Goal: Task Accomplishment & Management: Manage account settings

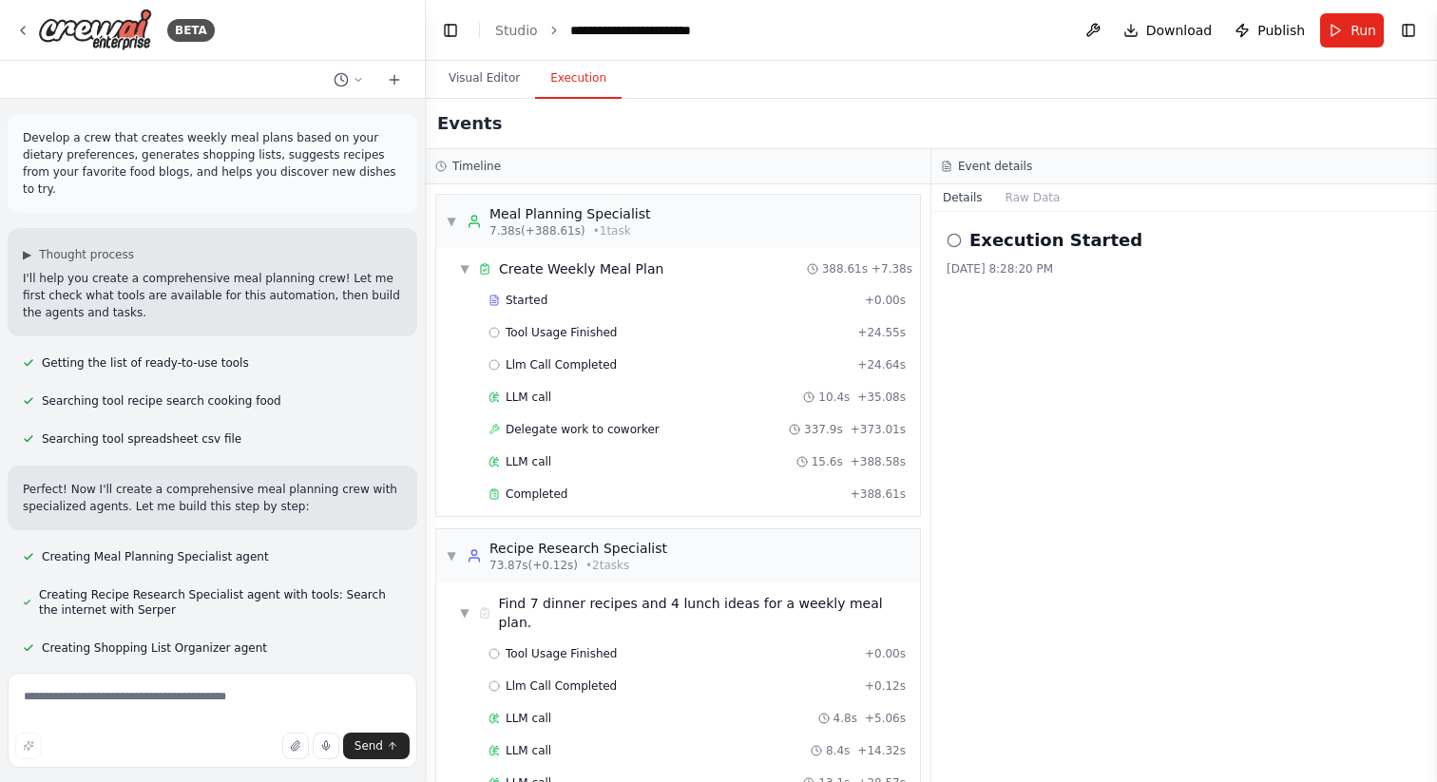
scroll to position [286, 0]
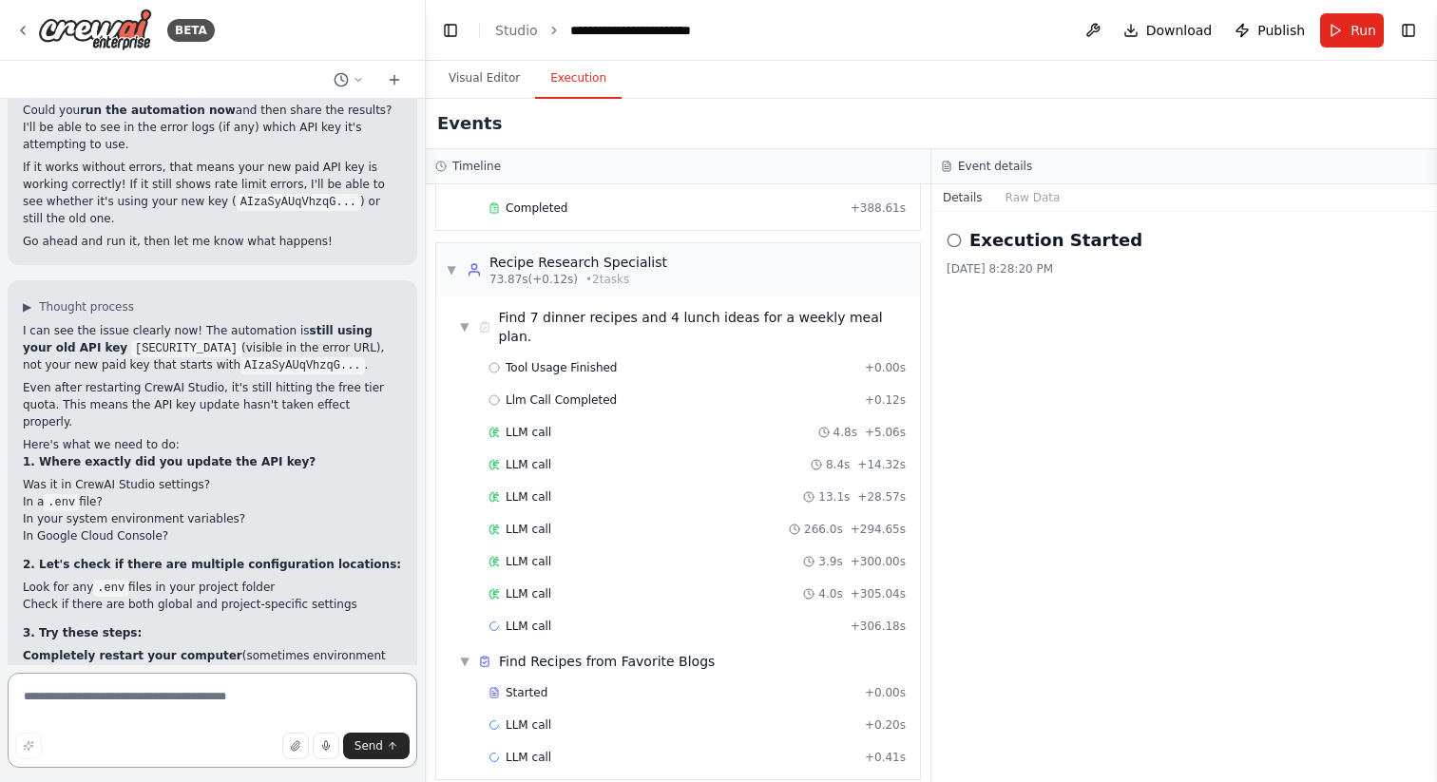
scroll to position [12389, 0]
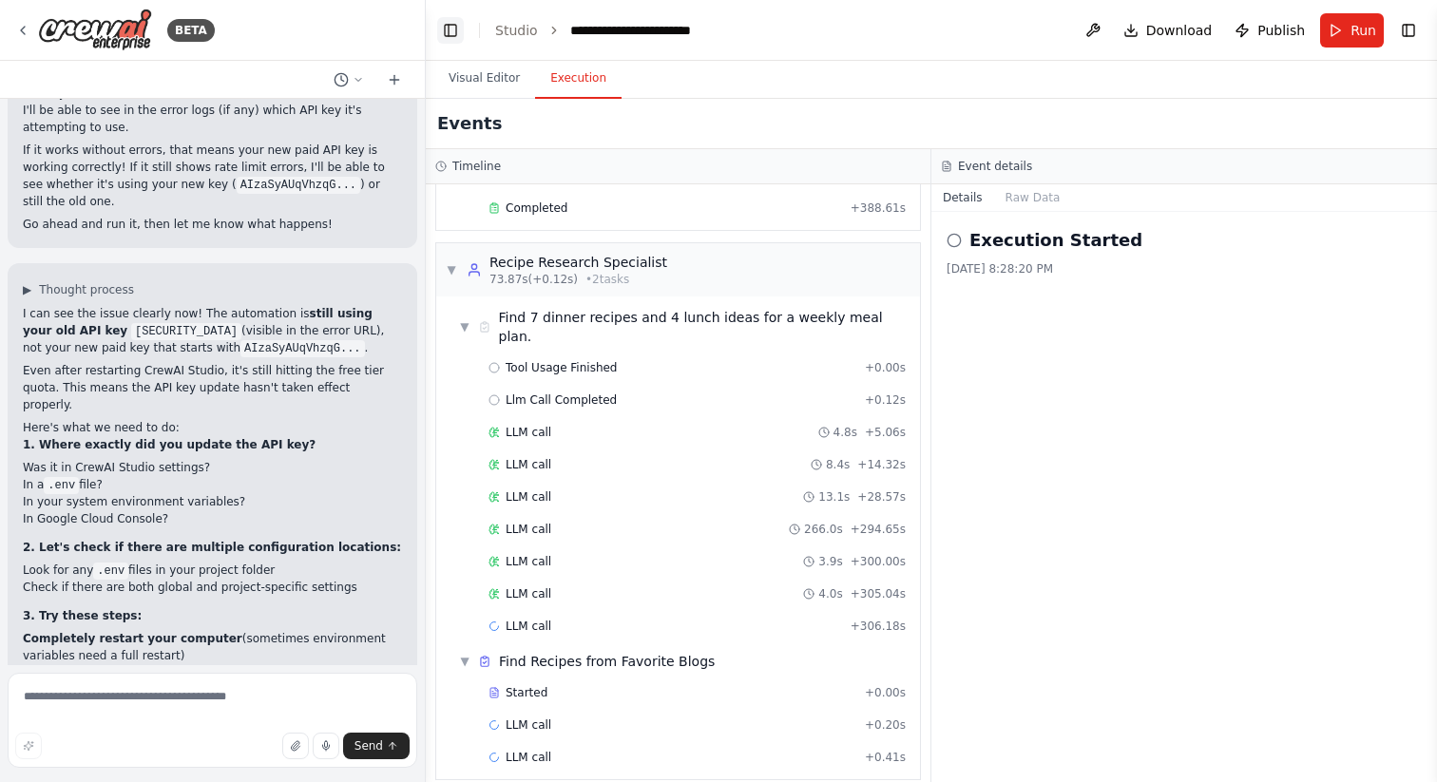
click at [454, 32] on button "Toggle Left Sidebar" at bounding box center [450, 30] width 27 height 27
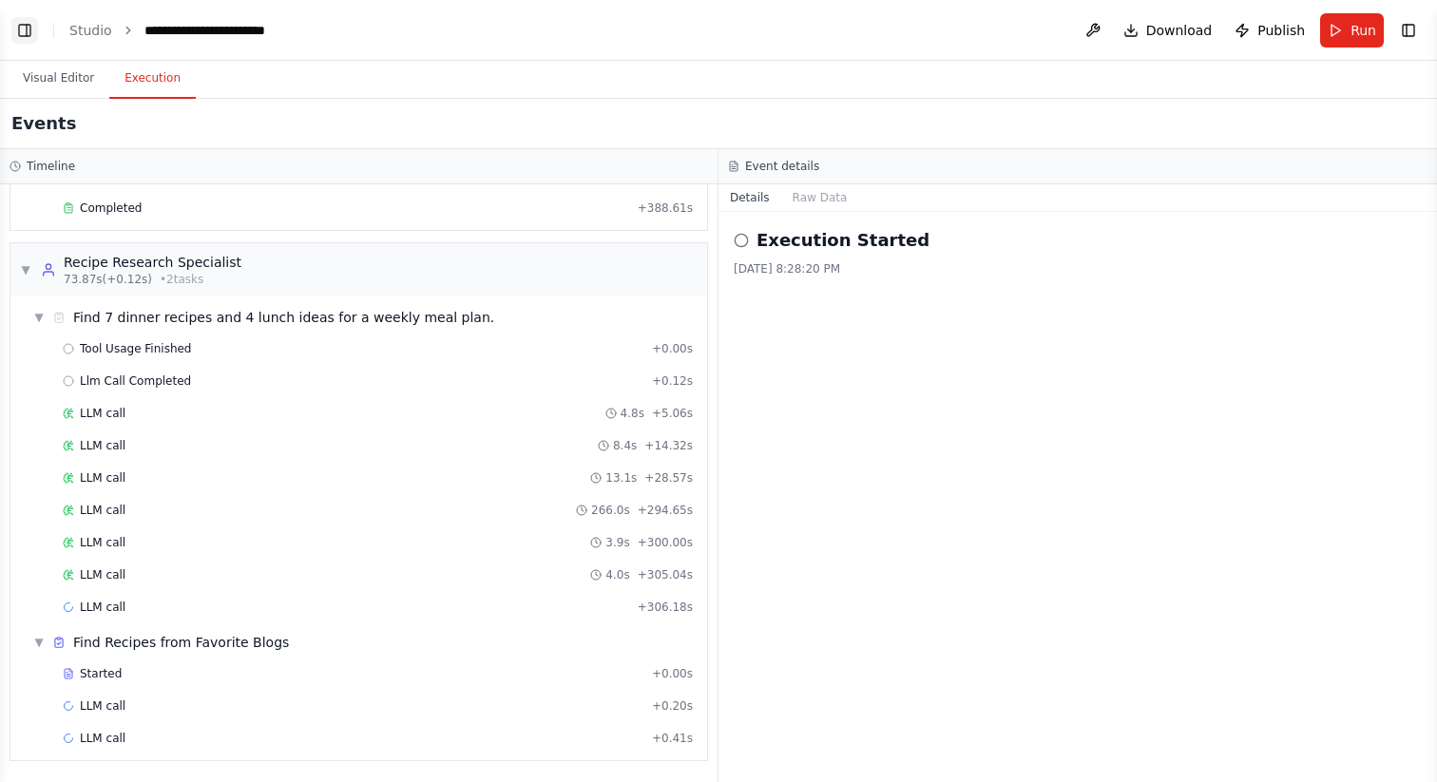
click at [26, 29] on button "Toggle Left Sidebar" at bounding box center [24, 30] width 27 height 27
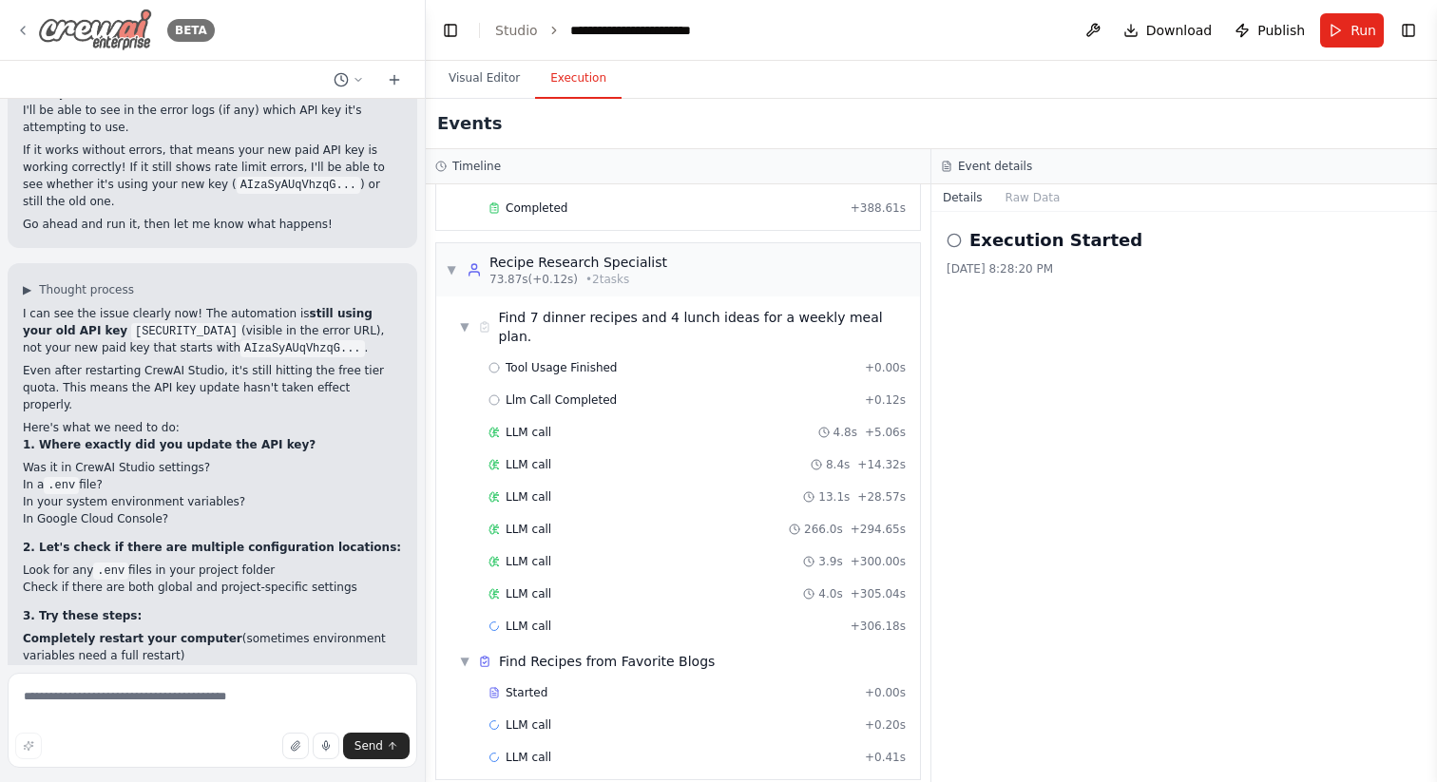
click at [28, 28] on icon at bounding box center [22, 30] width 15 height 15
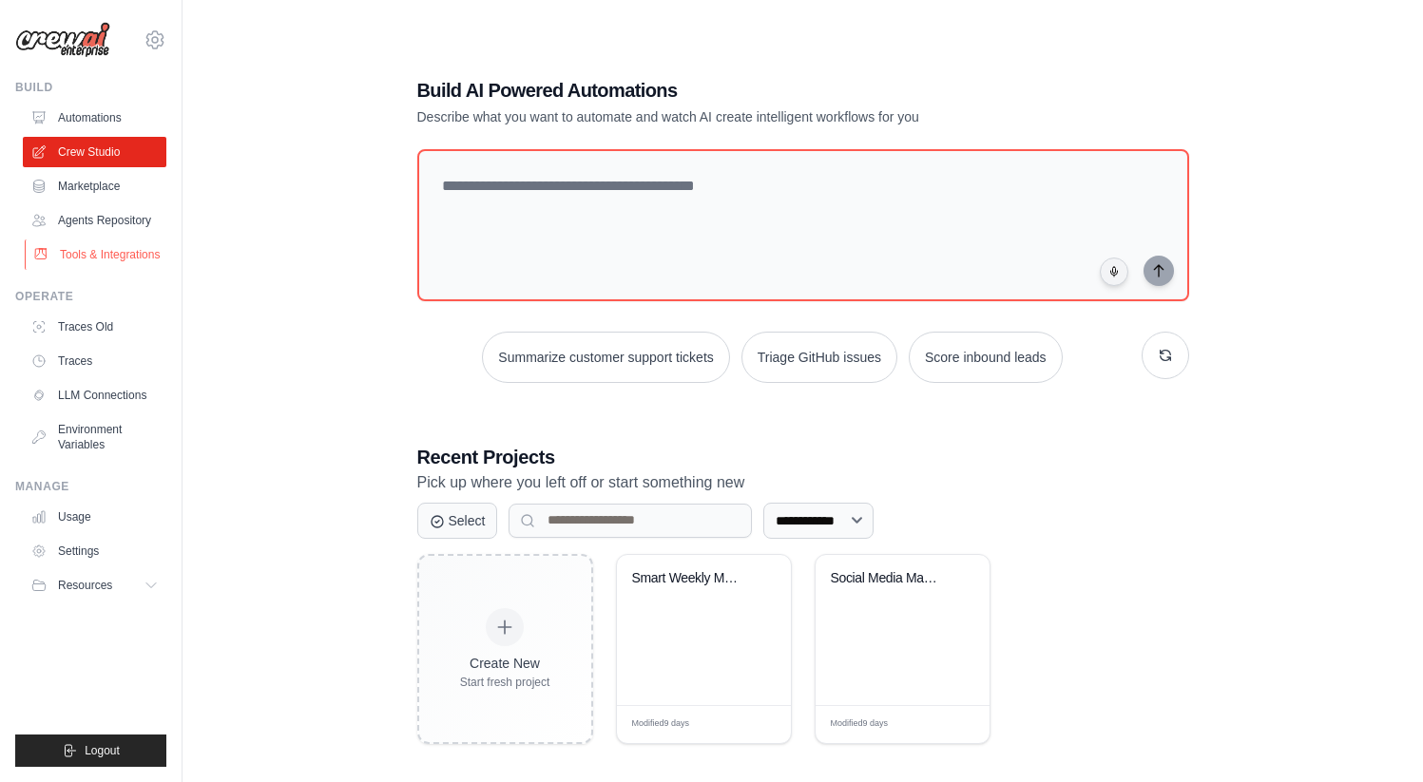
click at [117, 261] on link "Tools & Integrations" at bounding box center [96, 254] width 143 height 30
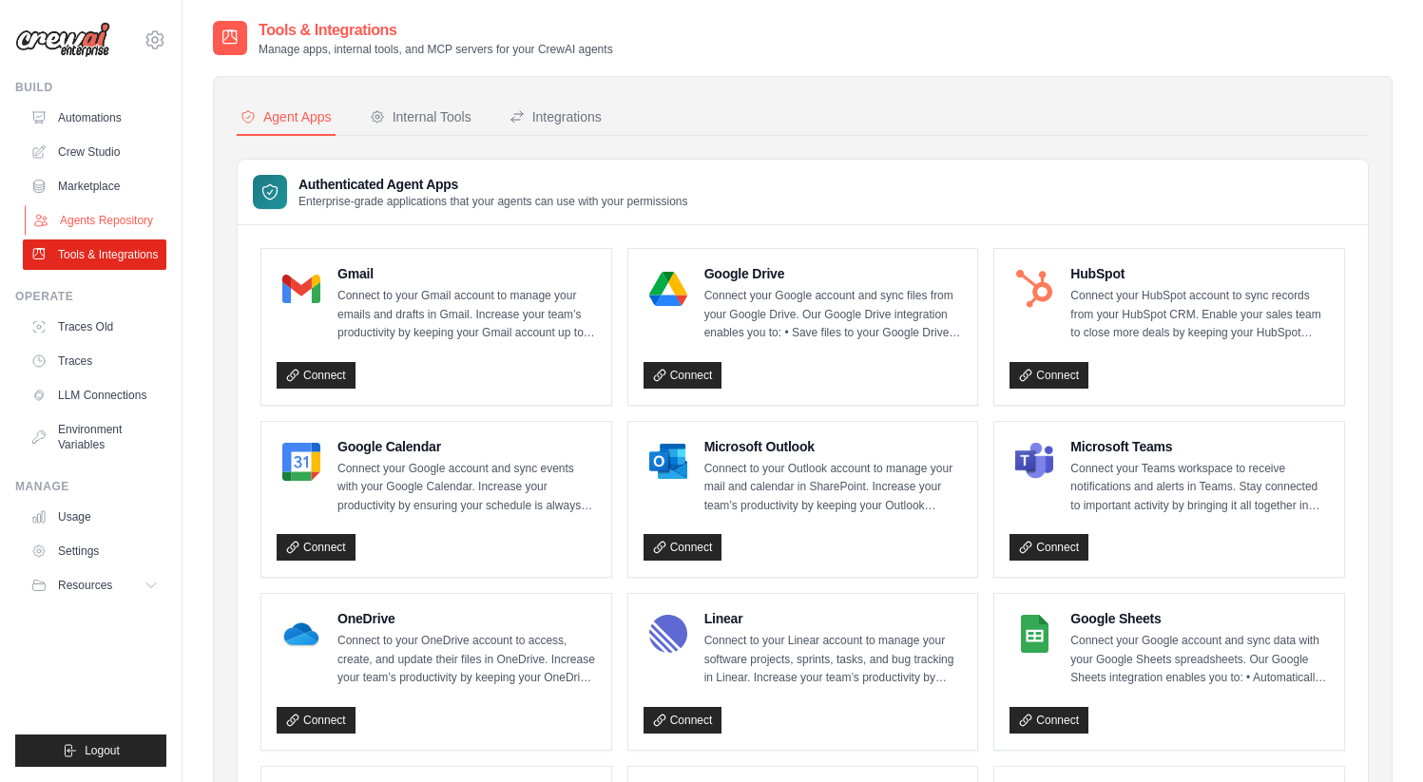
click at [136, 216] on link "Agents Repository" at bounding box center [96, 220] width 143 height 30
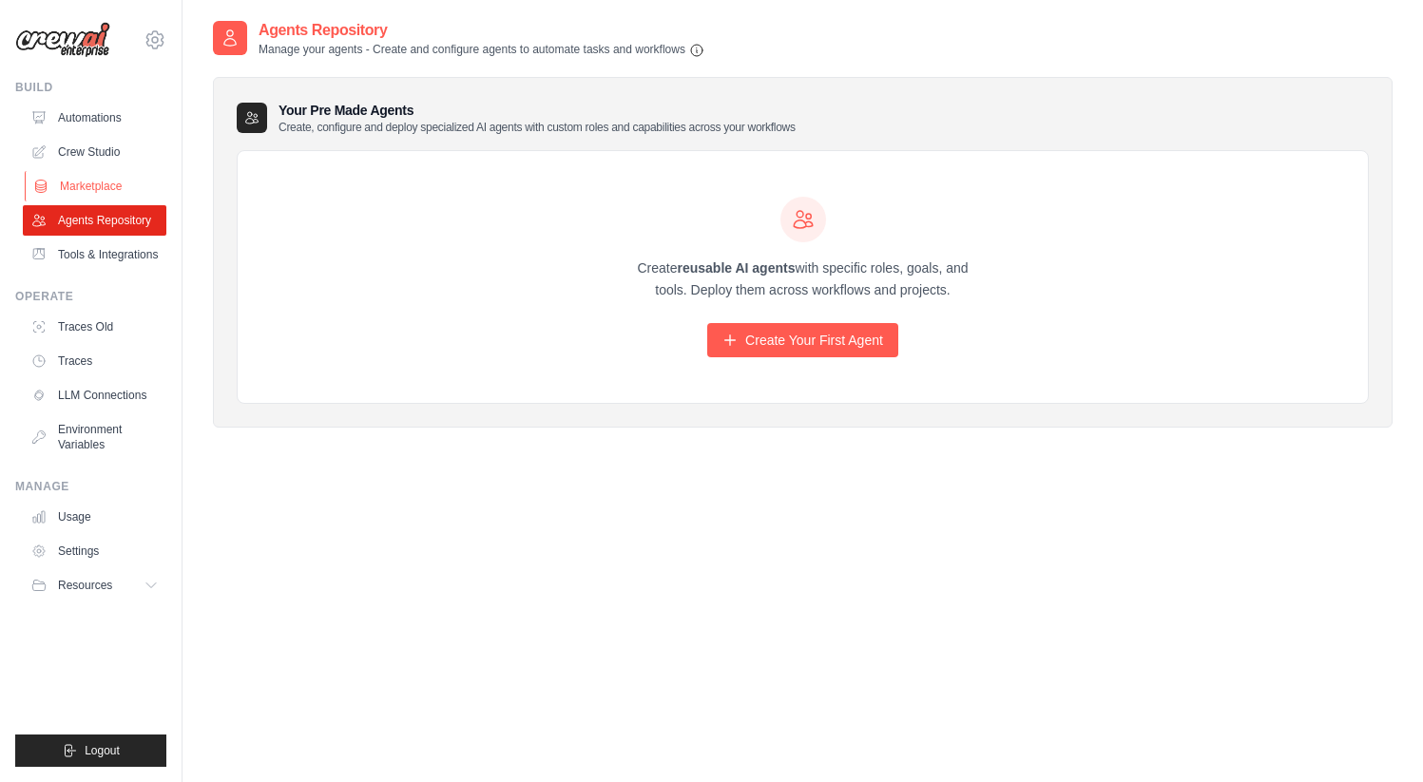
click at [103, 184] on link "Marketplace" at bounding box center [96, 186] width 143 height 30
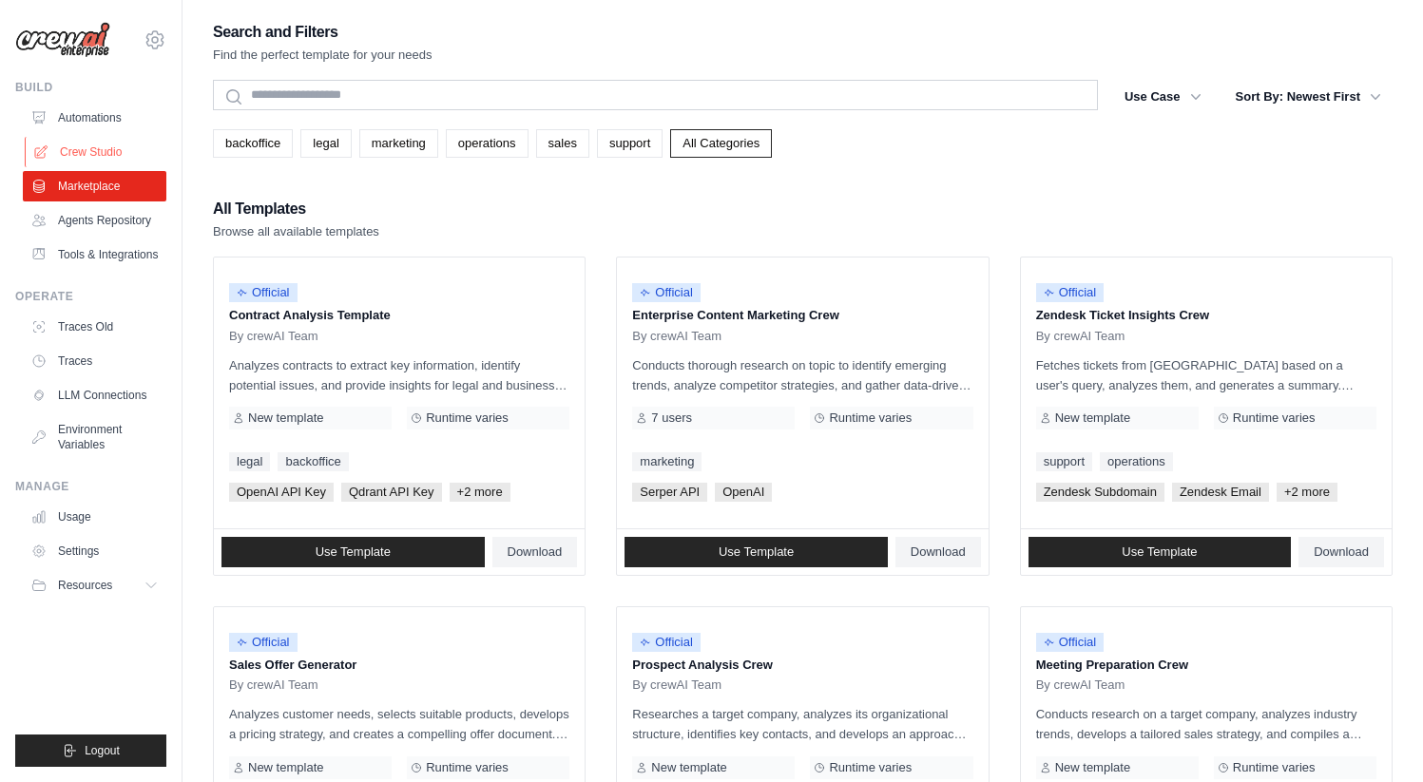
click at [106, 155] on link "Crew Studio" at bounding box center [96, 152] width 143 height 30
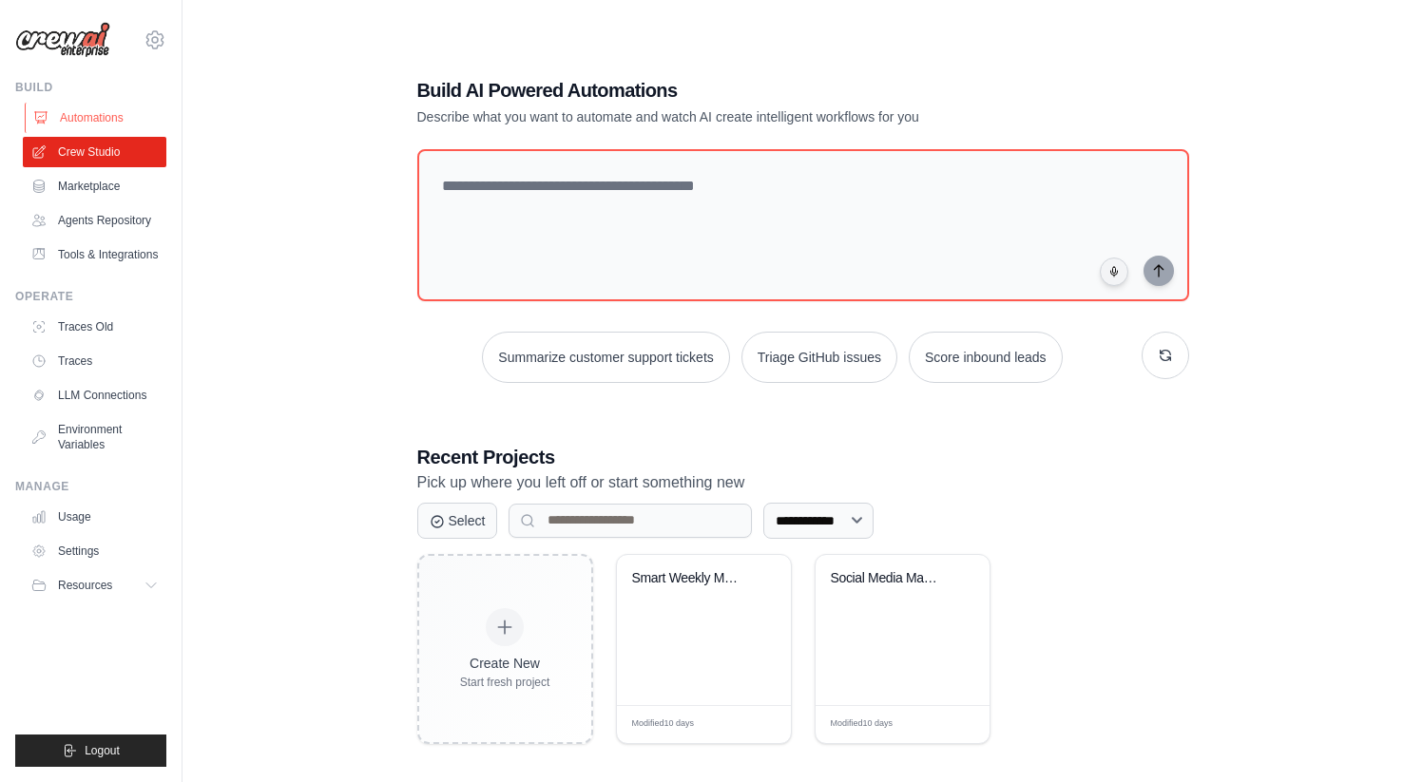
click at [108, 113] on link "Automations" at bounding box center [96, 118] width 143 height 30
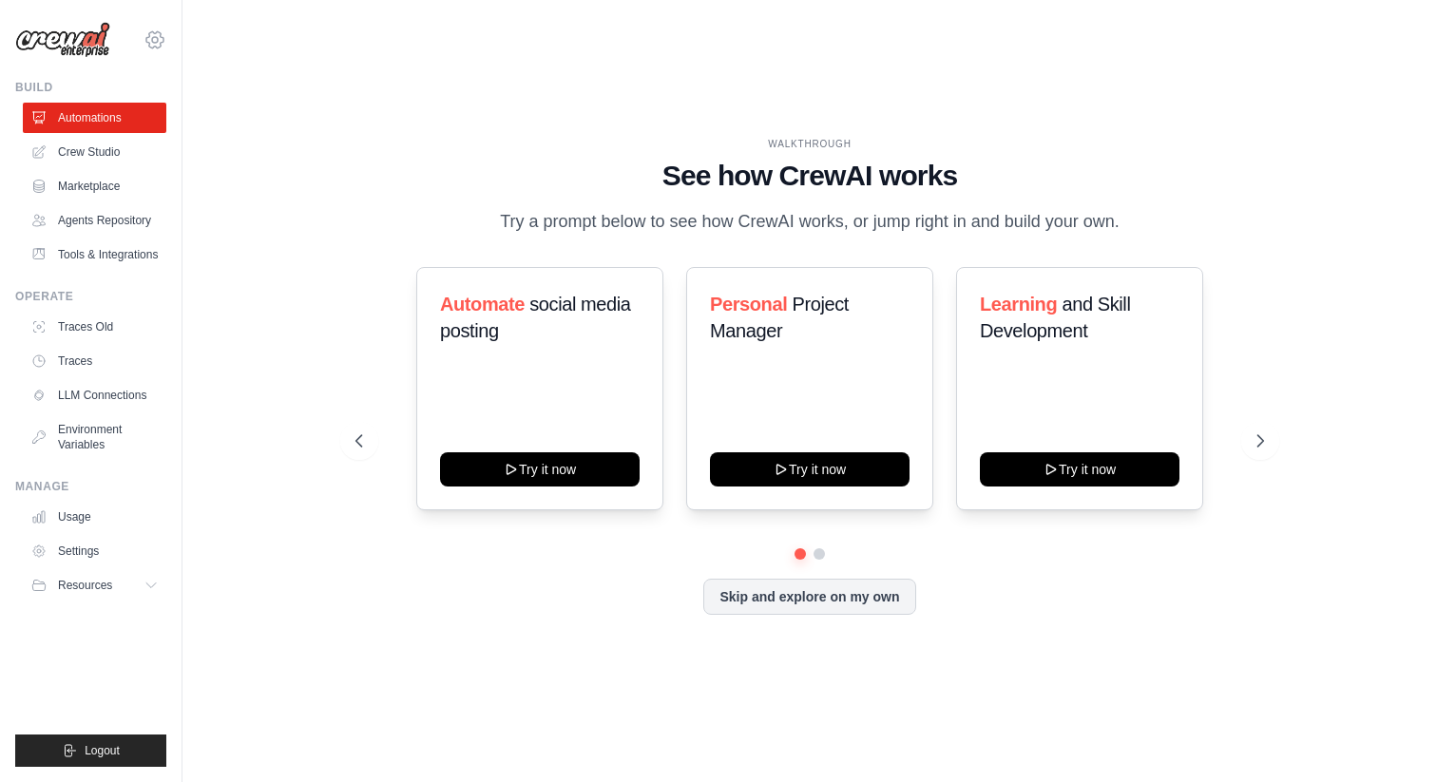
click at [154, 43] on icon at bounding box center [155, 40] width 6 height 6
click at [212, 126] on span "Settings" at bounding box center [236, 117] width 150 height 19
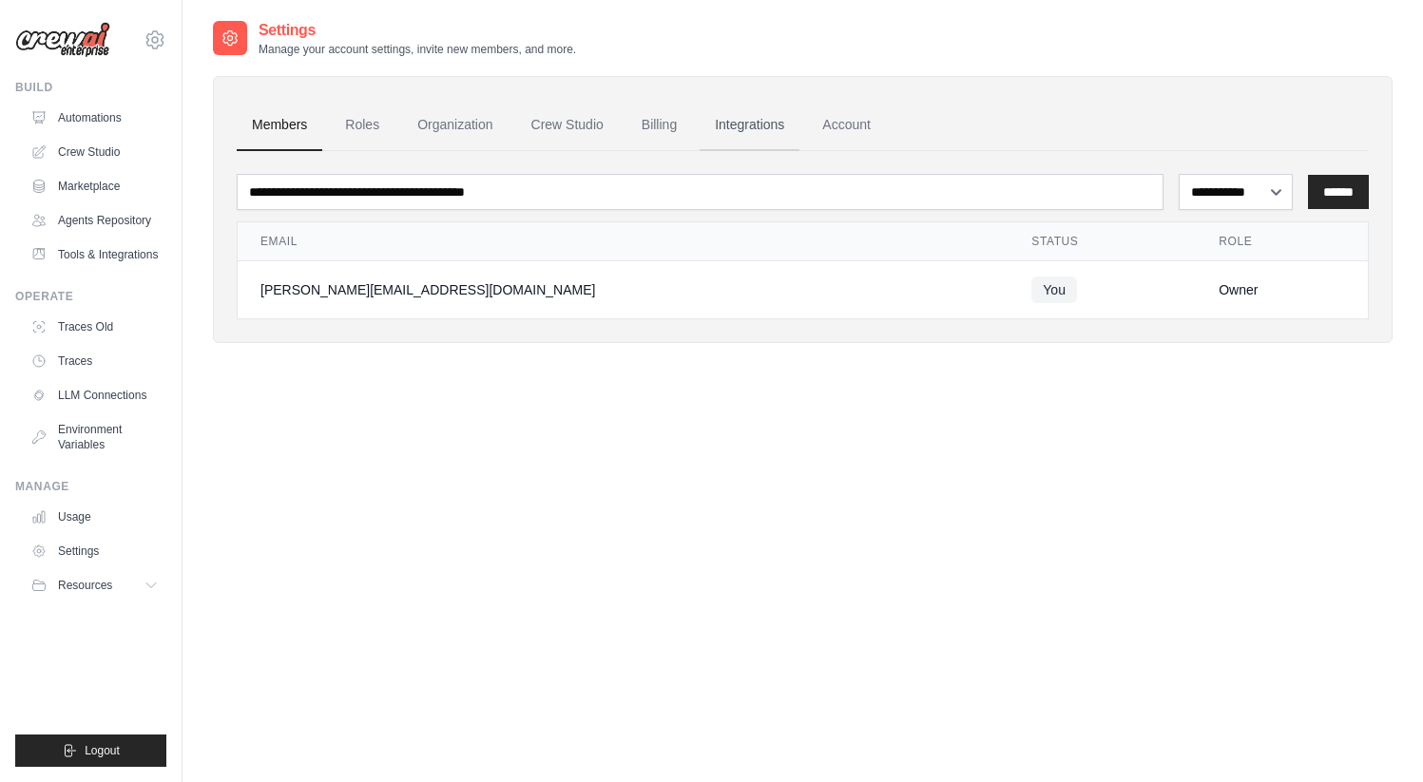
click at [745, 131] on link "Integrations" at bounding box center [749, 125] width 100 height 51
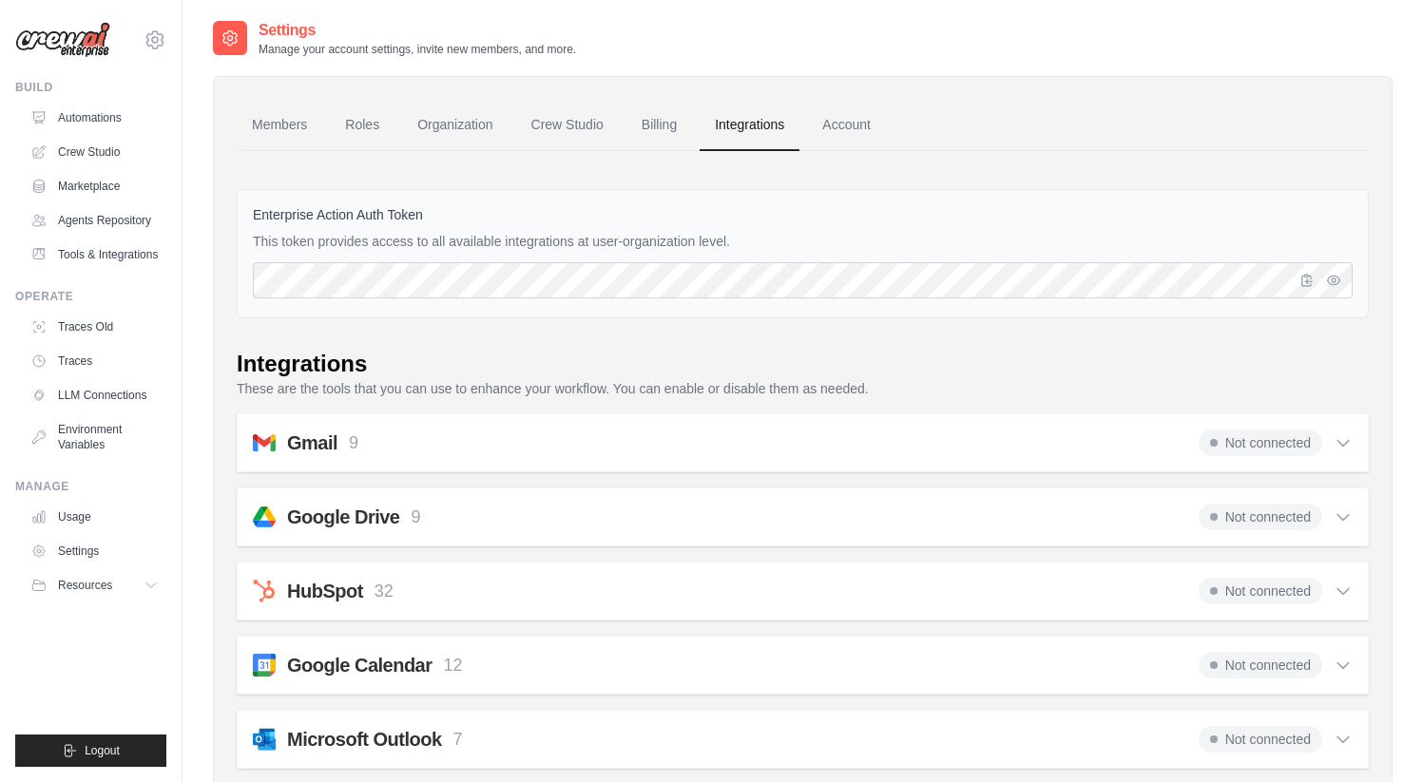
click at [1347, 443] on icon at bounding box center [1342, 442] width 19 height 19
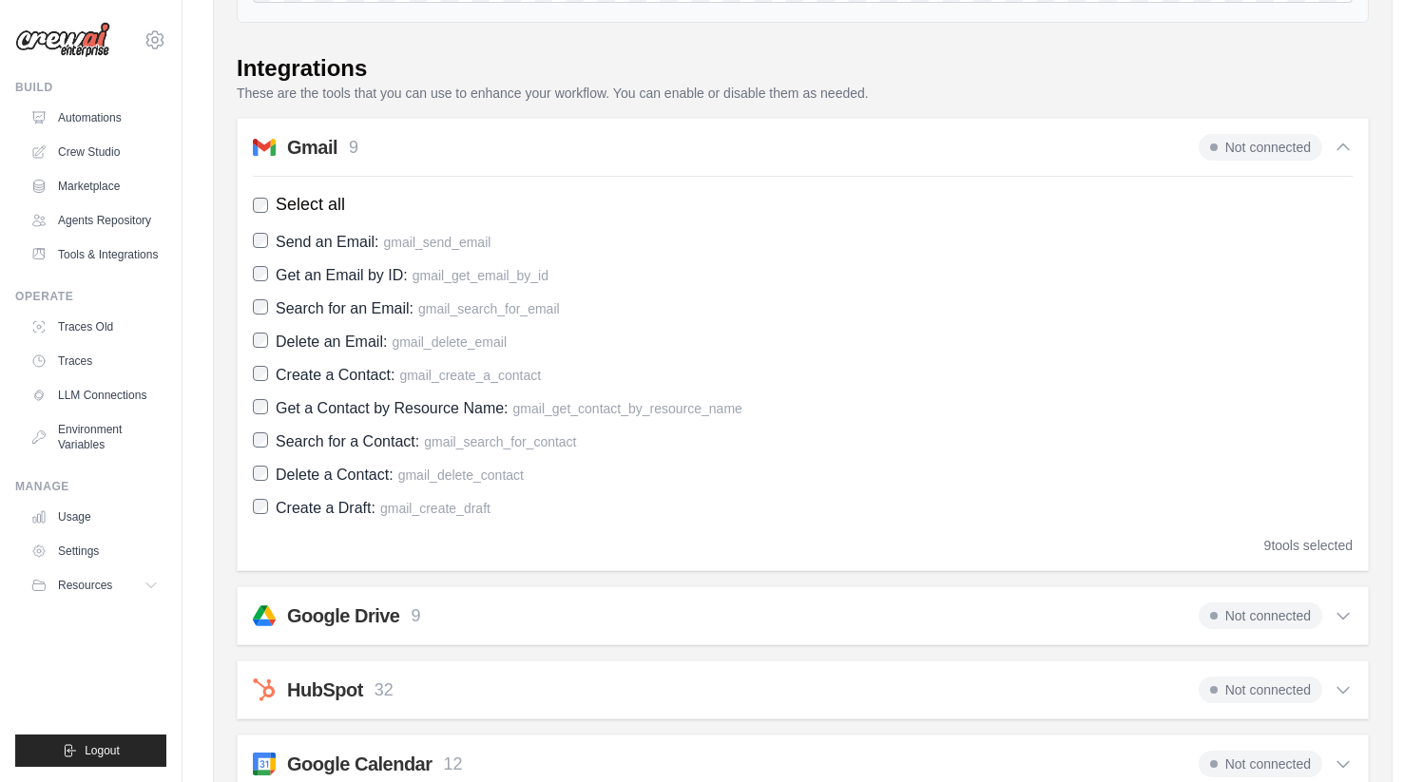
scroll to position [295, 0]
click at [1346, 149] on icon at bounding box center [1342, 148] width 19 height 19
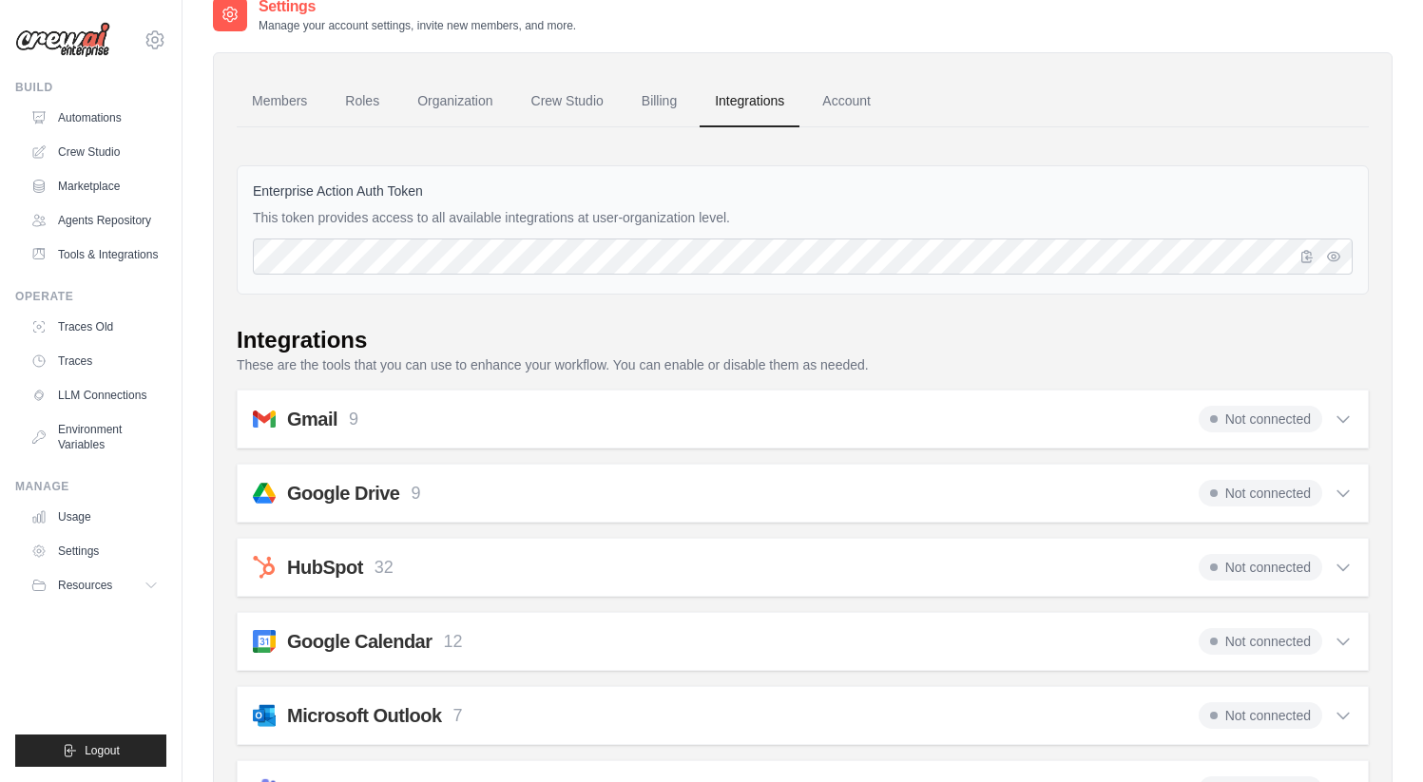
scroll to position [0, 0]
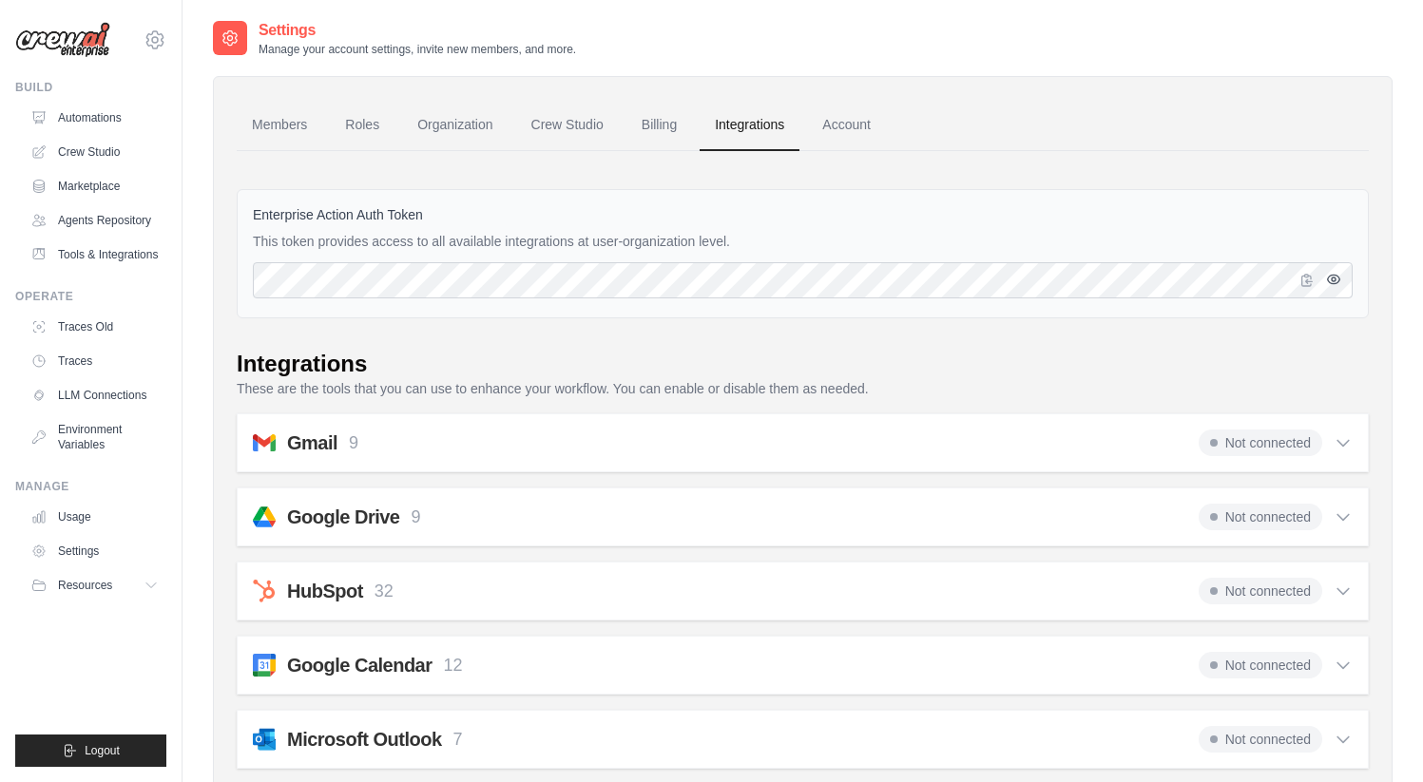
click at [1330, 281] on icon "button" at bounding box center [1333, 279] width 15 height 15
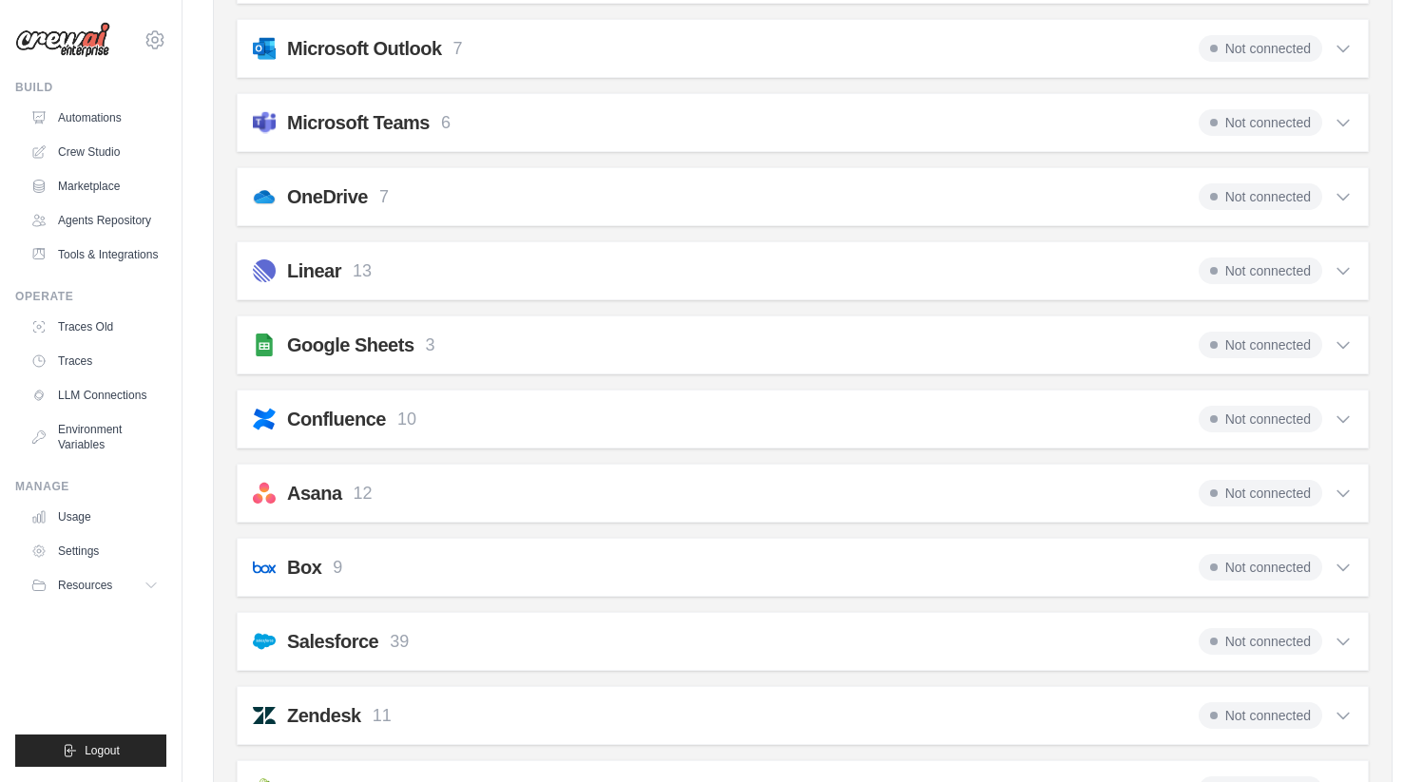
scroll to position [683, 0]
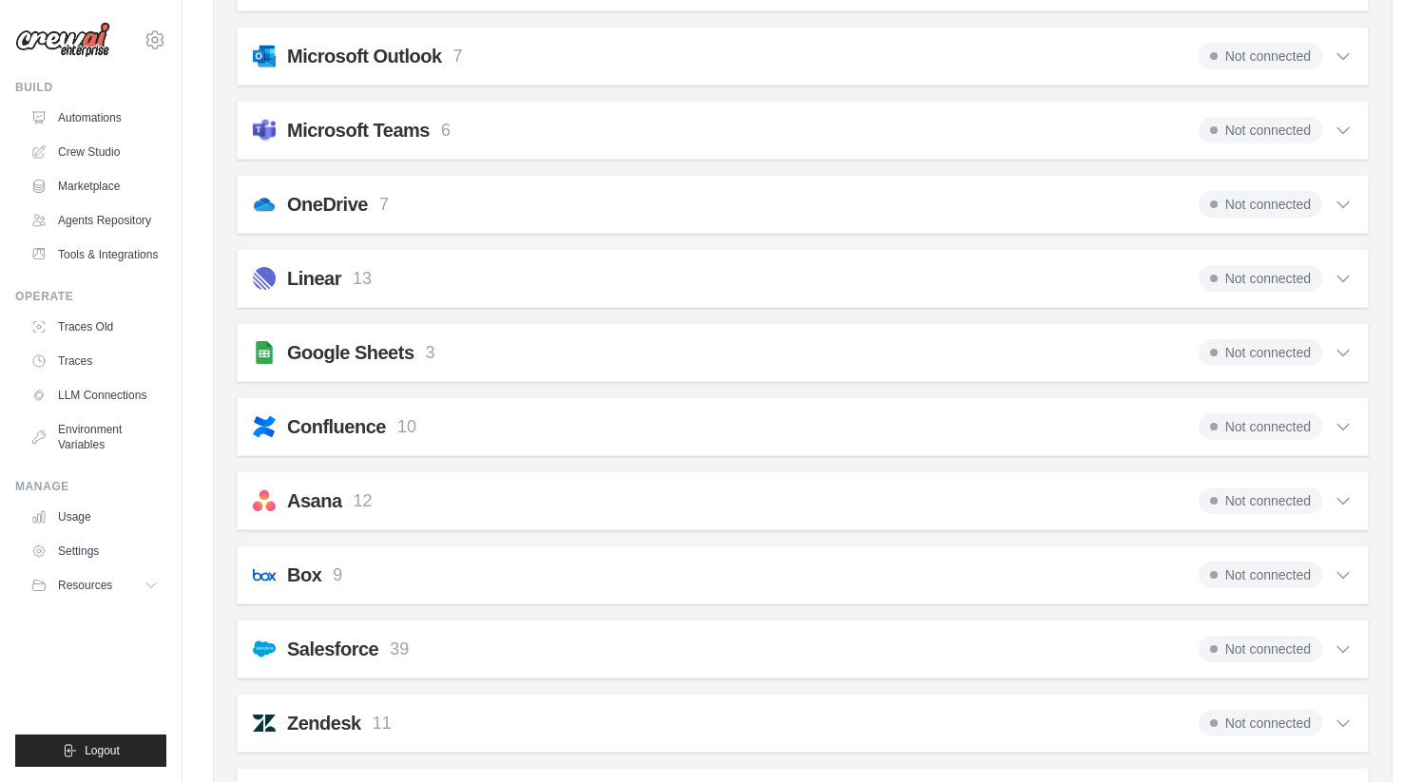
click at [1343, 352] on icon at bounding box center [1342, 352] width 19 height 19
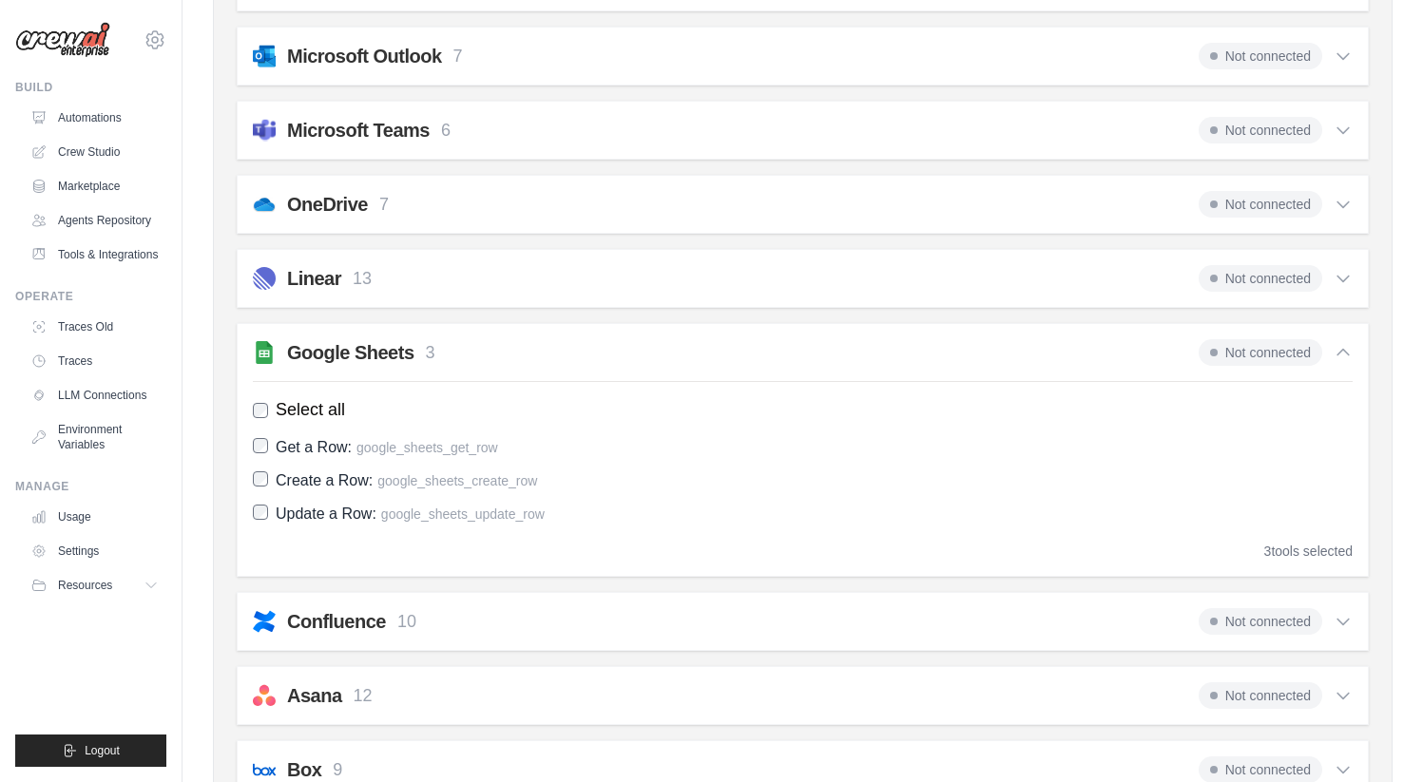
click at [1341, 347] on icon at bounding box center [1342, 352] width 19 height 19
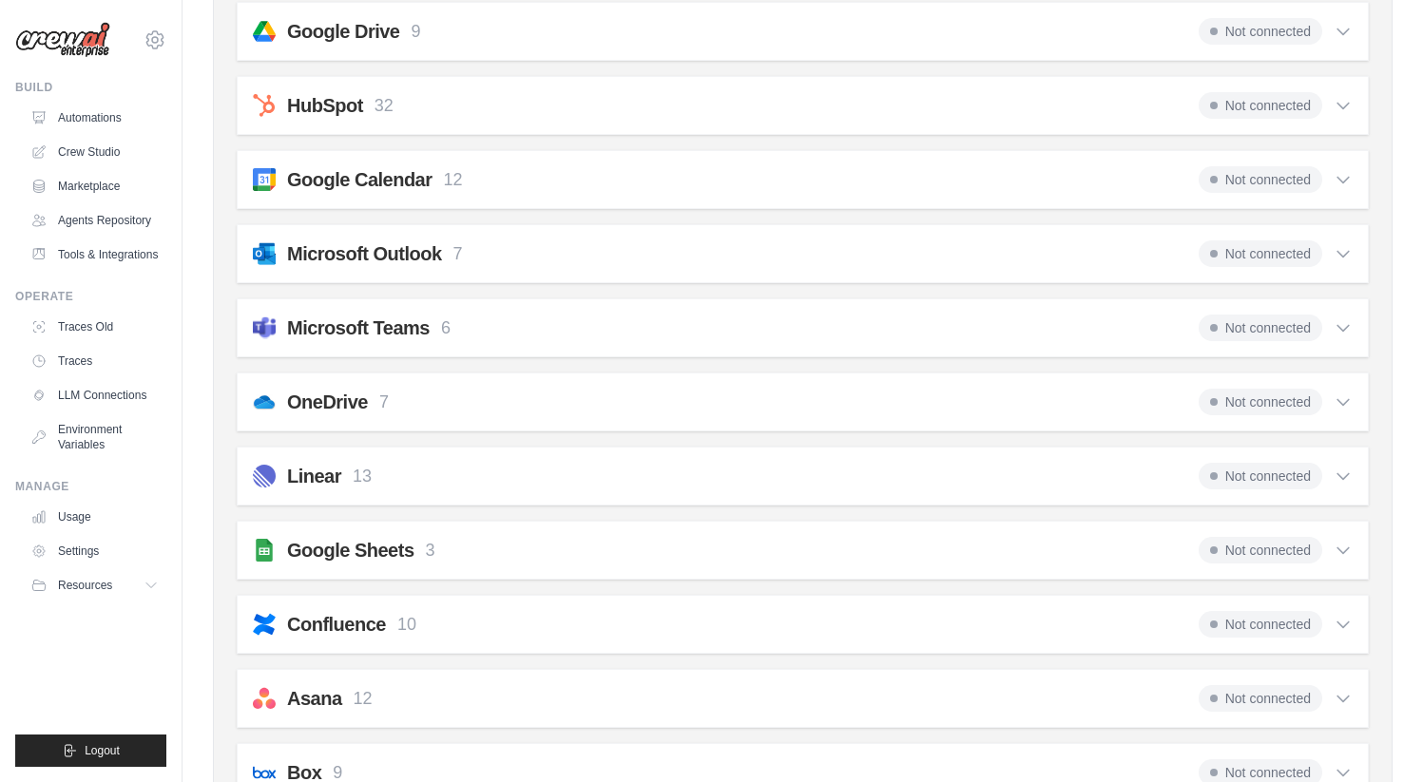
scroll to position [0, 0]
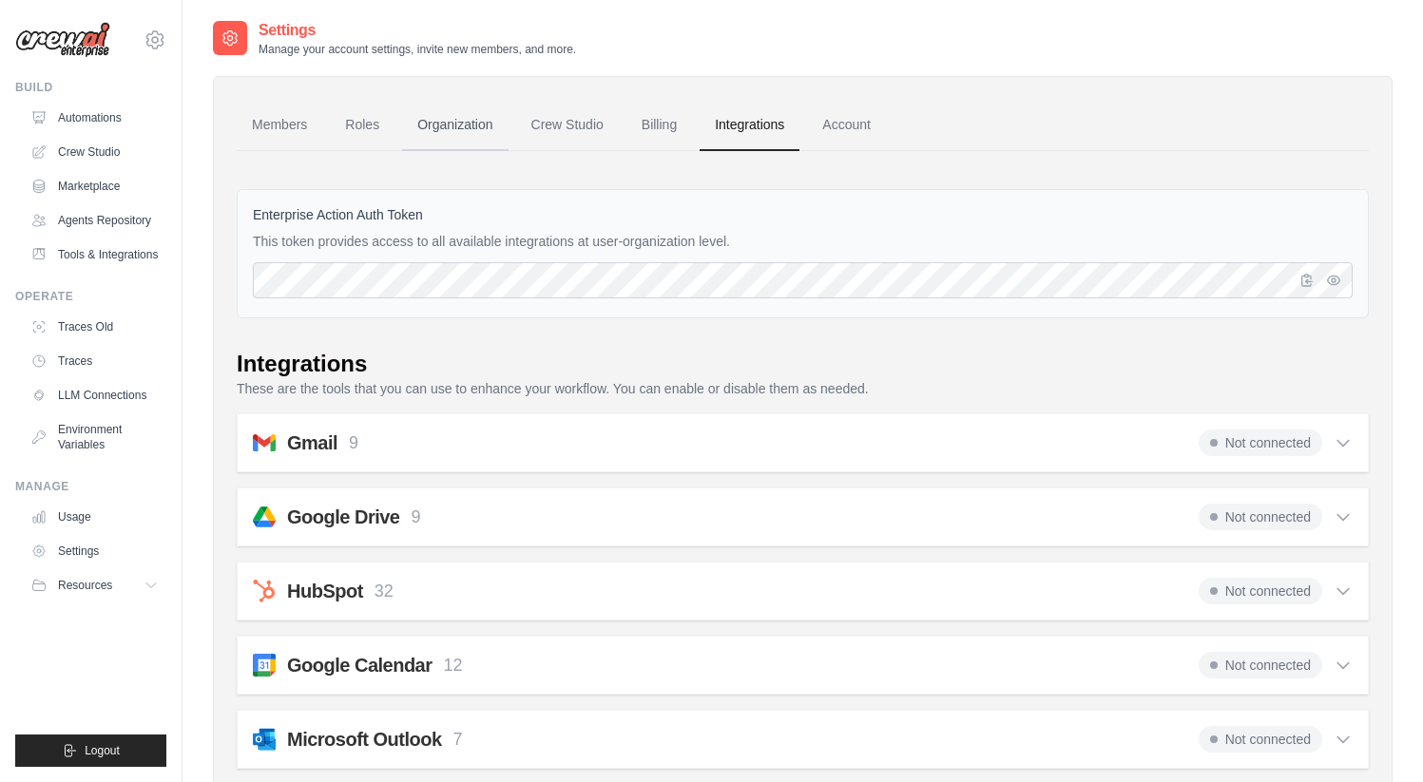
click at [448, 129] on link "Organization" at bounding box center [454, 125] width 105 height 51
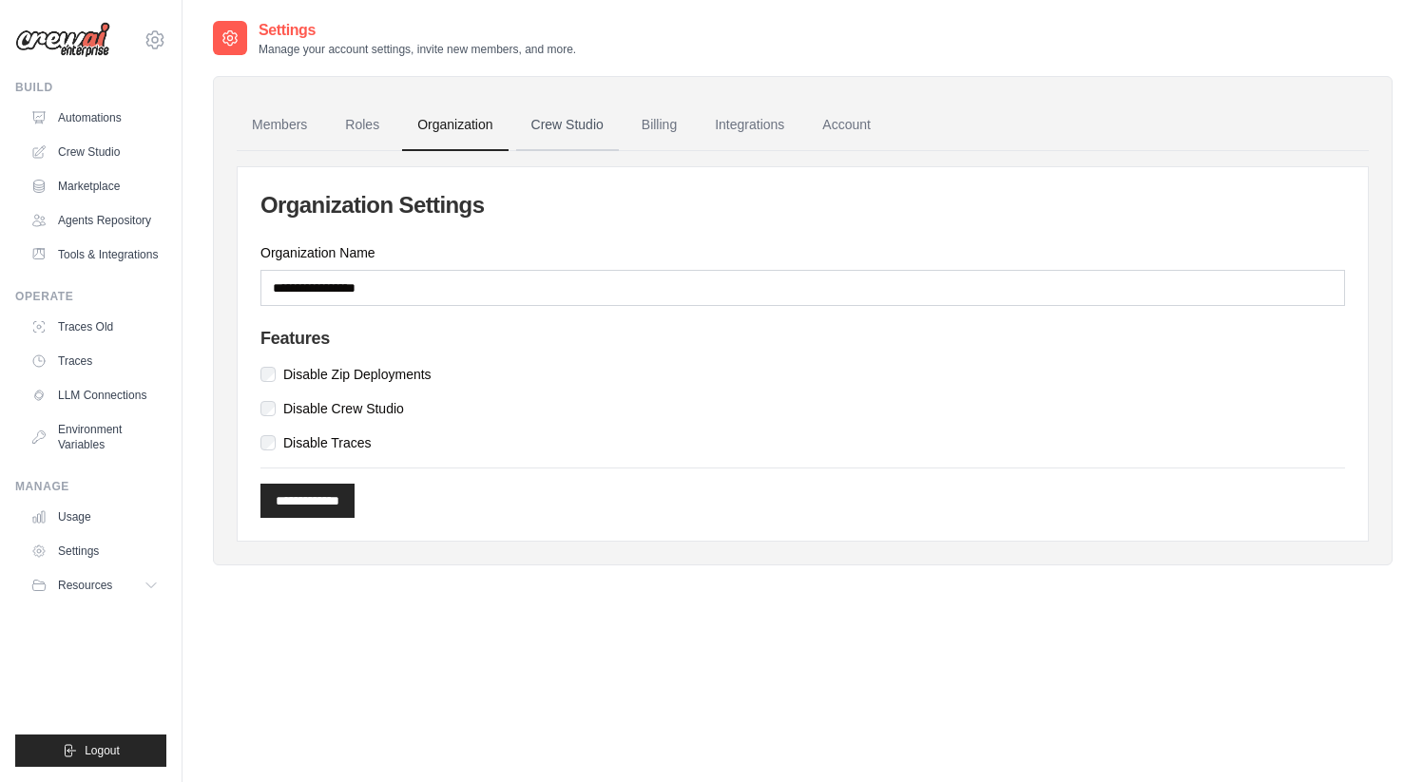
click at [570, 123] on link "Crew Studio" at bounding box center [567, 125] width 103 height 51
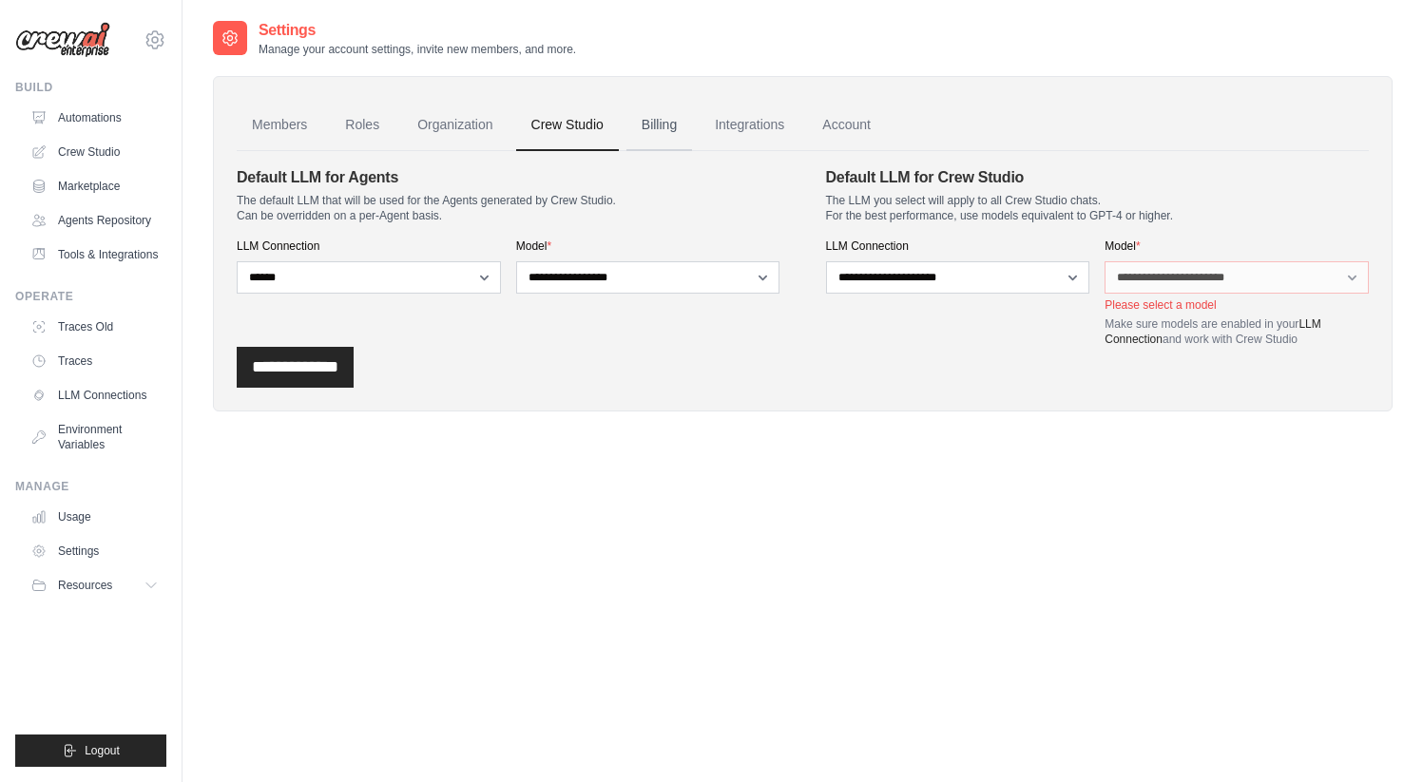
click at [662, 123] on link "Billing" at bounding box center [659, 125] width 66 height 51
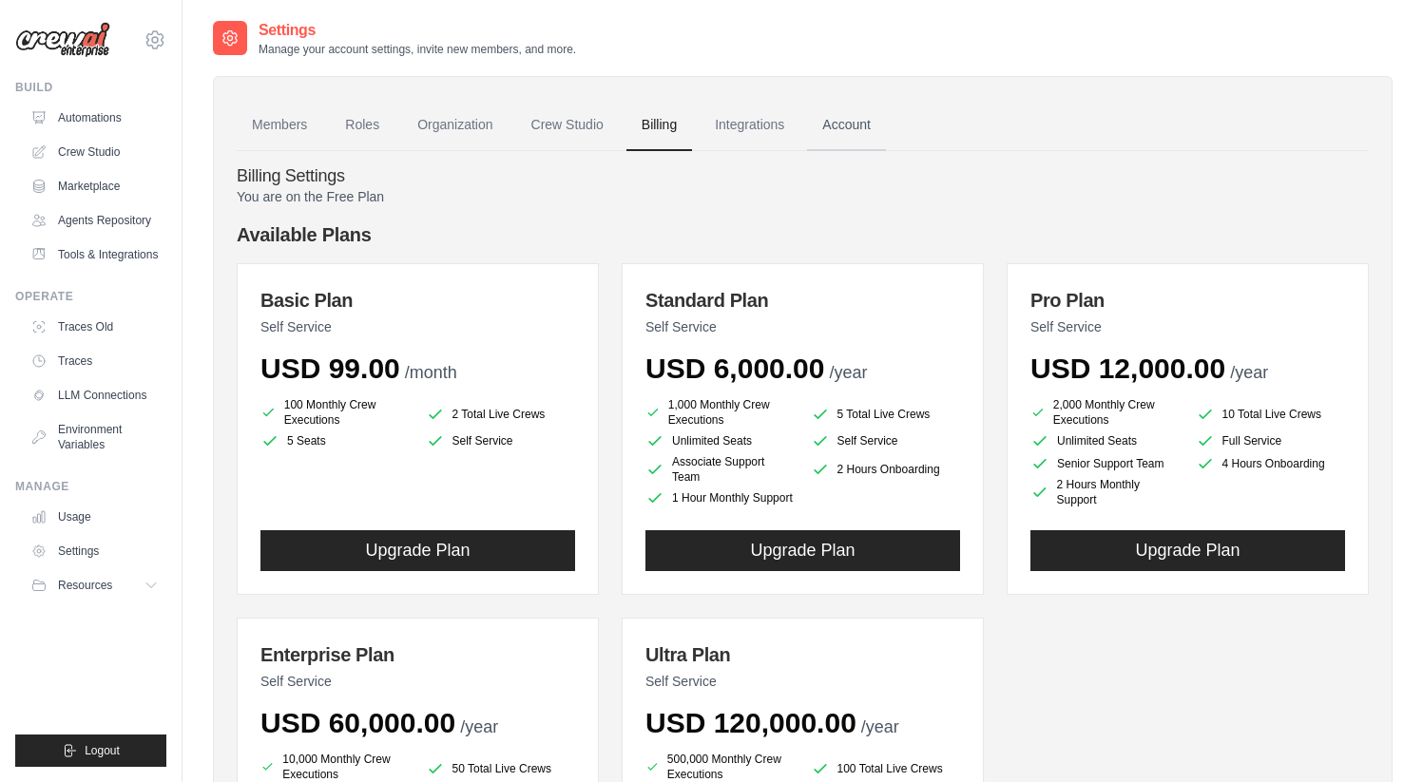
click at [869, 128] on link "Account" at bounding box center [846, 125] width 79 height 51
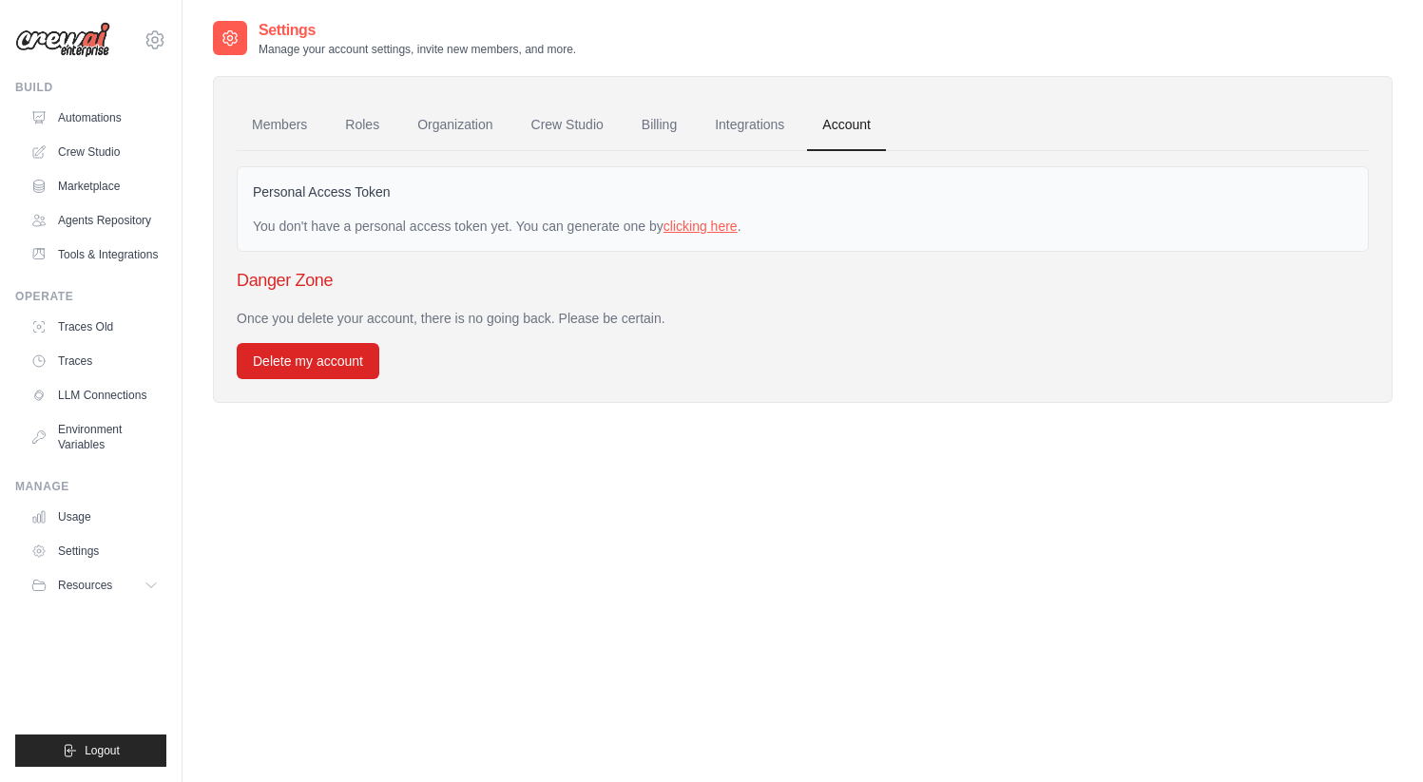
click at [695, 225] on link "clicking here" at bounding box center [700, 226] width 74 height 15
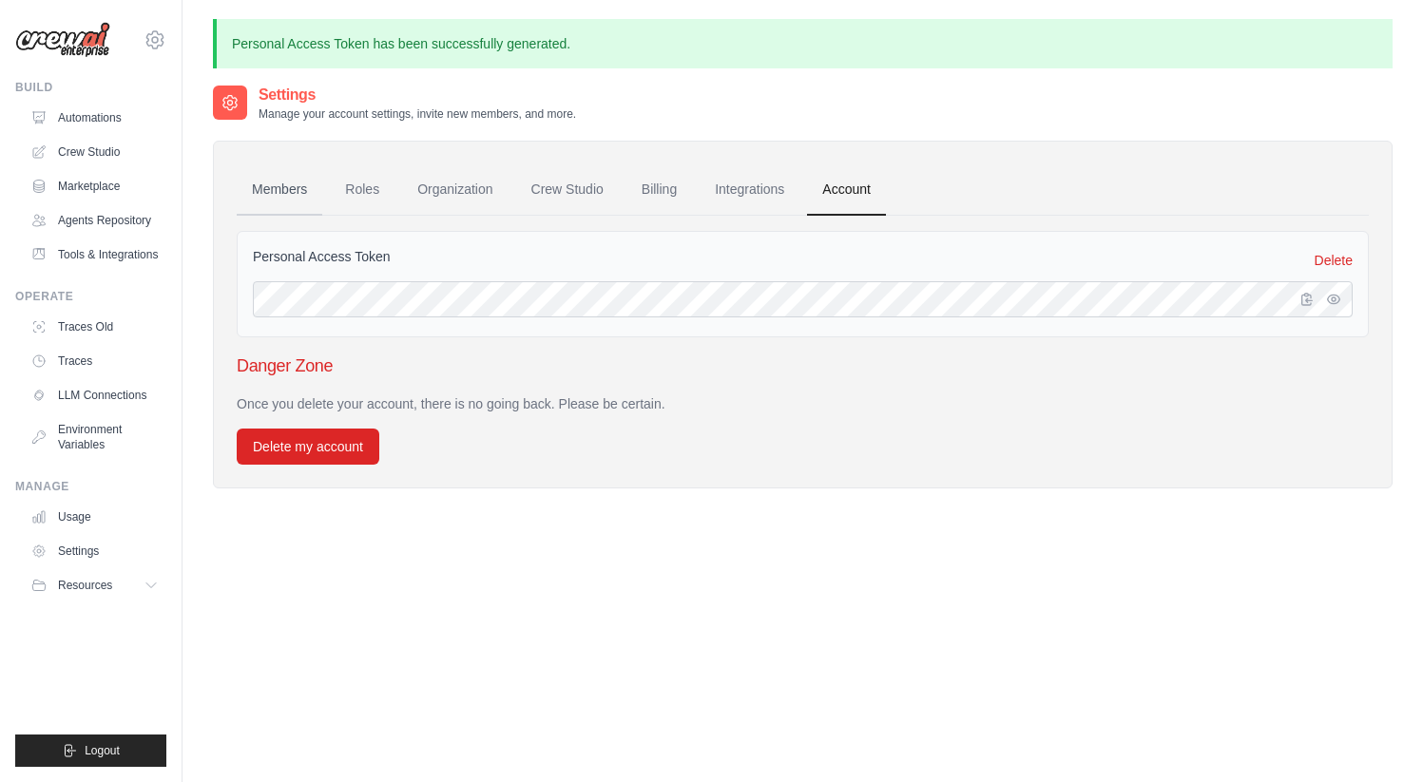
click at [299, 193] on link "Members" at bounding box center [280, 189] width 86 height 51
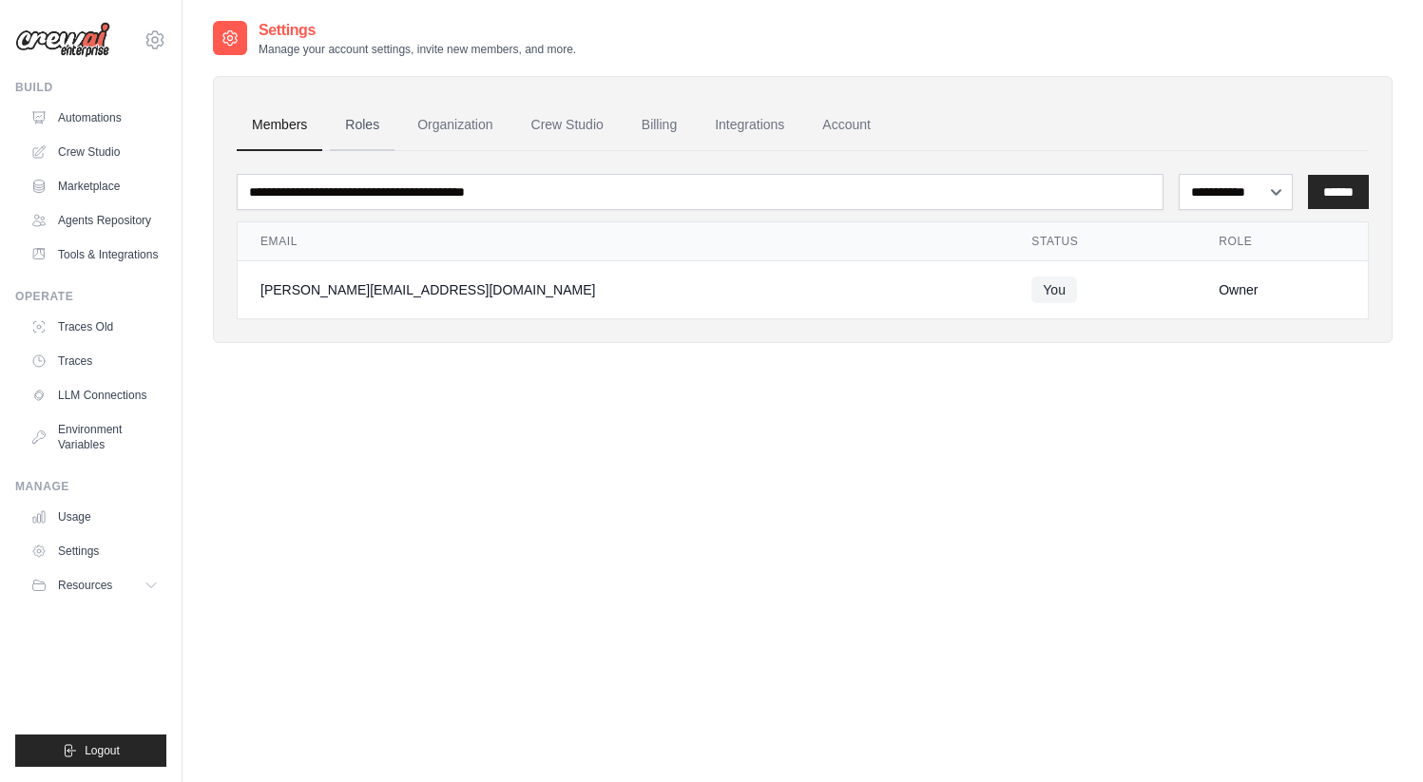
click at [372, 130] on link "Roles" at bounding box center [362, 125] width 65 height 51
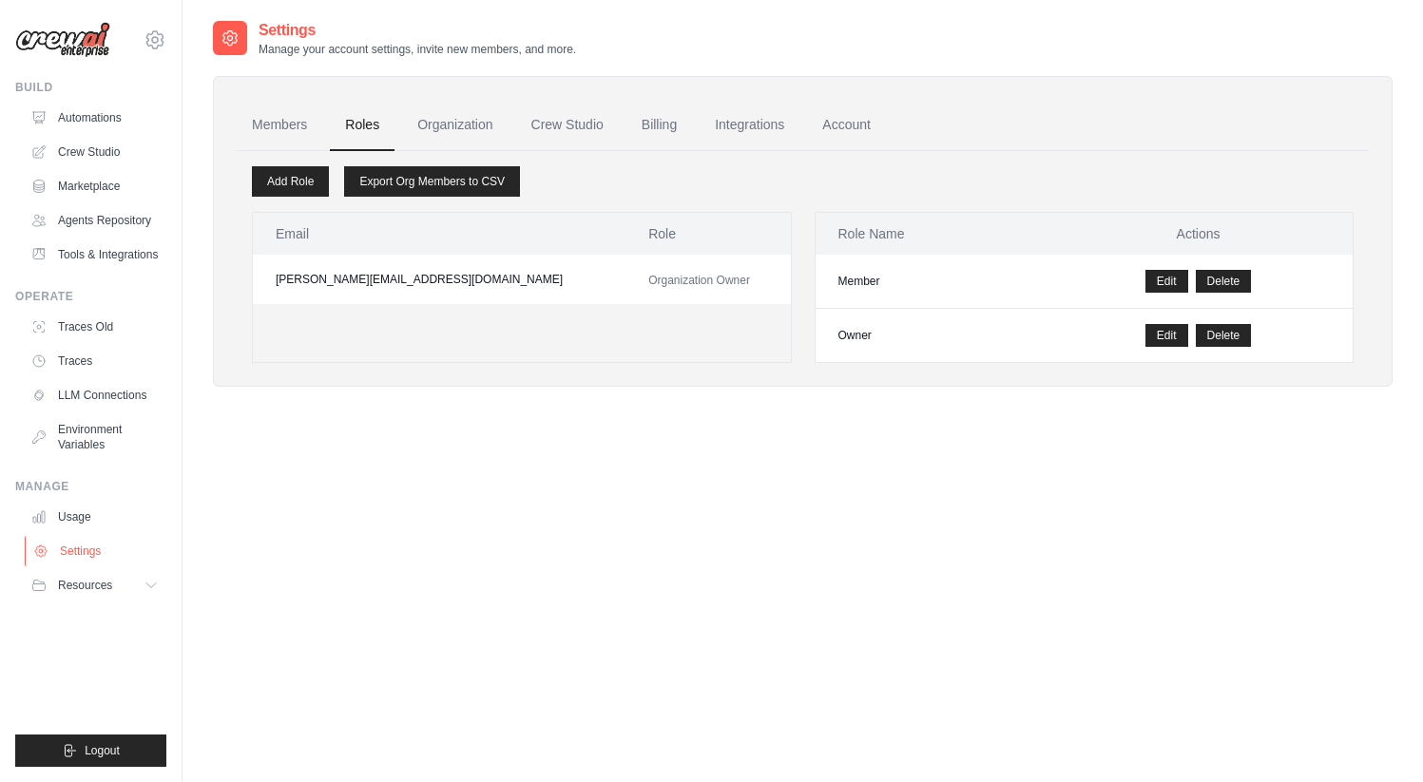
click at [74, 548] on link "Settings" at bounding box center [96, 551] width 143 height 30
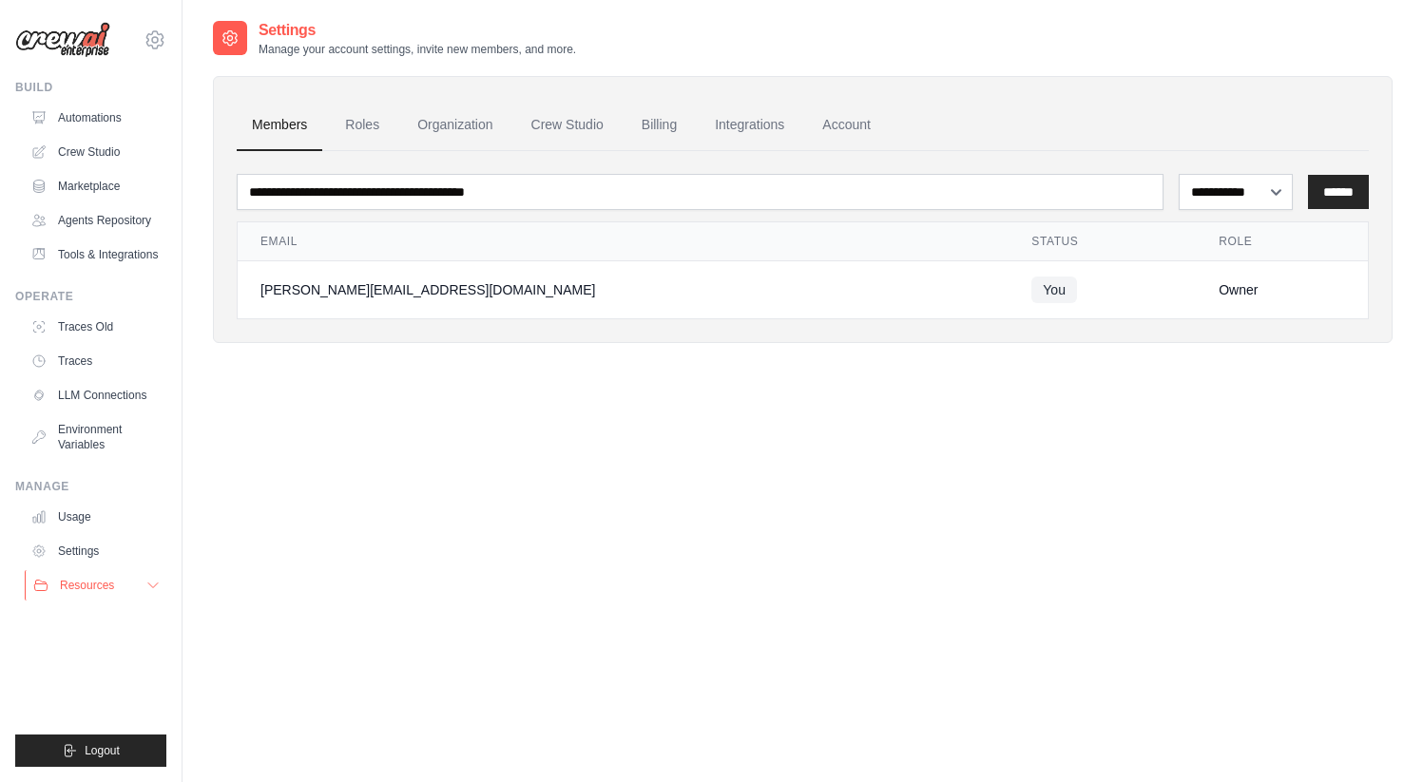
click at [114, 586] on button "Resources" at bounding box center [96, 585] width 143 height 30
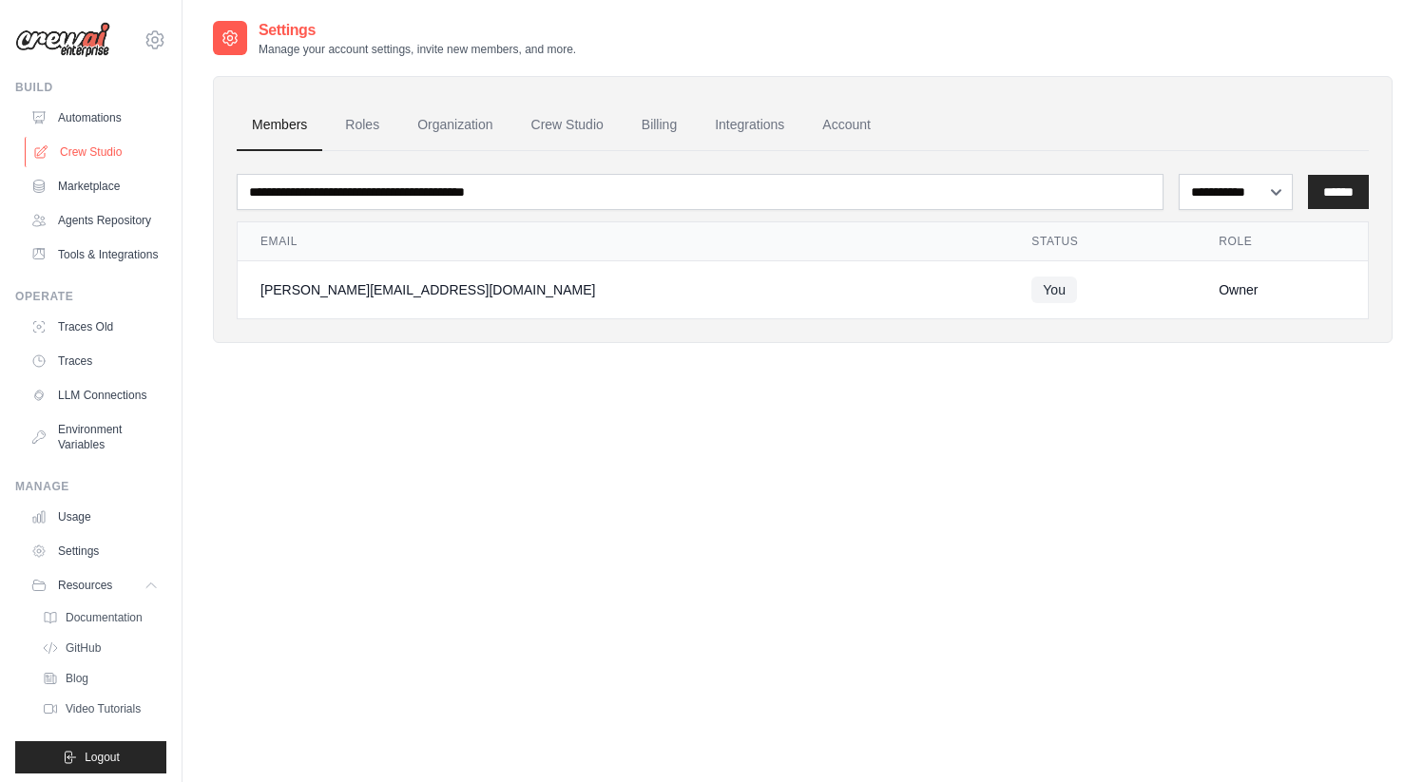
click at [110, 143] on link "Crew Studio" at bounding box center [96, 152] width 143 height 30
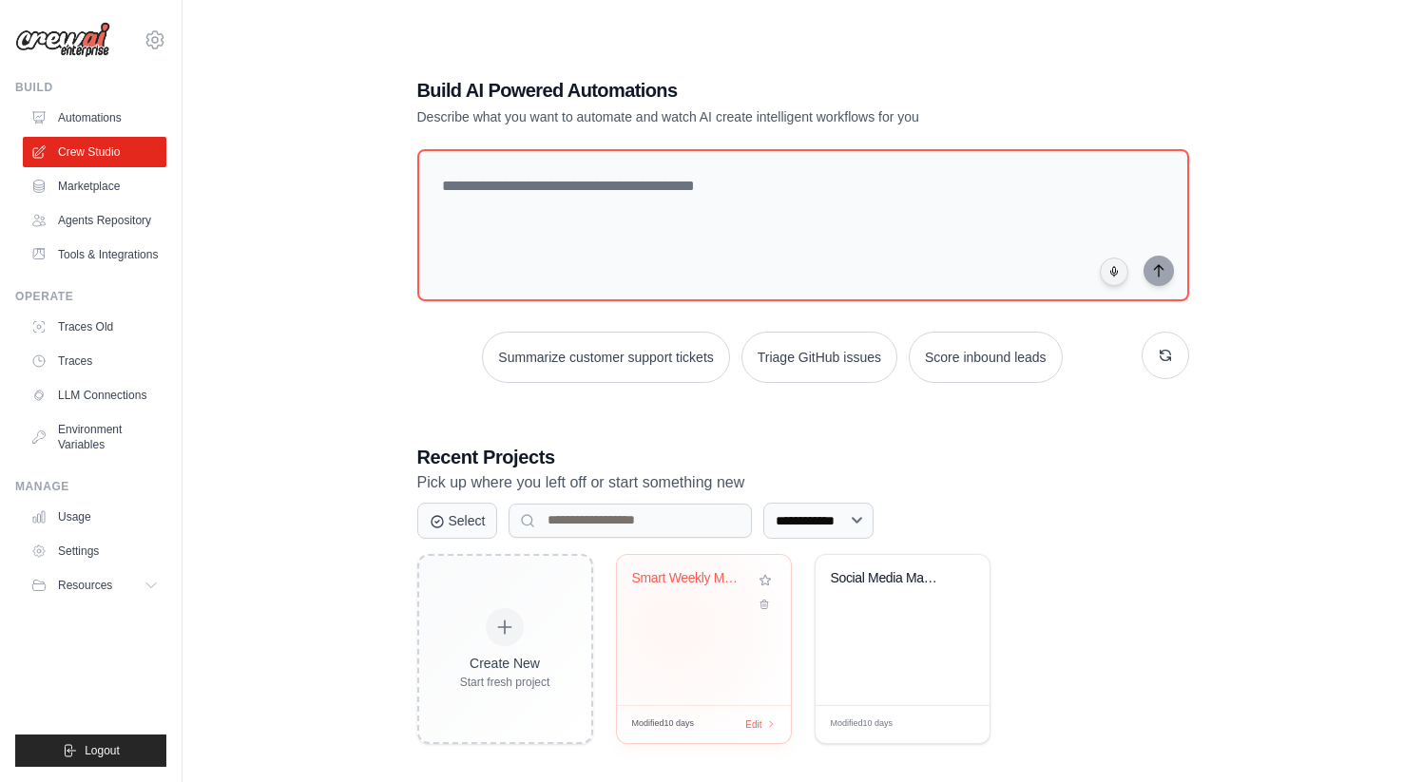
click at [673, 625] on div "Smart Weekly Meal Planner" at bounding box center [704, 630] width 174 height 150
click at [87, 224] on link "Agents Repository" at bounding box center [96, 220] width 143 height 30
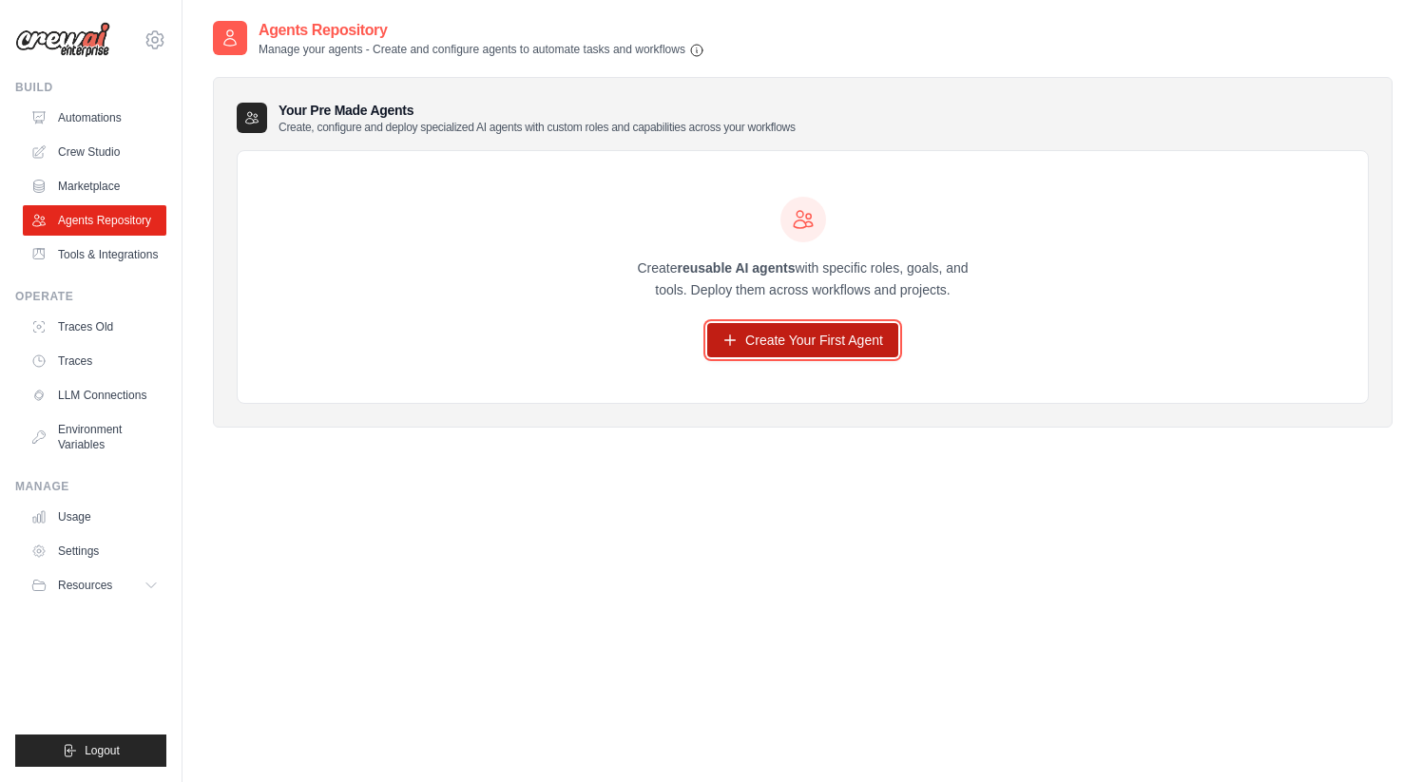
click at [772, 349] on link "Create Your First Agent" at bounding box center [802, 340] width 191 height 34
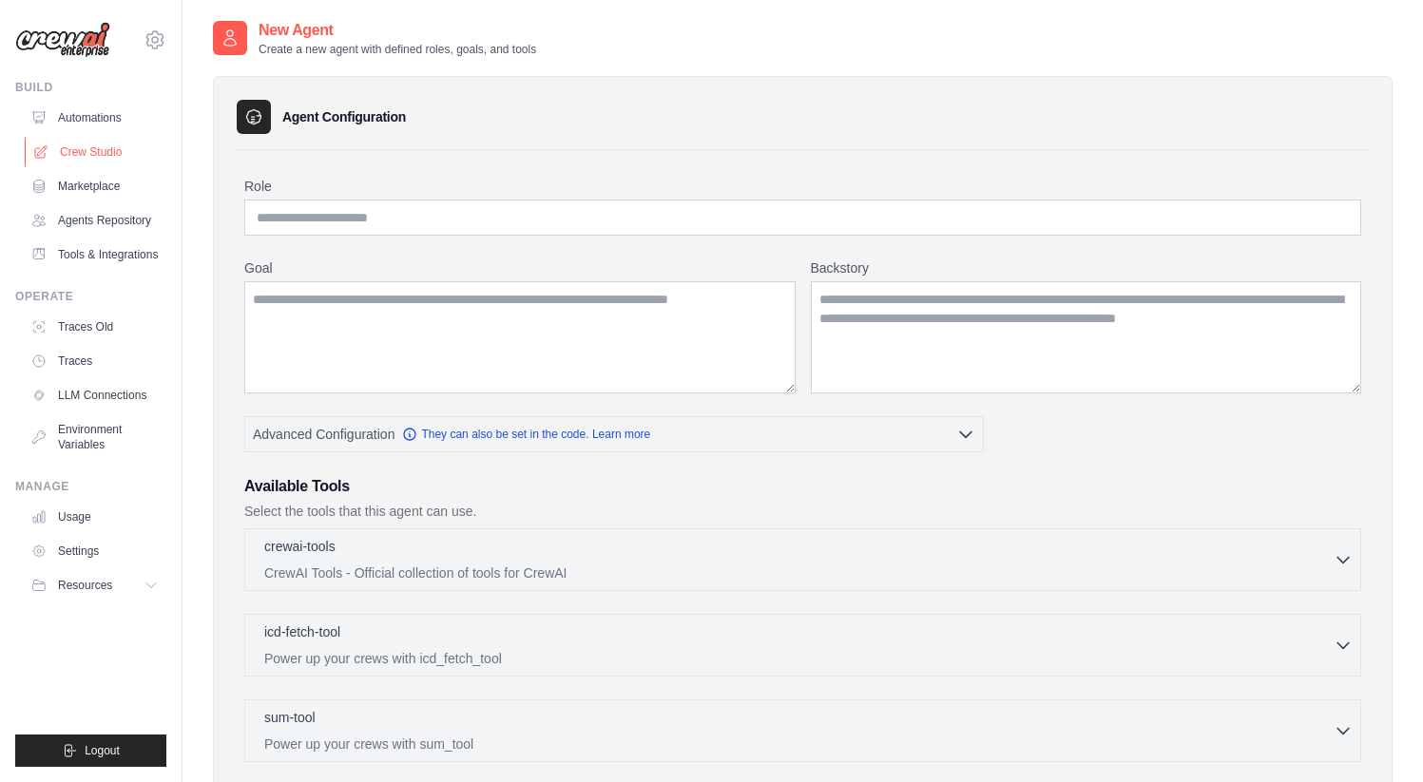
click at [103, 147] on link "Crew Studio" at bounding box center [96, 152] width 143 height 30
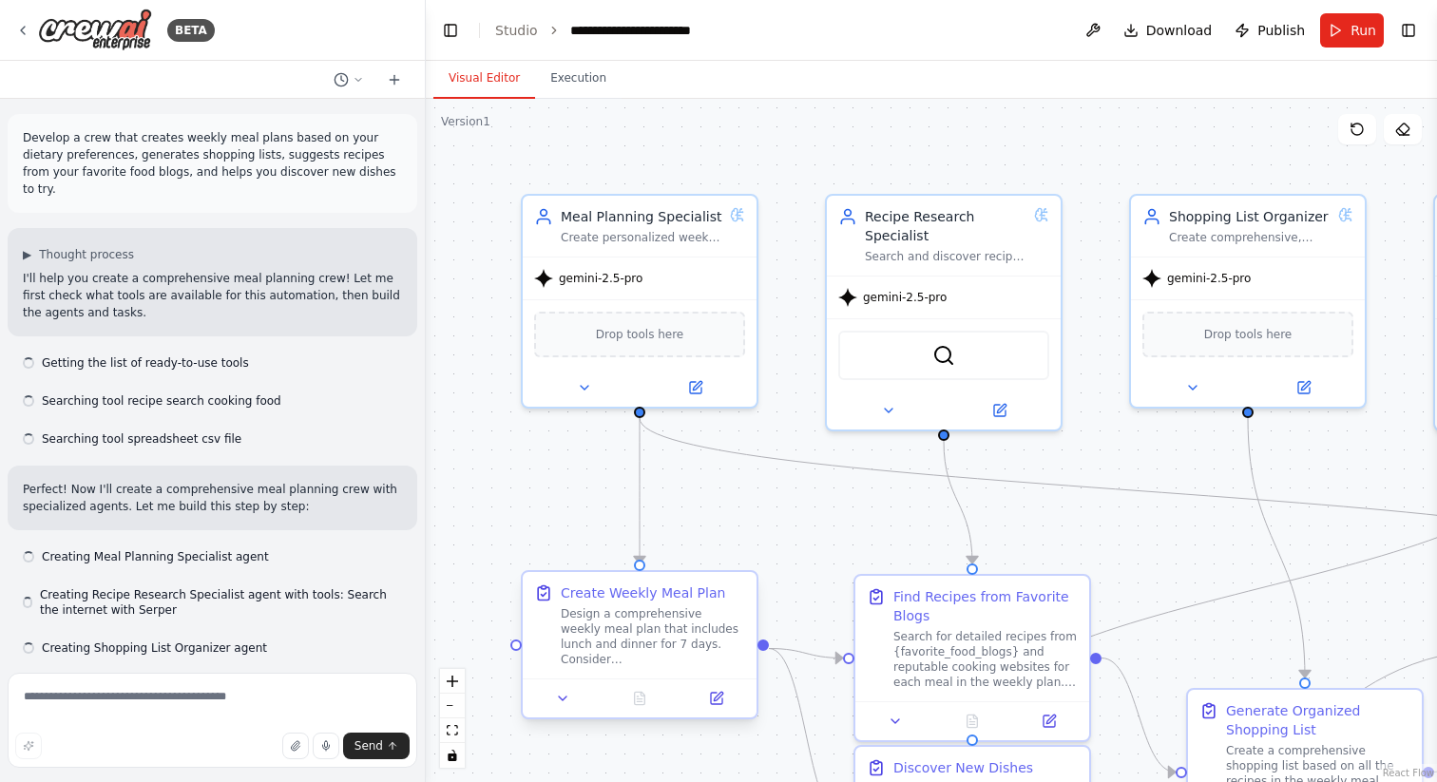
scroll to position [12389, 0]
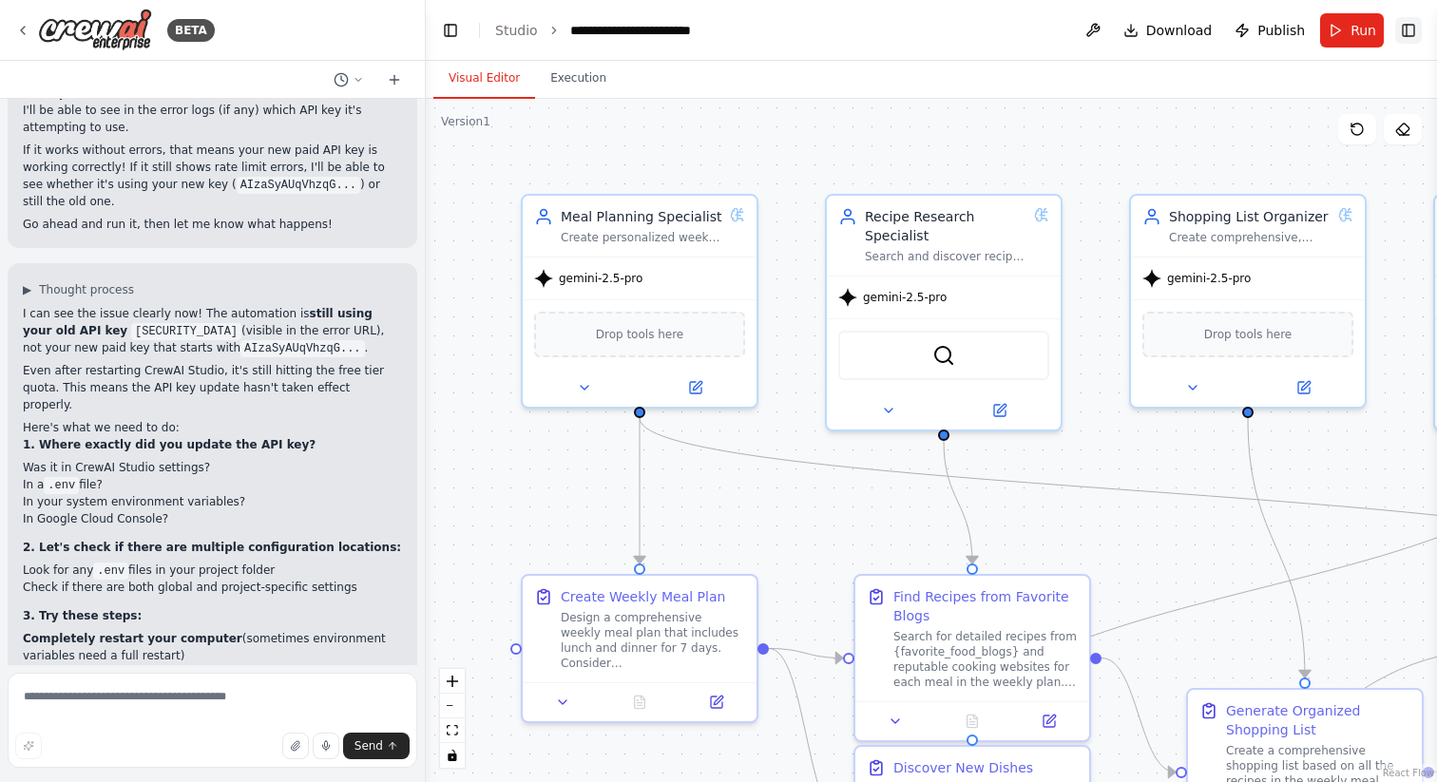
click at [1410, 36] on button "Toggle Right Sidebar" at bounding box center [1408, 30] width 27 height 27
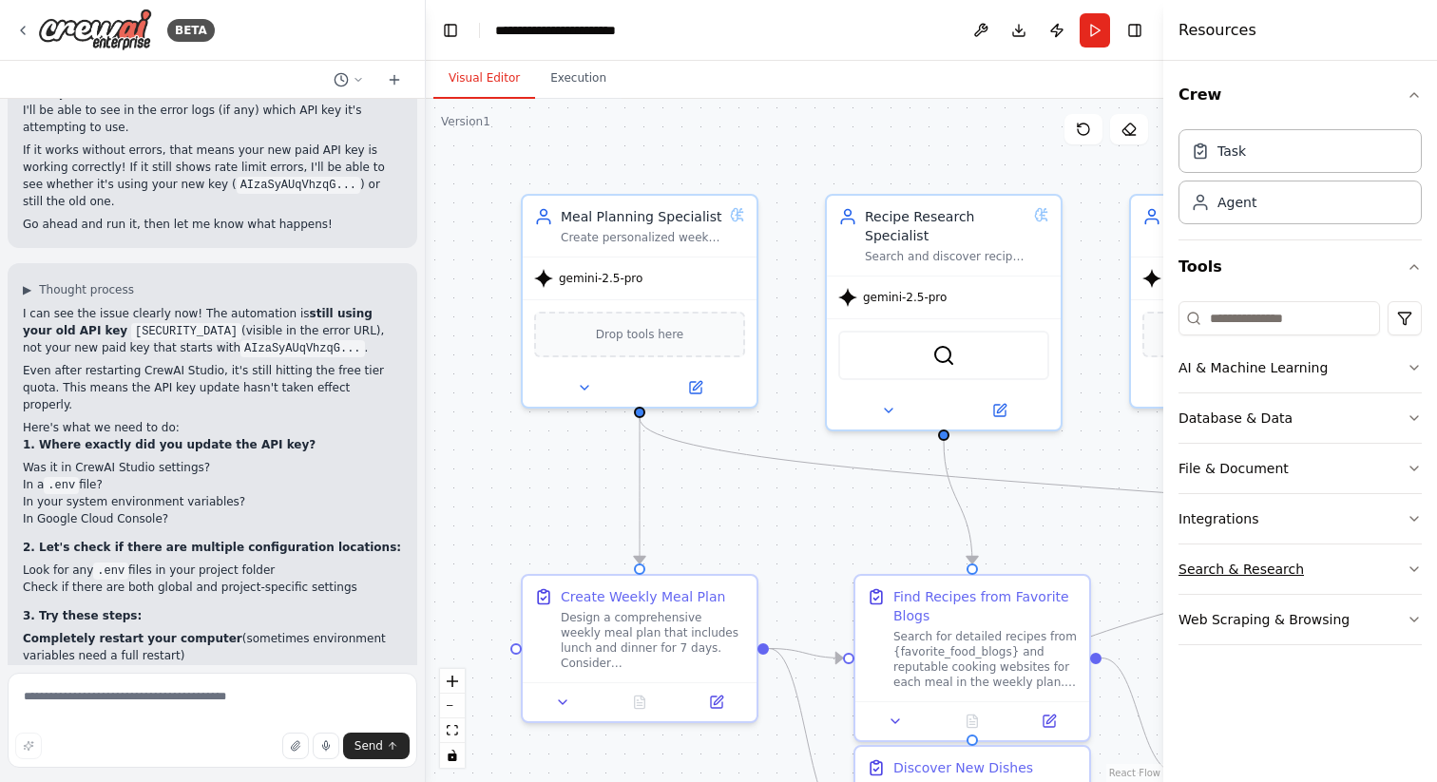
click at [1272, 570] on div "Search & Research" at bounding box center [1240, 569] width 125 height 19
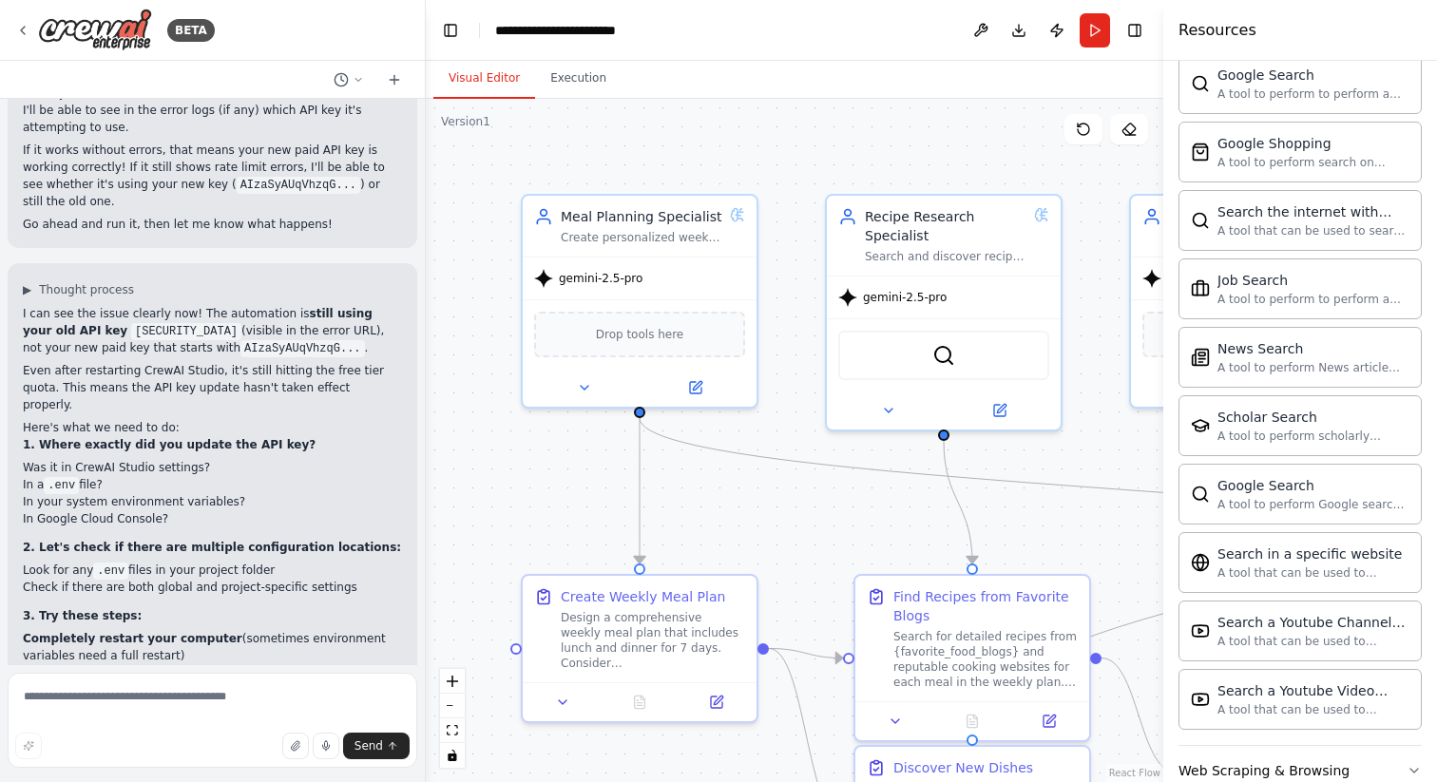
scroll to position [867, 0]
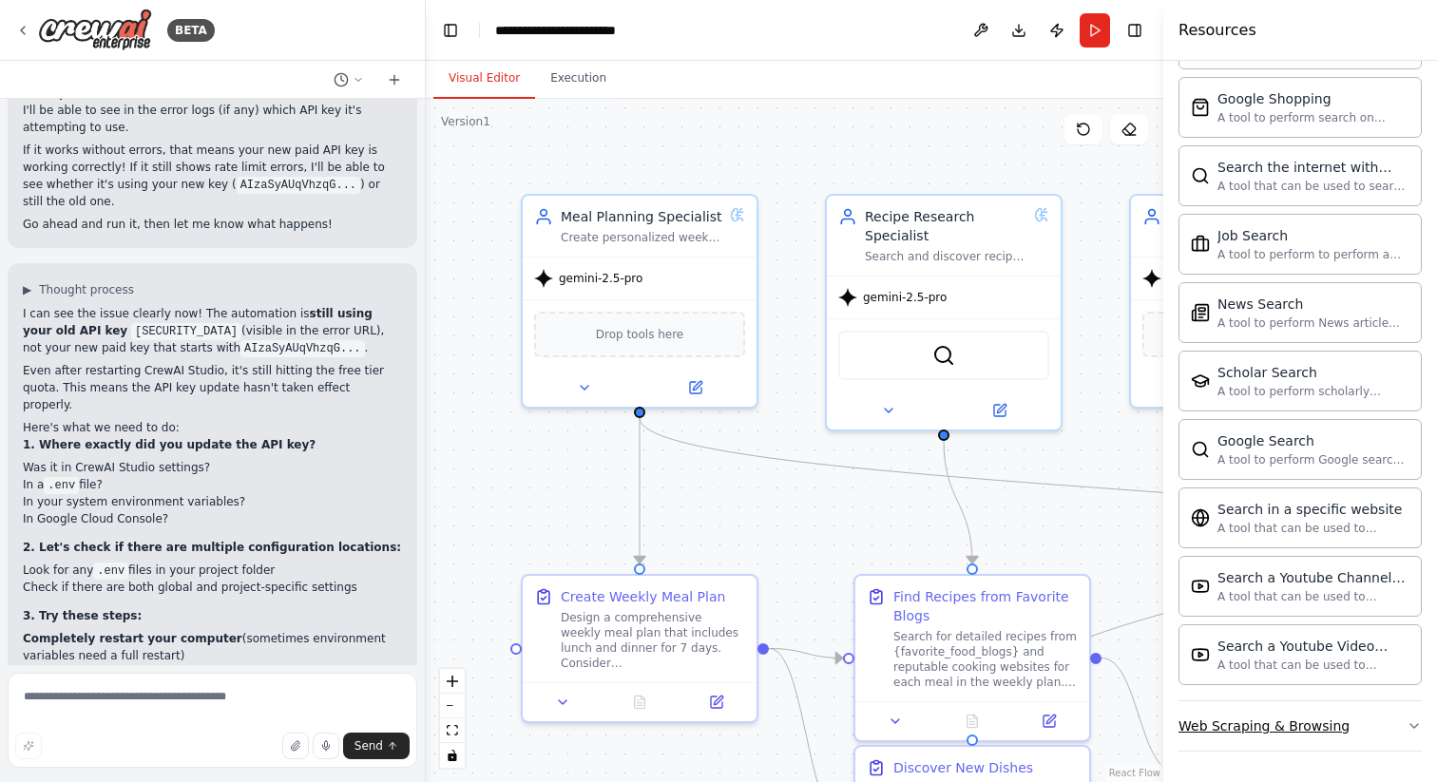
click at [1327, 729] on div "Web Scraping & Browsing" at bounding box center [1263, 726] width 171 height 19
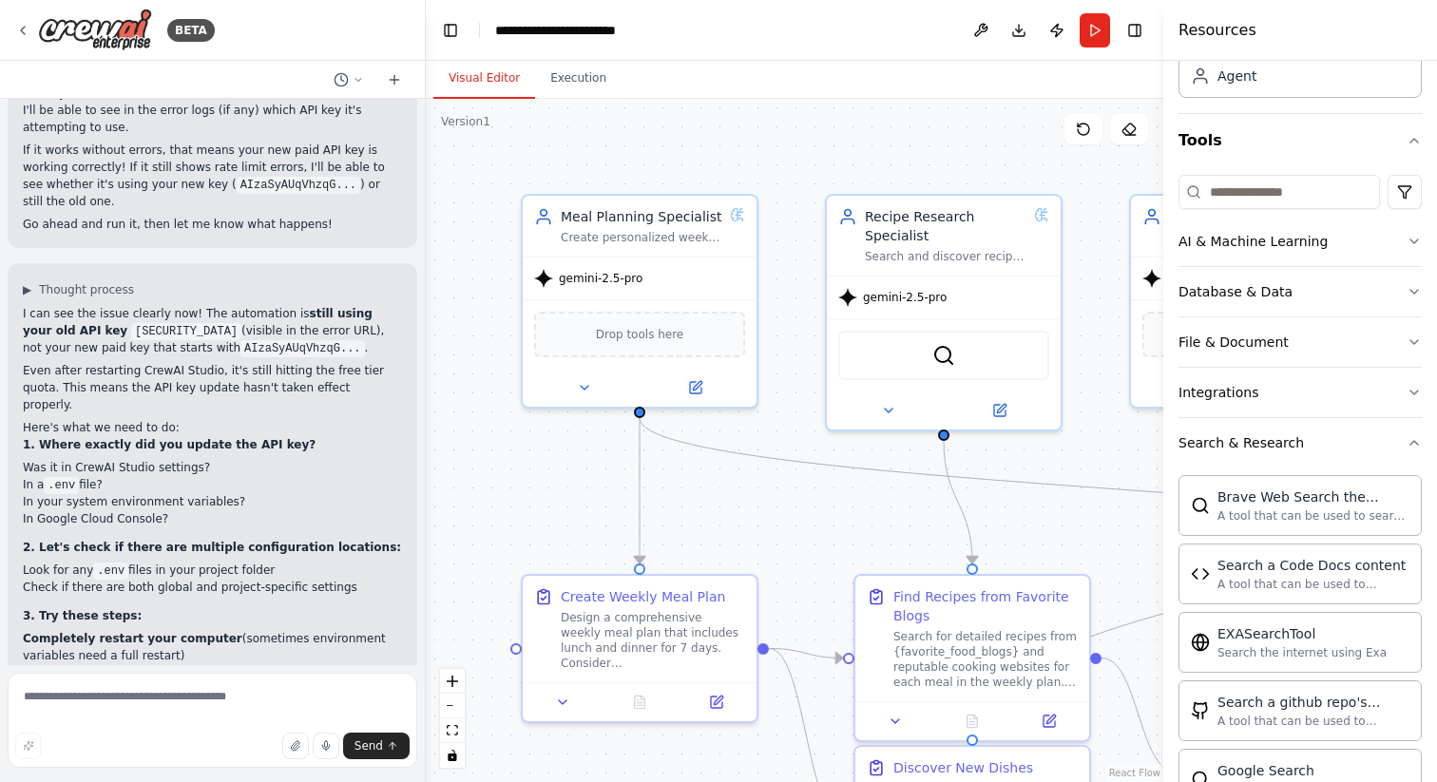
scroll to position [0, 0]
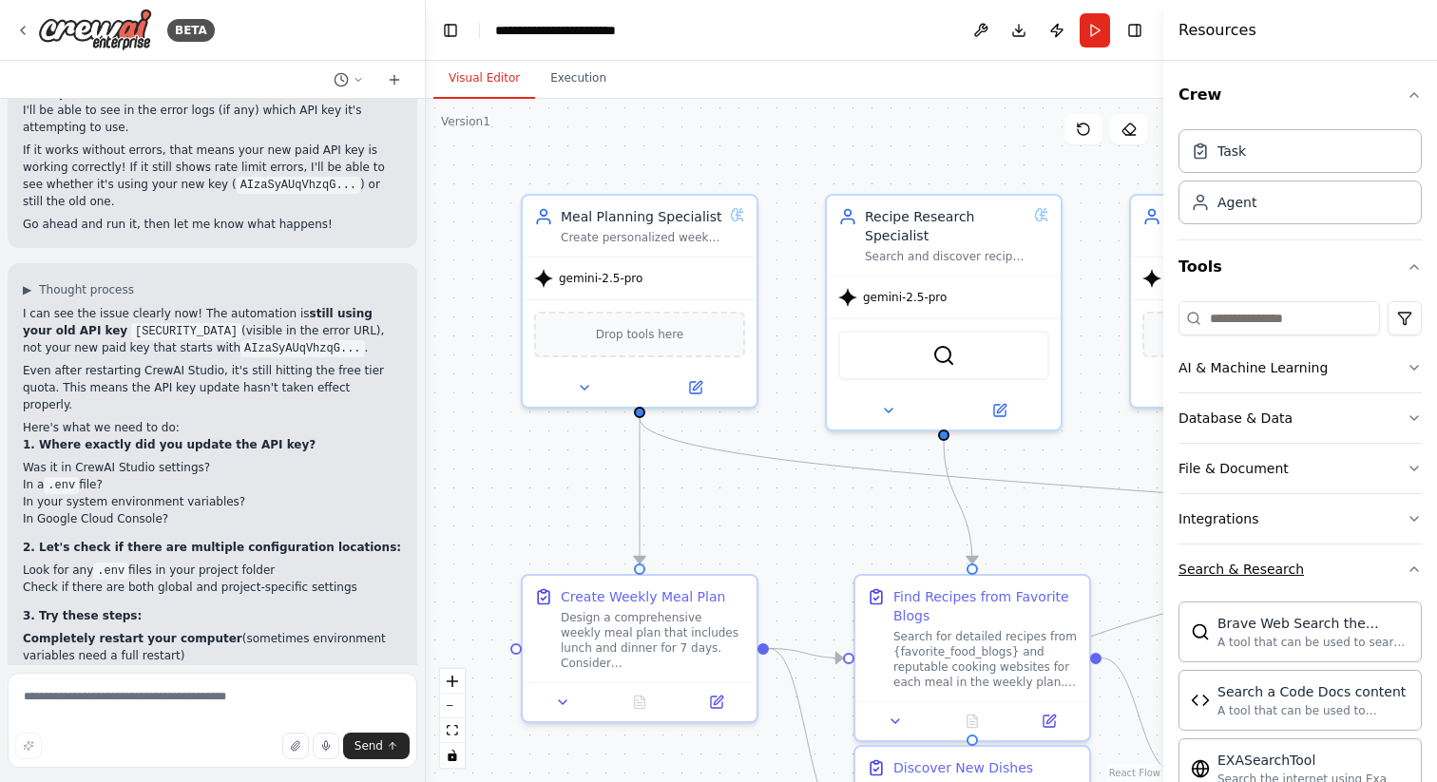
click at [1410, 568] on icon "button" at bounding box center [1414, 569] width 8 height 4
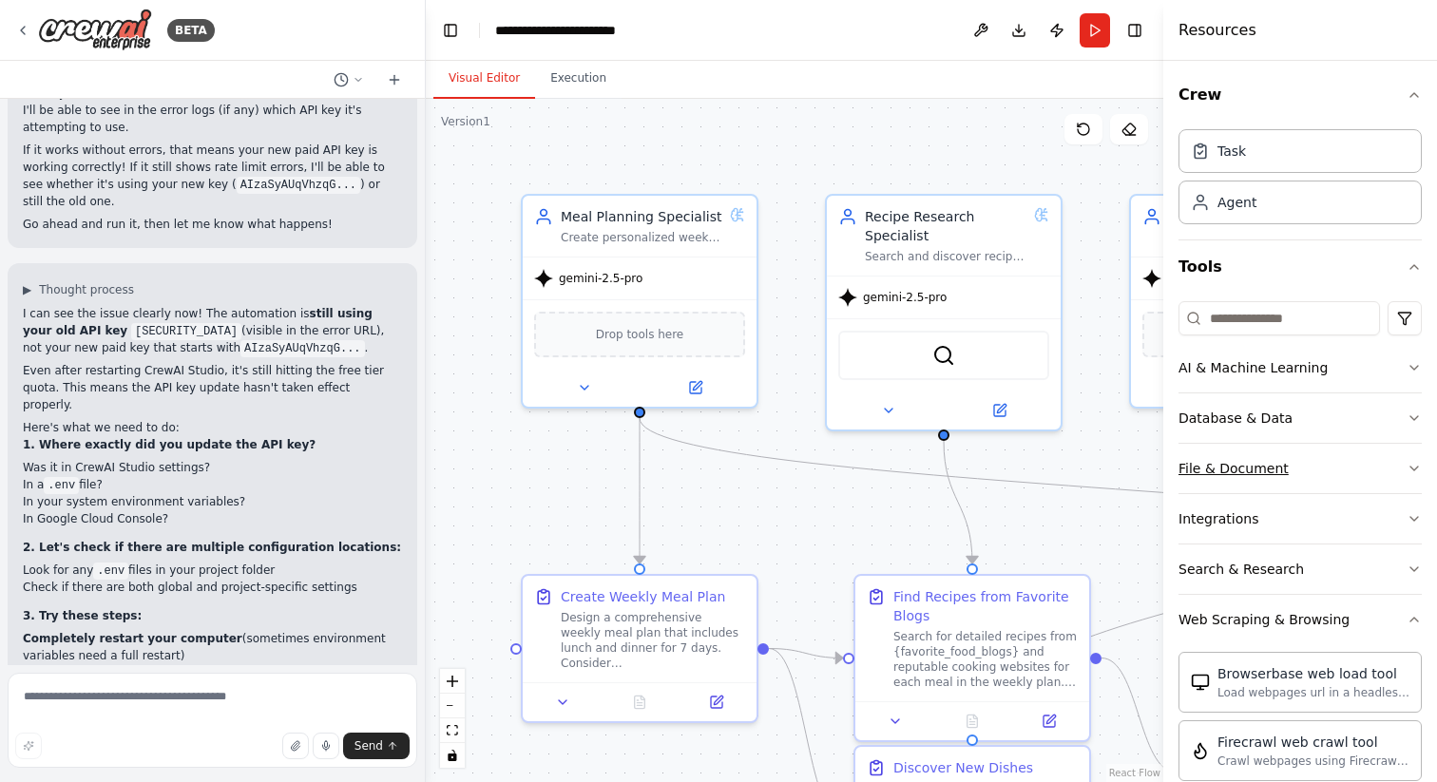
click at [1400, 458] on button "File & Document" at bounding box center [1299, 468] width 243 height 49
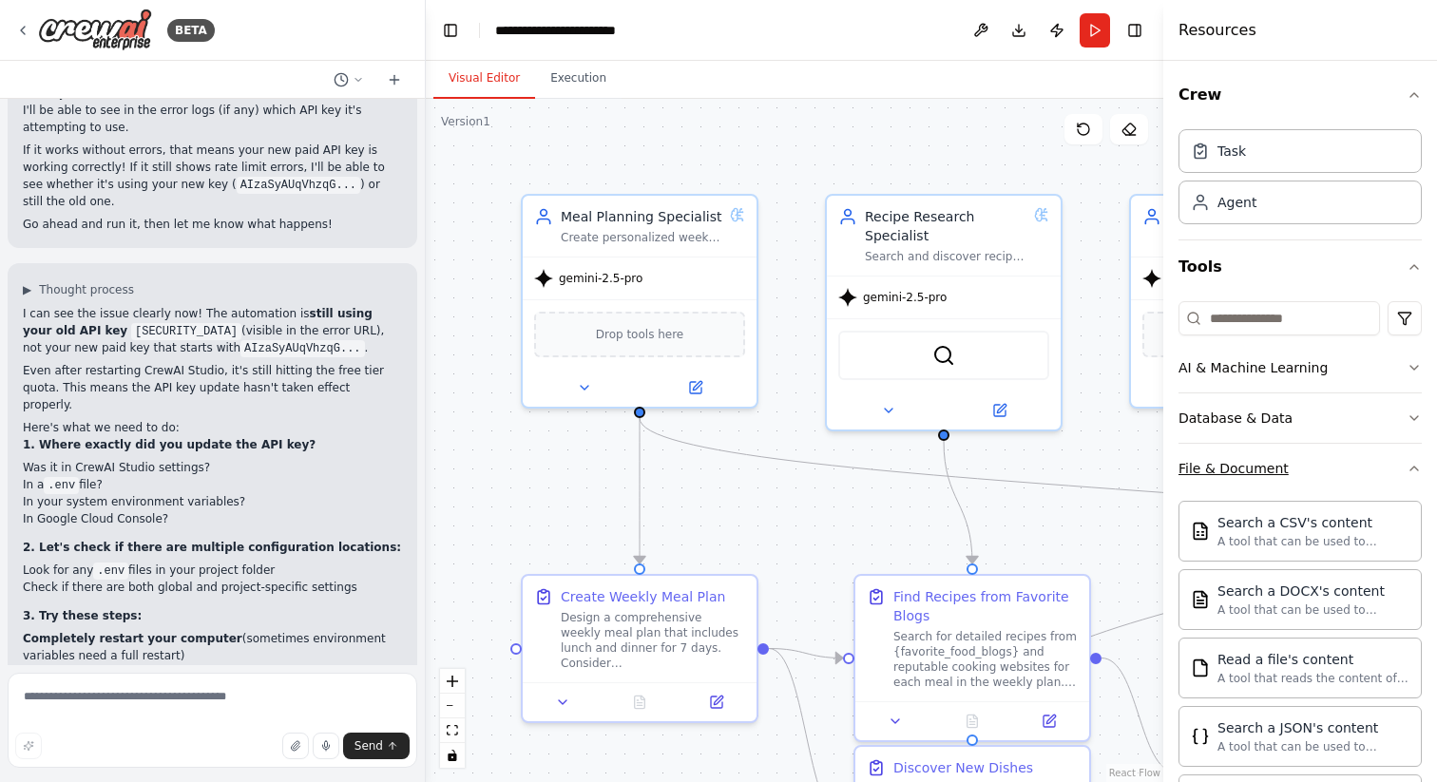
click at [1329, 474] on button "File & Document" at bounding box center [1299, 468] width 243 height 49
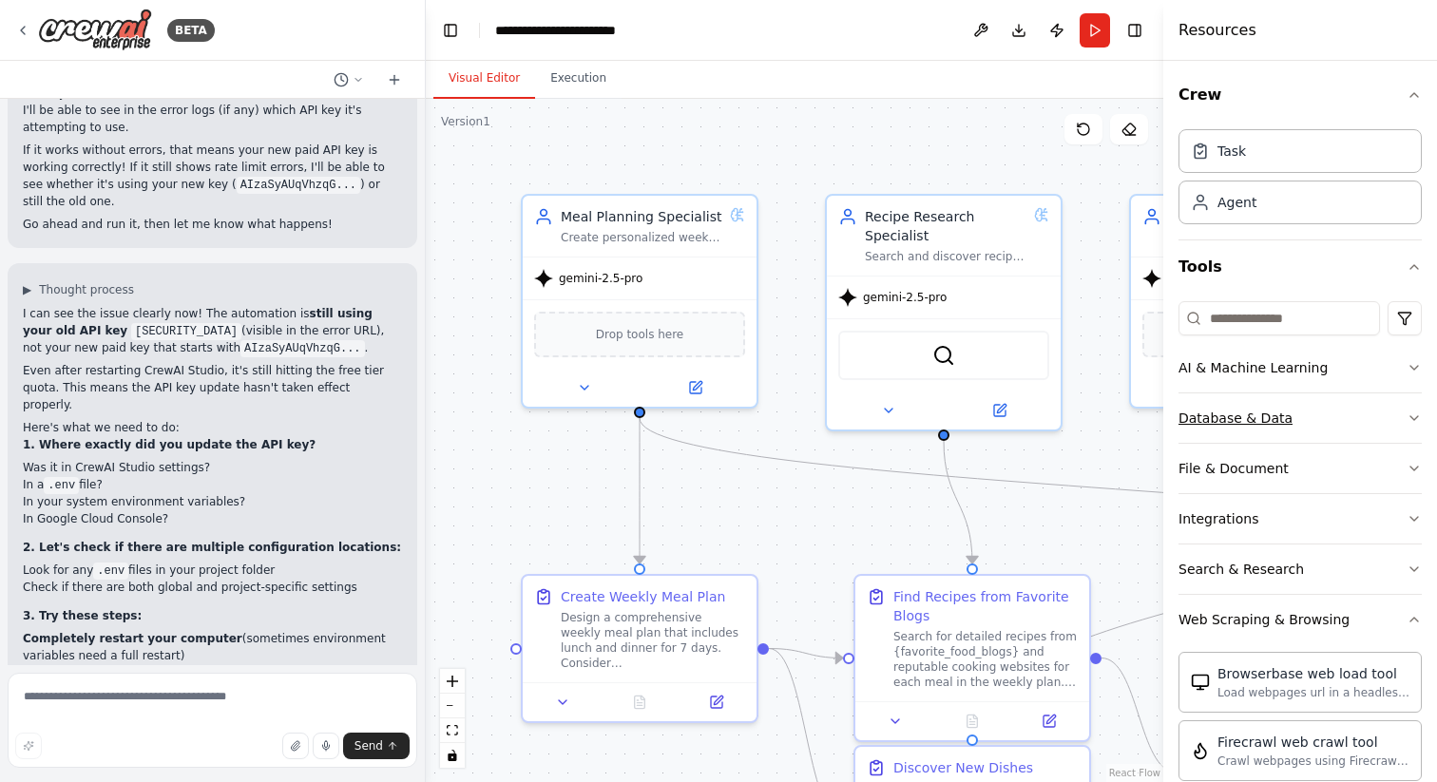
click at [1358, 428] on button "Database & Data" at bounding box center [1299, 417] width 243 height 49
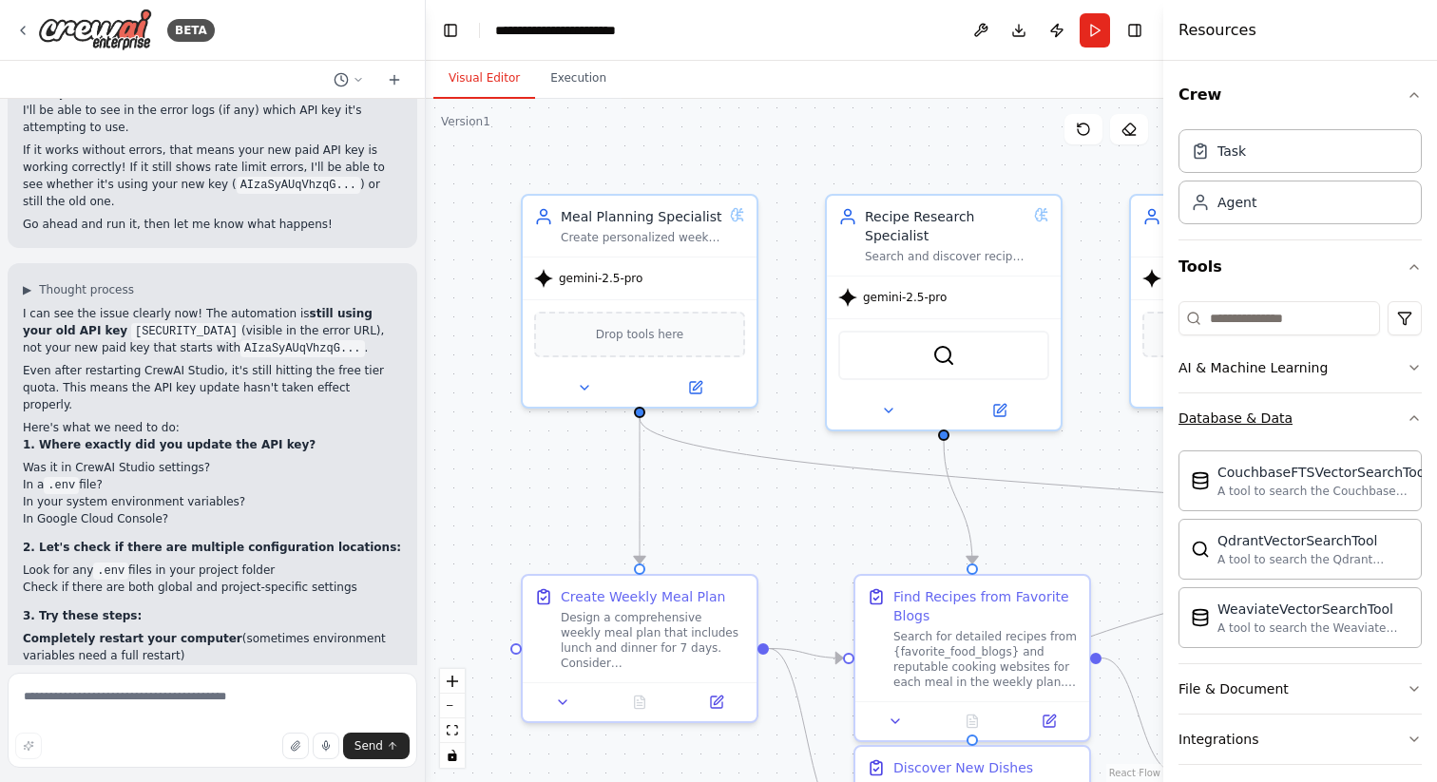
click at [1357, 417] on button "Database & Data" at bounding box center [1299, 417] width 243 height 49
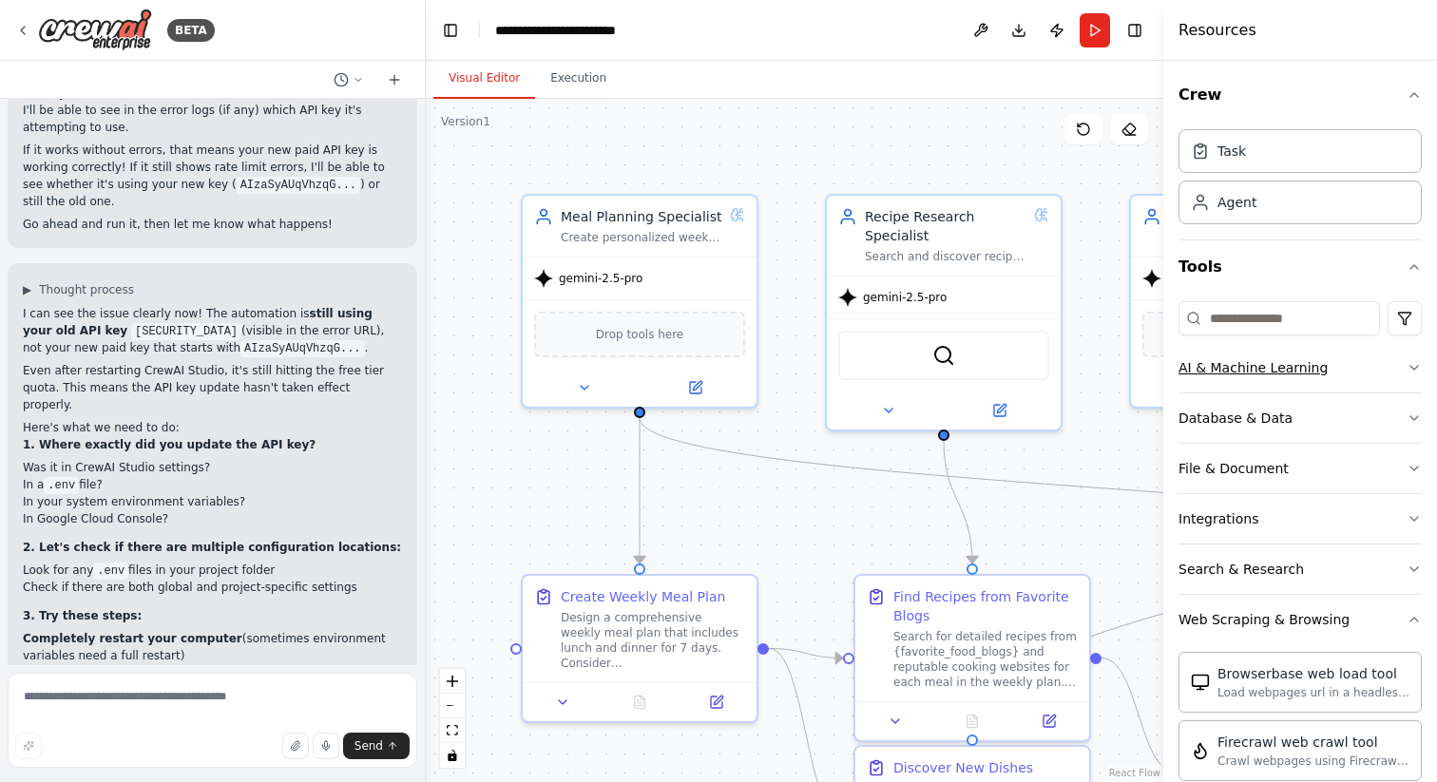
click at [1360, 373] on button "AI & Machine Learning" at bounding box center [1299, 367] width 243 height 49
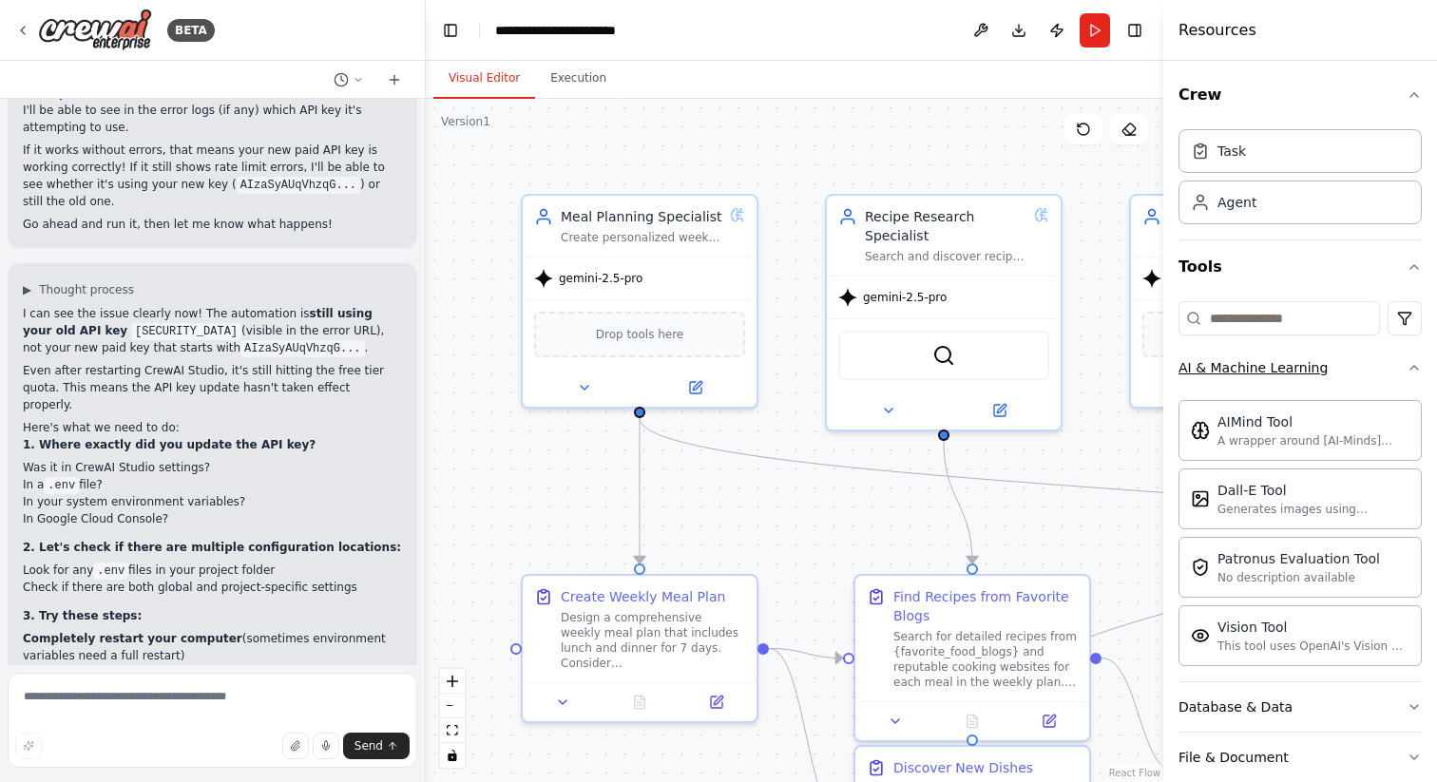
click at [1360, 373] on button "AI & Machine Learning" at bounding box center [1299, 367] width 243 height 49
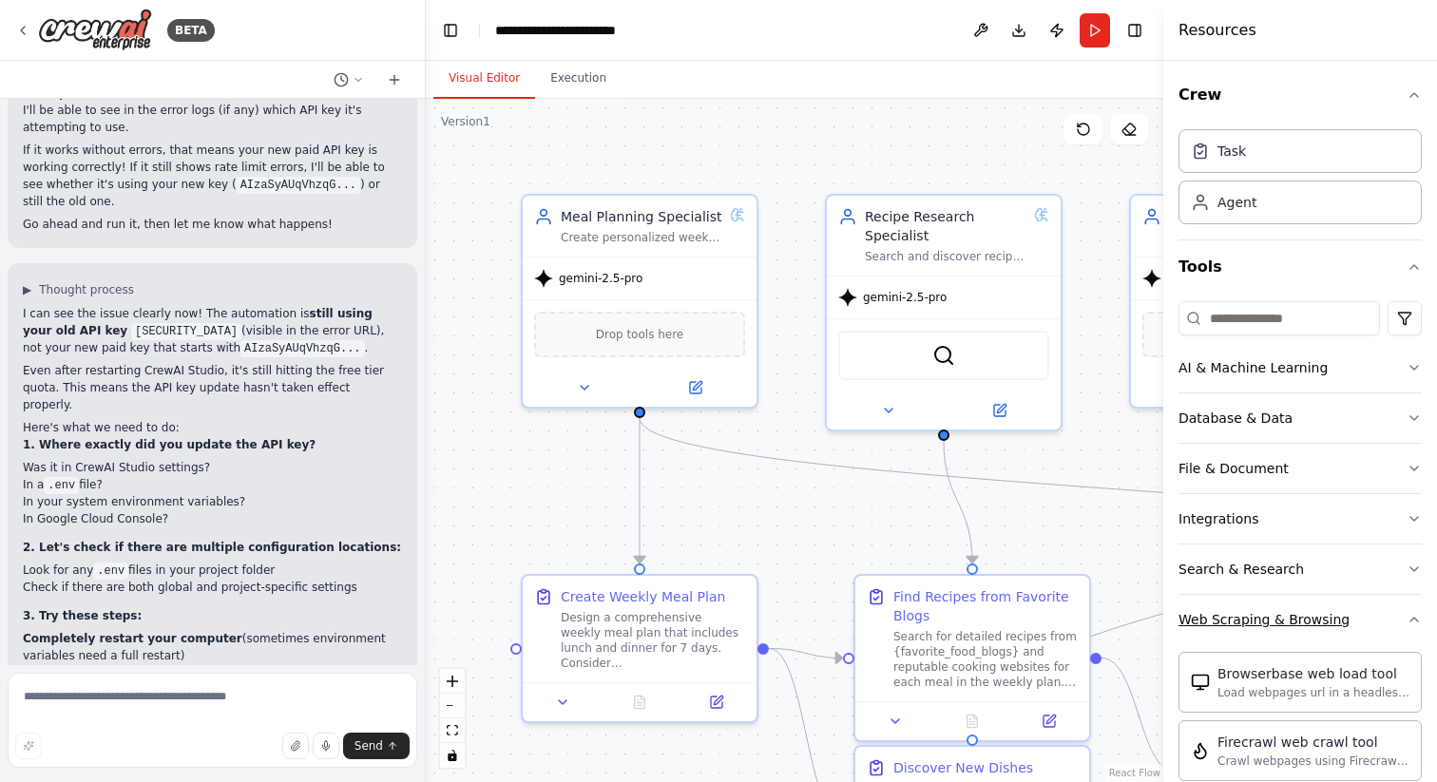
click at [1282, 618] on div "Web Scraping & Browsing" at bounding box center [1263, 619] width 171 height 19
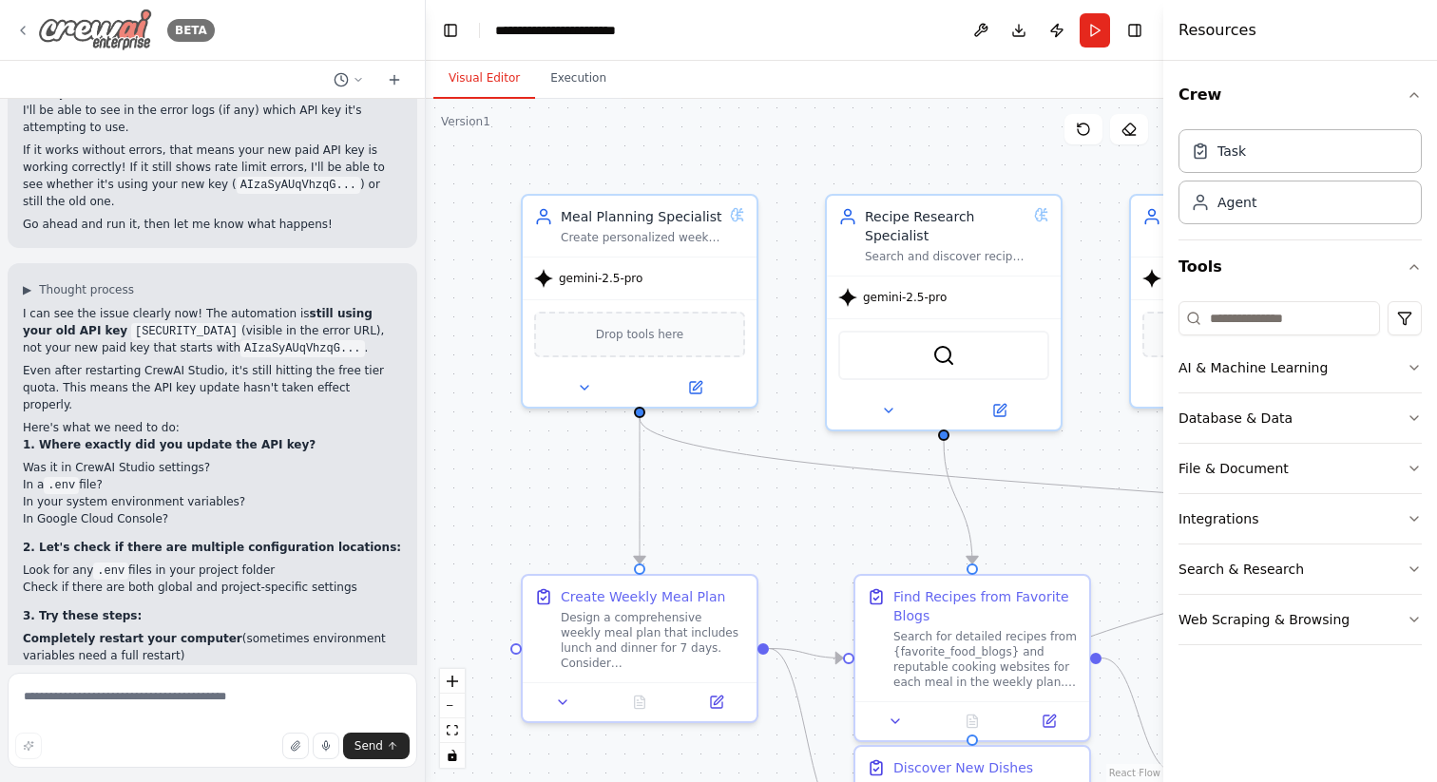
click at [116, 30] on img at bounding box center [95, 30] width 114 height 43
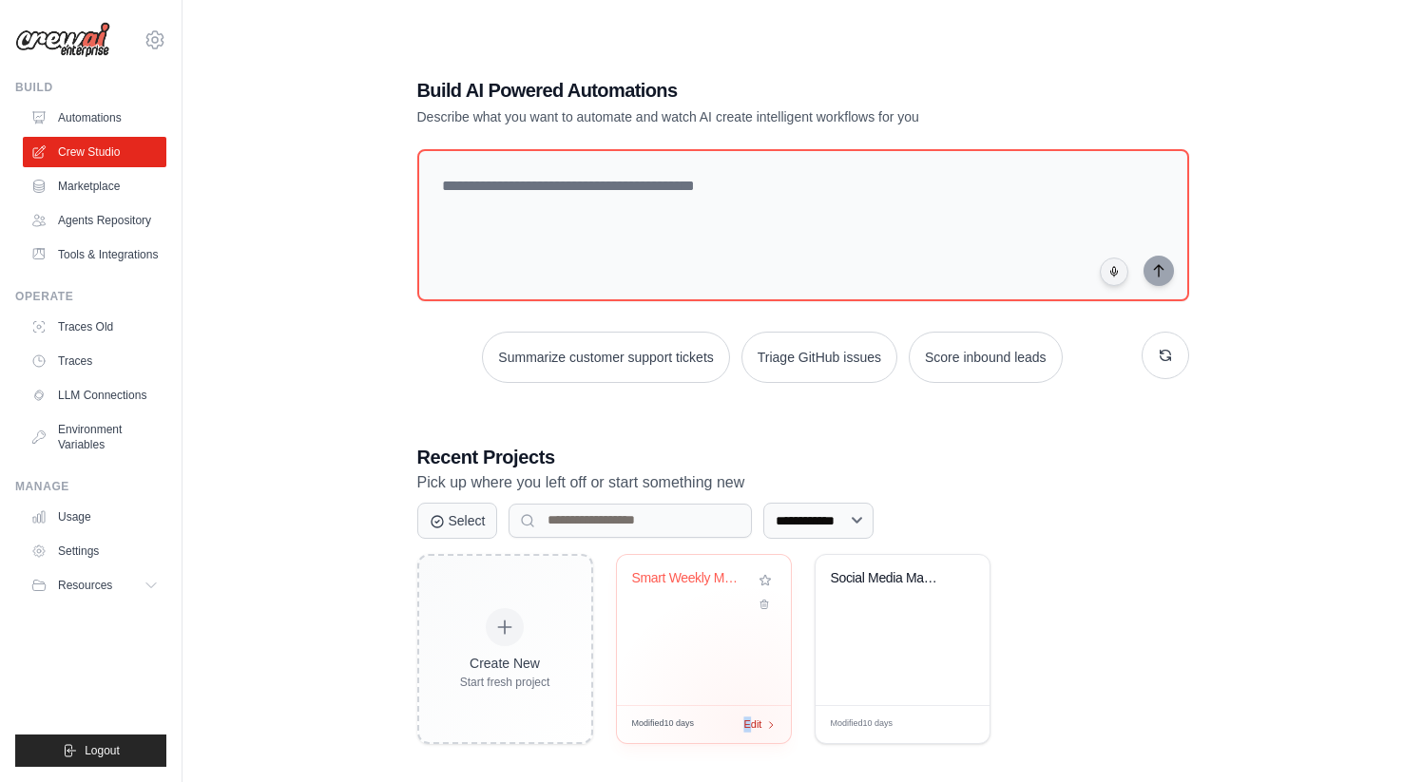
click at [747, 725] on span "Edit" at bounding box center [753, 725] width 18 height 16
click at [754, 626] on div "Smart Weekly Meal Planner" at bounding box center [704, 630] width 174 height 150
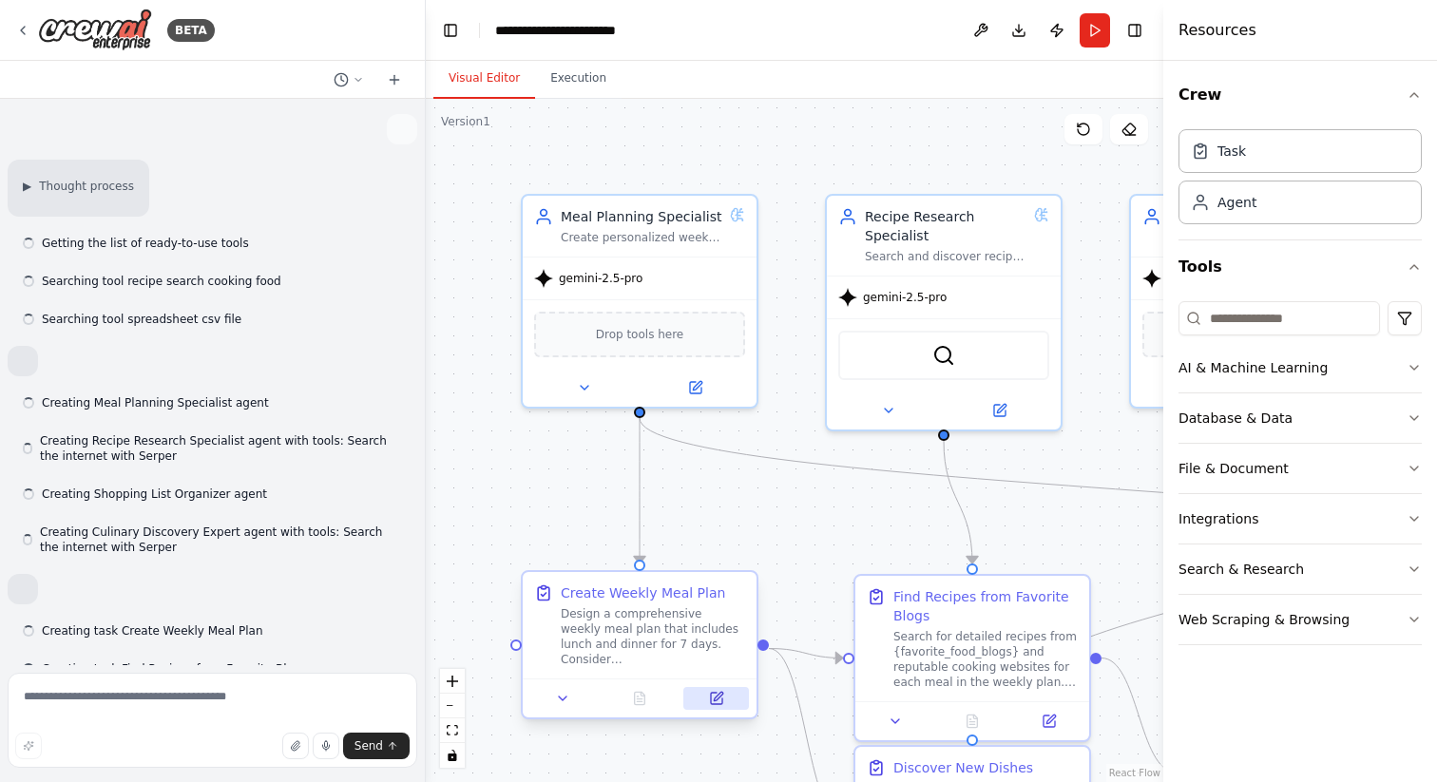
scroll to position [12389, 0]
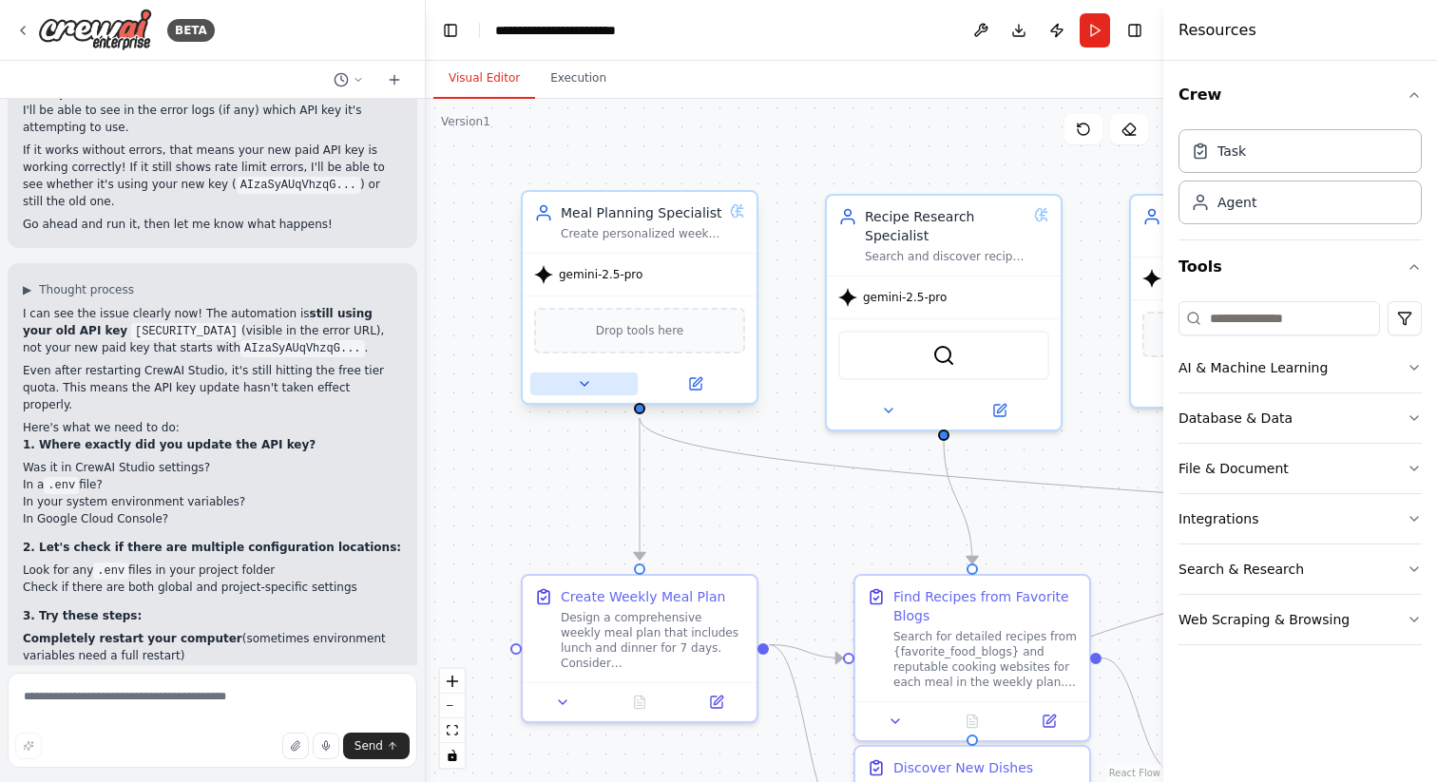
click at [605, 389] on button at bounding box center [583, 384] width 107 height 23
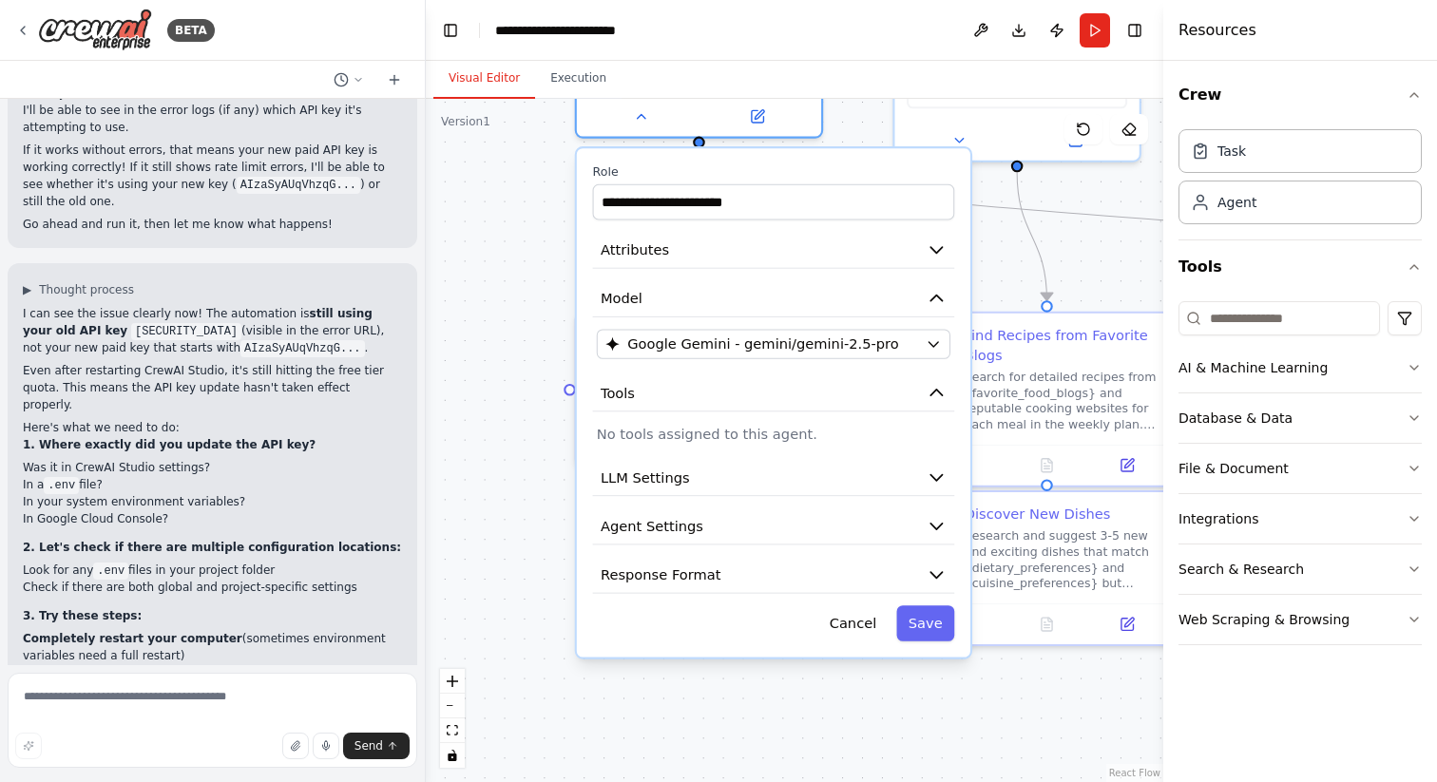
drag, startPoint x: 956, startPoint y: 535, endPoint x: 1021, endPoint y: 236, distance: 306.2
click at [1021, 236] on div ".deletable-edge-delete-btn { width: 20px; height: 20px; border: 0px solid #ffff…" at bounding box center [794, 440] width 737 height 683
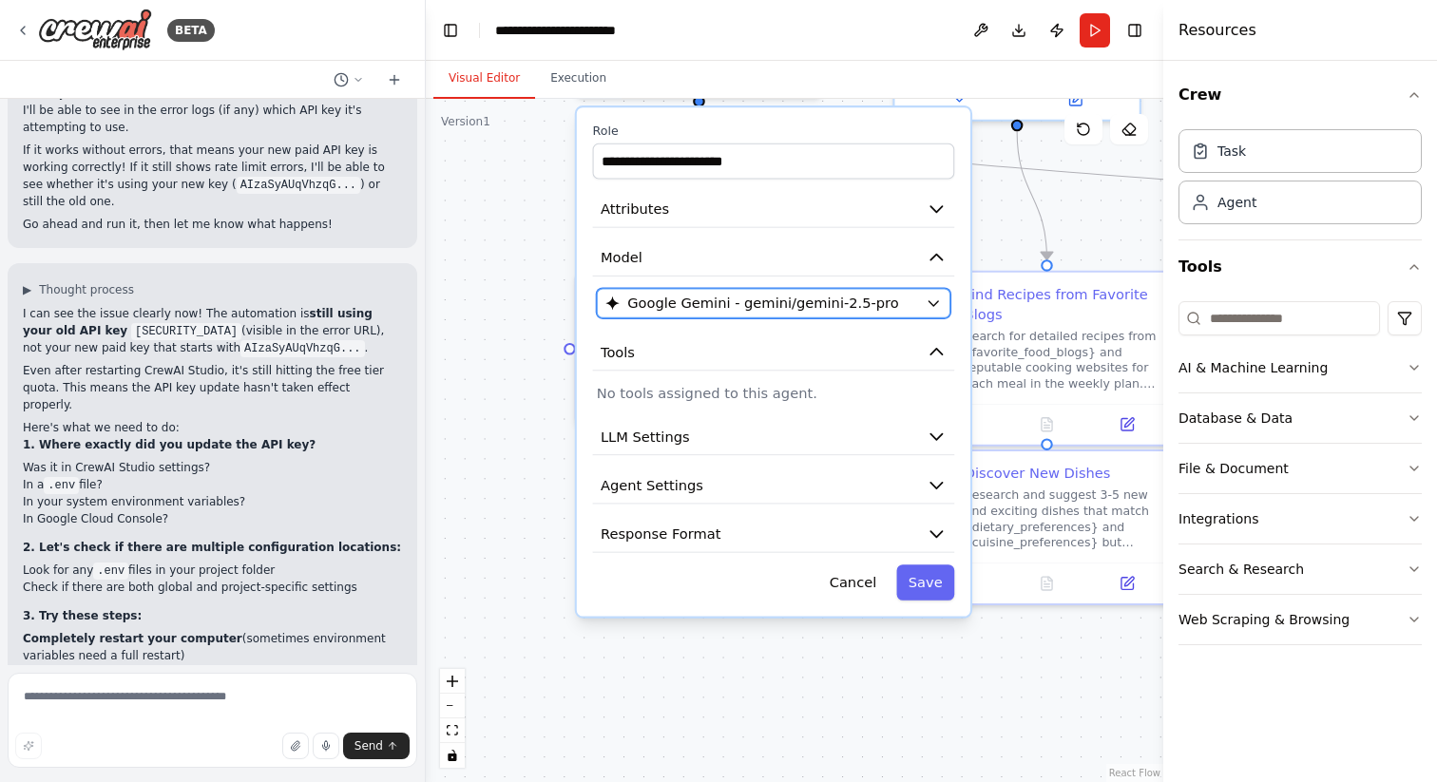
click at [933, 305] on icon "button" at bounding box center [933, 303] width 10 height 5
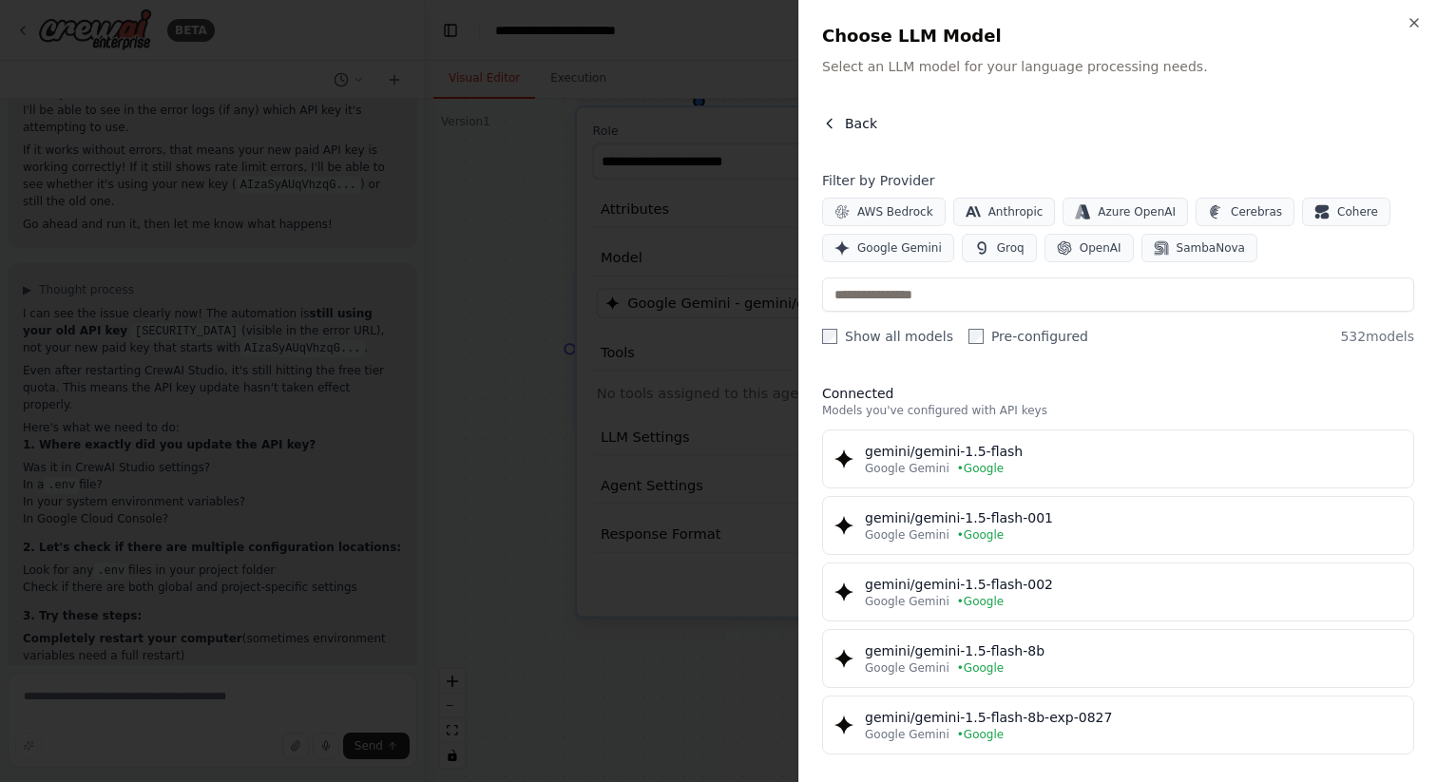
click at [854, 116] on span "Back" at bounding box center [861, 123] width 32 height 19
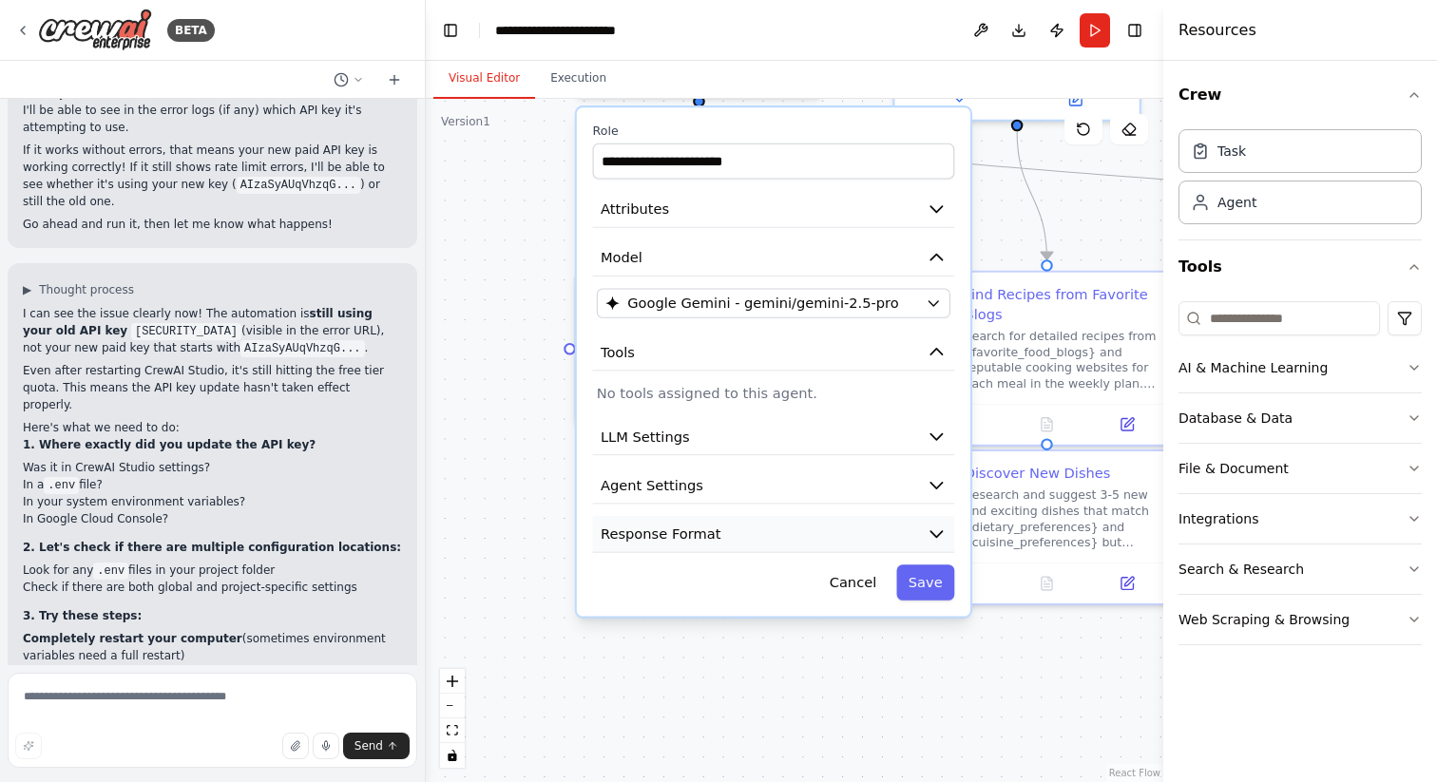
click at [827, 527] on button "Response Format" at bounding box center [774, 534] width 362 height 37
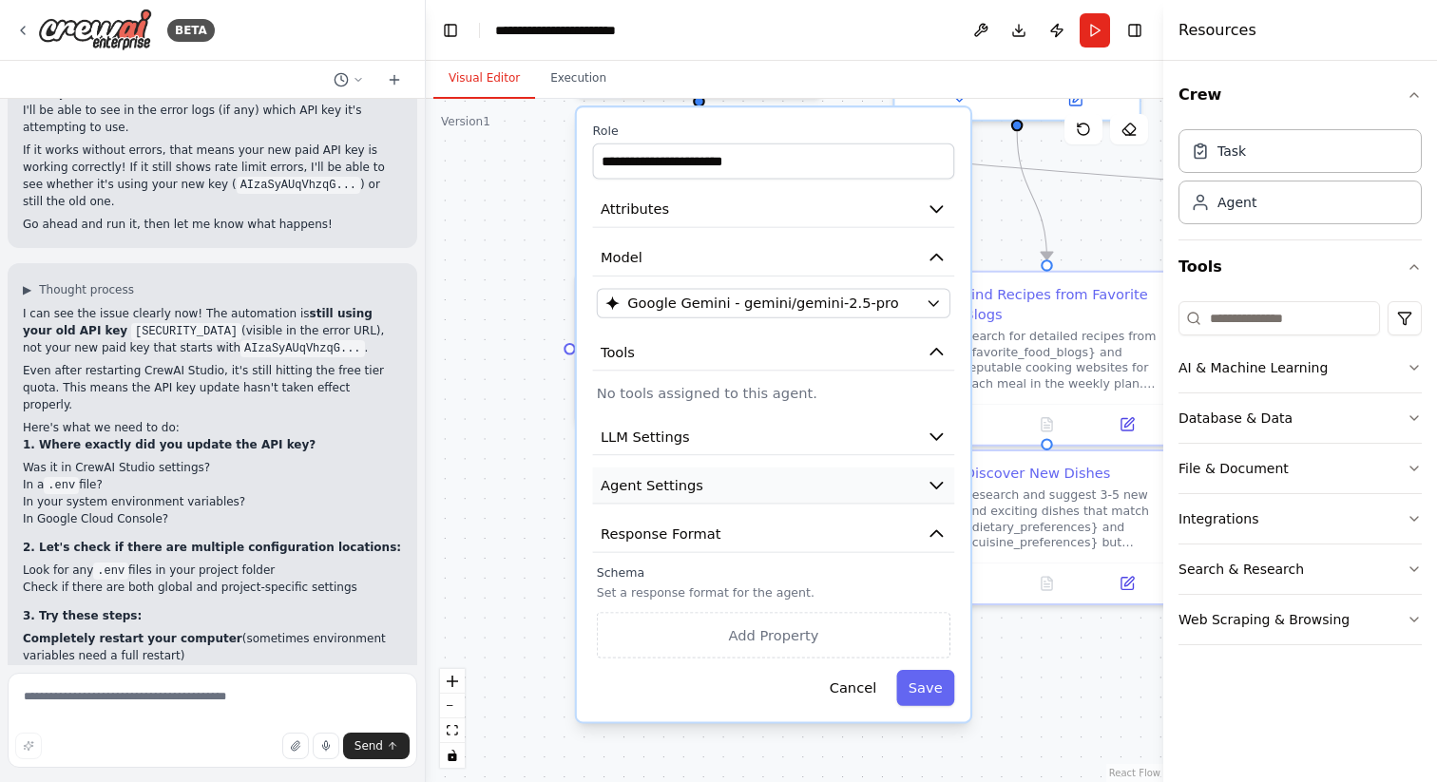
click at [825, 499] on button "Agent Settings" at bounding box center [774, 486] width 362 height 37
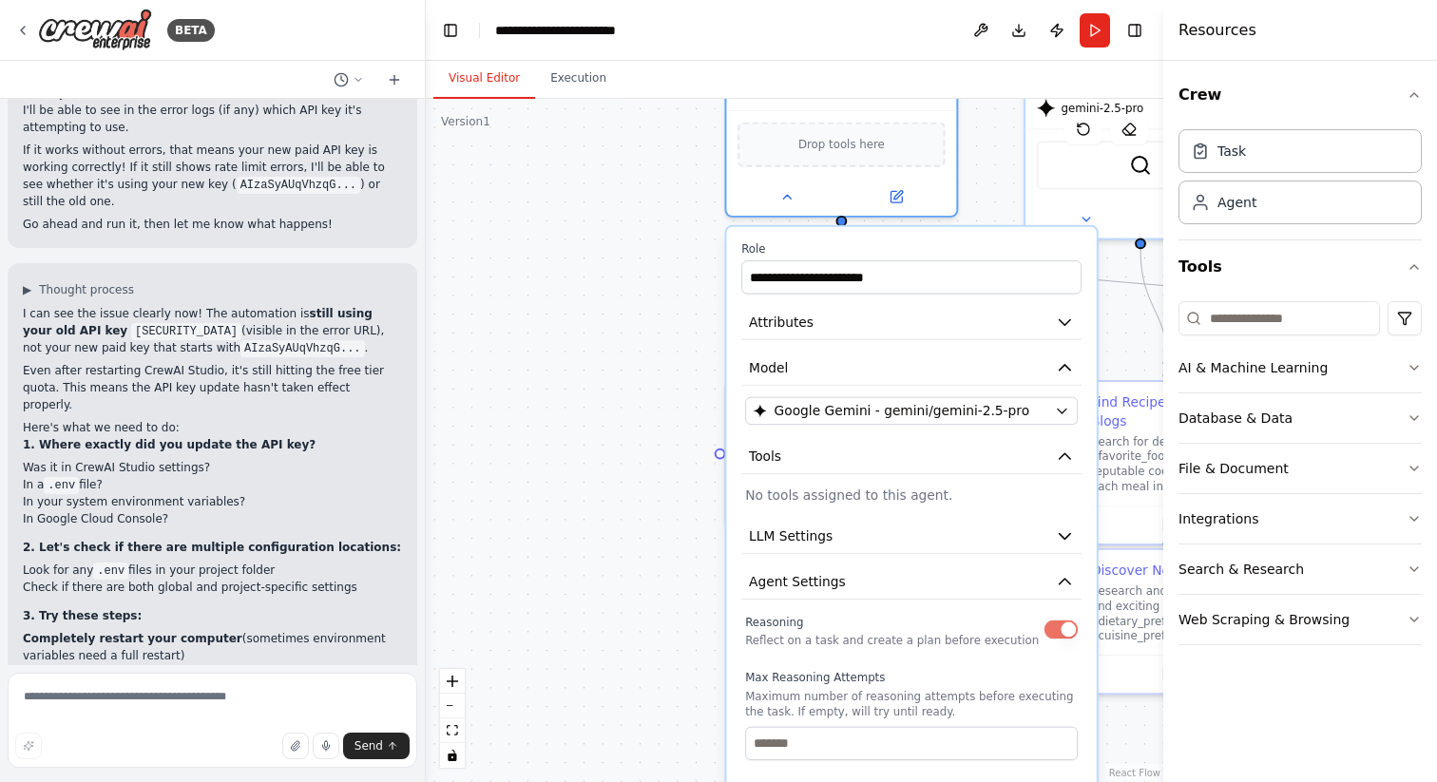
drag, startPoint x: 526, startPoint y: 592, endPoint x: 661, endPoint y: 688, distance: 165.6
click at [661, 688] on div ".deletable-edge-delete-btn { width: 20px; height: 20px; border: 0px solid #ffff…" at bounding box center [794, 440] width 737 height 683
click at [29, 29] on icon at bounding box center [22, 30] width 15 height 15
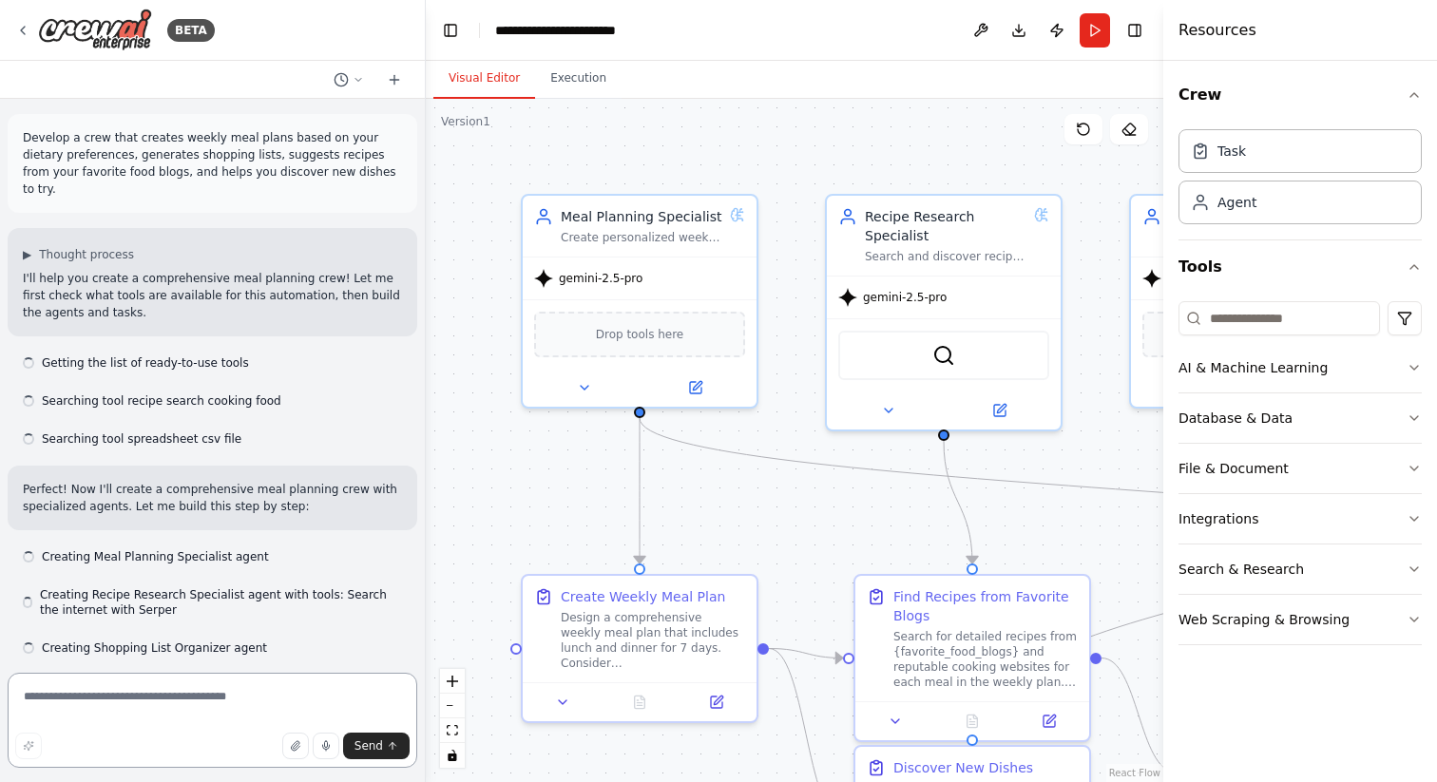
scroll to position [12389, 0]
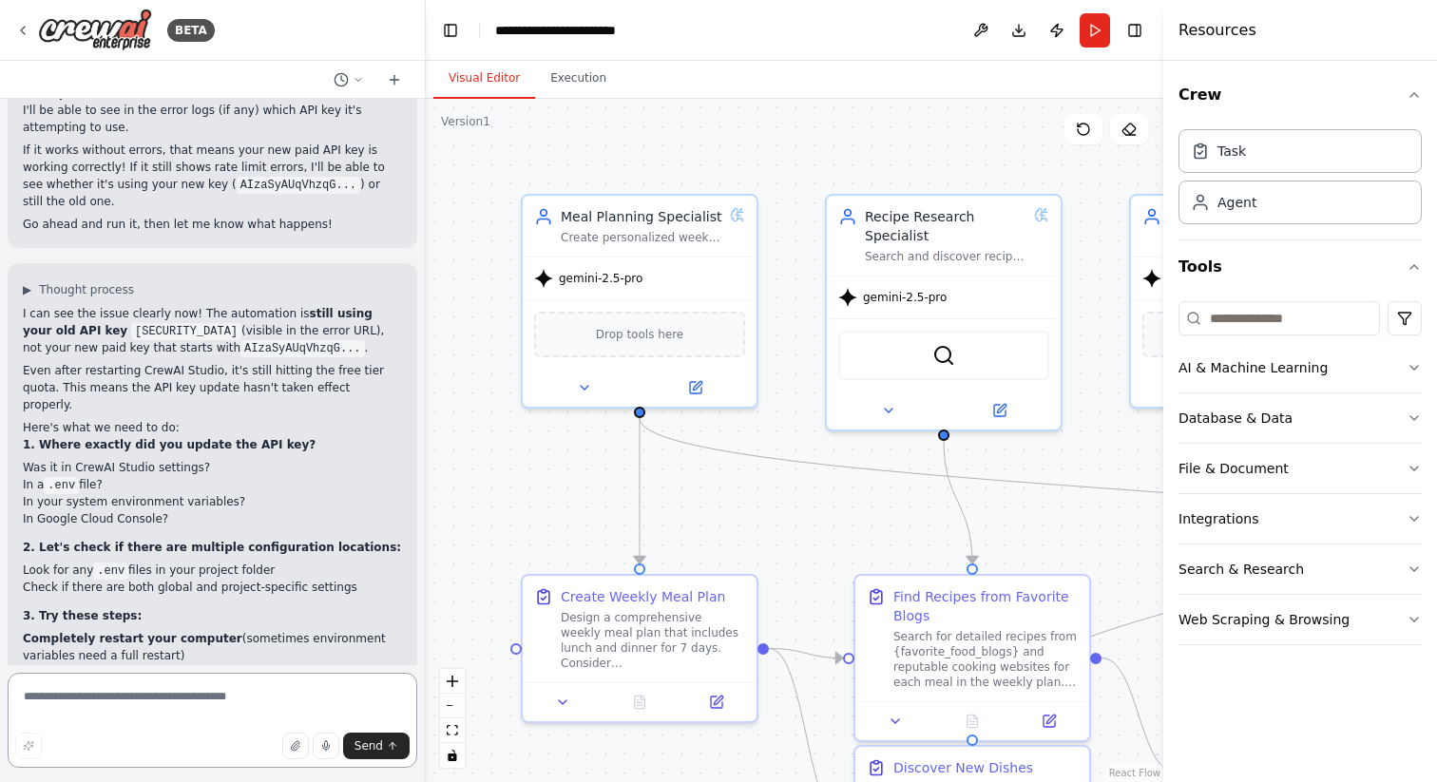
click at [144, 704] on textarea at bounding box center [213, 720] width 410 height 95
type textarea "**********"
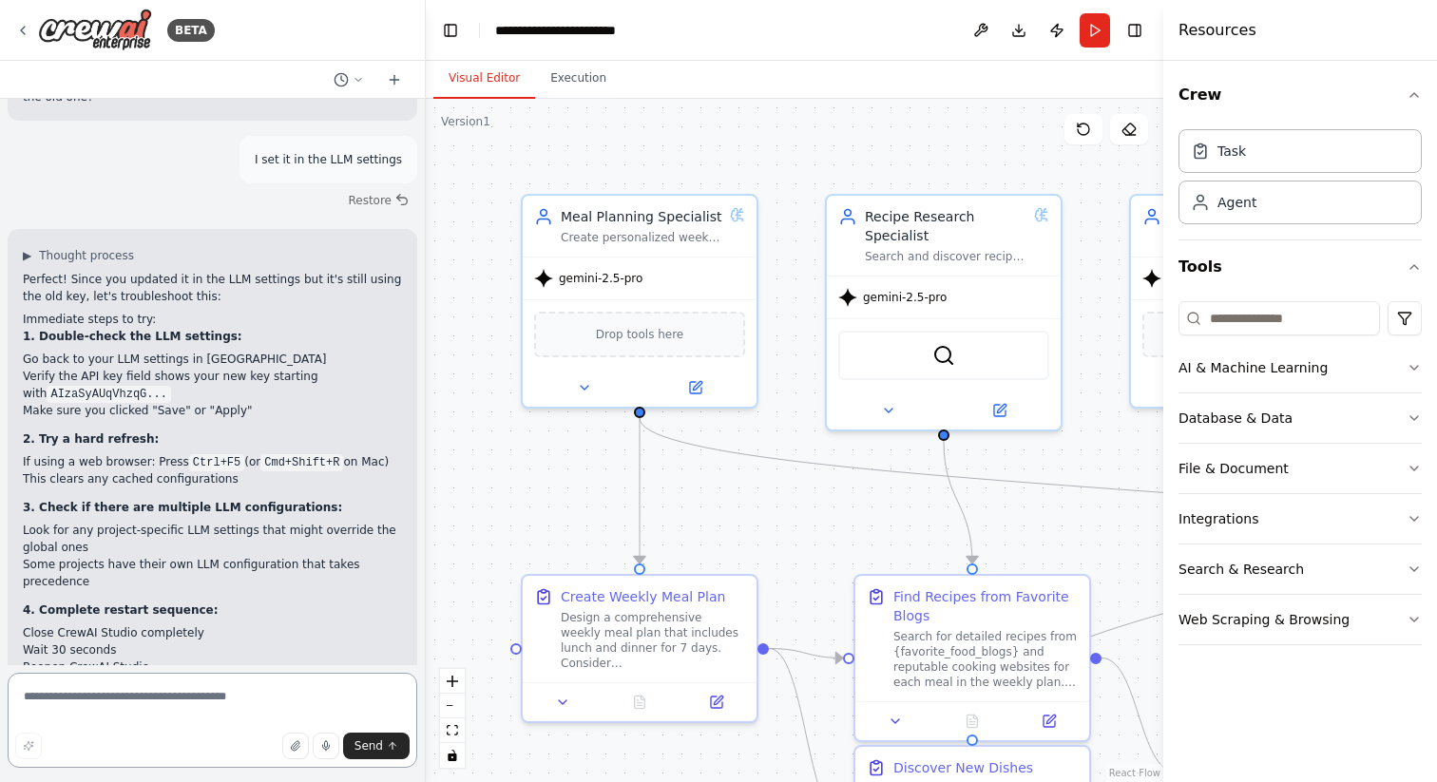
scroll to position [13176, 0]
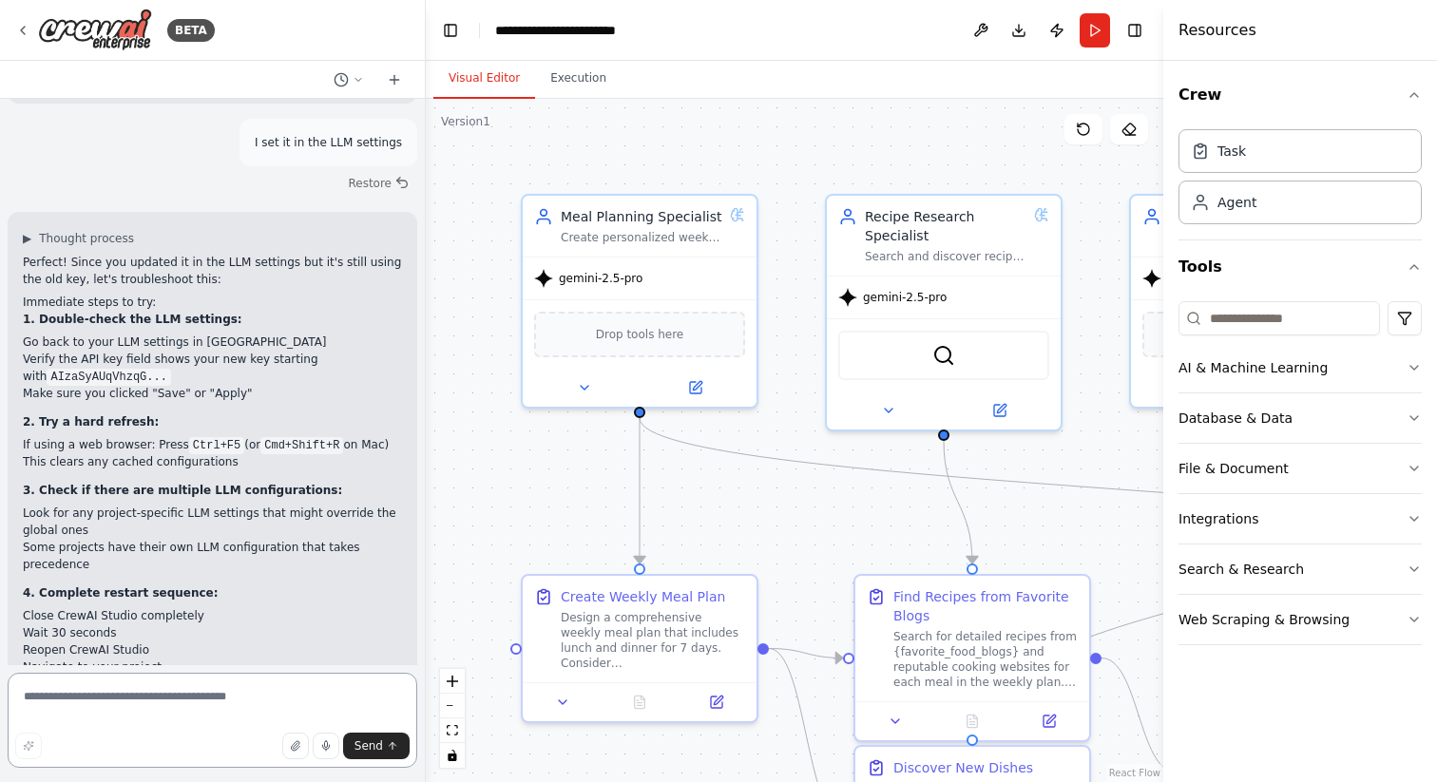
click at [174, 695] on textarea at bounding box center [213, 720] width 410 height 95
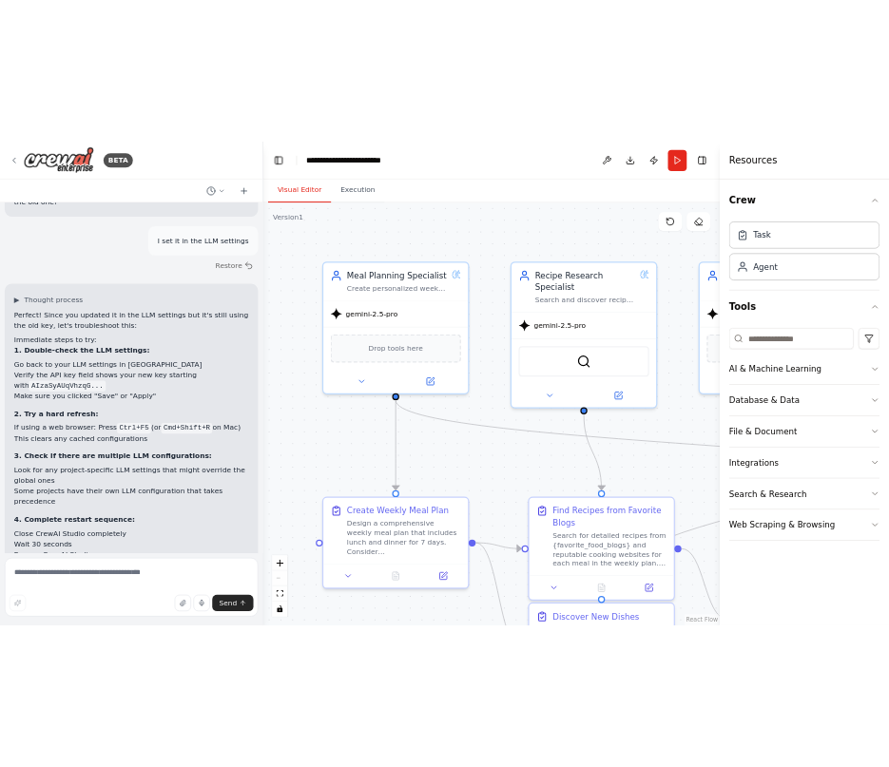
scroll to position [13176, 0]
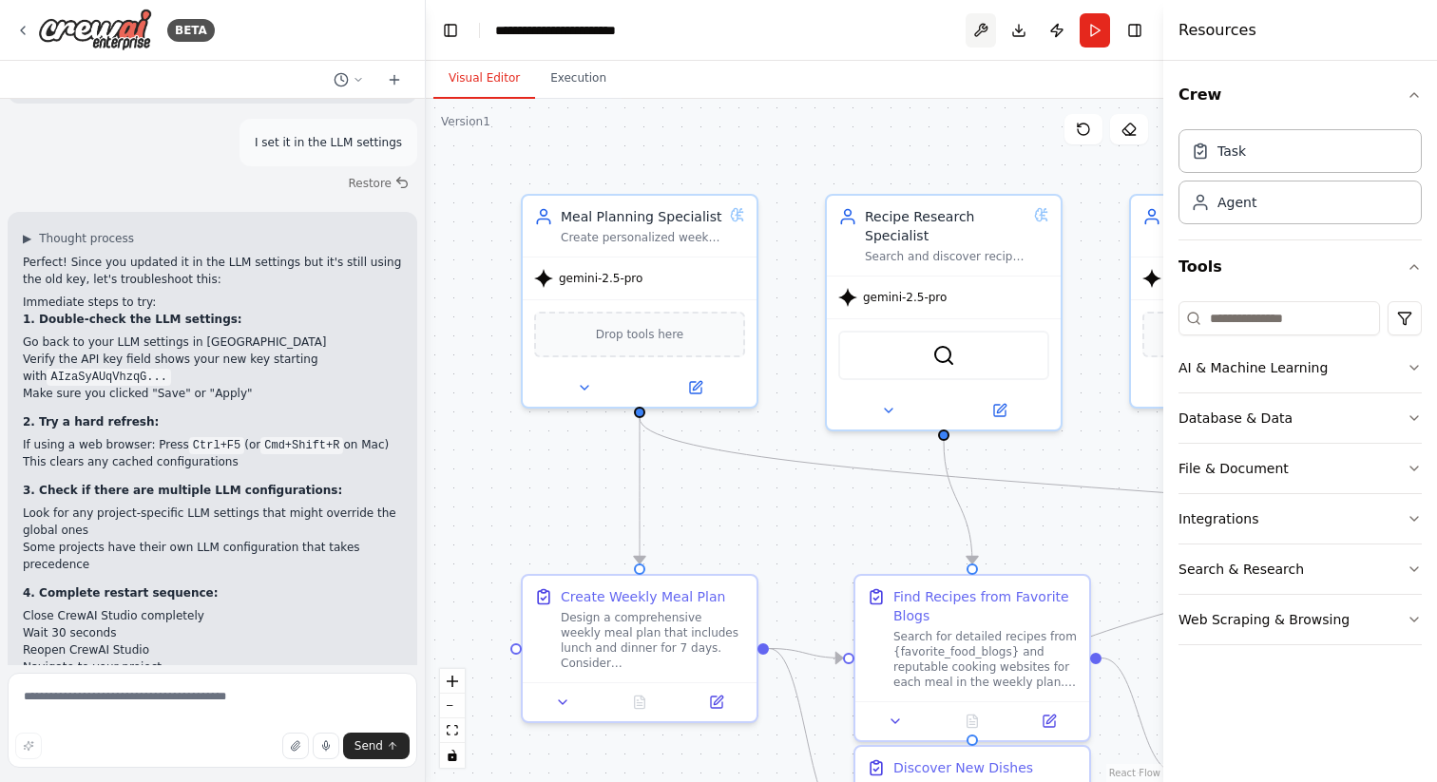
click at [984, 36] on button at bounding box center [981, 30] width 30 height 34
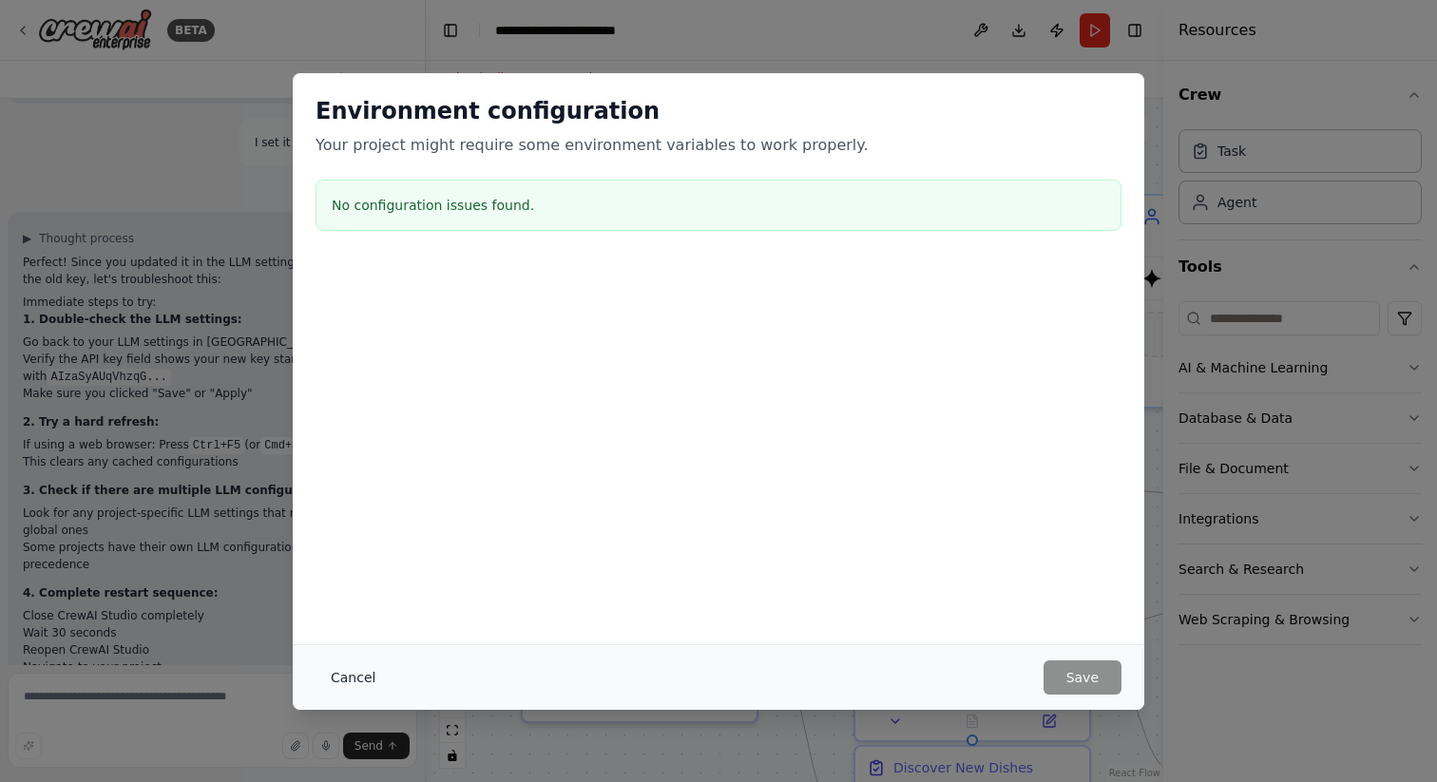
click at [368, 672] on button "Cancel" at bounding box center [353, 677] width 75 height 34
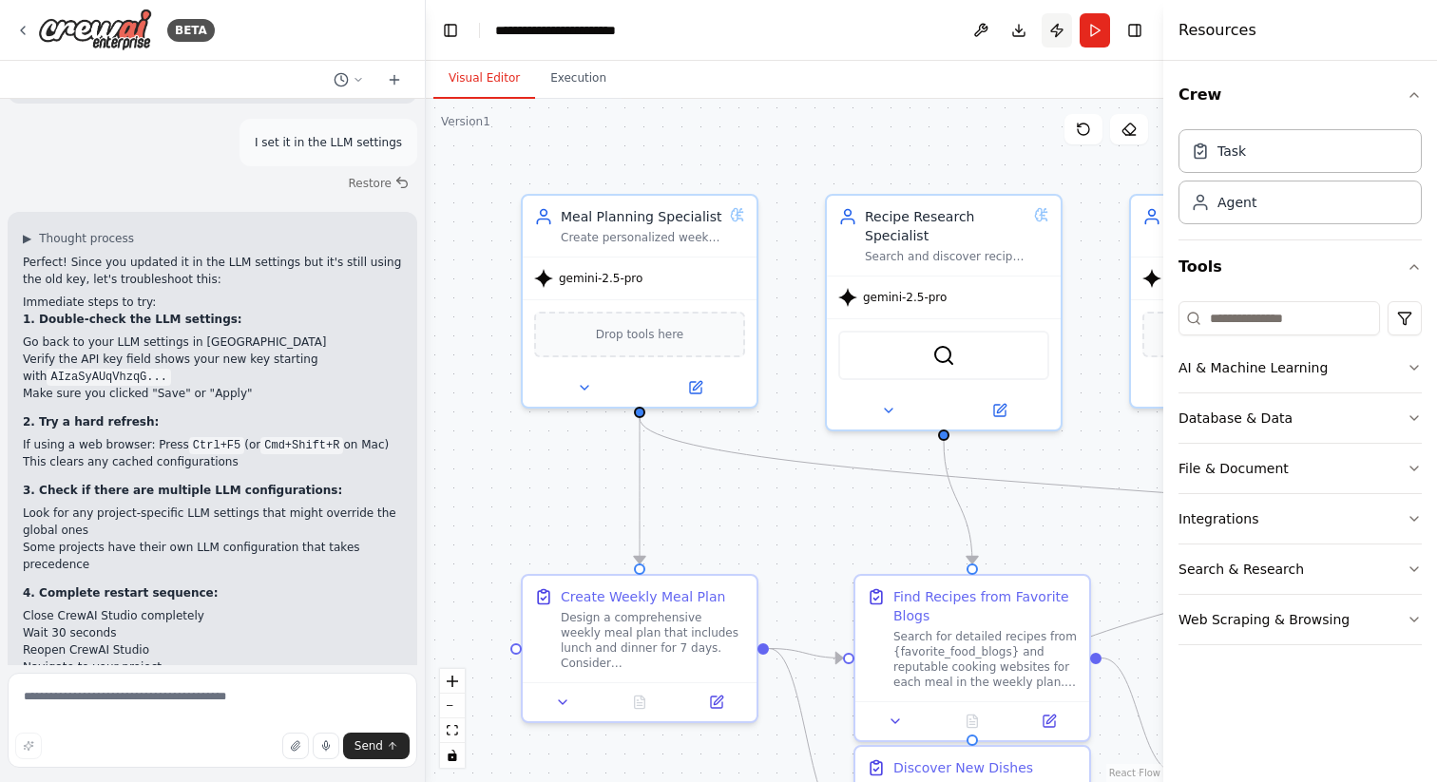
click at [1054, 31] on button "Publish" at bounding box center [1057, 30] width 30 height 34
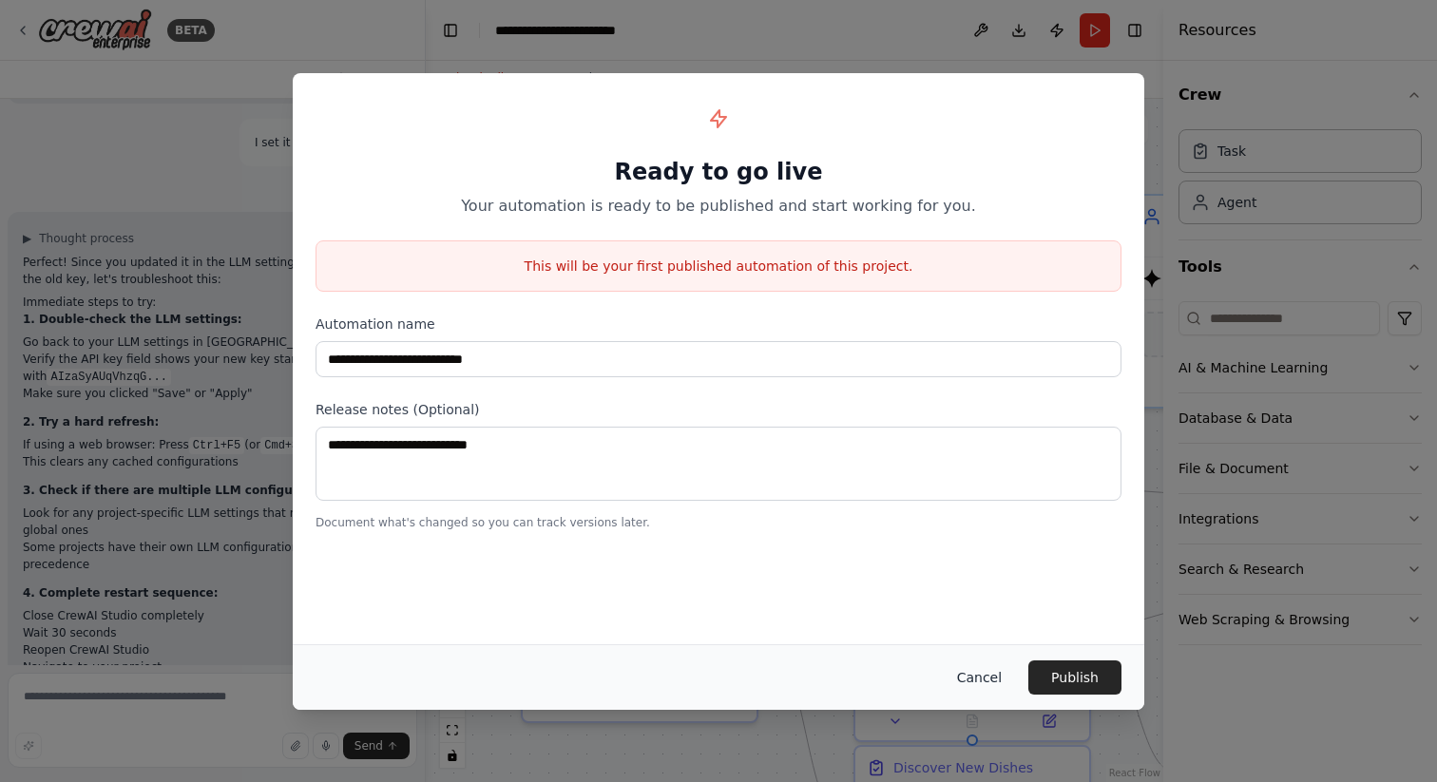
click at [978, 679] on button "Cancel" at bounding box center [979, 677] width 75 height 34
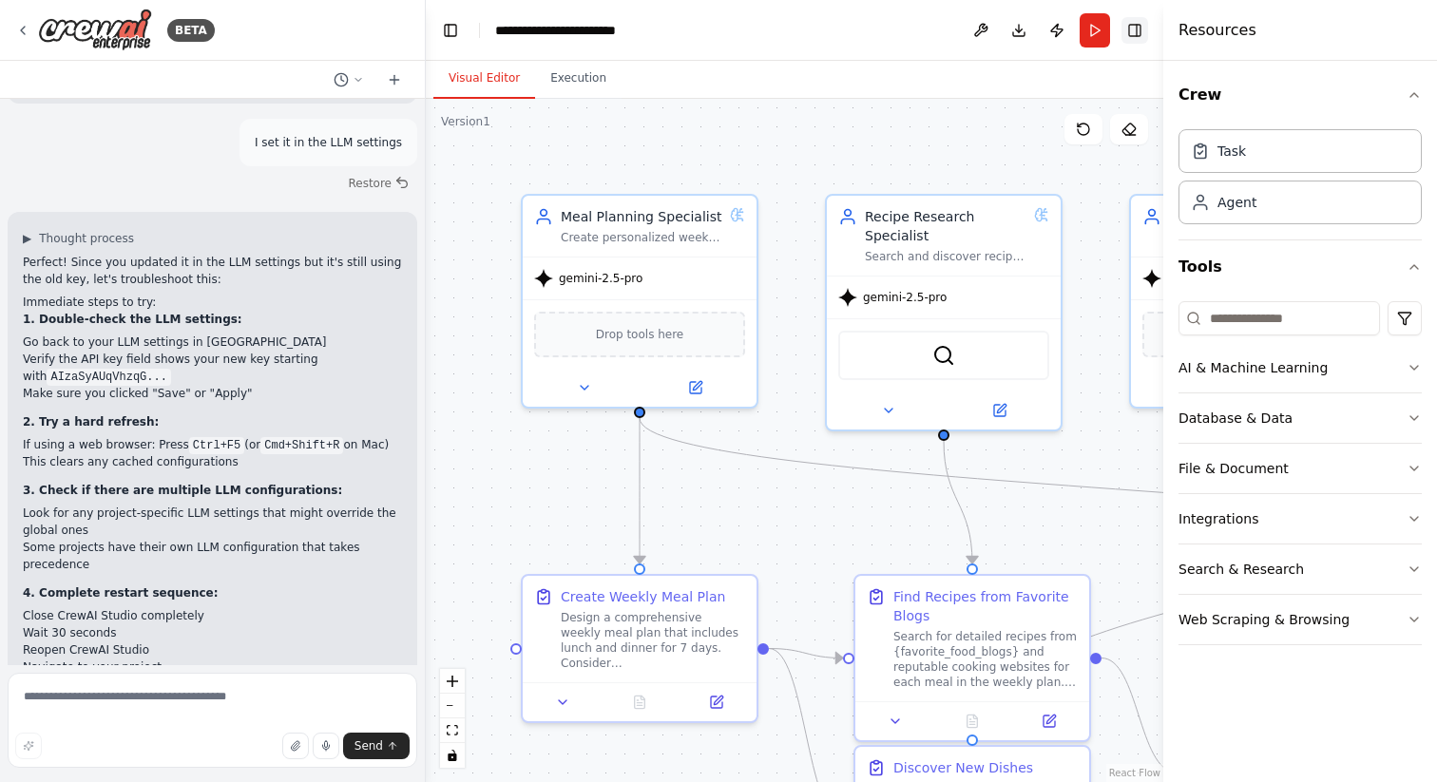
click at [1138, 34] on button "Toggle Right Sidebar" at bounding box center [1134, 30] width 27 height 27
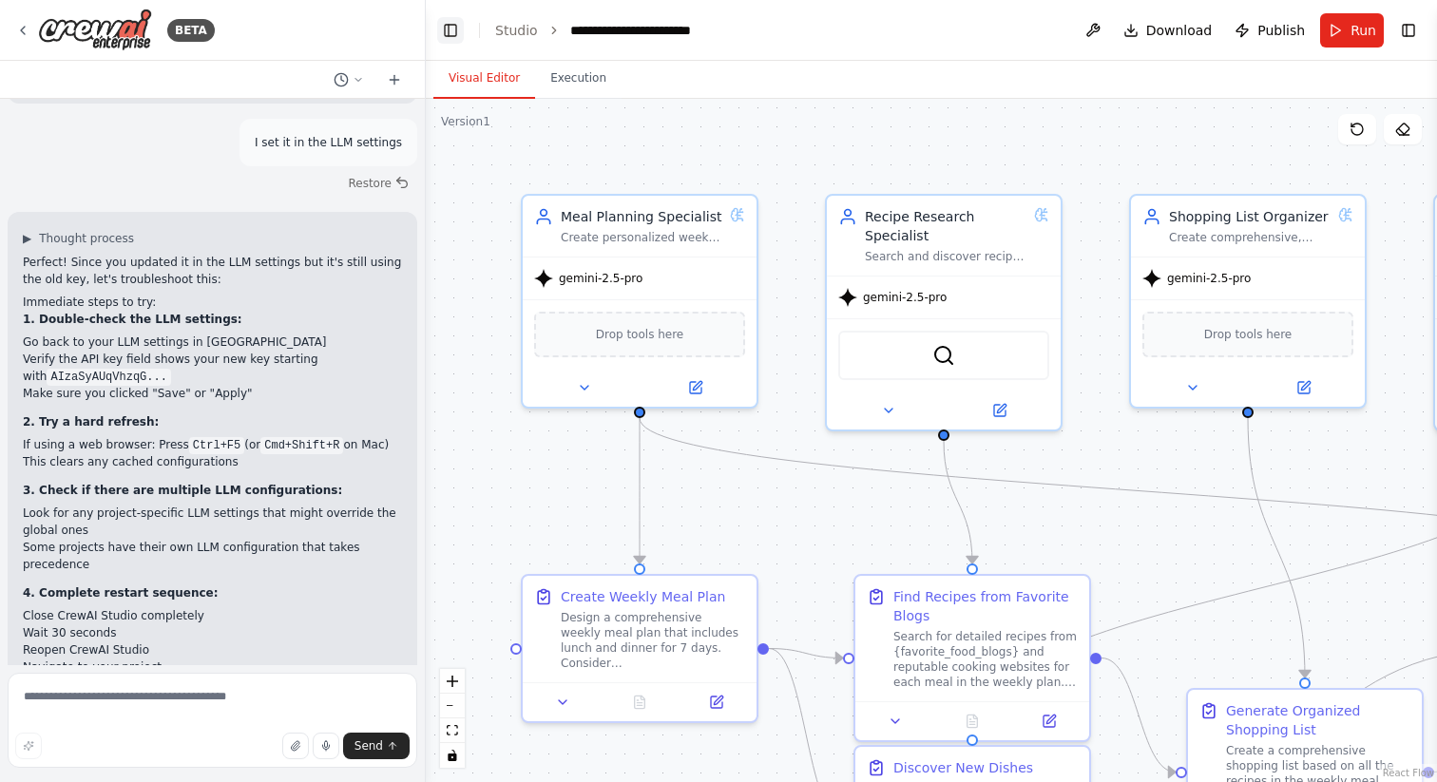
click at [450, 29] on button "Toggle Left Sidebar" at bounding box center [450, 30] width 27 height 27
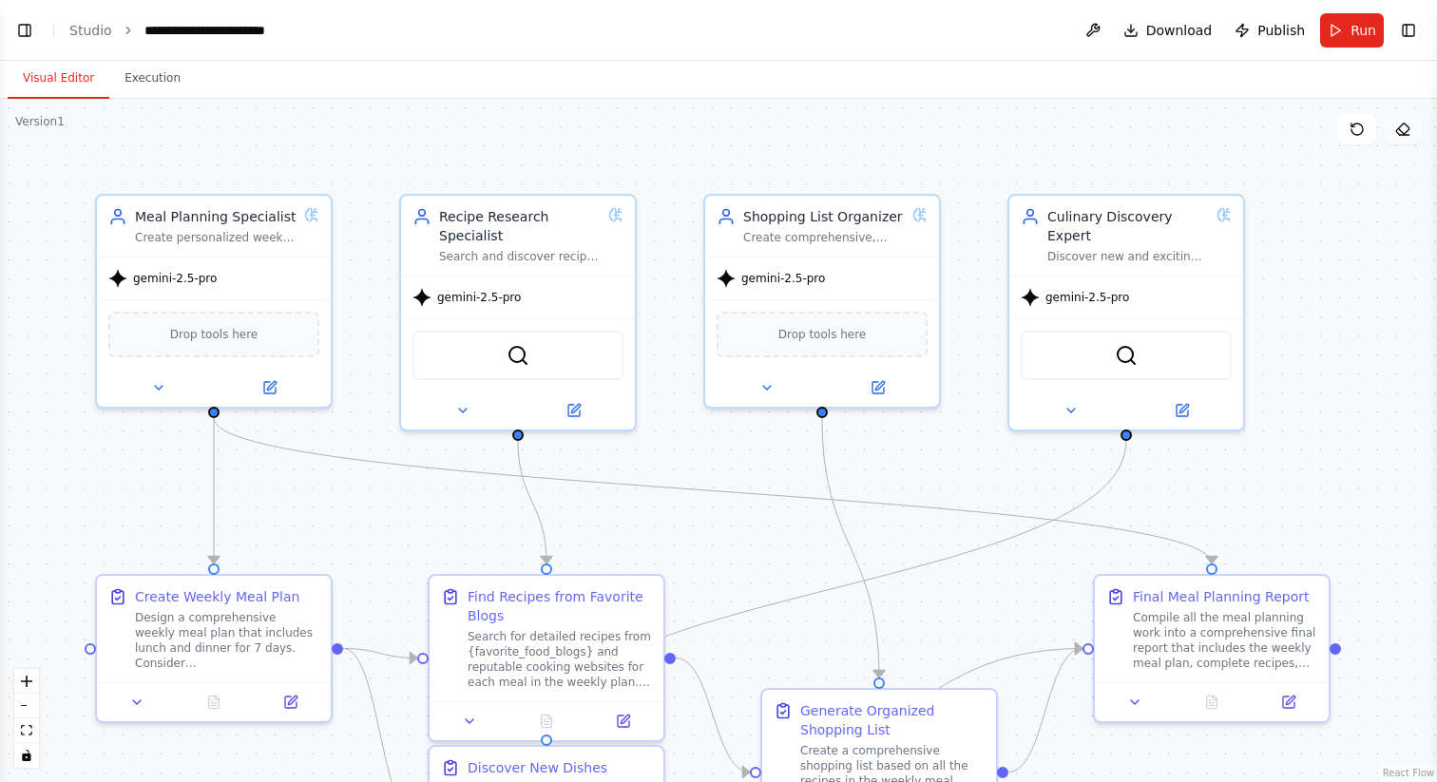
click at [1398, 131] on icon at bounding box center [1402, 129] width 15 height 15
click at [1405, 131] on icon at bounding box center [1402, 129] width 15 height 15
click at [24, 29] on button "Toggle Left Sidebar" at bounding box center [24, 30] width 27 height 27
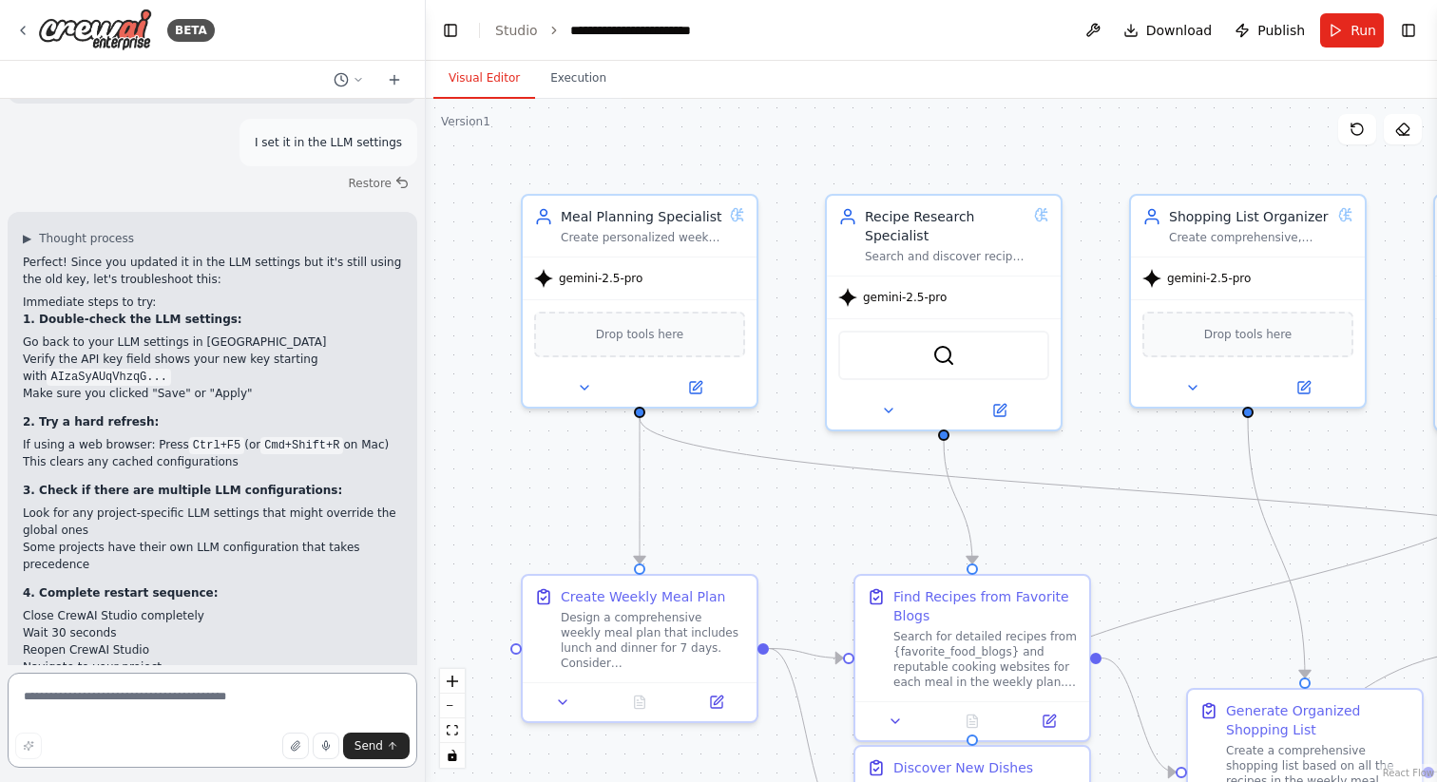
click at [199, 695] on textarea at bounding box center [213, 720] width 410 height 95
click at [1357, 33] on span "Run" at bounding box center [1363, 30] width 26 height 19
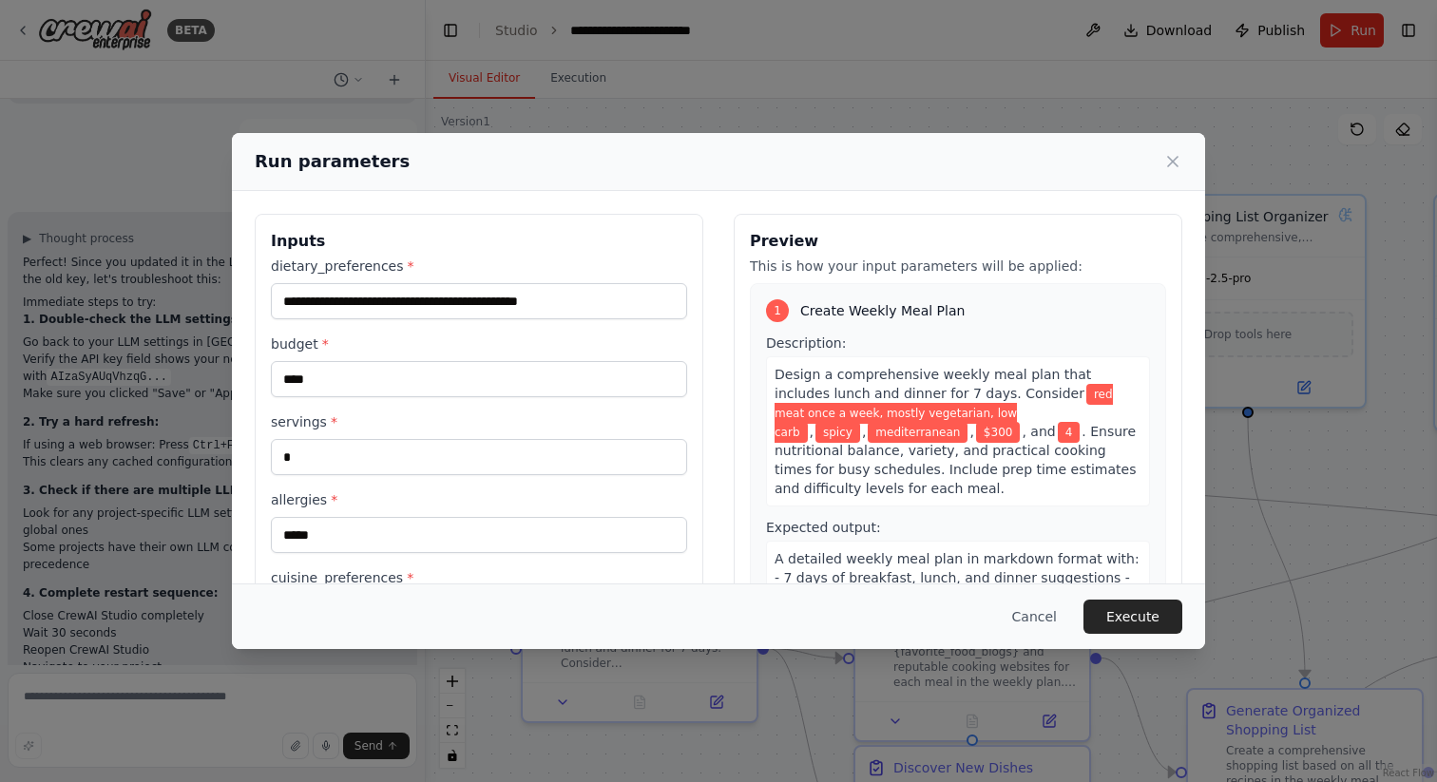
scroll to position [164, 0]
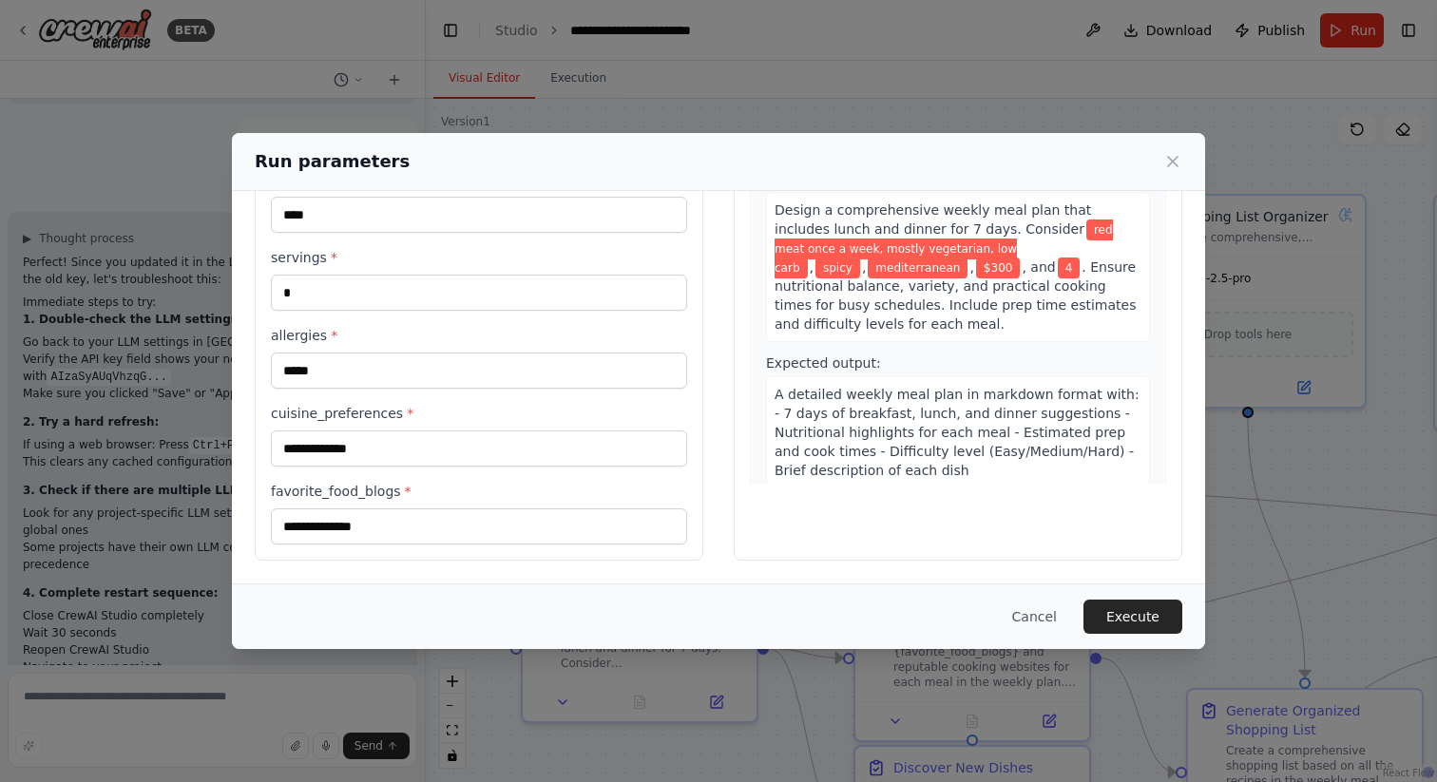
click at [1123, 624] on button "Execute" at bounding box center [1132, 617] width 99 height 34
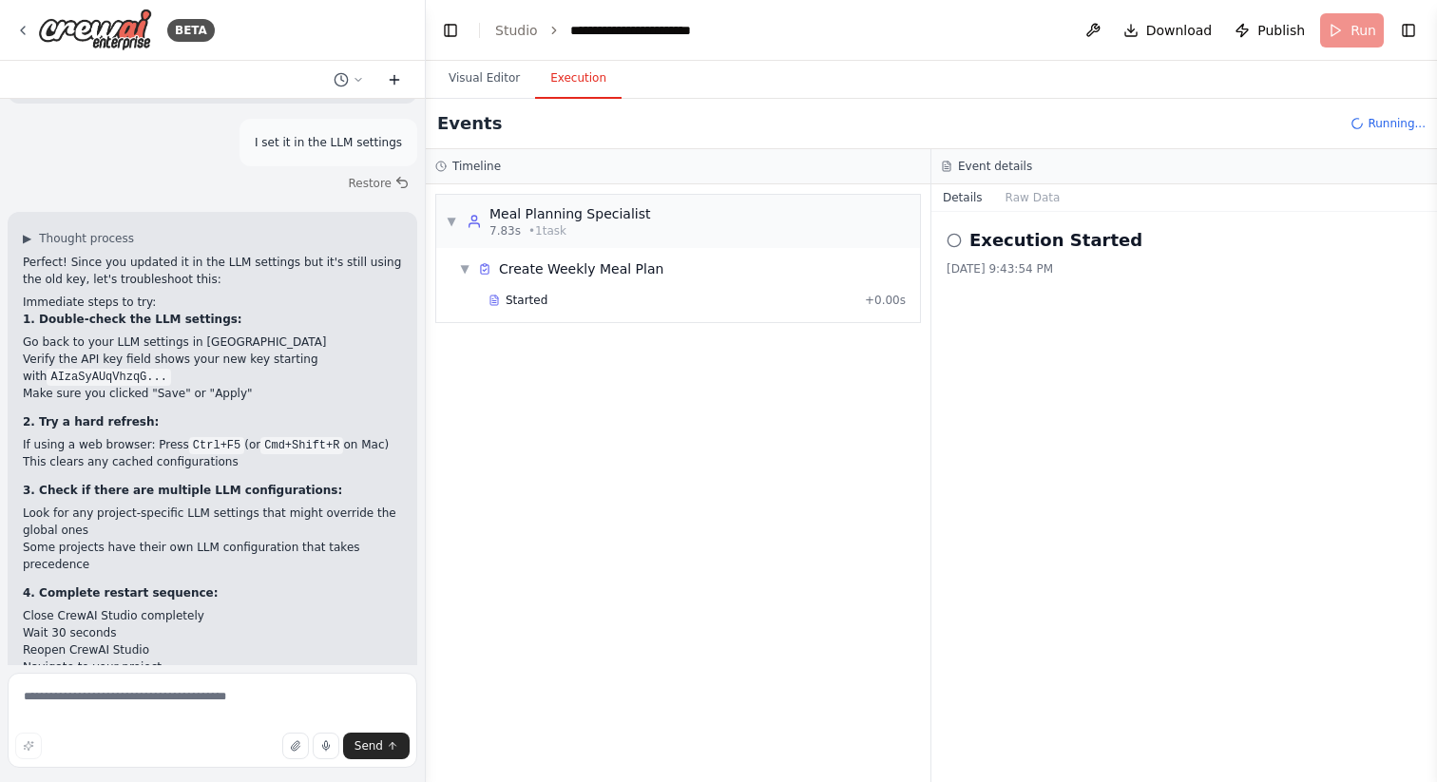
click at [394, 85] on icon at bounding box center [394, 79] width 15 height 15
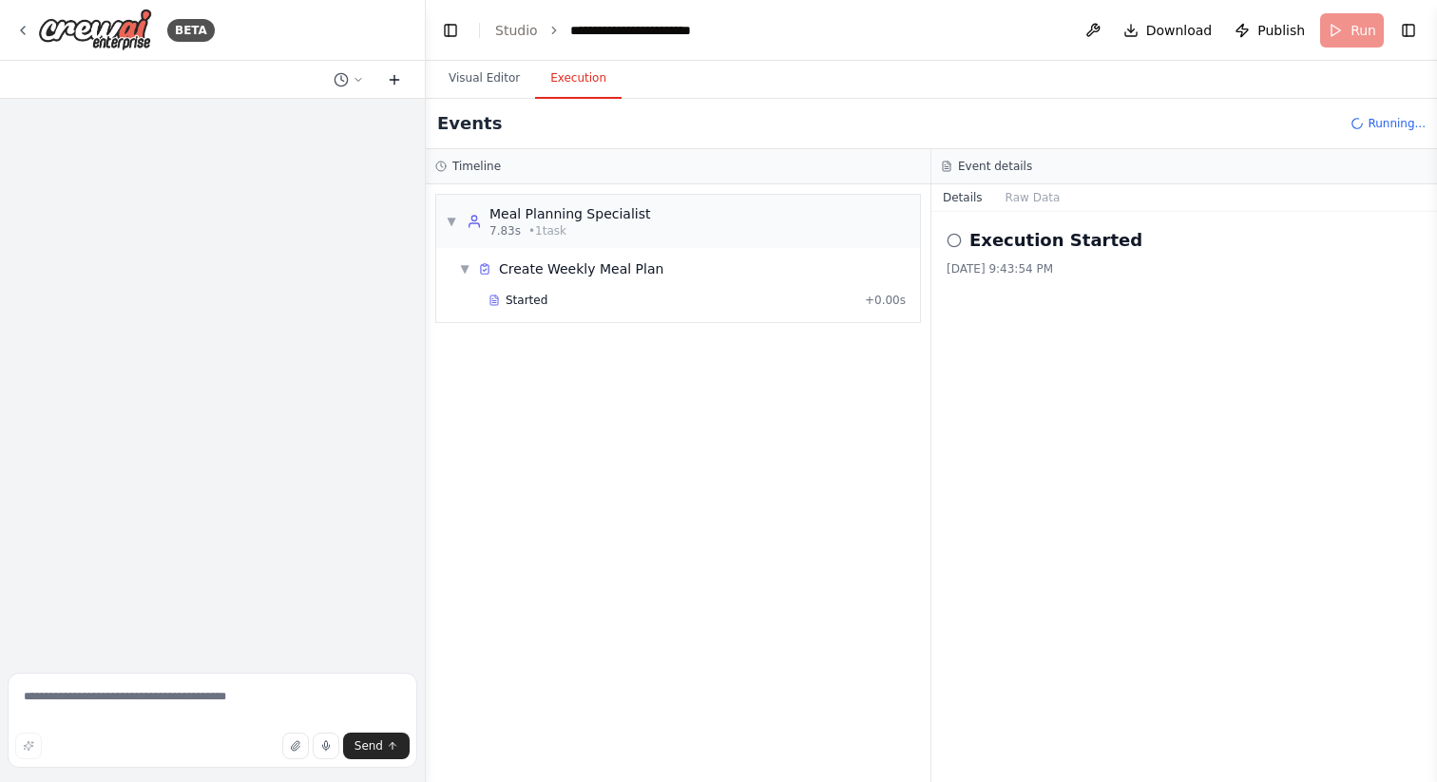
scroll to position [0, 0]
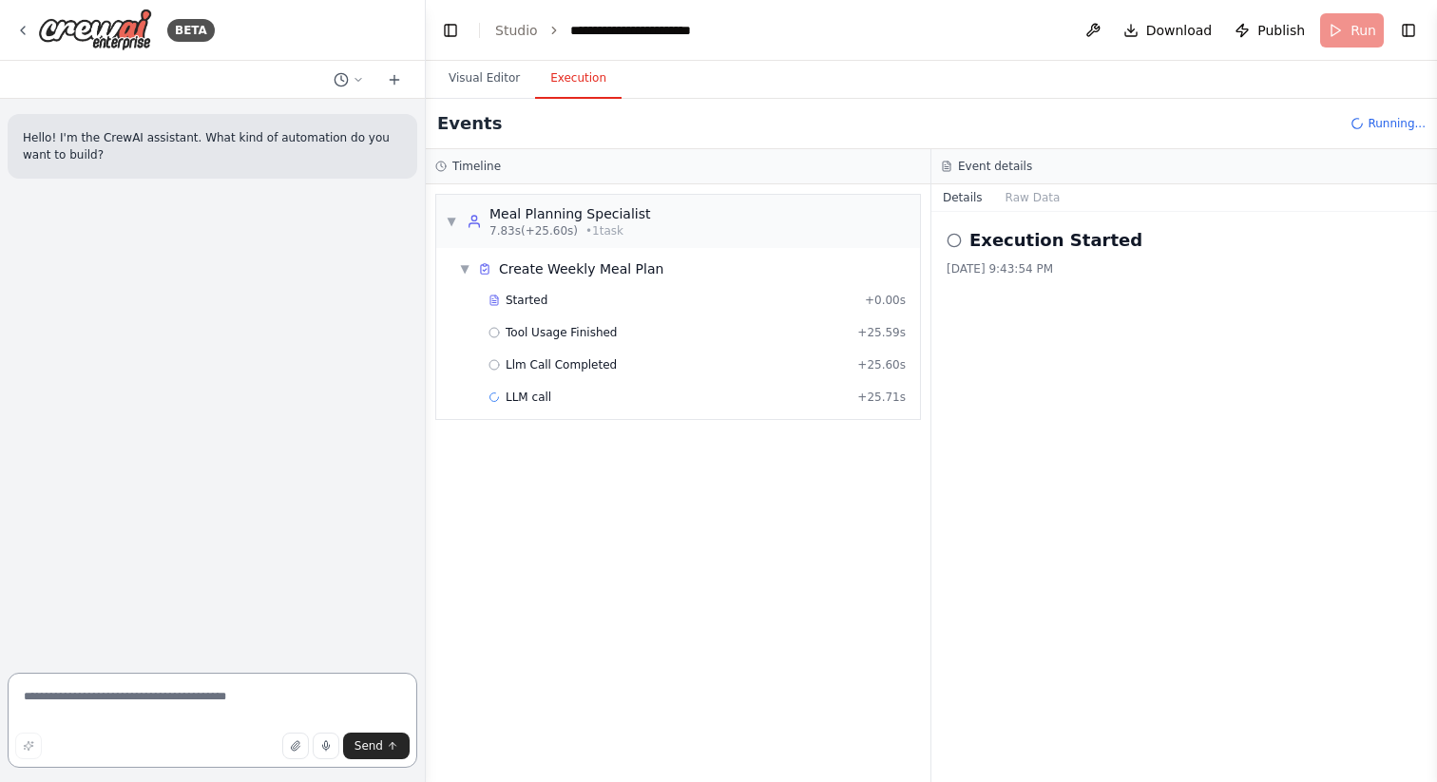
click at [172, 710] on textarea at bounding box center [213, 720] width 410 height 95
type textarea "**********"
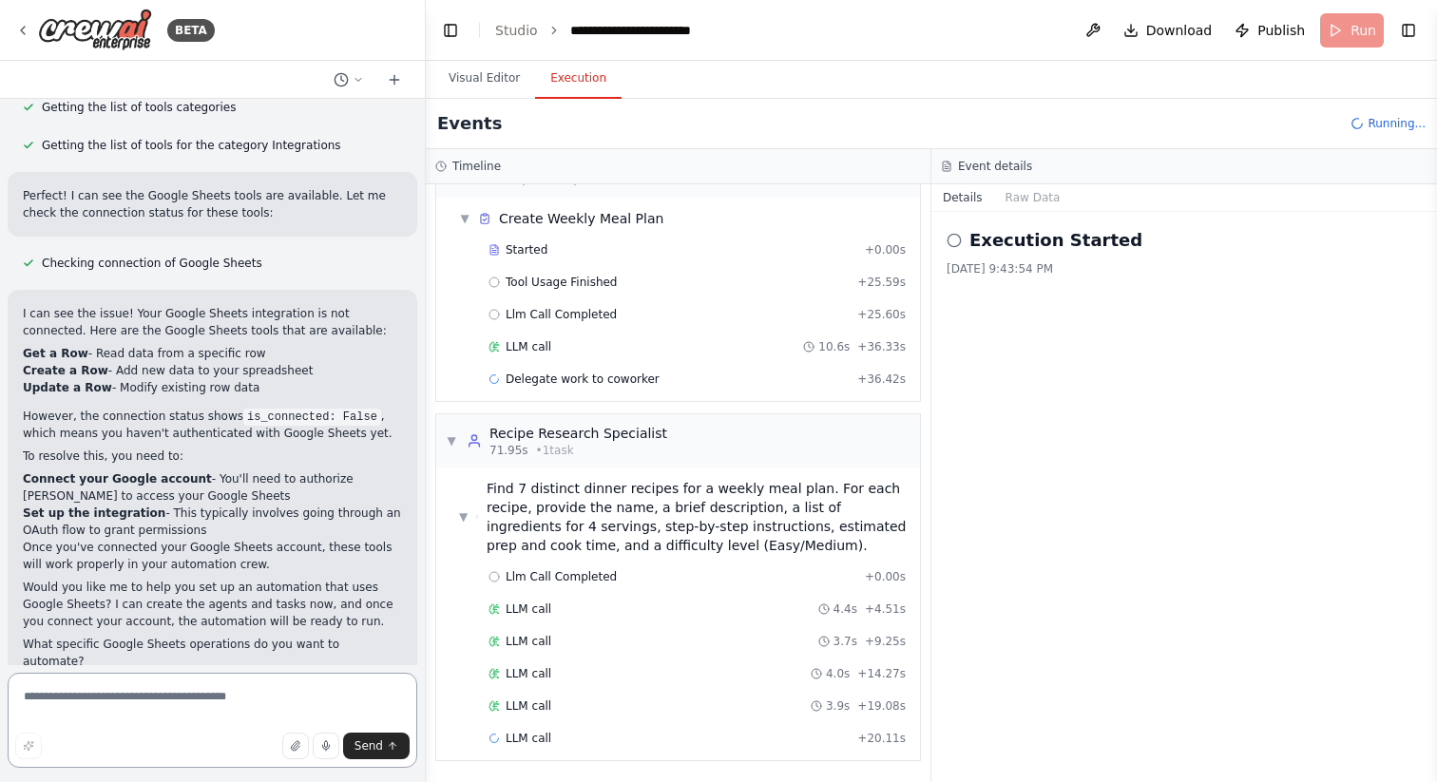
scroll to position [83, 0]
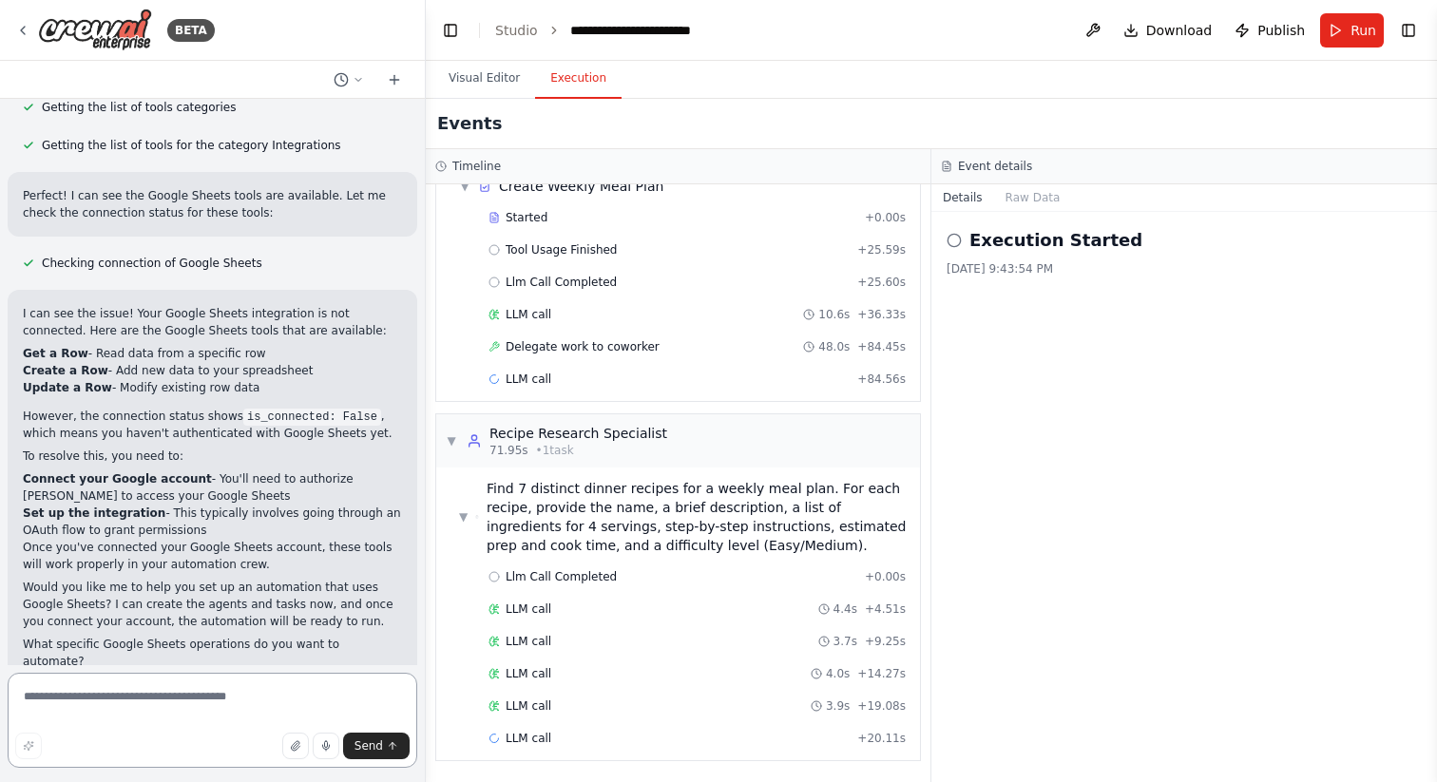
click at [139, 693] on textarea at bounding box center [213, 720] width 410 height 95
type textarea "**********"
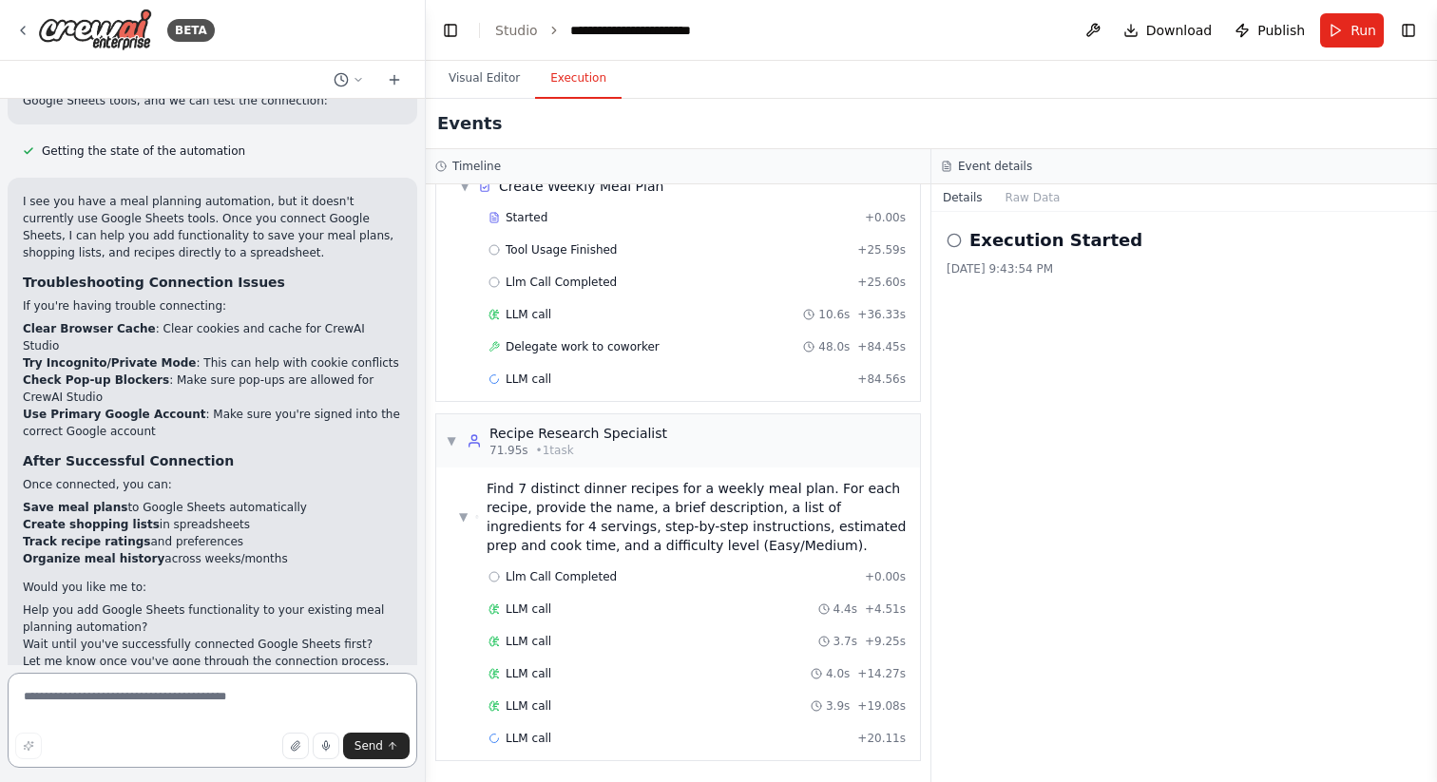
scroll to position [1750, 0]
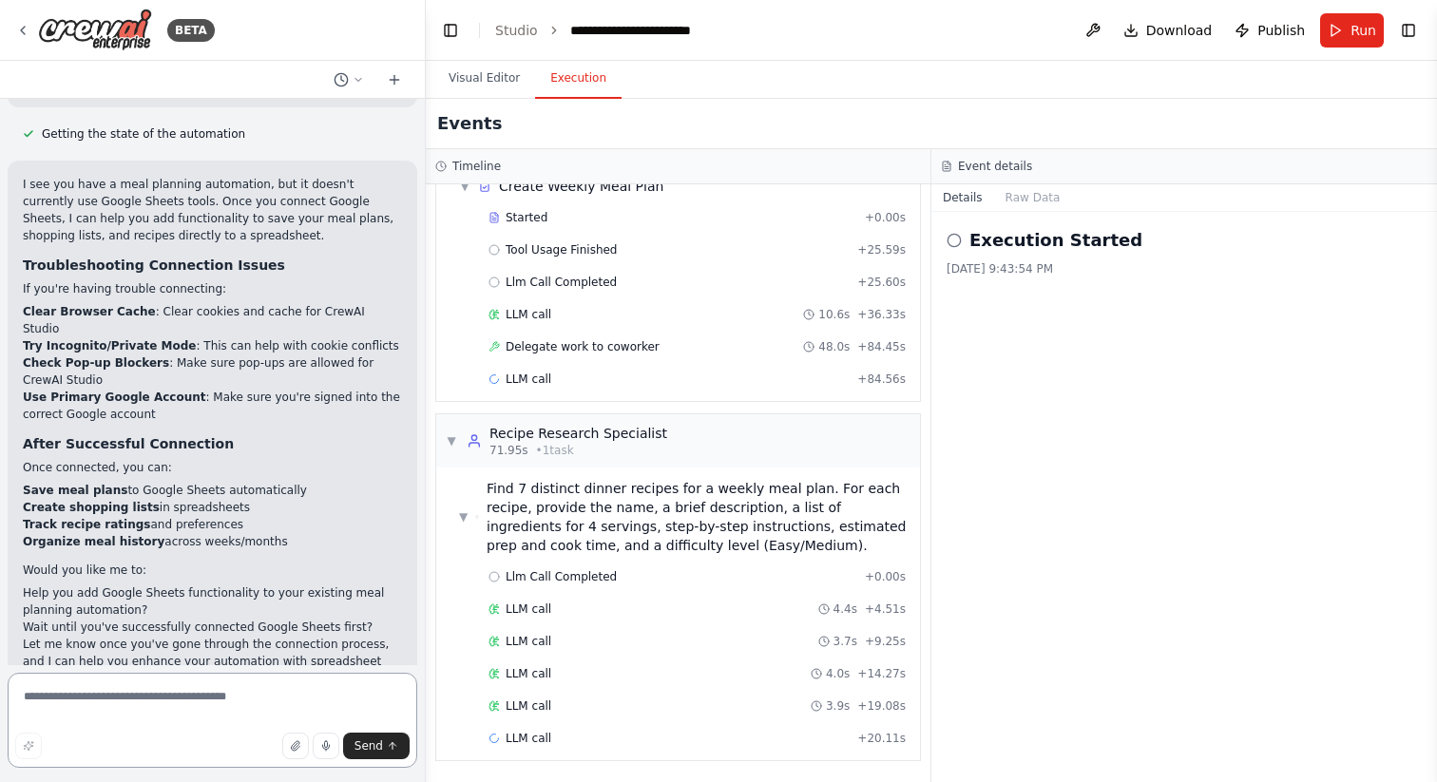
click at [177, 708] on textarea at bounding box center [213, 720] width 410 height 95
click at [1406, 31] on button "Toggle Right Sidebar" at bounding box center [1408, 30] width 27 height 27
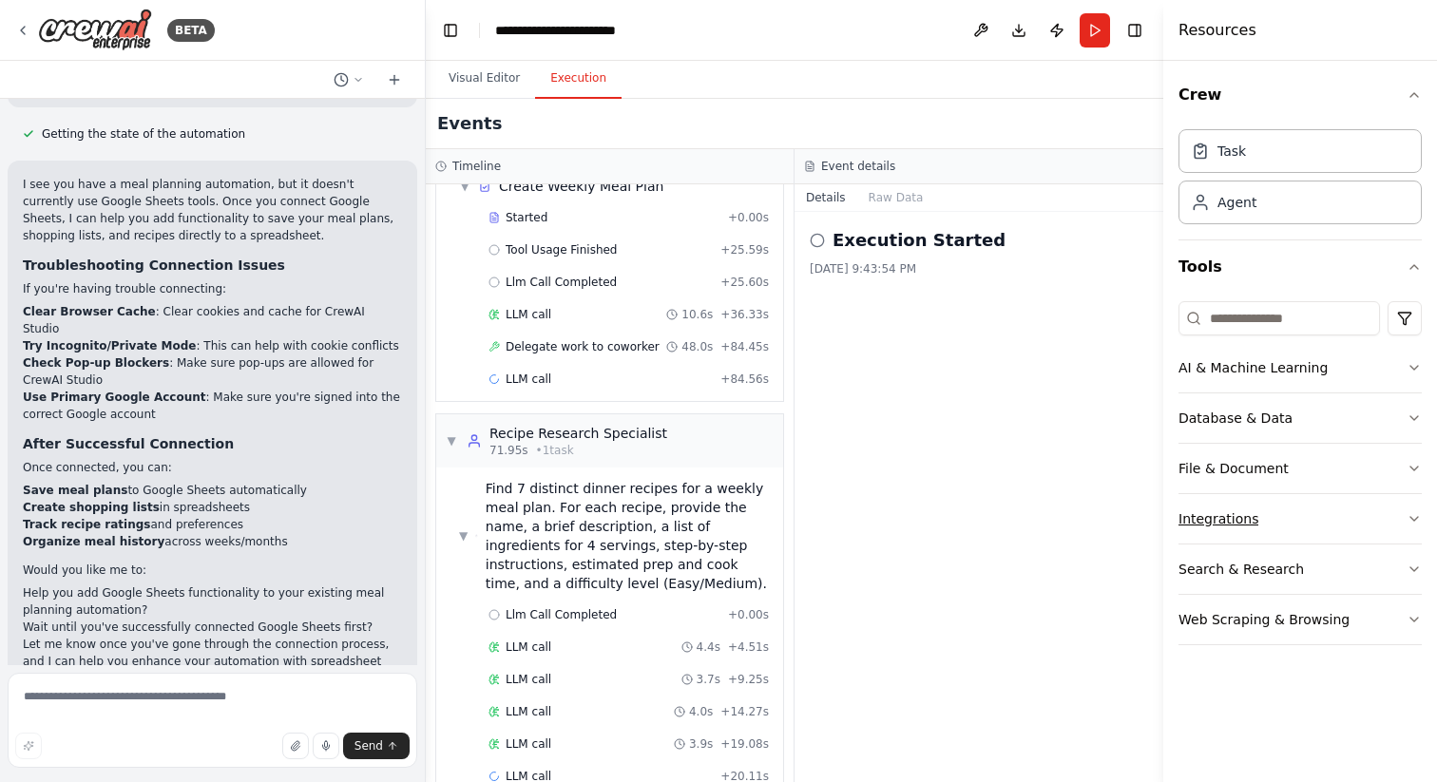
click at [1240, 514] on div "Integrations" at bounding box center [1218, 518] width 80 height 19
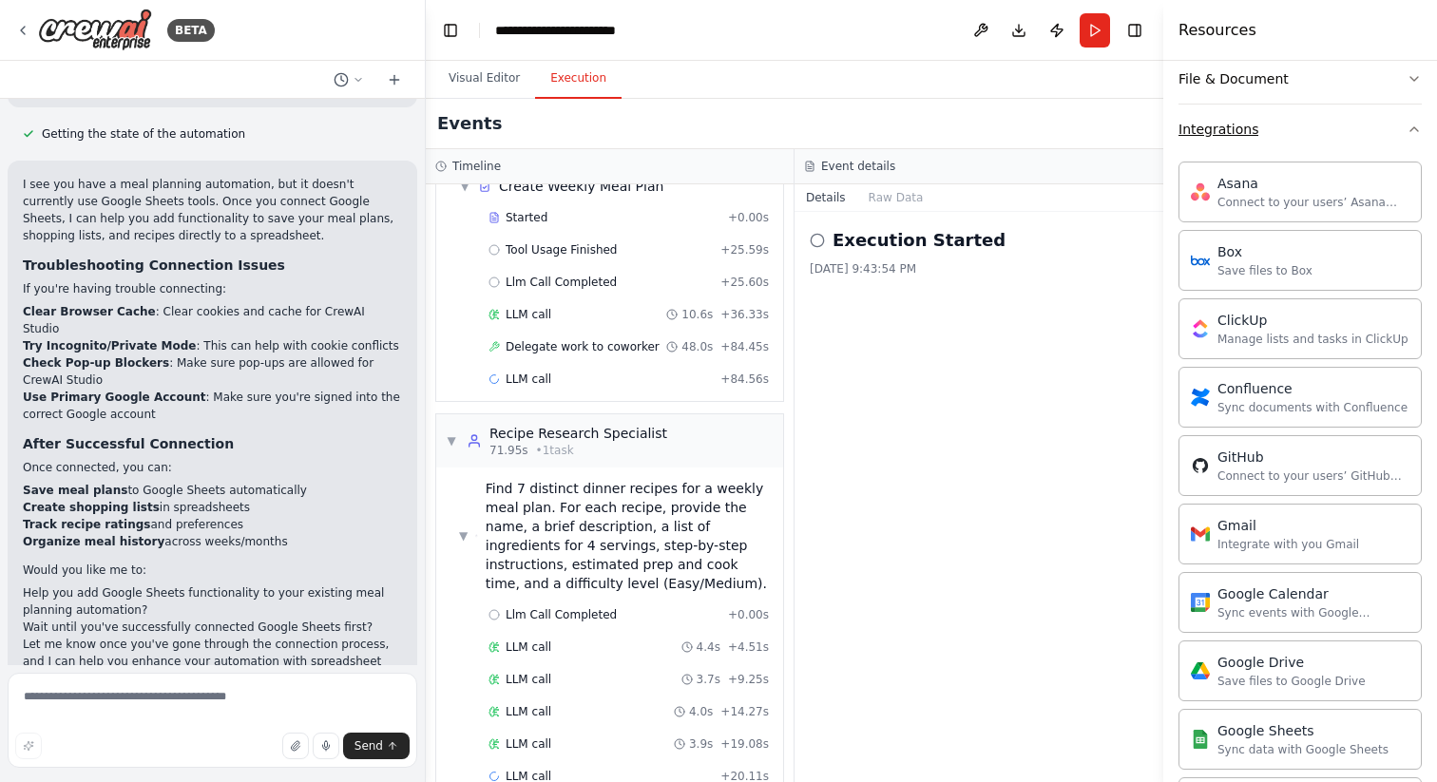
scroll to position [398, 0]
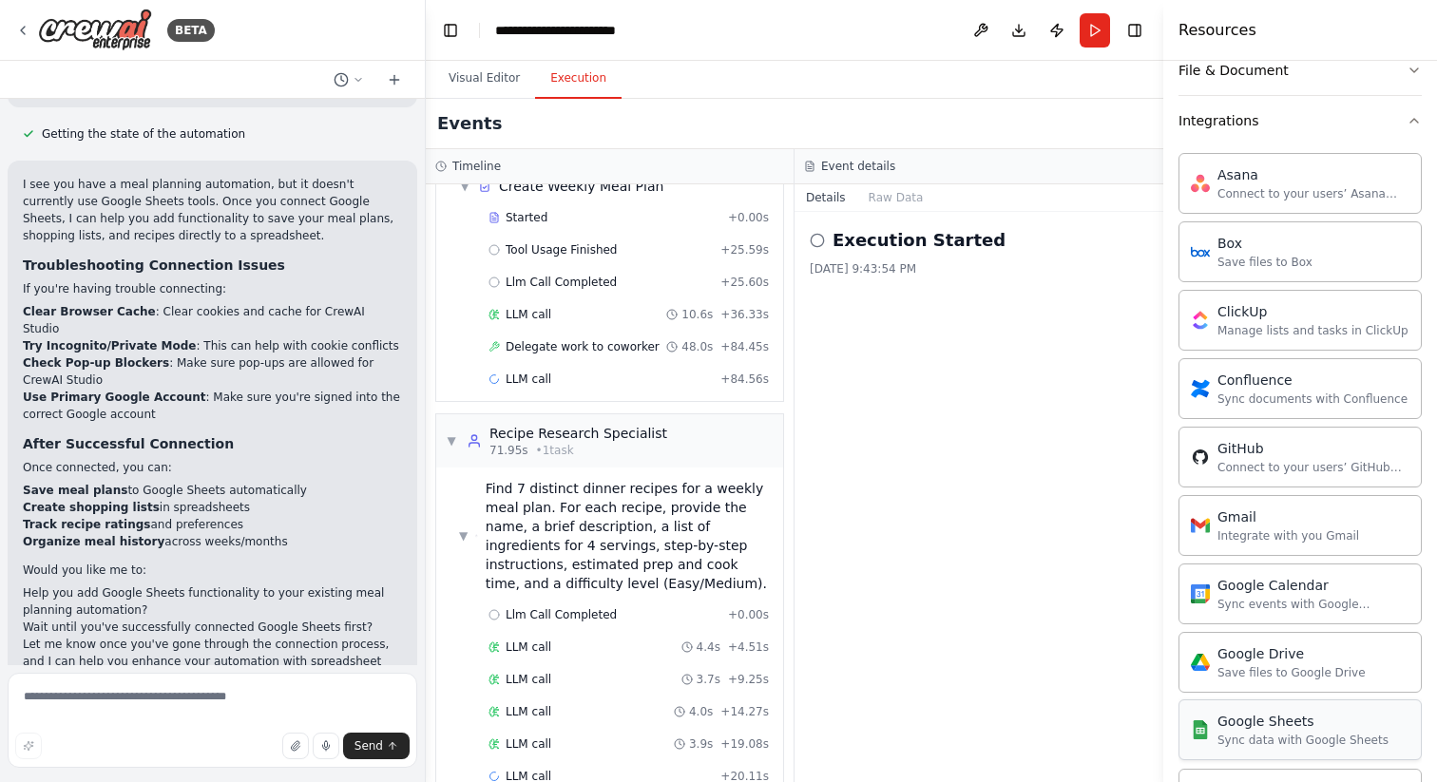
click at [1239, 732] on div "Google Sheets Sync data with Google Sheets" at bounding box center [1302, 730] width 171 height 36
click at [1272, 732] on div "Google Sheets Sync data with Google Sheets" at bounding box center [1302, 730] width 171 height 36
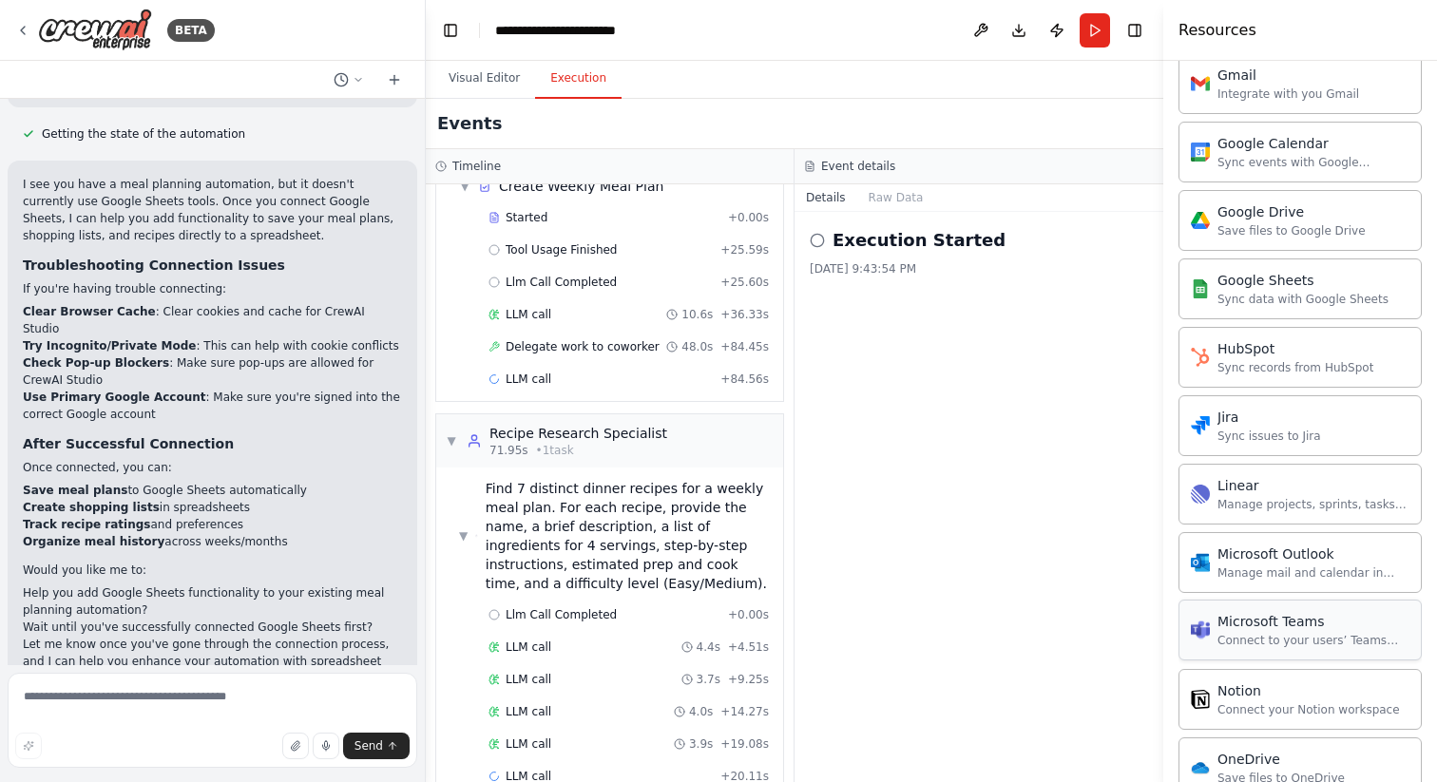
scroll to position [762, 0]
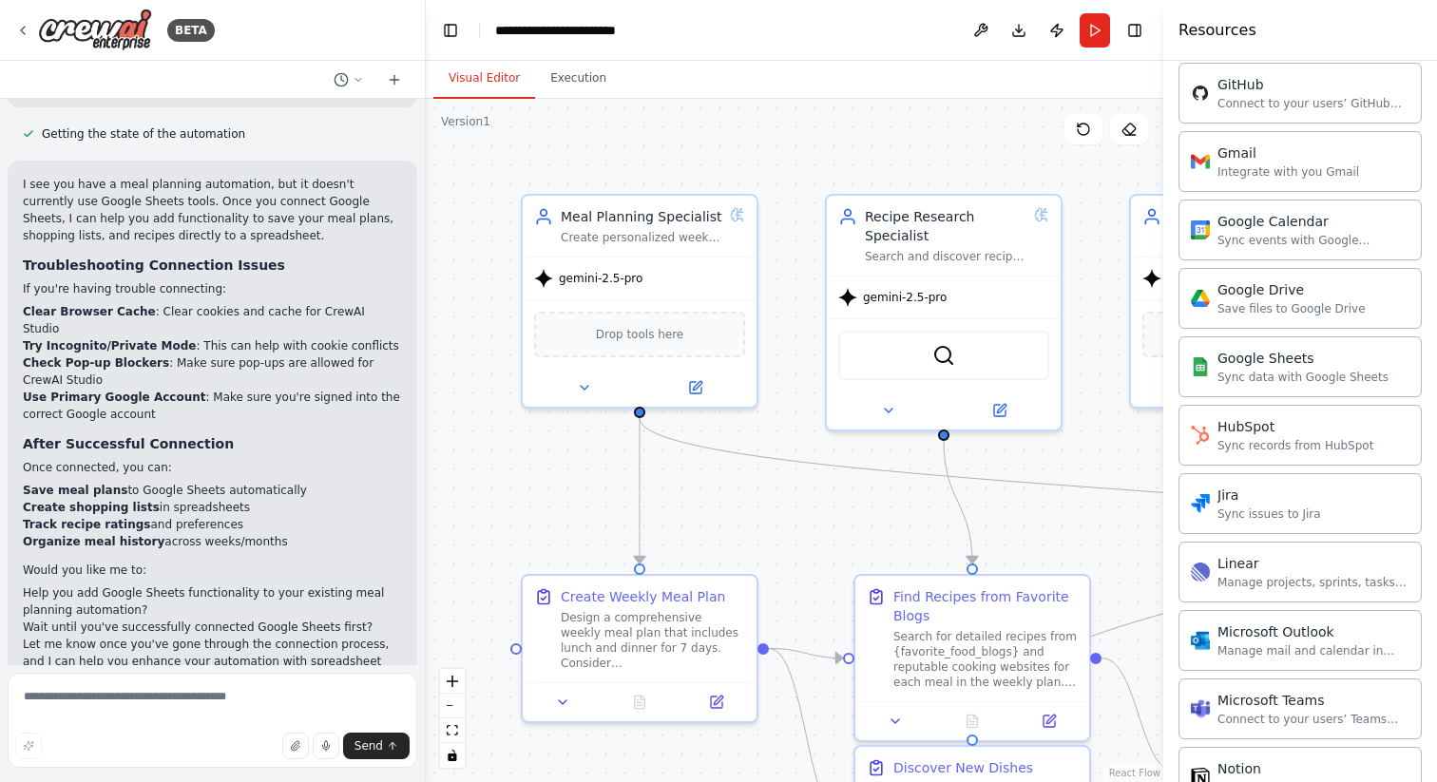
click at [501, 82] on button "Visual Editor" at bounding box center [484, 79] width 102 height 40
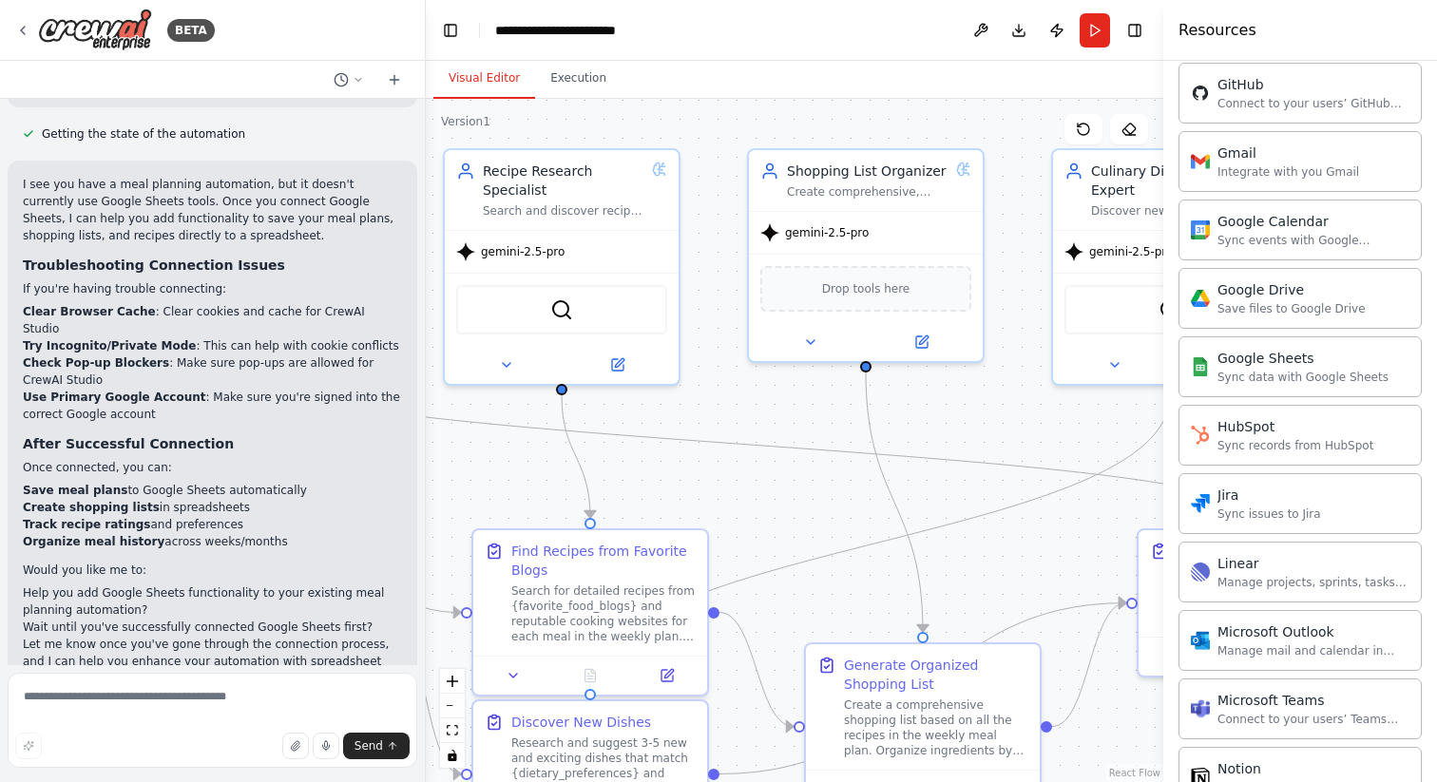
drag, startPoint x: 1053, startPoint y: 502, endPoint x: 669, endPoint y: 455, distance: 386.7
click at [669, 455] on div ".deletable-edge-delete-btn { width: 20px; height: 20px; border: 0px solid #ffff…" at bounding box center [794, 440] width 737 height 683
click at [867, 287] on img at bounding box center [863, 286] width 23 height 23
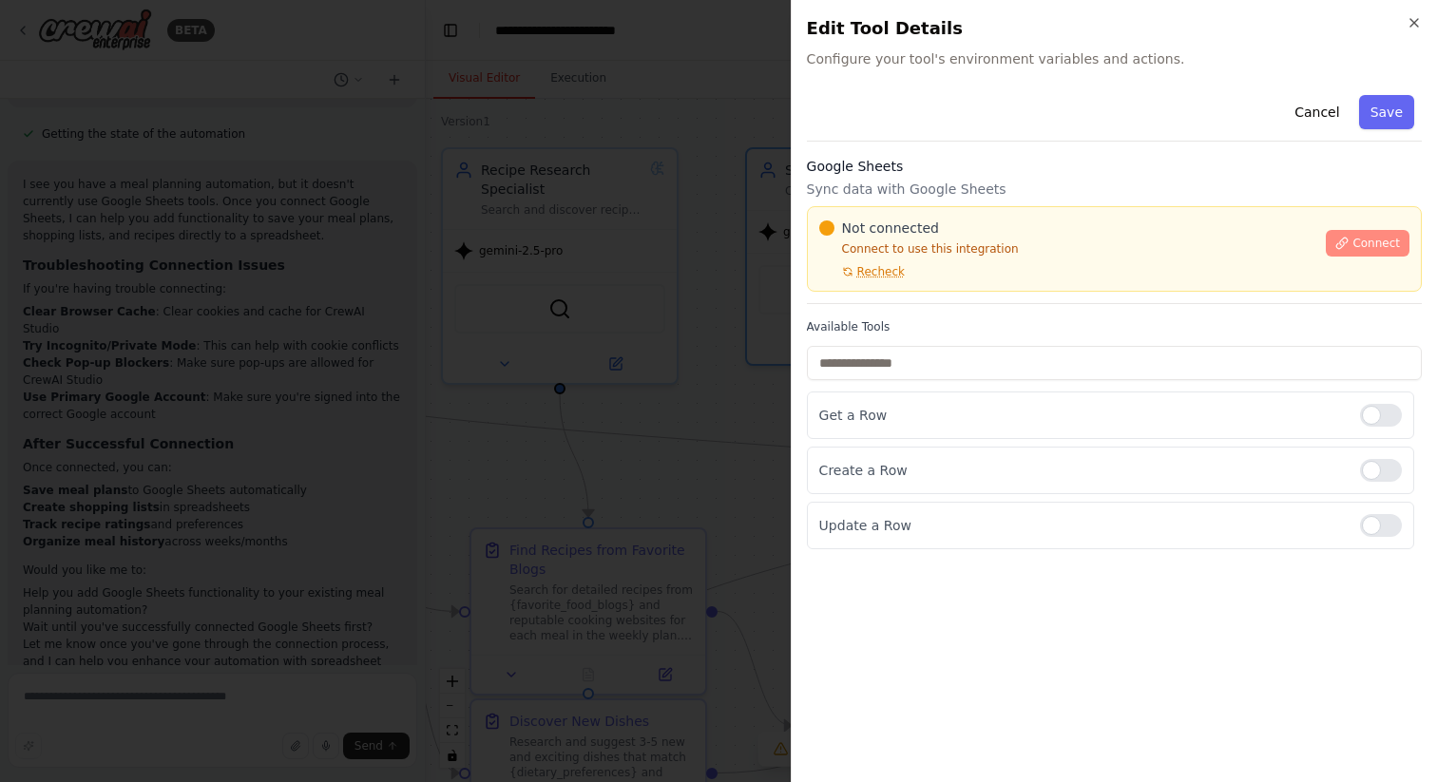
click at [1367, 244] on span "Connect" at bounding box center [1376, 243] width 48 height 15
click at [1375, 416] on div at bounding box center [1381, 415] width 42 height 23
click at [1379, 471] on div at bounding box center [1381, 470] width 42 height 23
click at [1381, 523] on div at bounding box center [1381, 525] width 42 height 23
click at [1339, 230] on button "Connect" at bounding box center [1368, 243] width 84 height 27
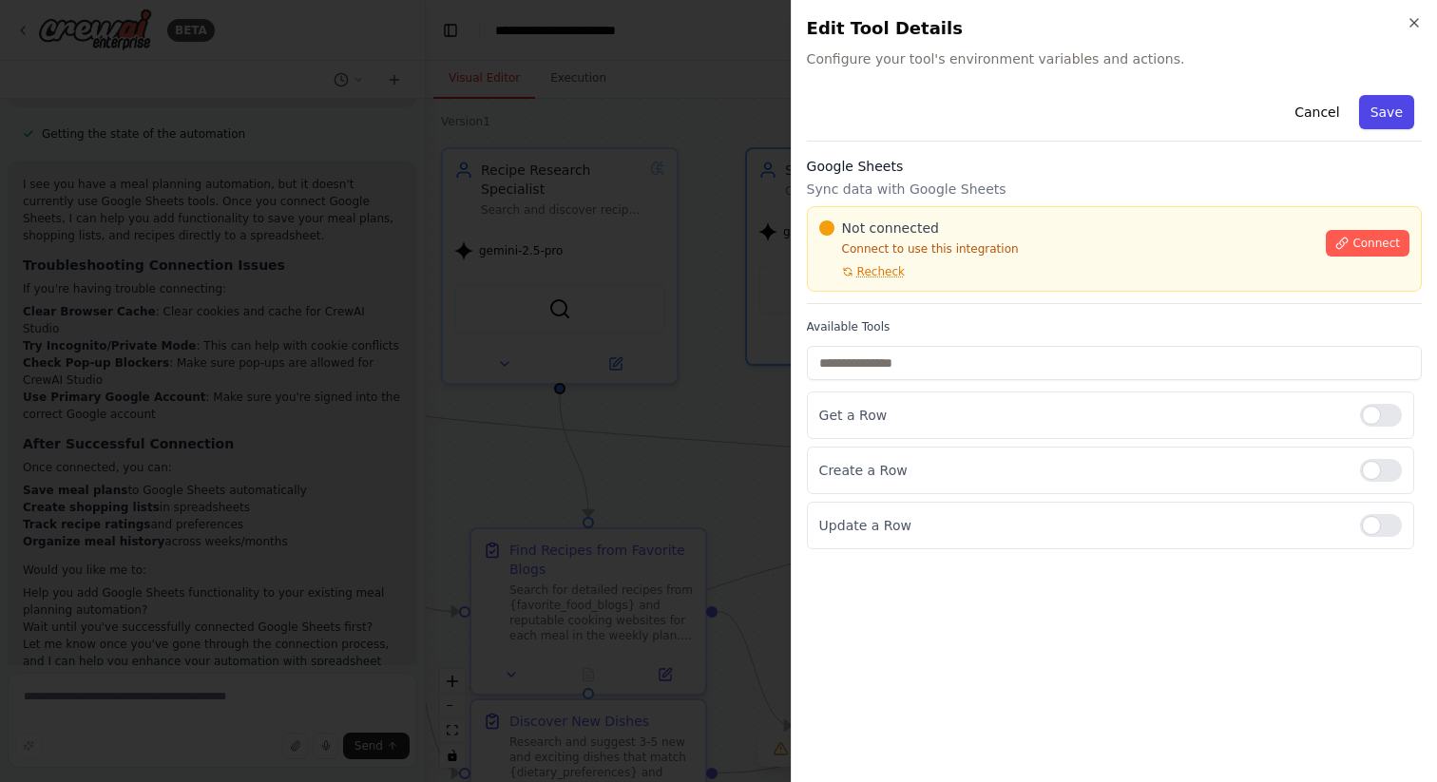
click at [1383, 115] on button "Save" at bounding box center [1386, 112] width 55 height 34
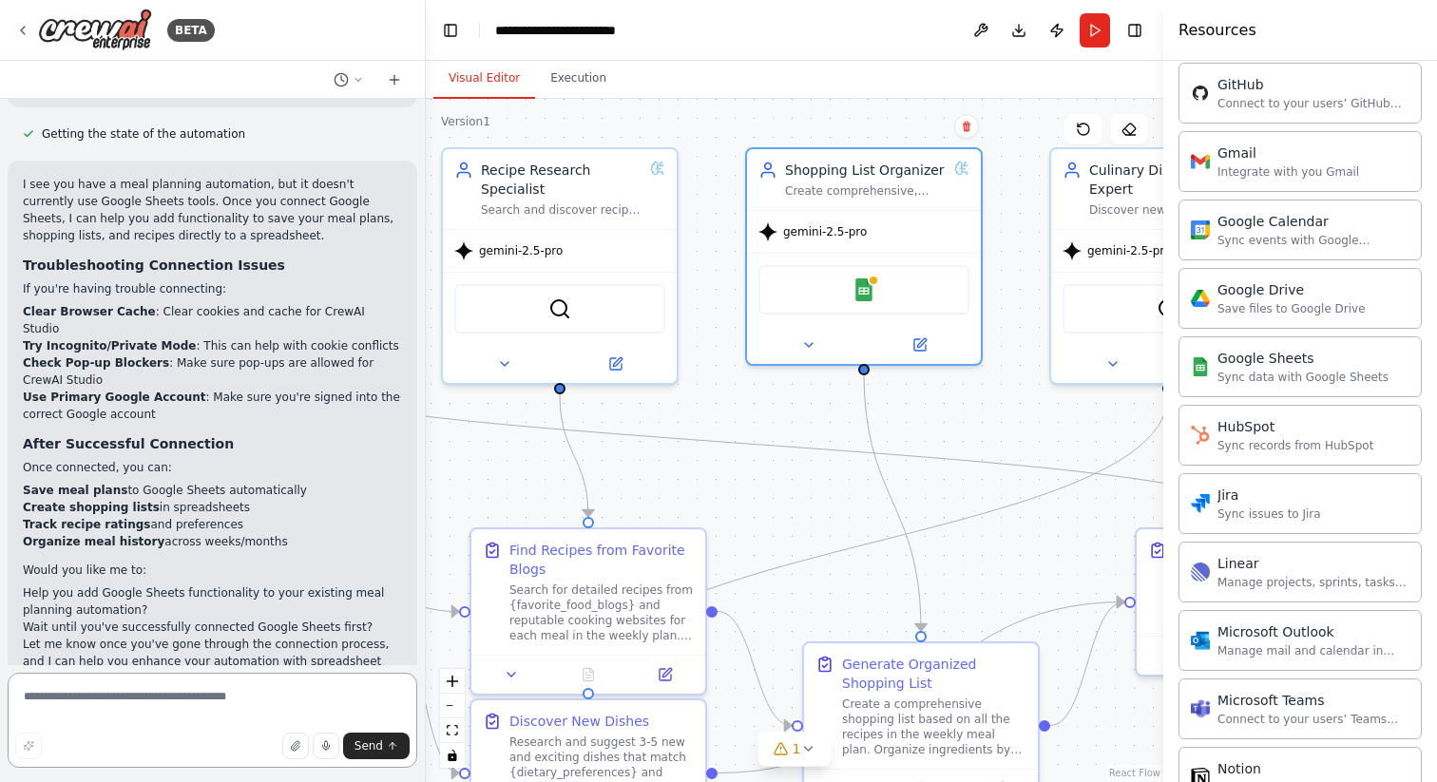
click at [130, 707] on textarea at bounding box center [213, 720] width 410 height 95
type textarea "**********"
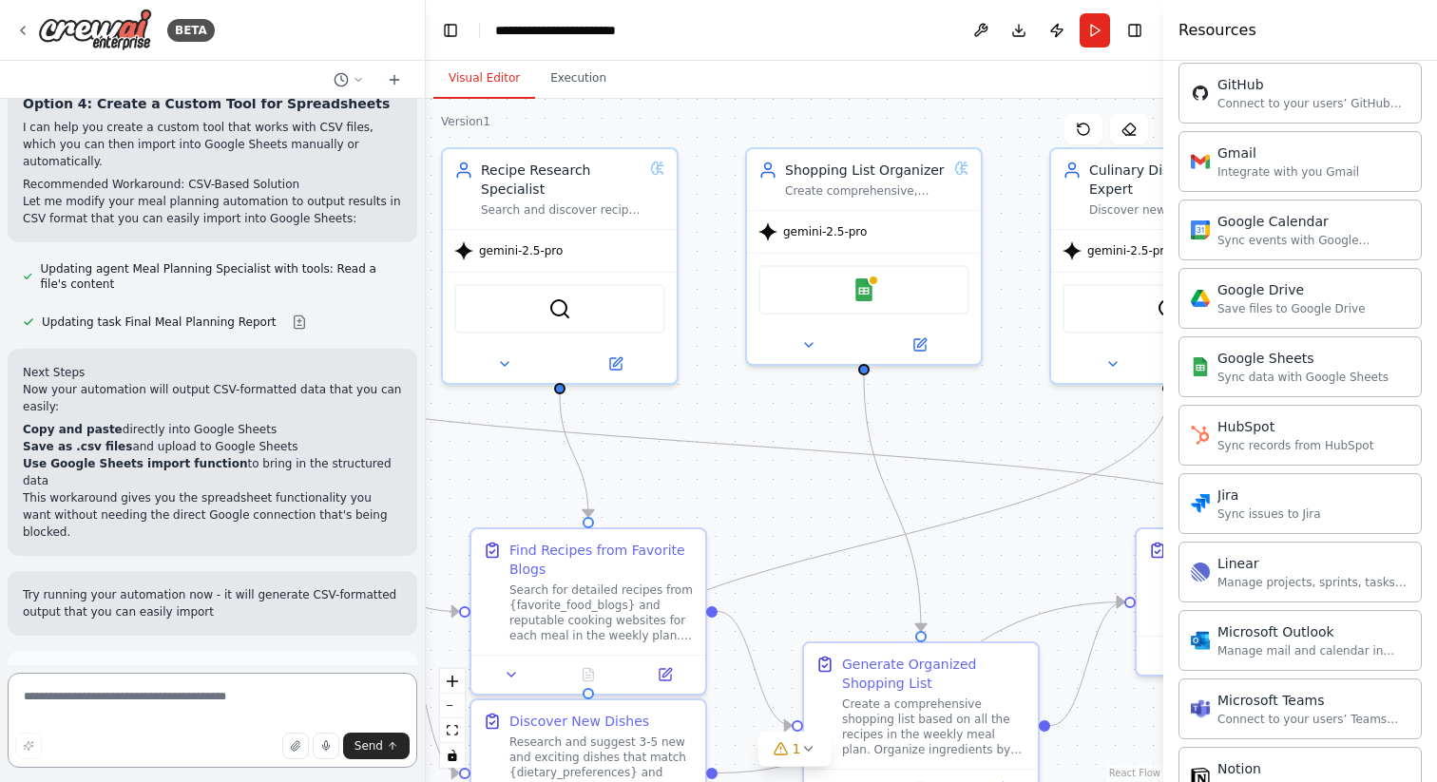
scroll to position [3036, 0]
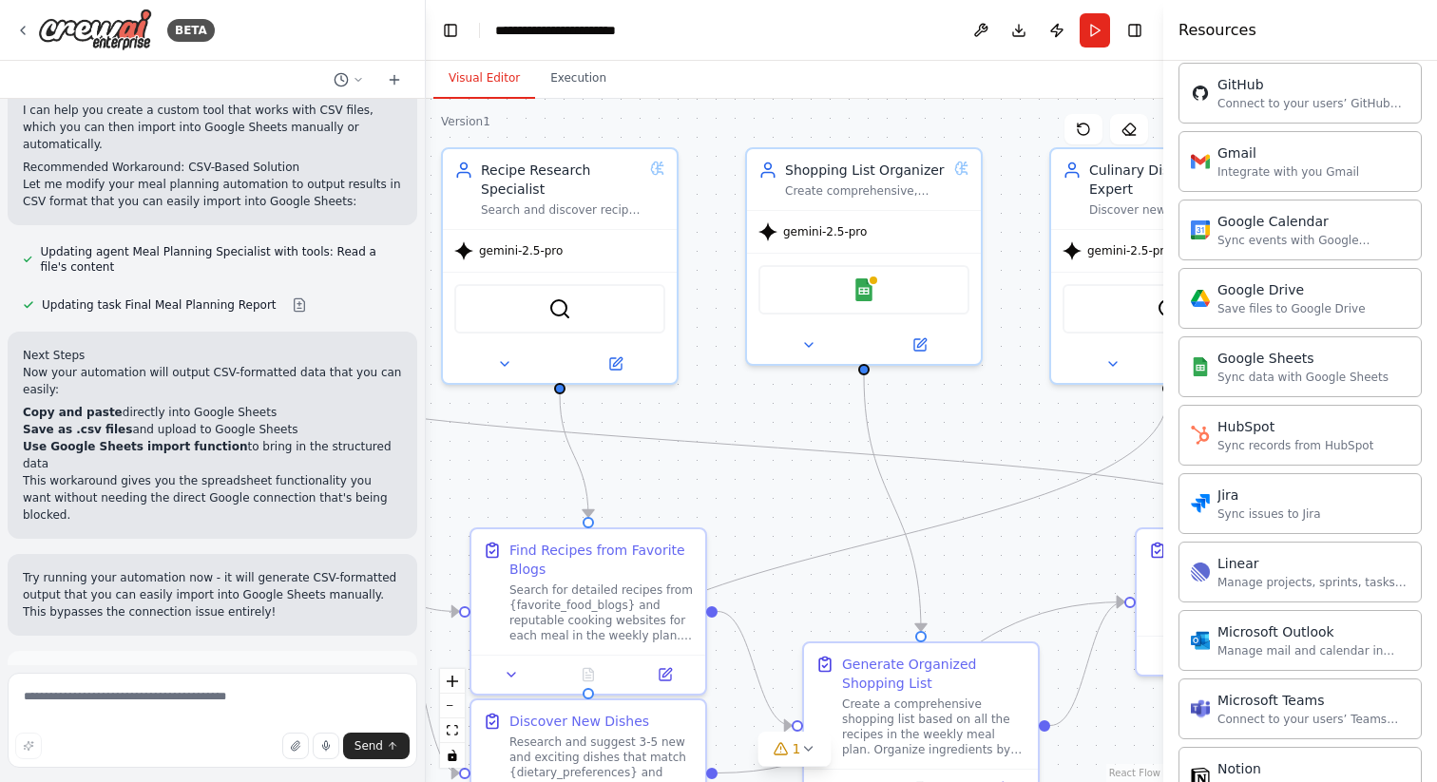
click at [140, 744] on button "Run Automation" at bounding box center [212, 759] width 379 height 30
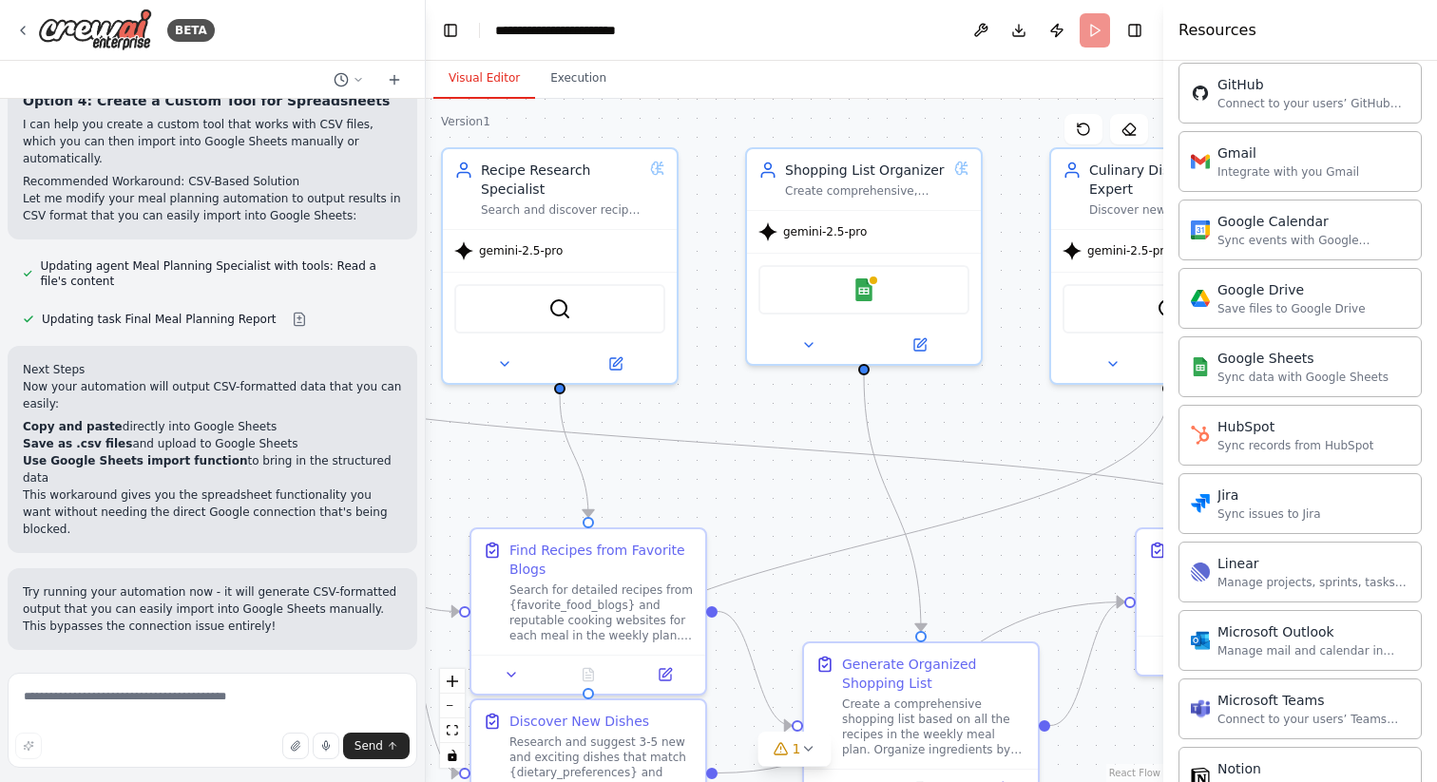
scroll to position [2882, 0]
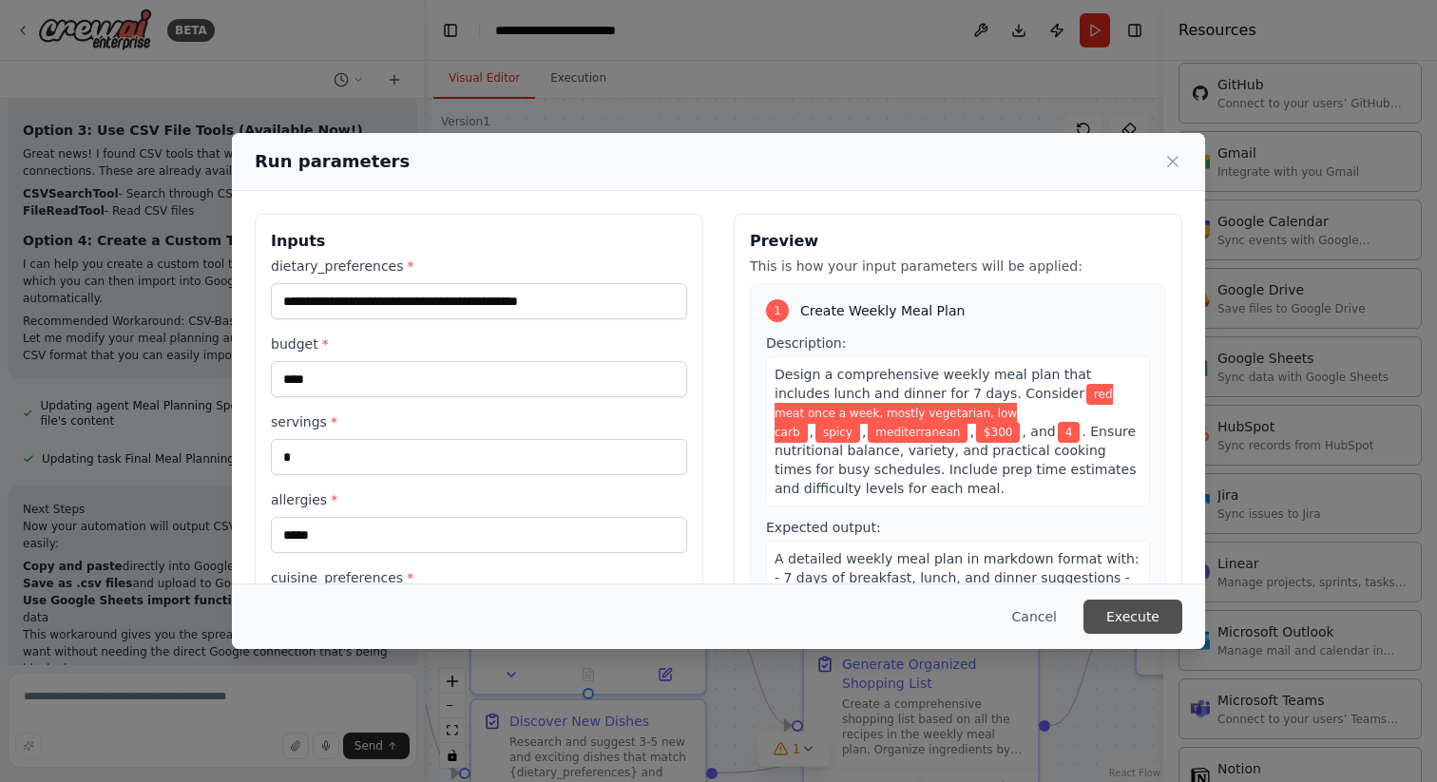
click at [1110, 617] on button "Execute" at bounding box center [1132, 617] width 99 height 34
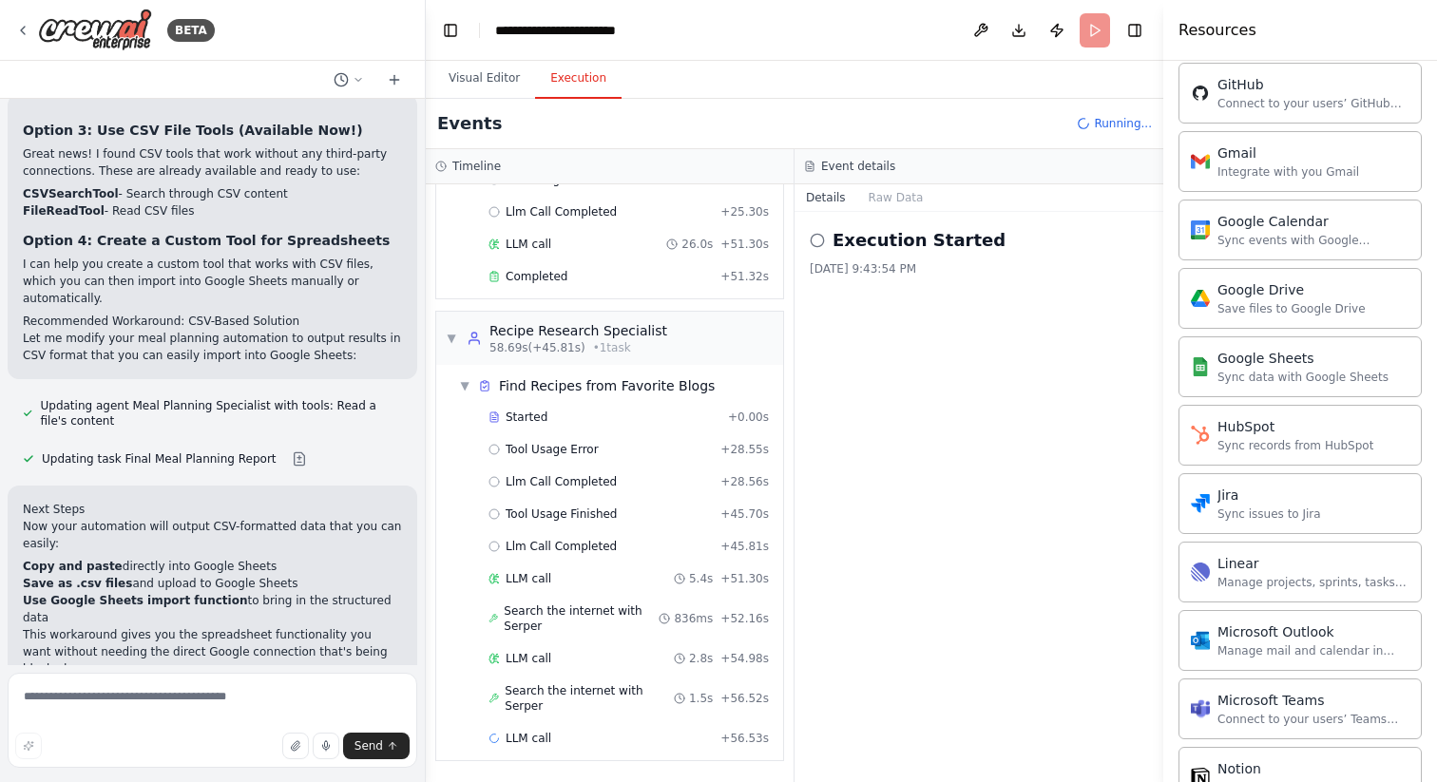
scroll to position [3036, 0]
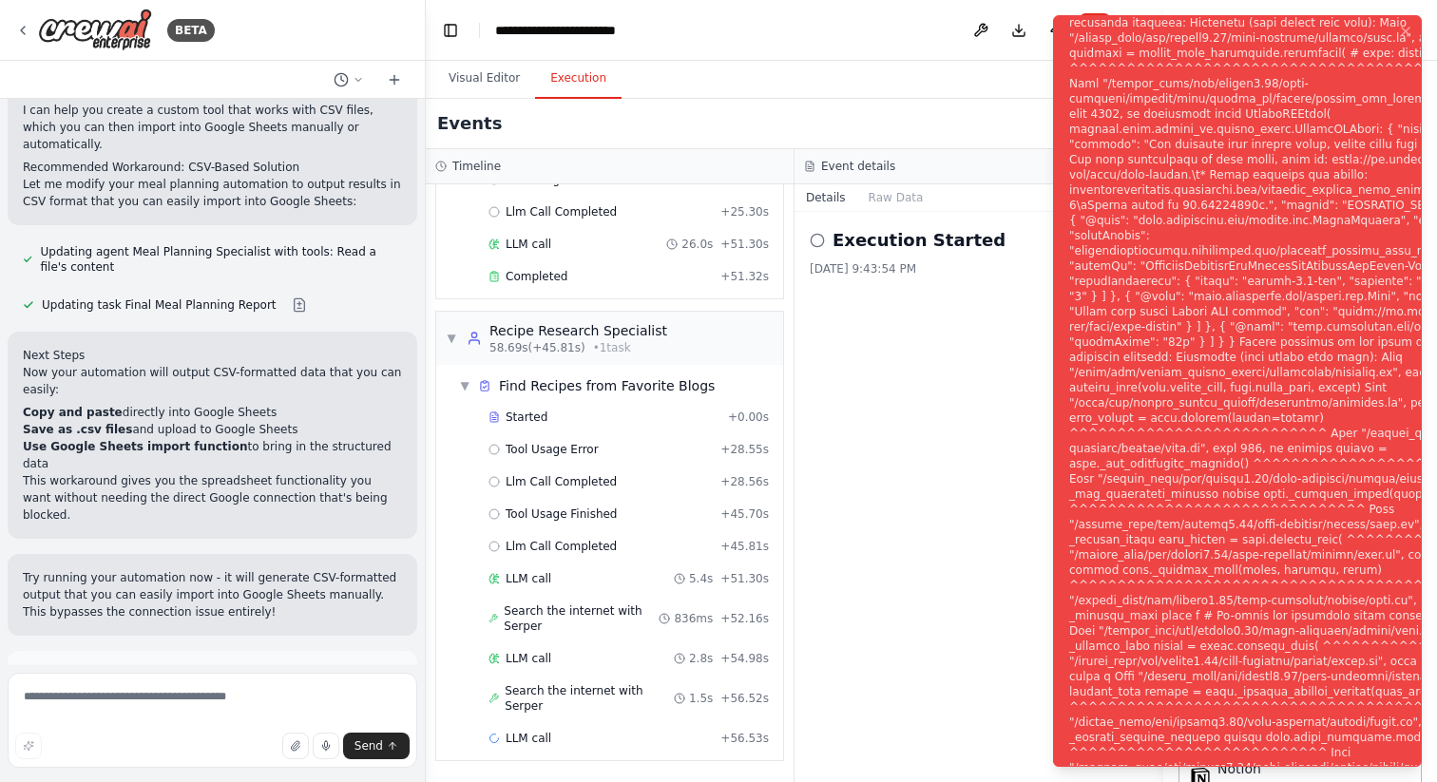
click at [232, 752] on span "Help fix error" at bounding box center [220, 759] width 75 height 15
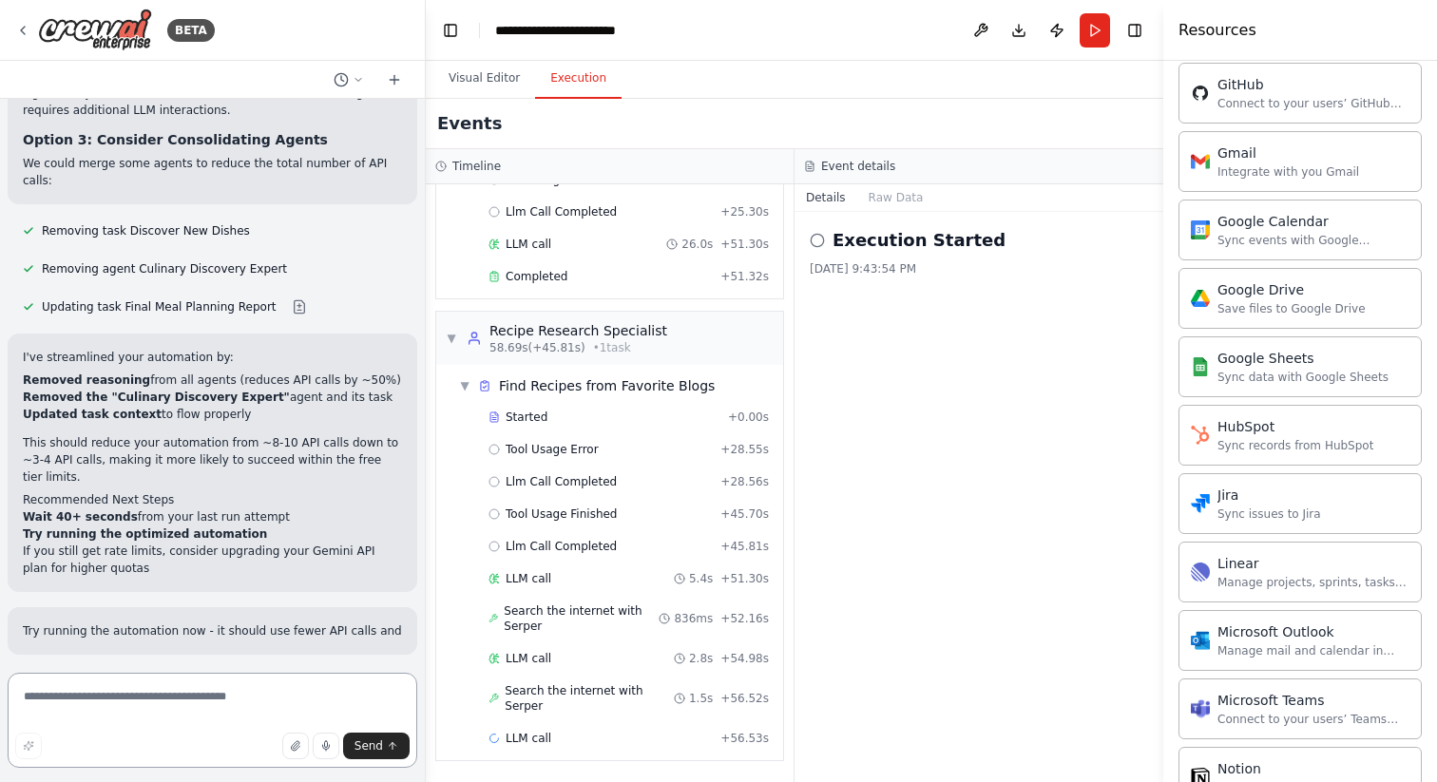
scroll to position [4270, 0]
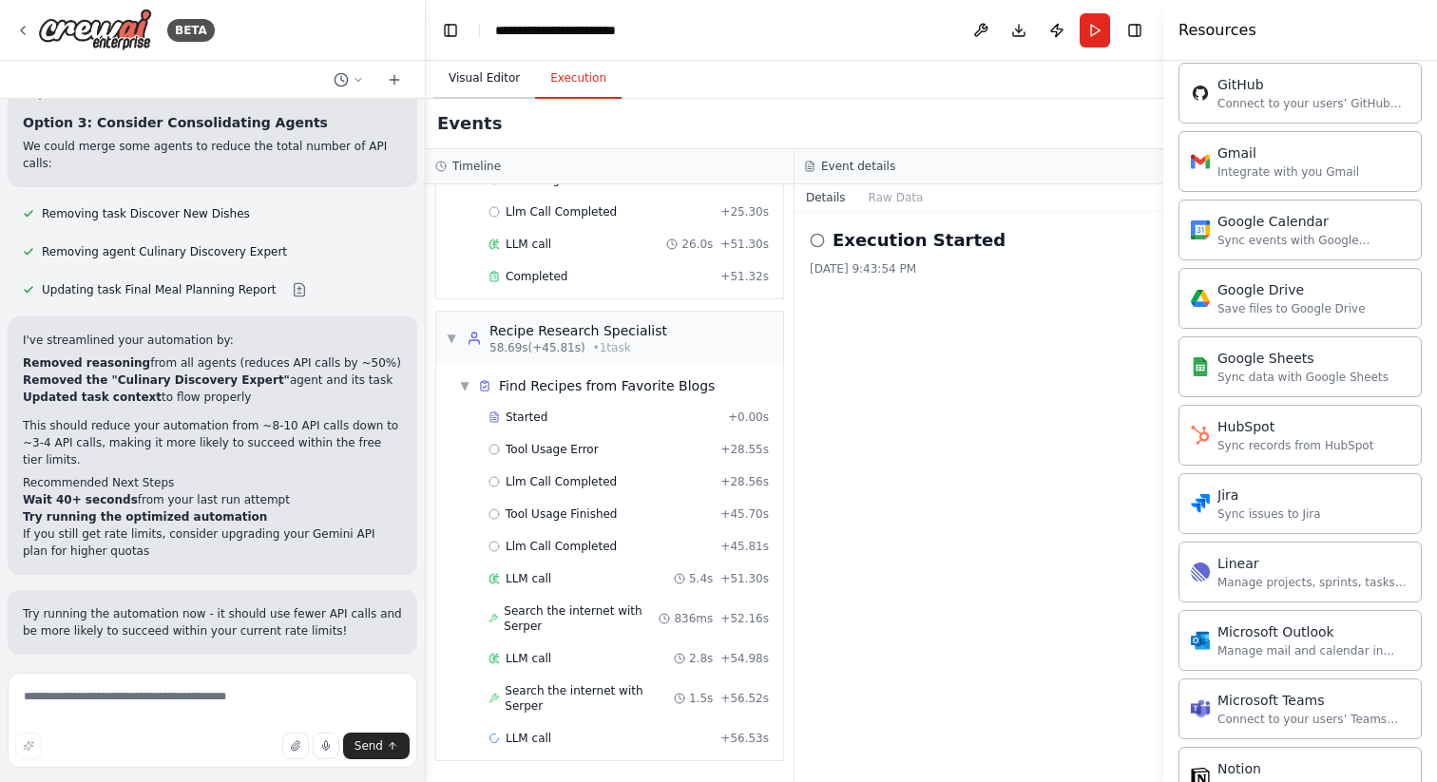
click at [503, 87] on button "Visual Editor" at bounding box center [484, 79] width 102 height 40
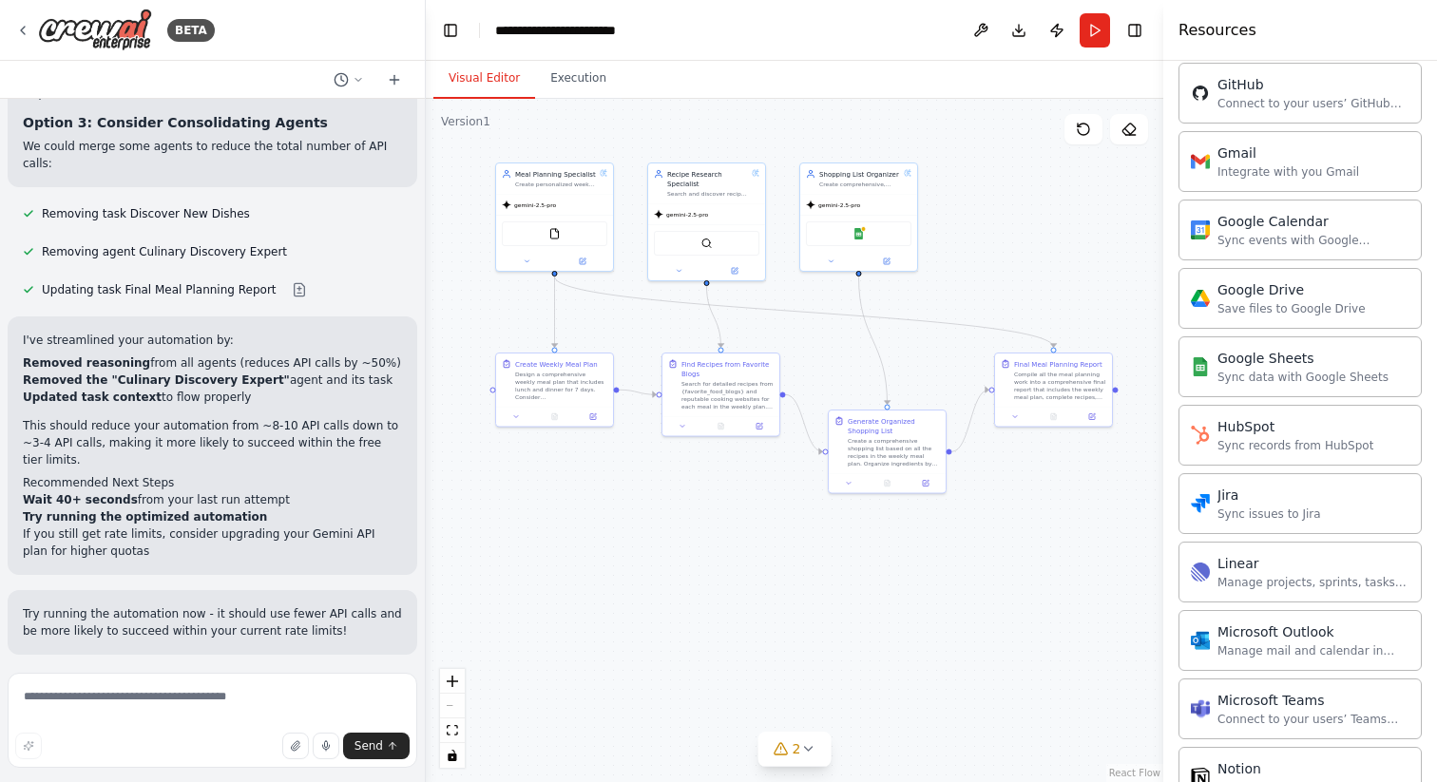
drag, startPoint x: 1022, startPoint y: 443, endPoint x: 943, endPoint y: 316, distance: 149.8
click at [943, 312] on div ".deletable-edge-delete-btn { width: 20px; height: 20px; border: 0px solid #ffff…" at bounding box center [794, 440] width 737 height 683
click at [813, 751] on icon at bounding box center [807, 748] width 15 height 15
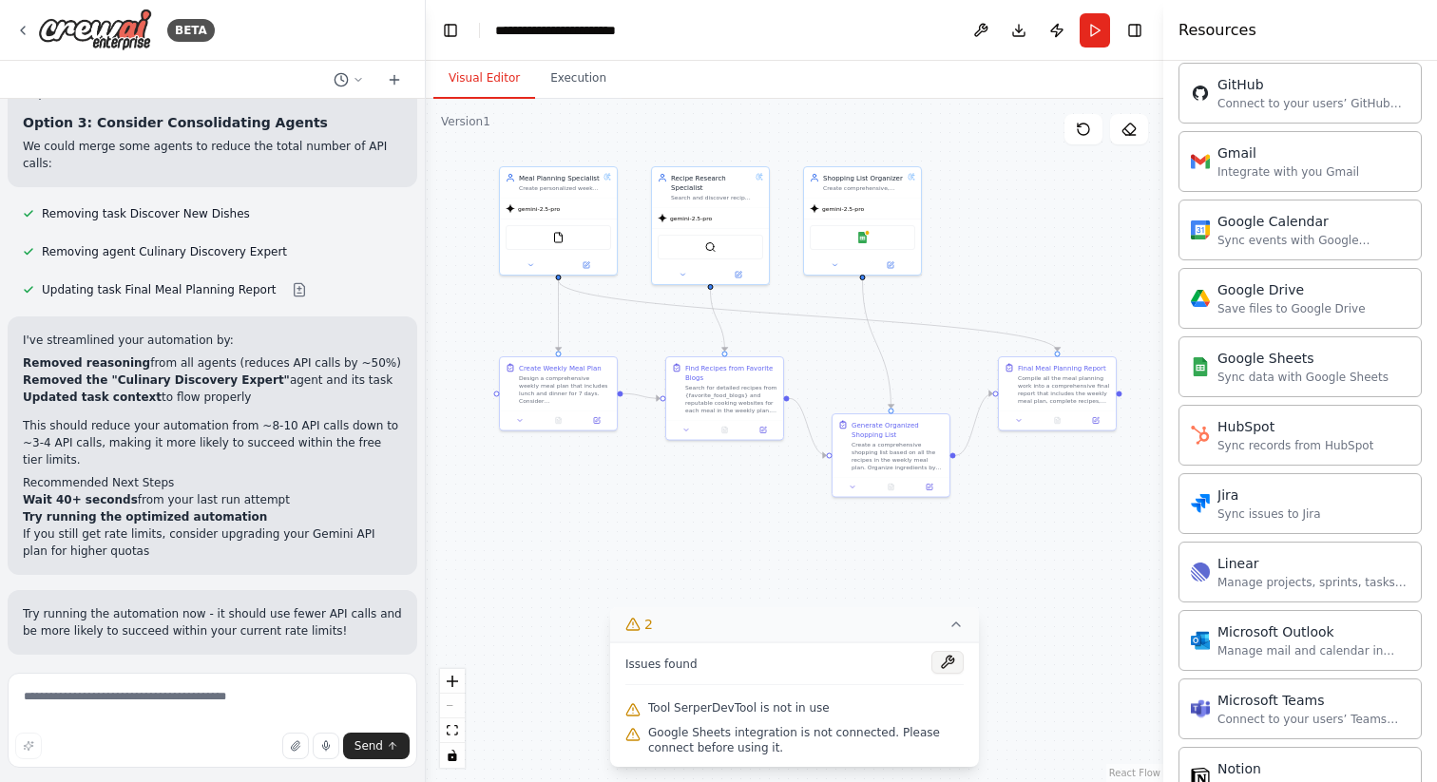
click at [942, 667] on button at bounding box center [947, 662] width 32 height 23
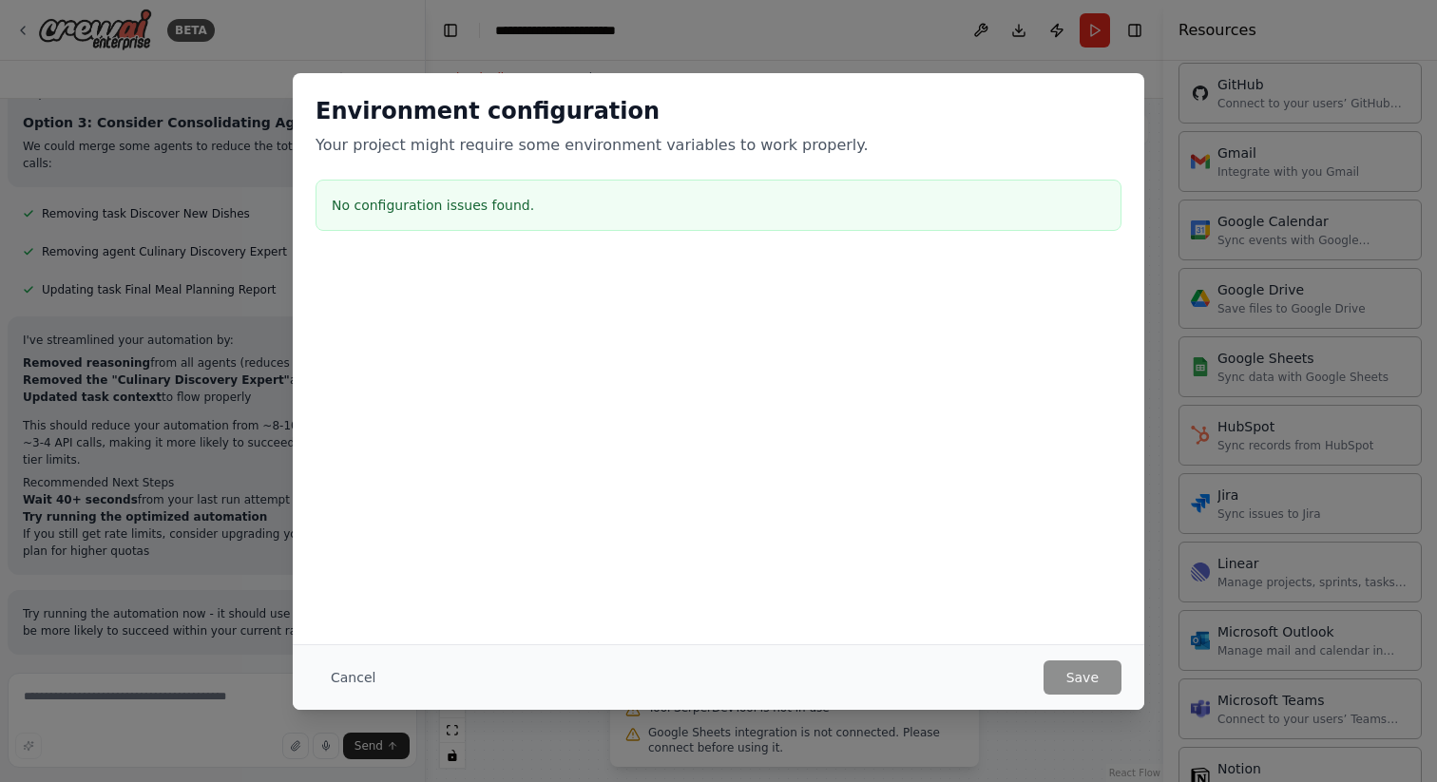
click at [489, 205] on h3 "No configuration issues found." at bounding box center [719, 205] width 774 height 19
click at [669, 223] on div "No configuration issues found." at bounding box center [719, 205] width 806 height 51
drag, startPoint x: 663, startPoint y: 436, endPoint x: 776, endPoint y: 412, distance: 115.6
click at [671, 434] on div at bounding box center [718, 356] width 851 height 190
drag, startPoint x: 797, startPoint y: 385, endPoint x: 768, endPoint y: 283, distance: 105.9
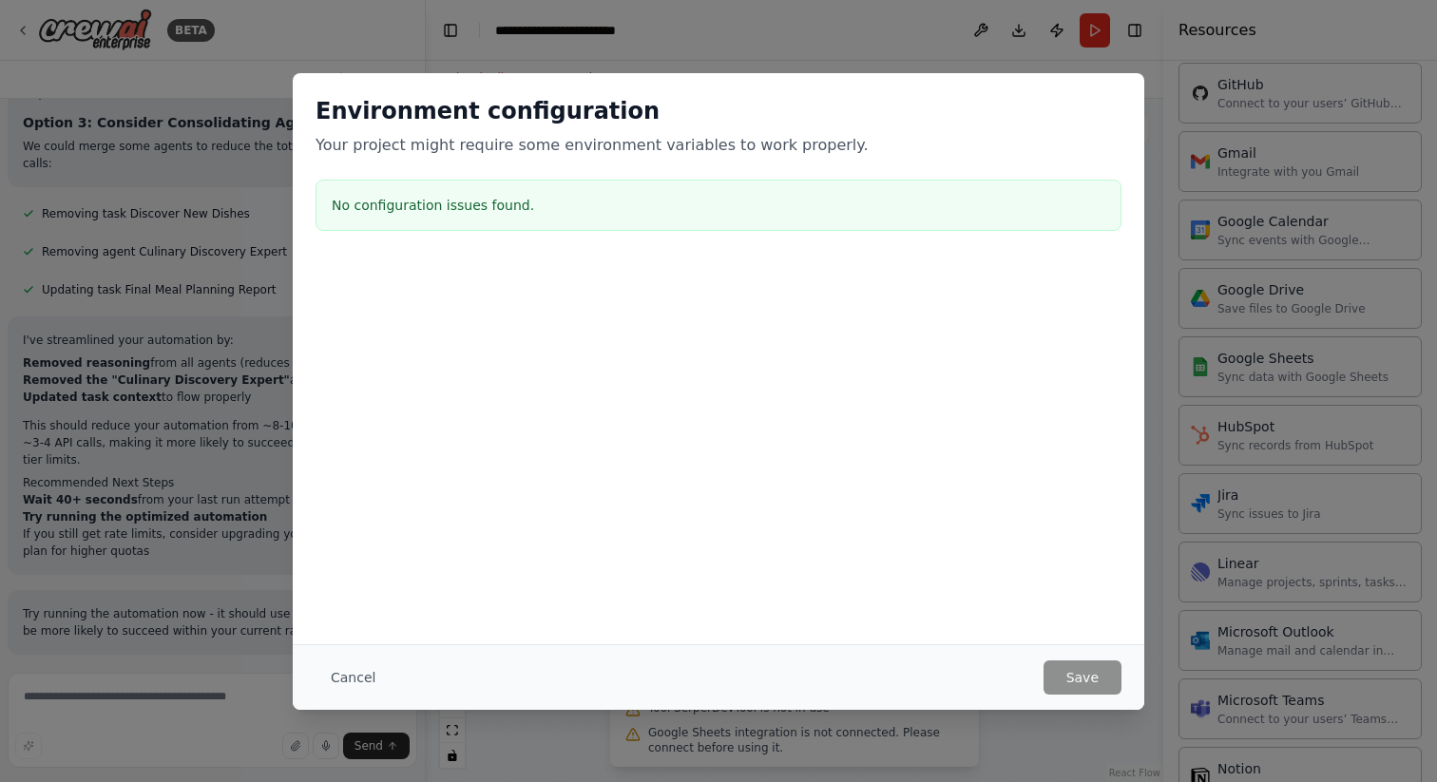
click at [783, 362] on div at bounding box center [718, 356] width 851 height 190
click at [767, 268] on div at bounding box center [718, 272] width 851 height 23
drag, startPoint x: 800, startPoint y: 314, endPoint x: 1006, endPoint y: 423, distance: 233.4
click at [955, 391] on div at bounding box center [718, 356] width 851 height 190
drag, startPoint x: 691, startPoint y: 450, endPoint x: 703, endPoint y: 421, distance: 31.9
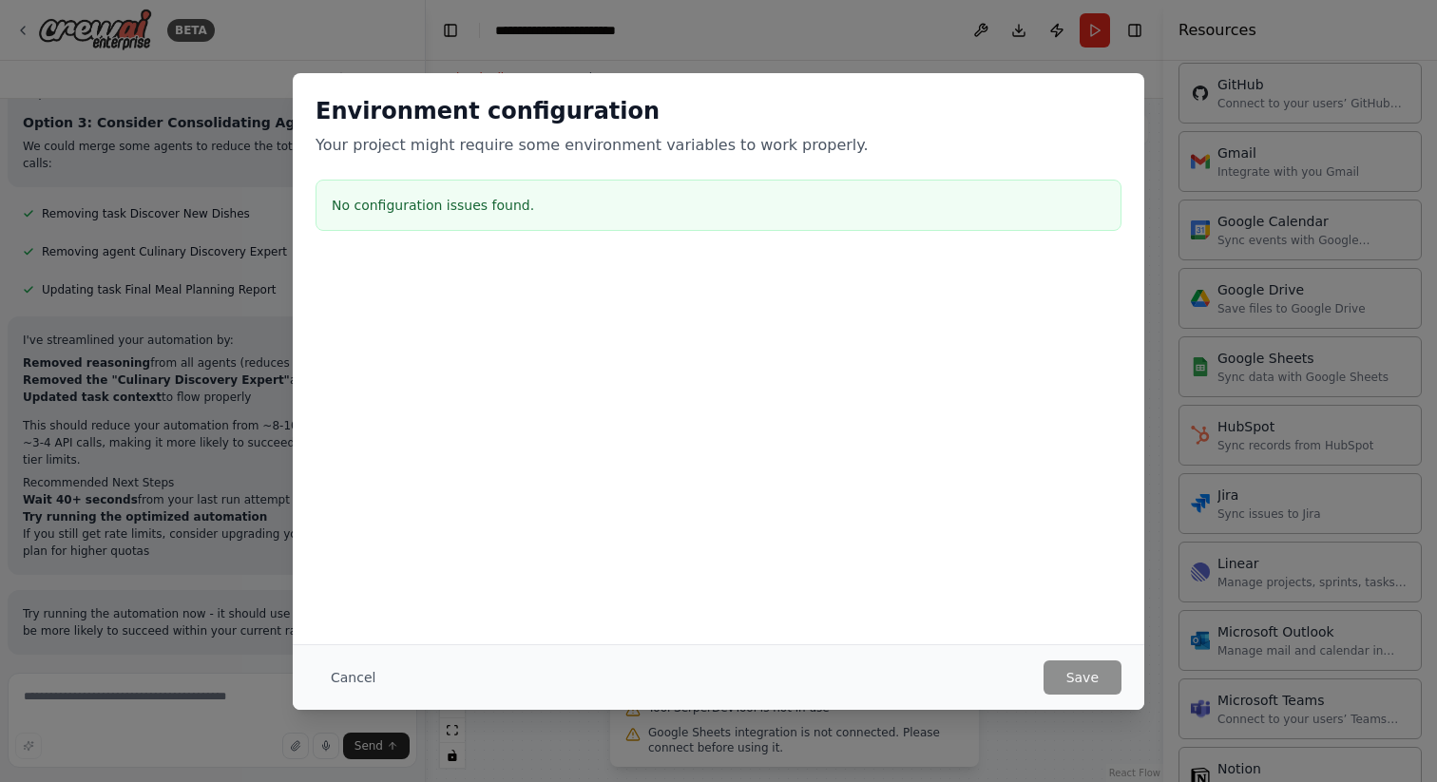
click at [703, 421] on div "Environment configuration Your project might require some environment variables…" at bounding box center [718, 358] width 851 height 571
click at [1027, 175] on div "Environment configuration Your project might require some environment variables…" at bounding box center [718, 167] width 851 height 188
click at [344, 678] on button "Cancel" at bounding box center [353, 677] width 75 height 34
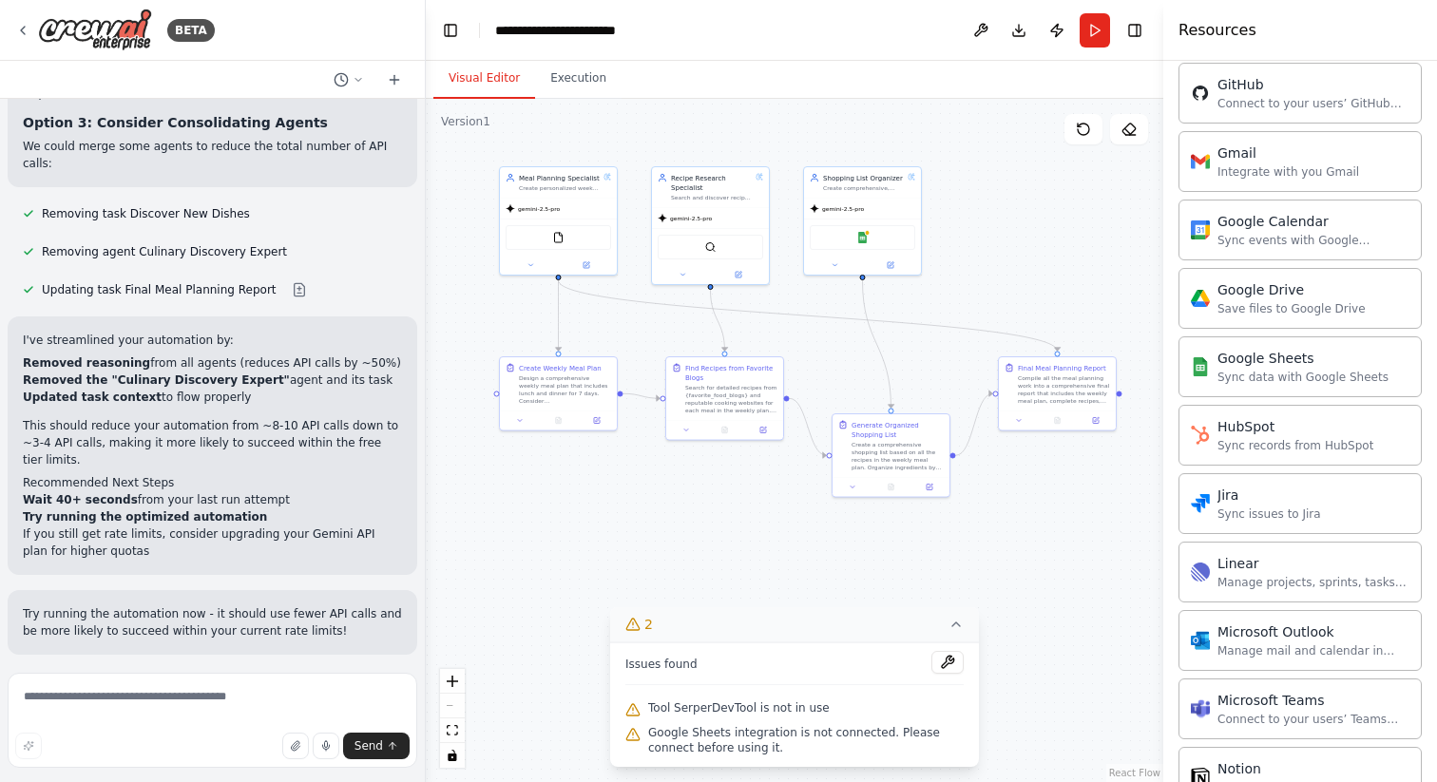
click at [237, 771] on span "Run Automation" at bounding box center [221, 778] width 92 height 15
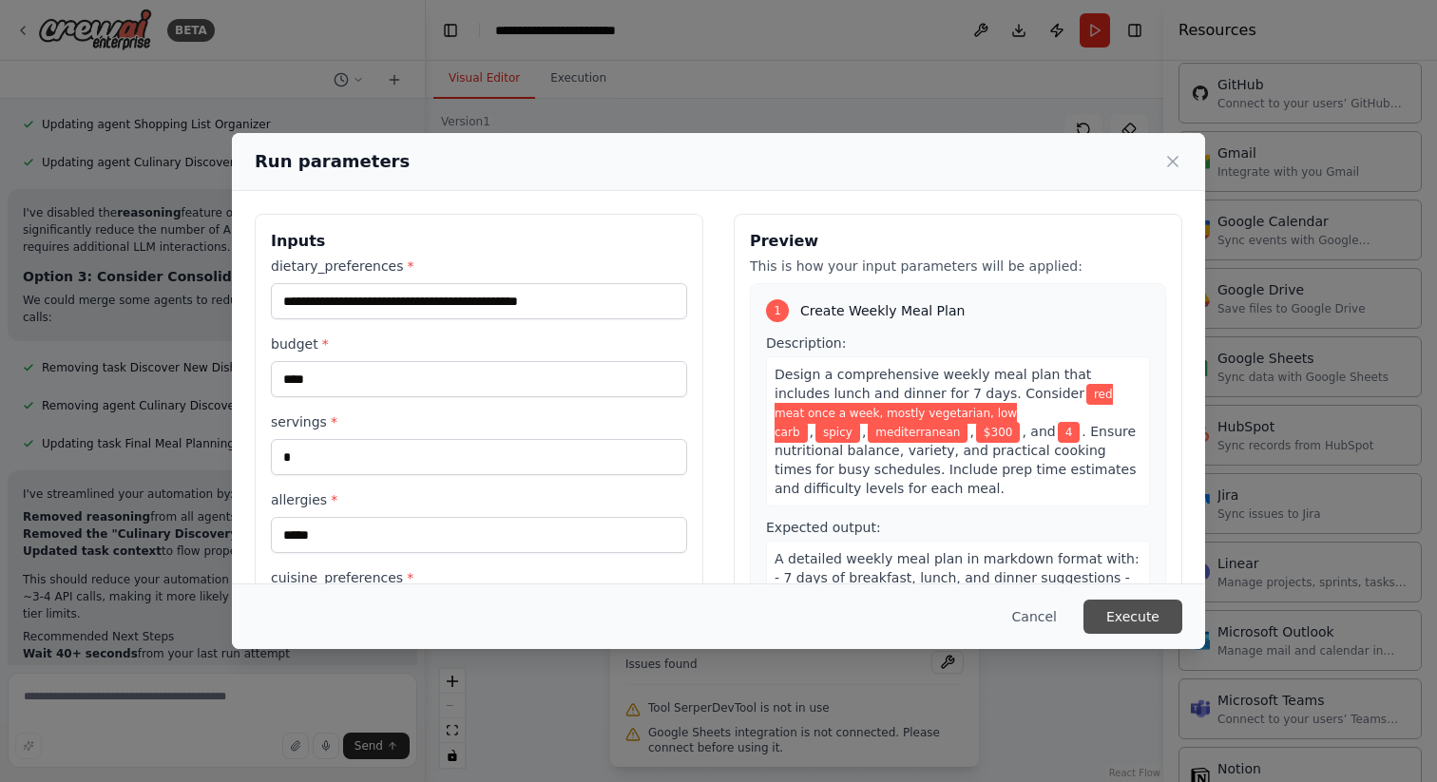
click at [1147, 619] on button "Execute" at bounding box center [1132, 617] width 99 height 34
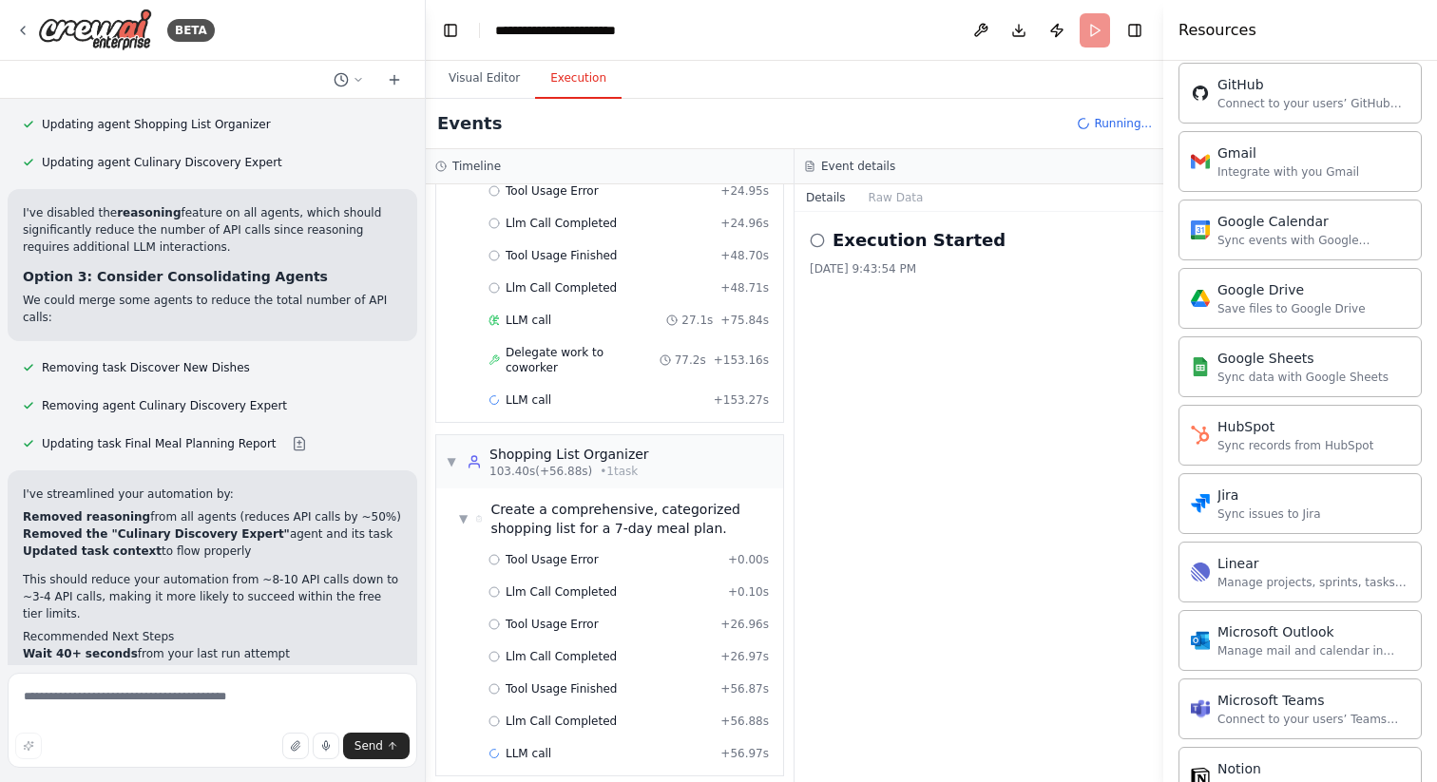
scroll to position [4270, 0]
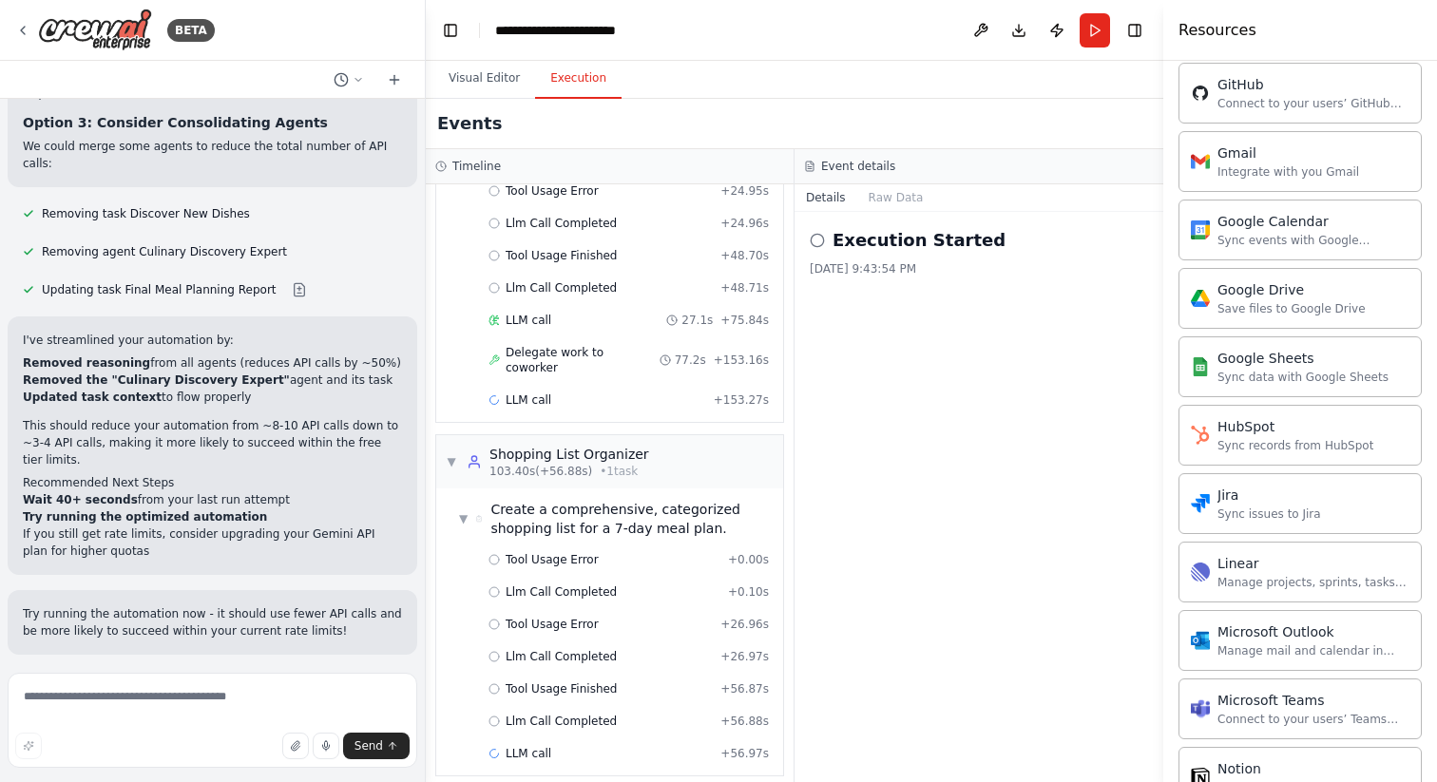
click at [237, 771] on span "Help fix error" at bounding box center [220, 778] width 75 height 15
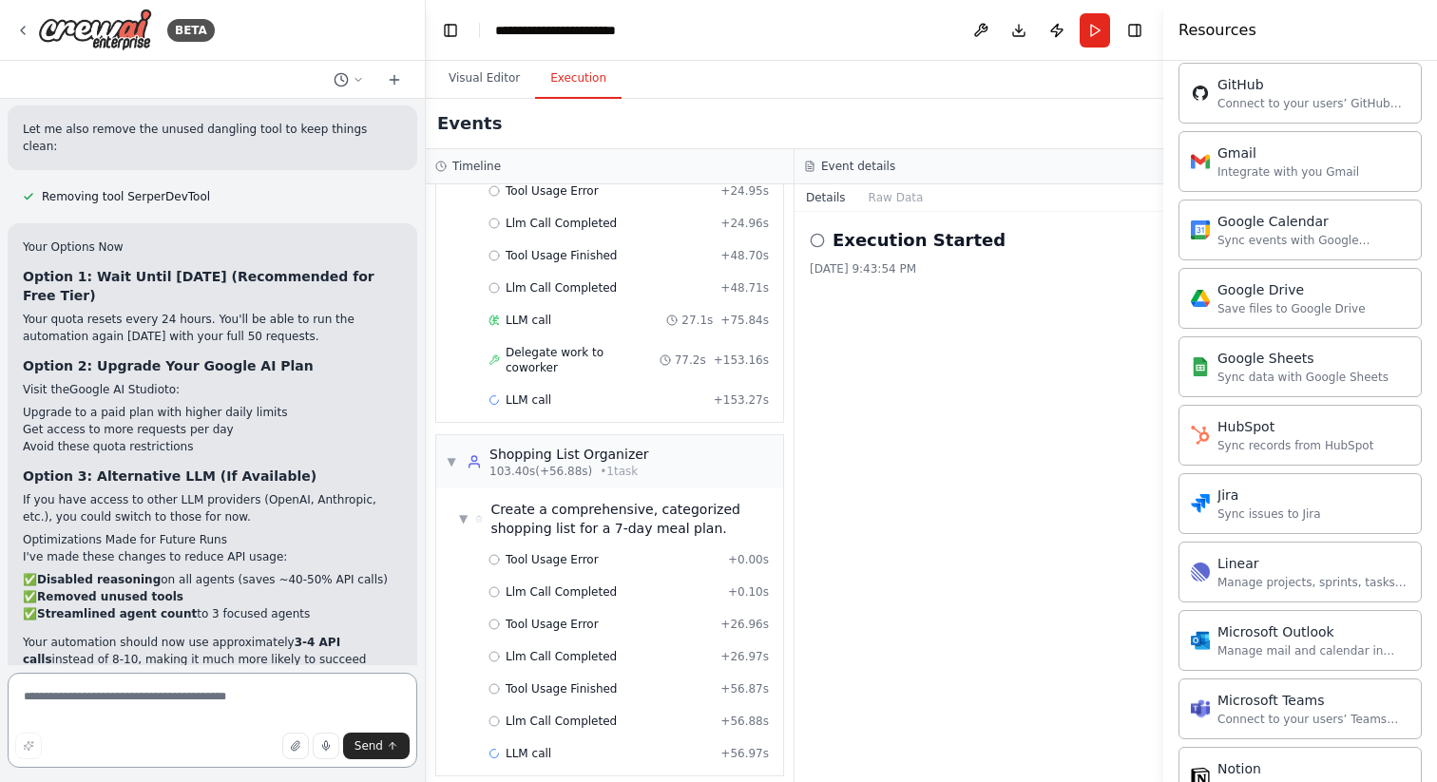
scroll to position [5406, 0]
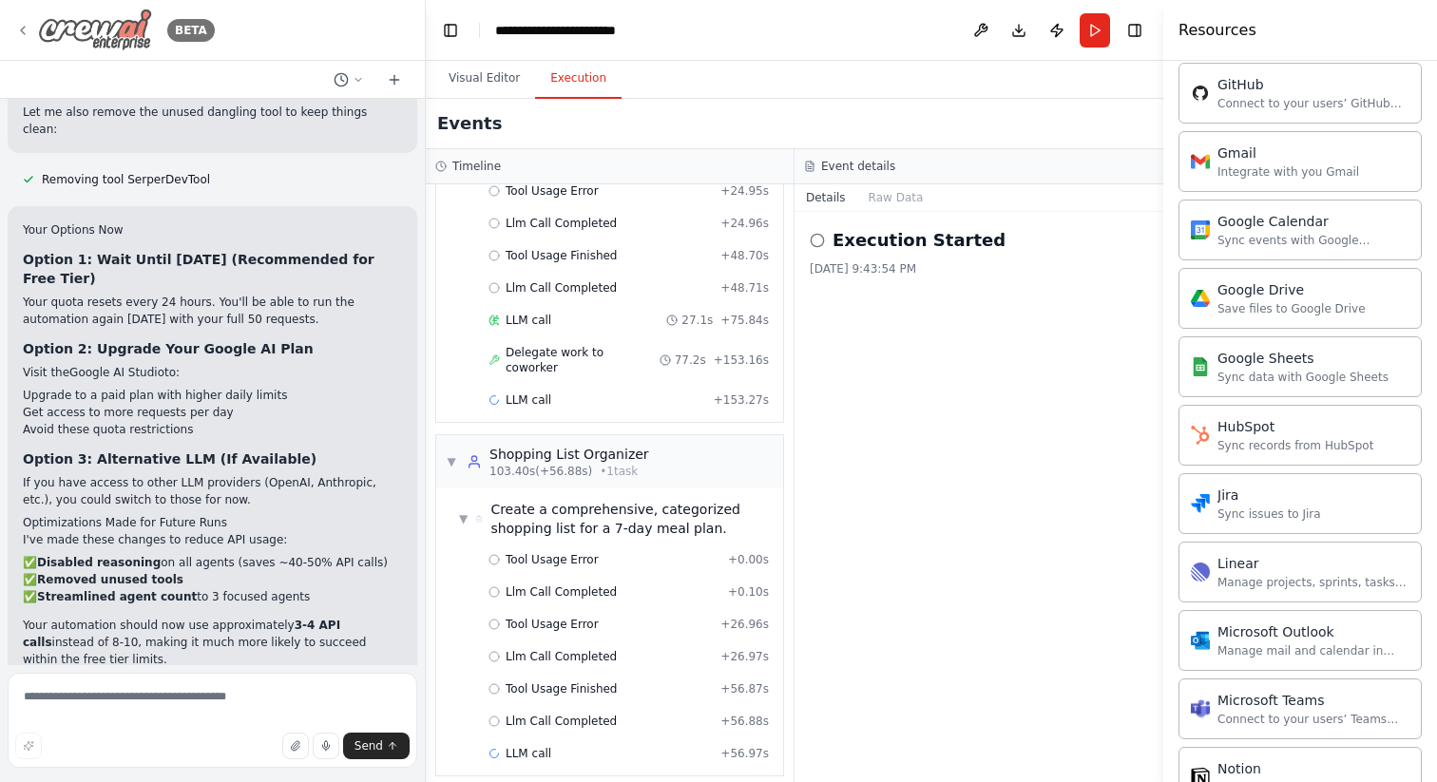
click at [26, 31] on icon at bounding box center [22, 30] width 15 height 15
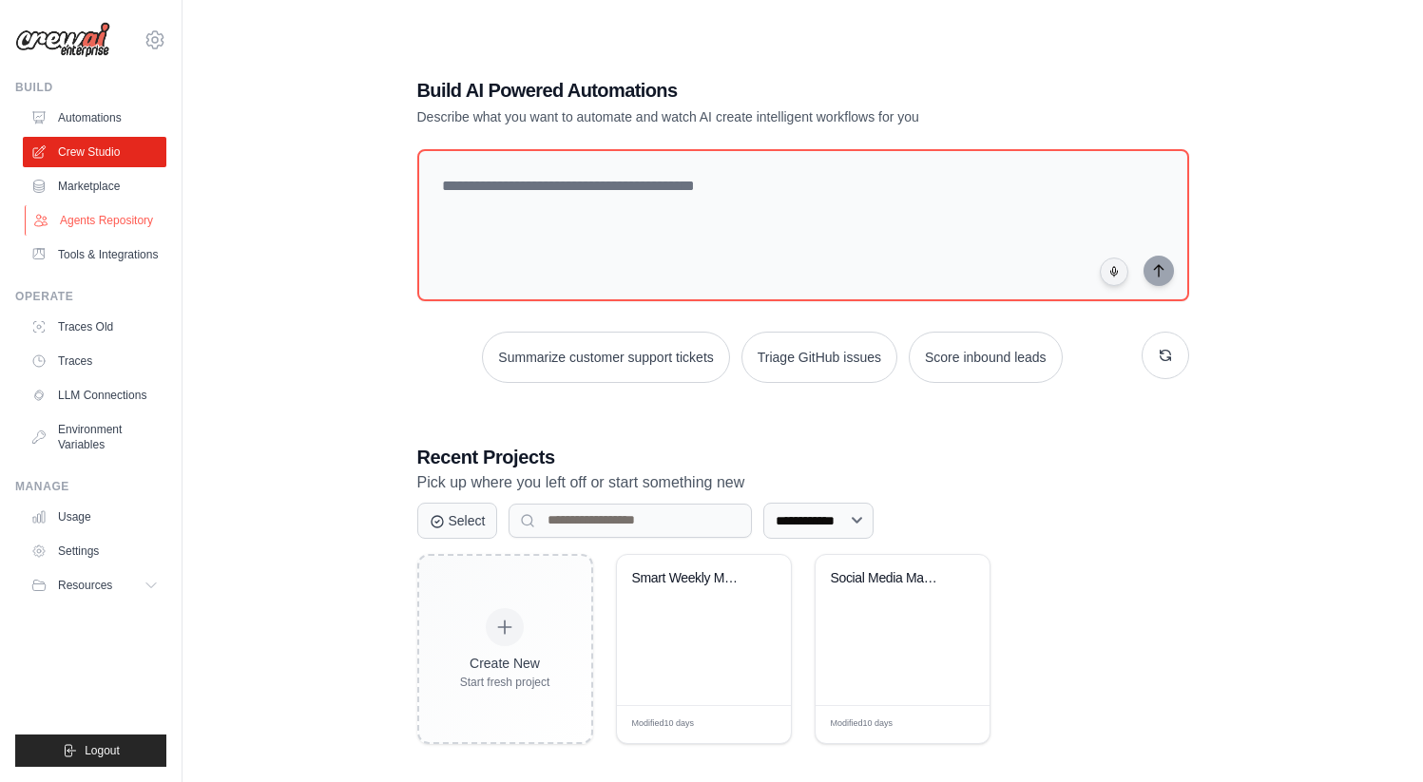
click at [111, 220] on link "Agents Repository" at bounding box center [96, 220] width 143 height 30
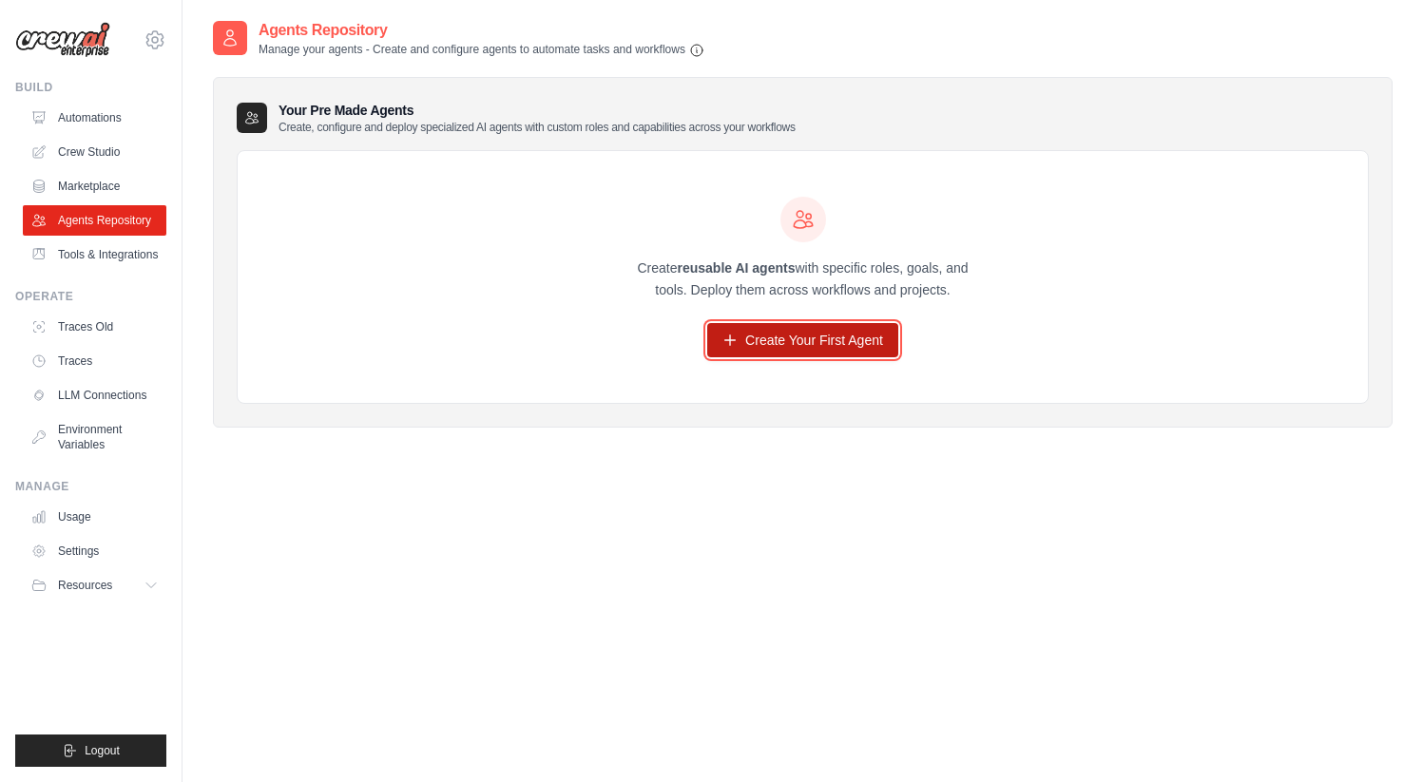
click at [777, 339] on link "Create Your First Agent" at bounding box center [802, 340] width 191 height 34
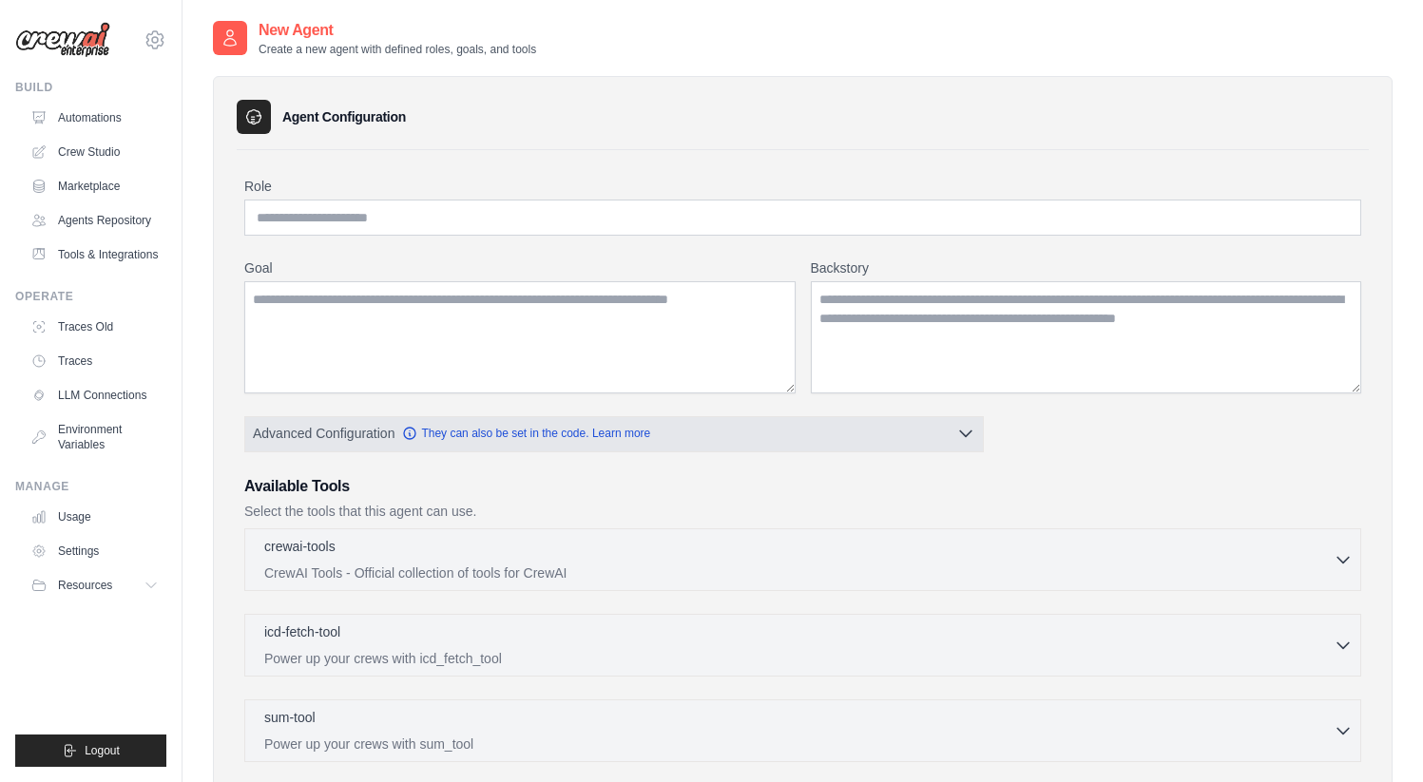
click at [728, 436] on button "Advanced Configuration They can also be set in the code. Learn more" at bounding box center [613, 433] width 737 height 34
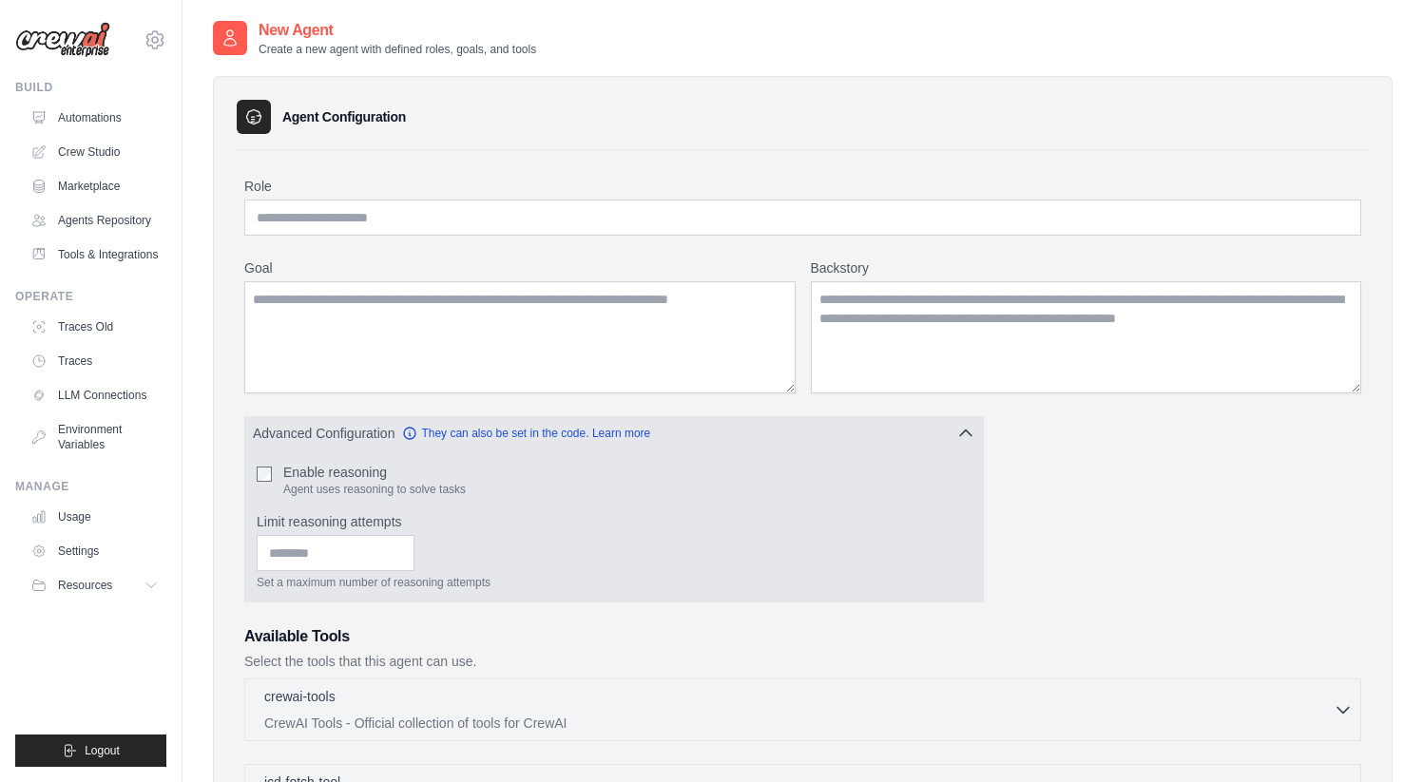
click at [729, 434] on button "Advanced Configuration They can also be set in the code. Learn more" at bounding box center [613, 433] width 737 height 34
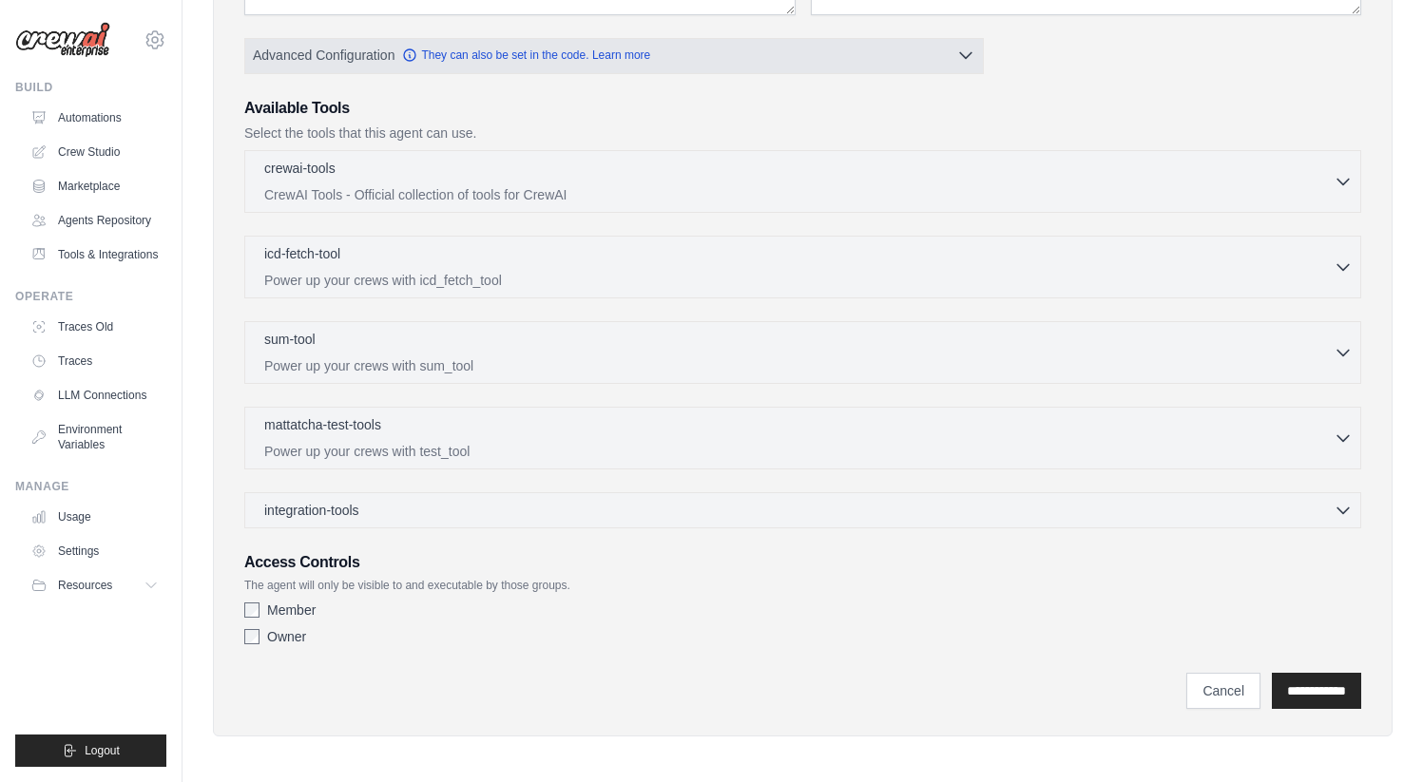
scroll to position [382, 0]
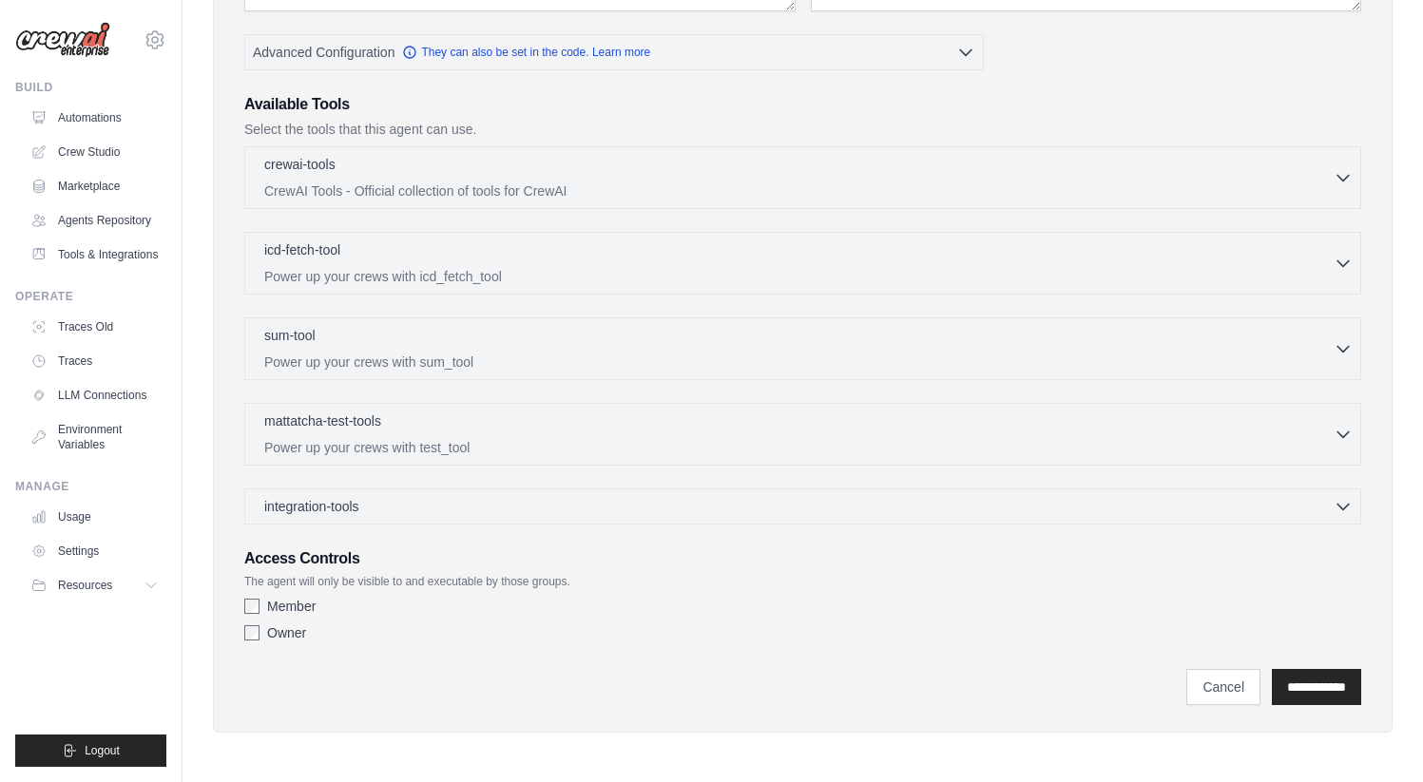
click at [252, 641] on div "Owner" at bounding box center [802, 632] width 1117 height 19
click at [1337, 175] on icon "button" at bounding box center [1342, 176] width 19 height 19
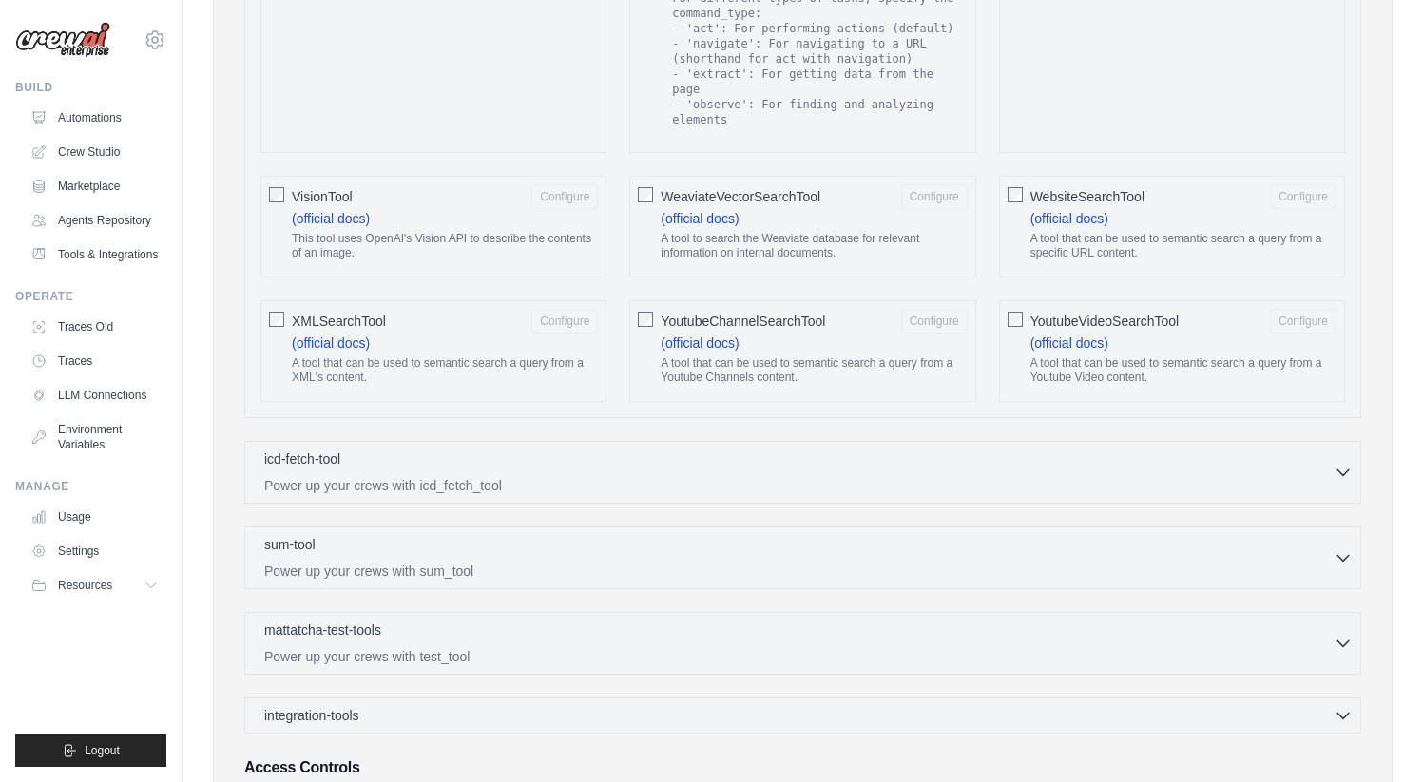
scroll to position [3338, 0]
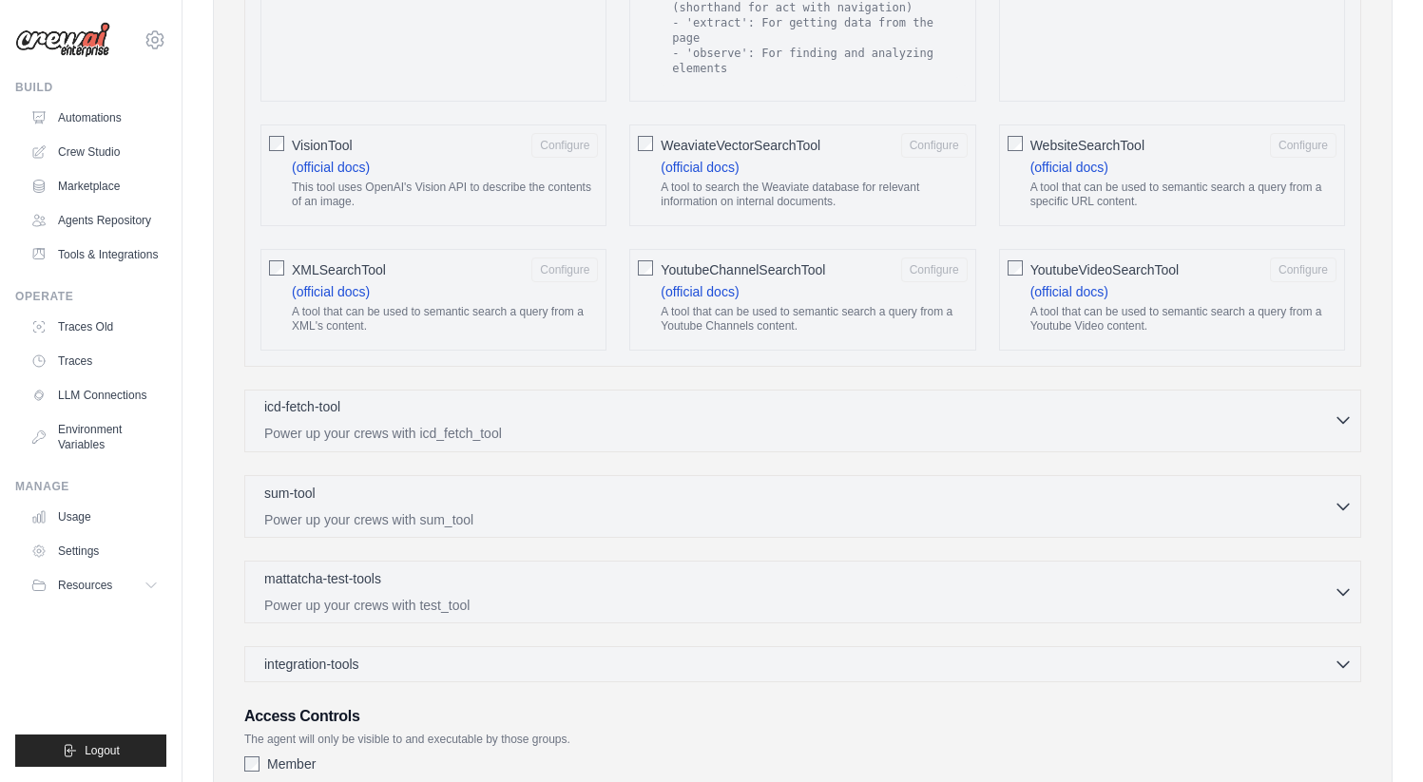
click at [1338, 418] on icon "button" at bounding box center [1342, 421] width 11 height 6
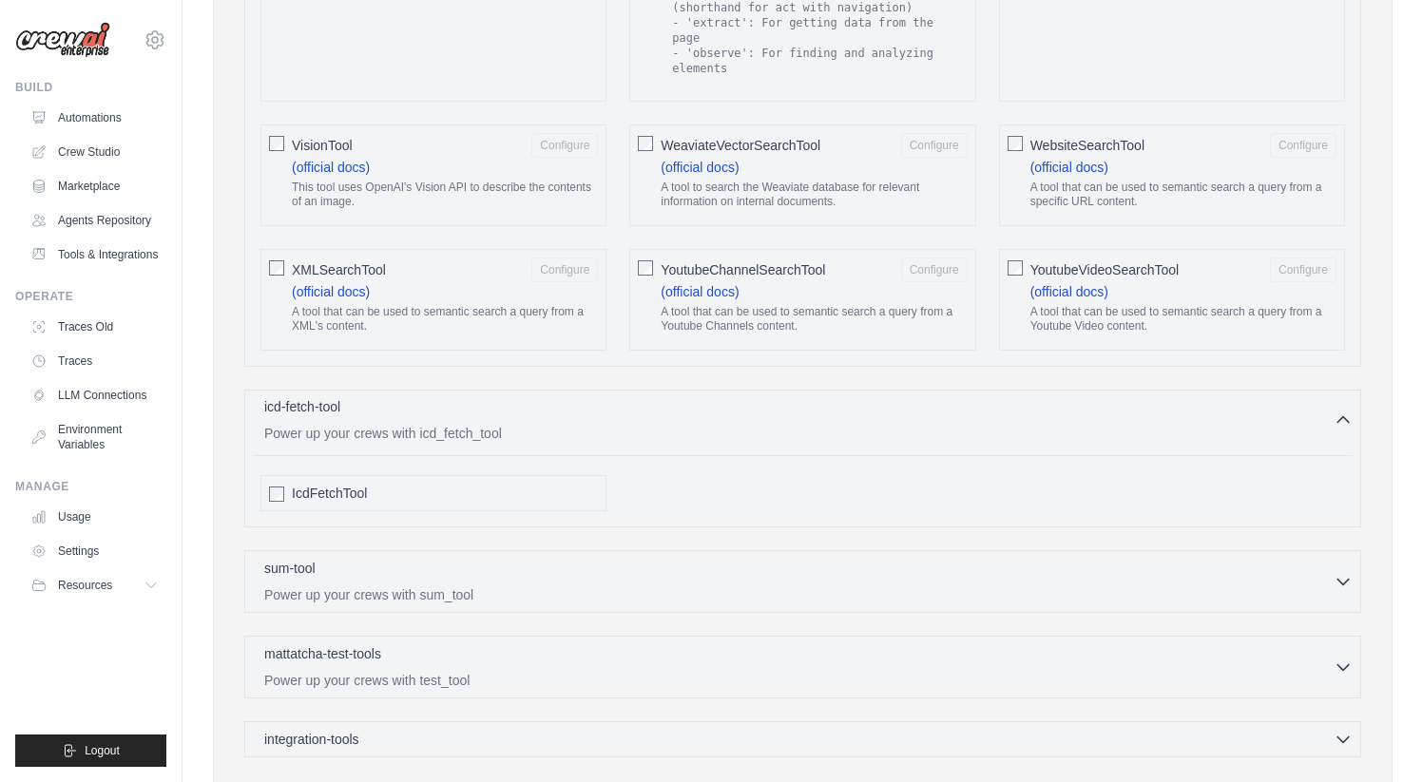
click at [1338, 419] on icon "button" at bounding box center [1342, 420] width 19 height 19
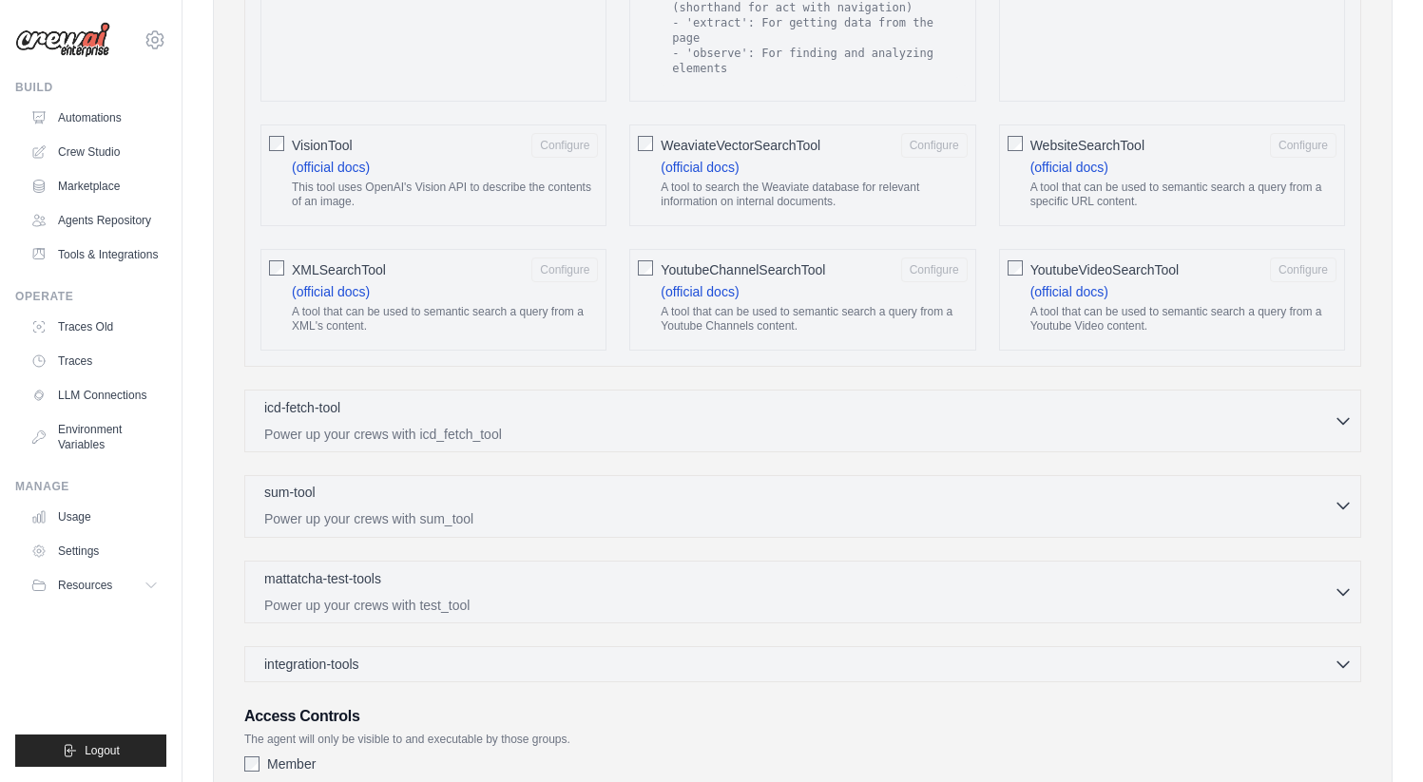
click at [1339, 501] on icon "button" at bounding box center [1342, 505] width 19 height 19
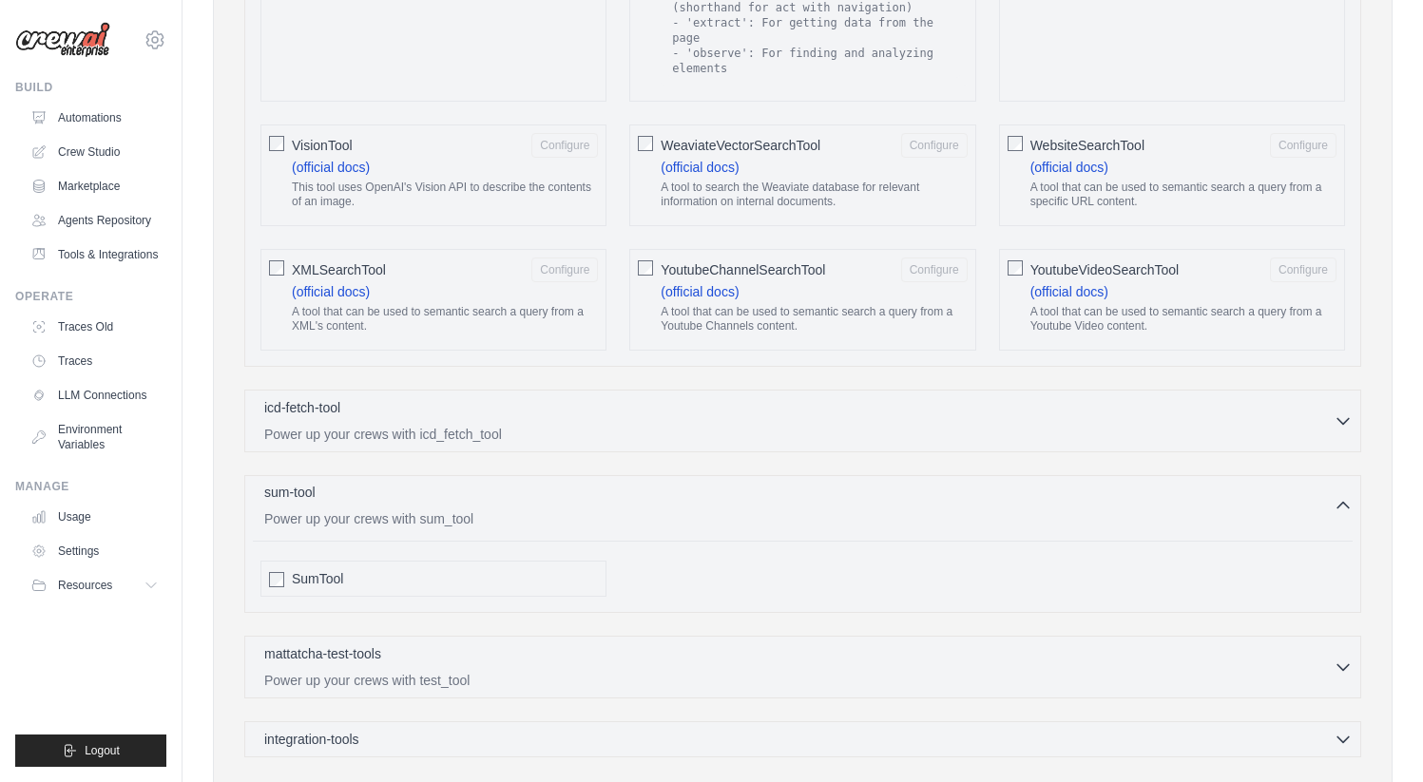
click at [1339, 501] on icon "button" at bounding box center [1342, 505] width 19 height 19
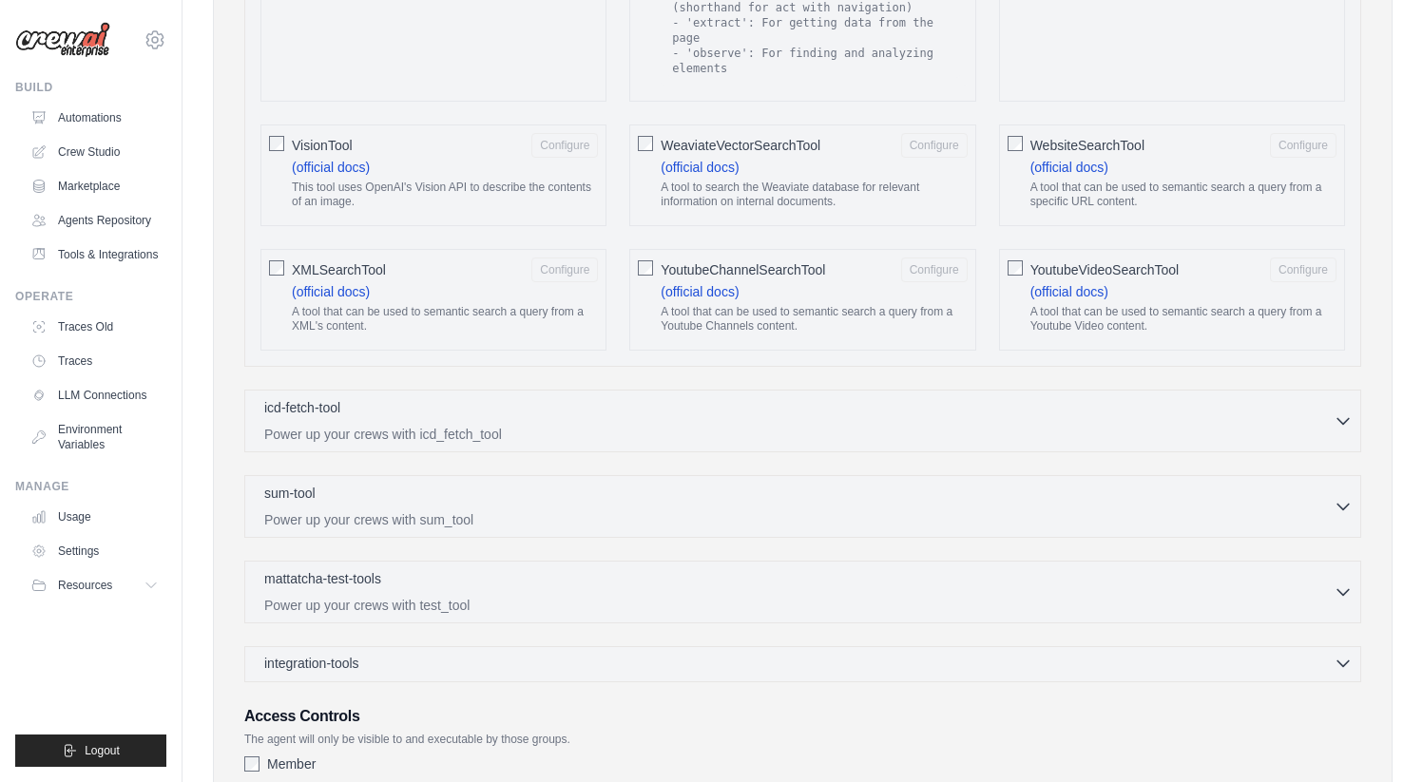
click at [1348, 664] on icon "button" at bounding box center [1342, 663] width 19 height 19
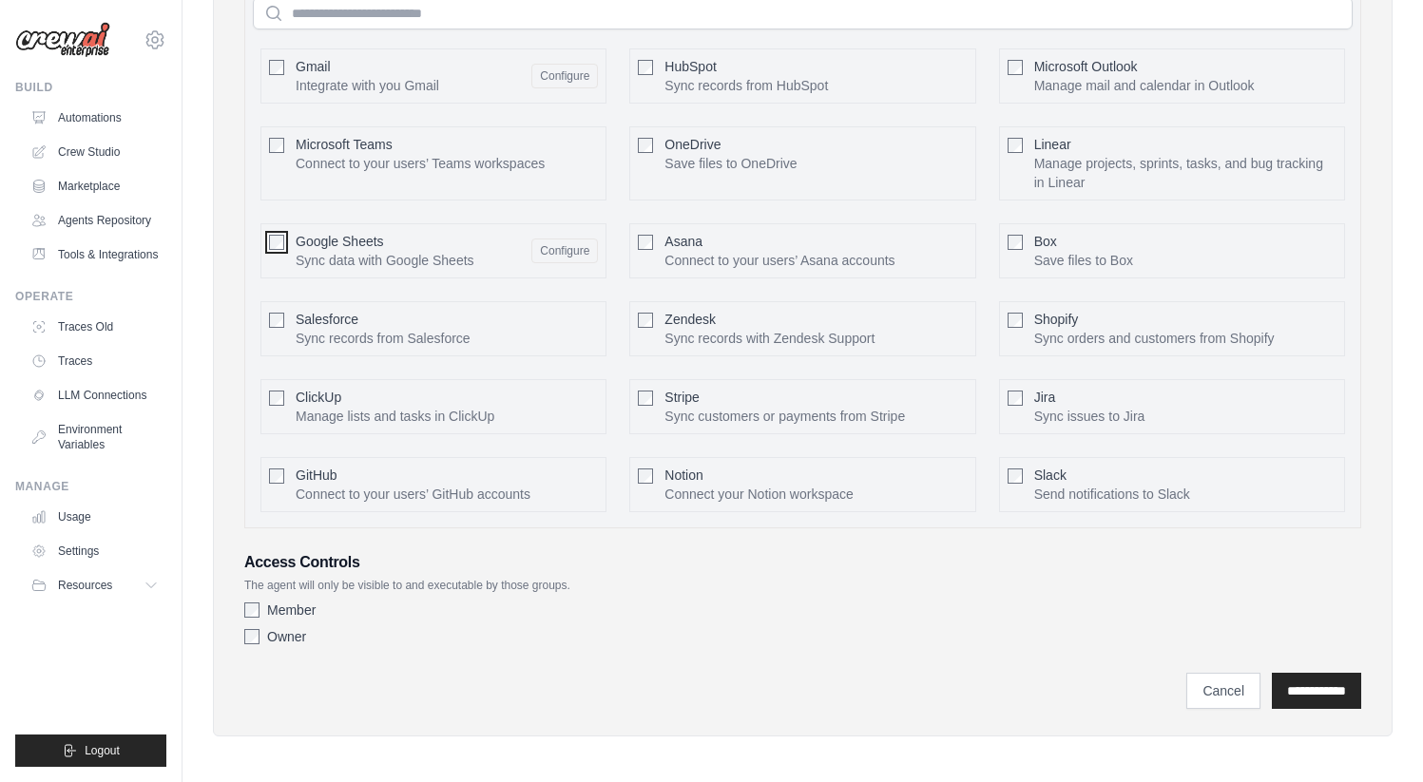
scroll to position [4043, 0]
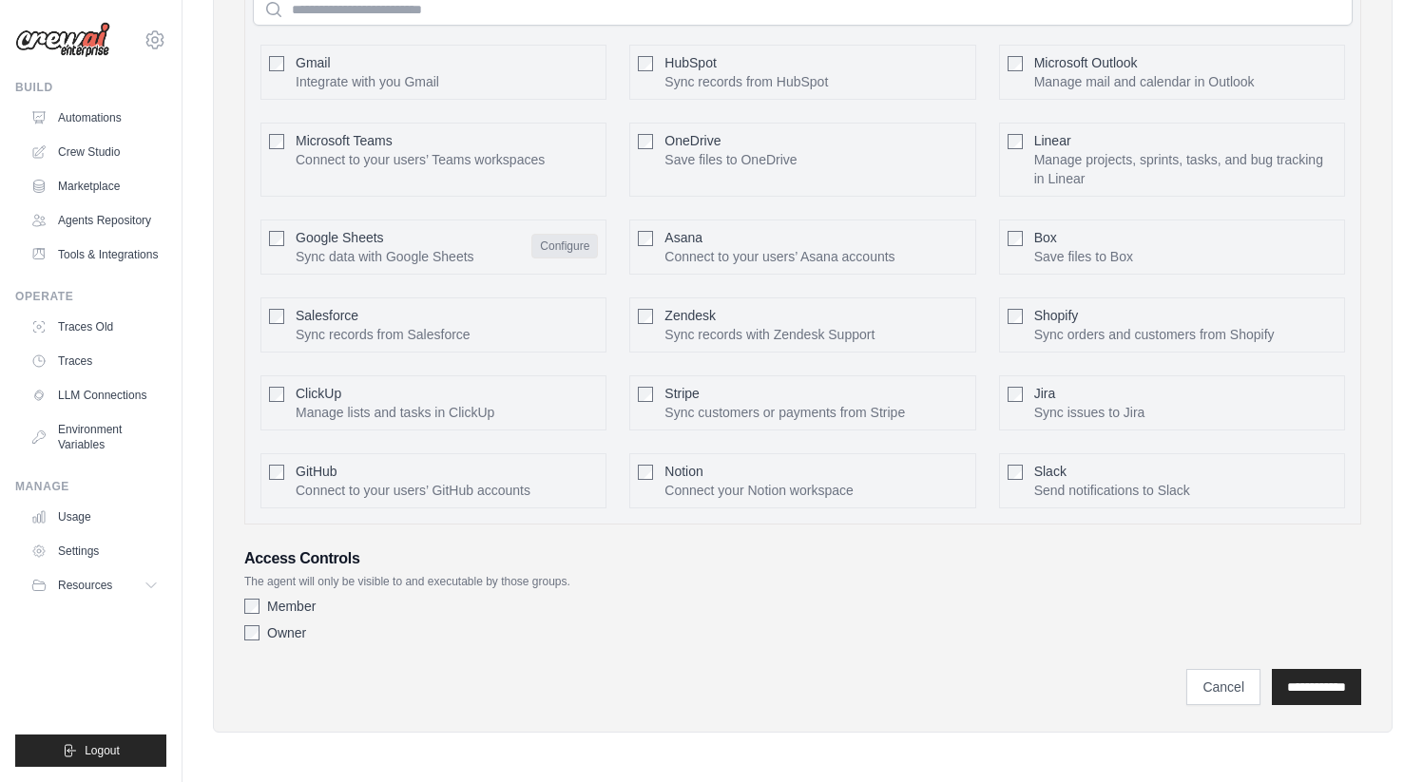
click at [577, 242] on button "Configure" at bounding box center [564, 246] width 67 height 25
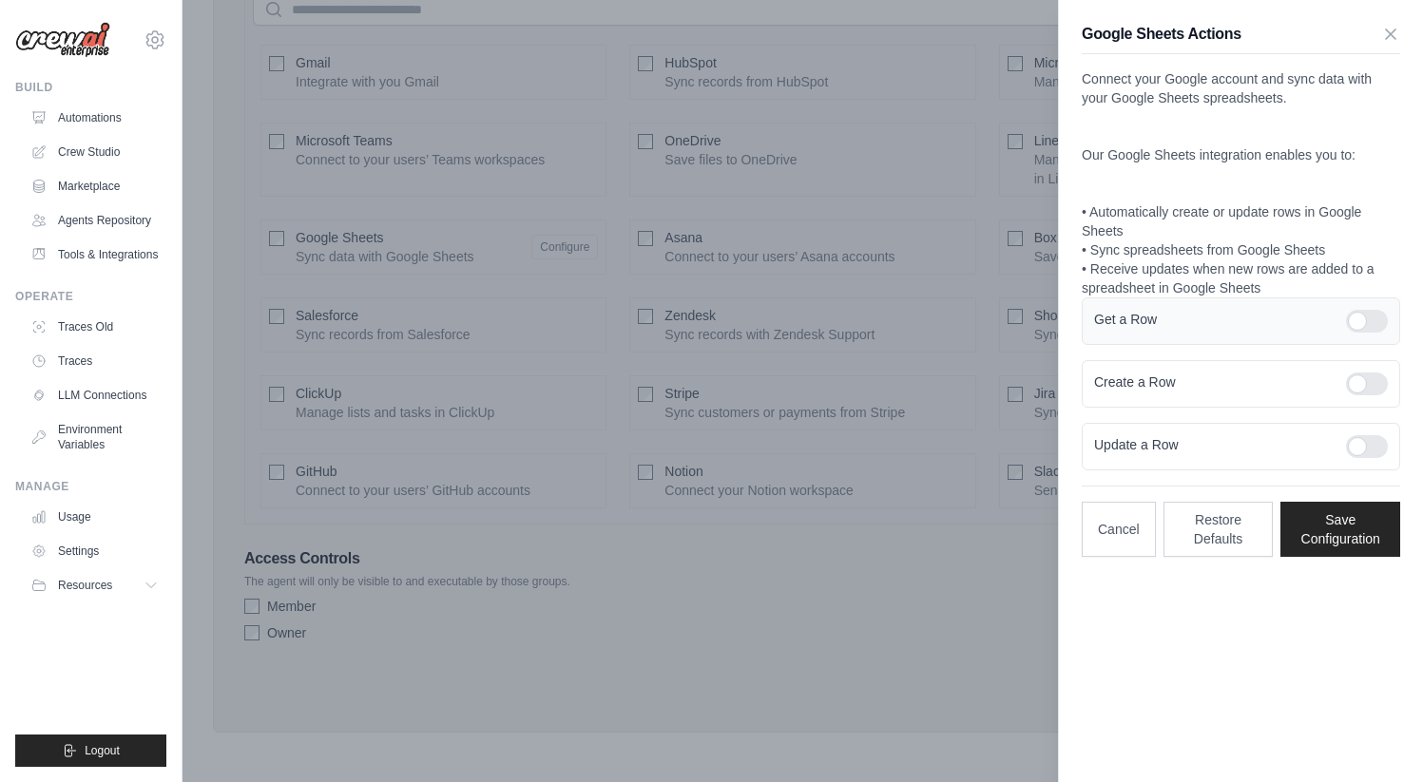
click at [1360, 323] on div at bounding box center [1367, 321] width 42 height 23
click at [1367, 384] on div at bounding box center [1367, 384] width 42 height 23
click at [1361, 440] on div at bounding box center [1367, 446] width 42 height 23
click at [1330, 530] on button "Save Configuration" at bounding box center [1340, 528] width 120 height 55
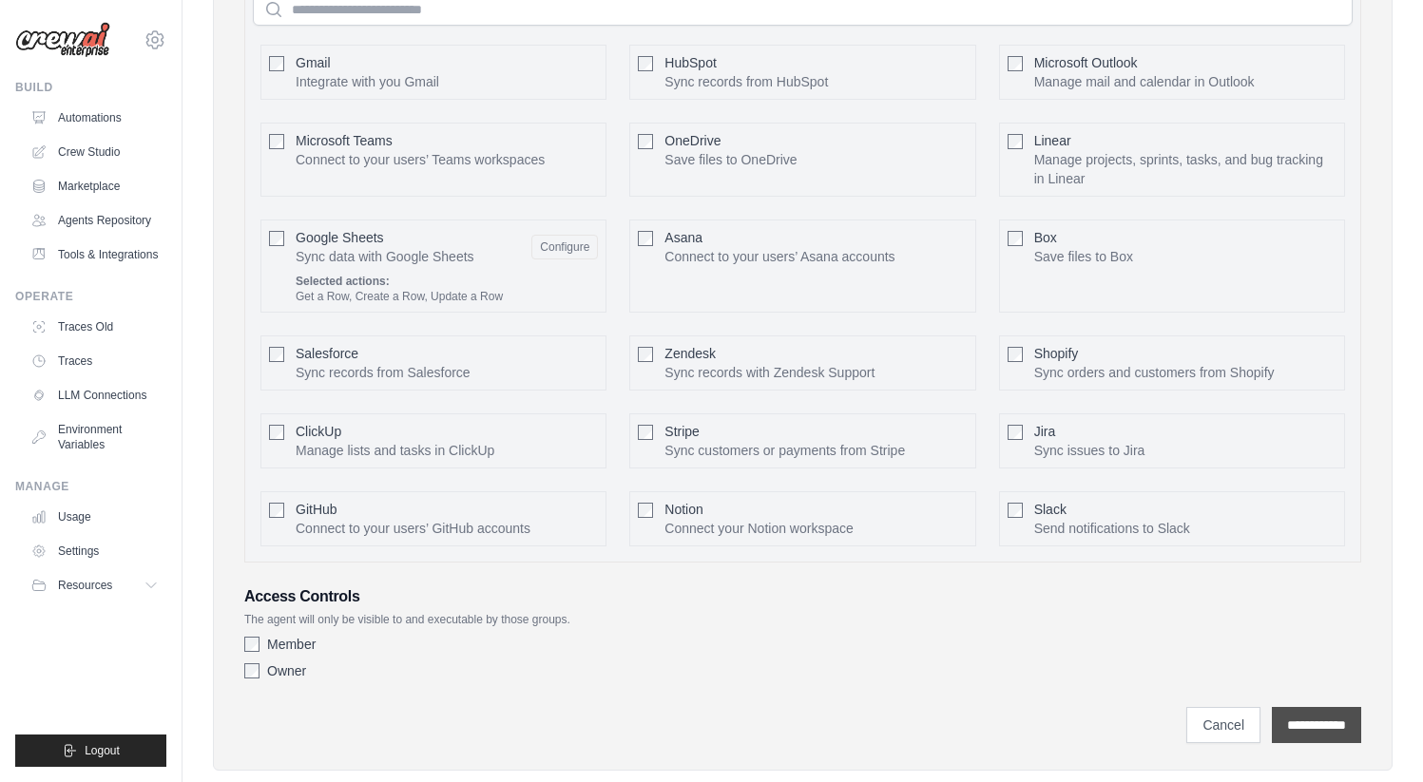
click at [1272, 717] on input "**********" at bounding box center [1316, 725] width 89 height 36
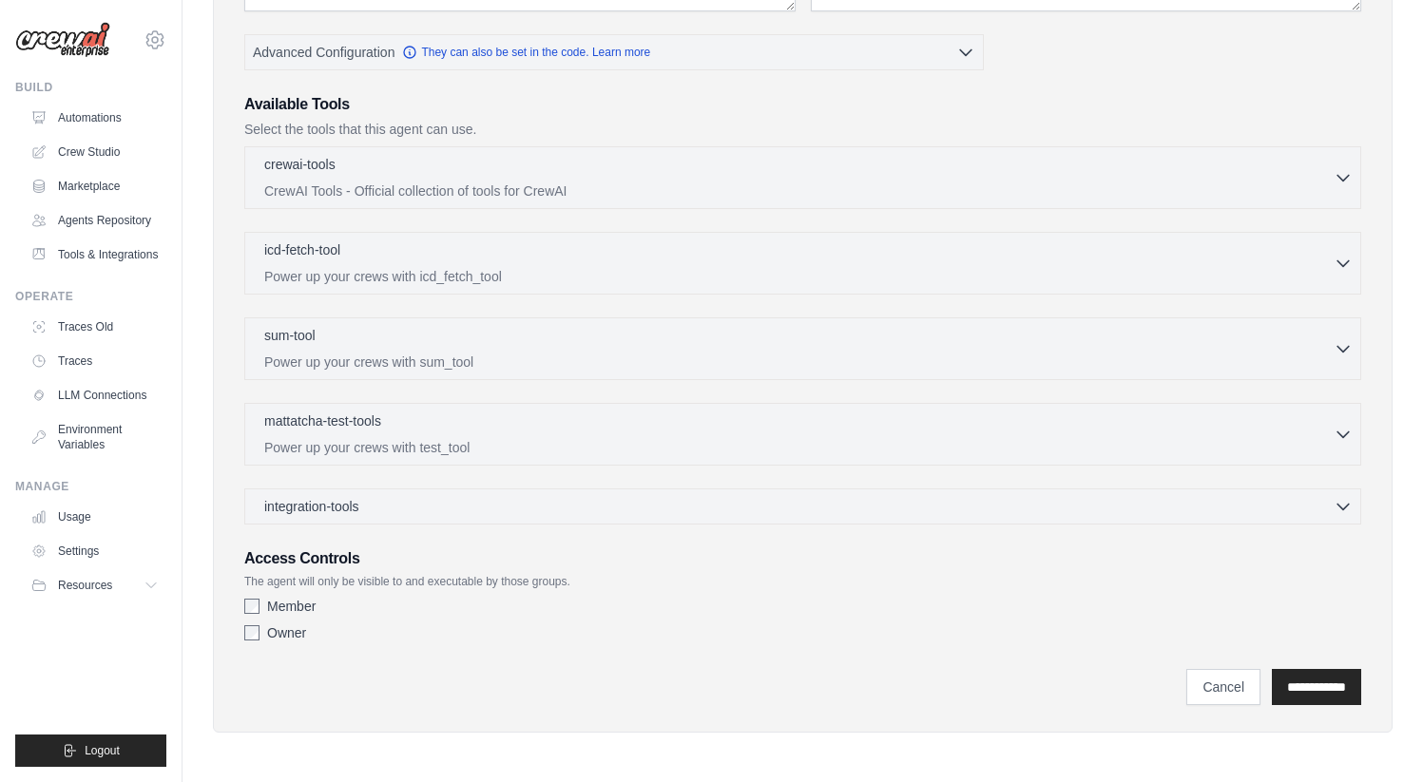
scroll to position [0, 0]
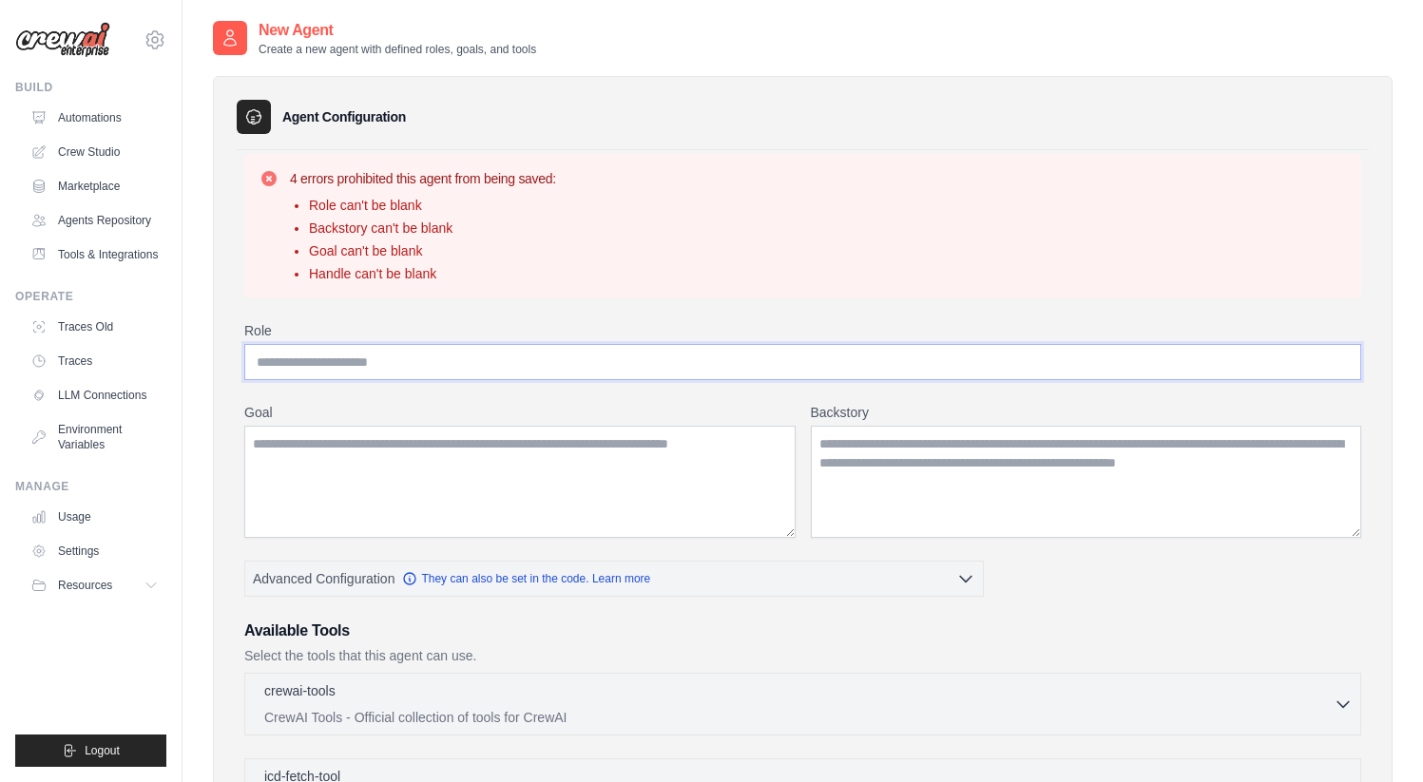
click at [512, 355] on input "Role" at bounding box center [802, 362] width 1117 height 36
type input "**********"
type textarea "**********"
click at [928, 470] on textarea "Backstory" at bounding box center [1086, 482] width 551 height 112
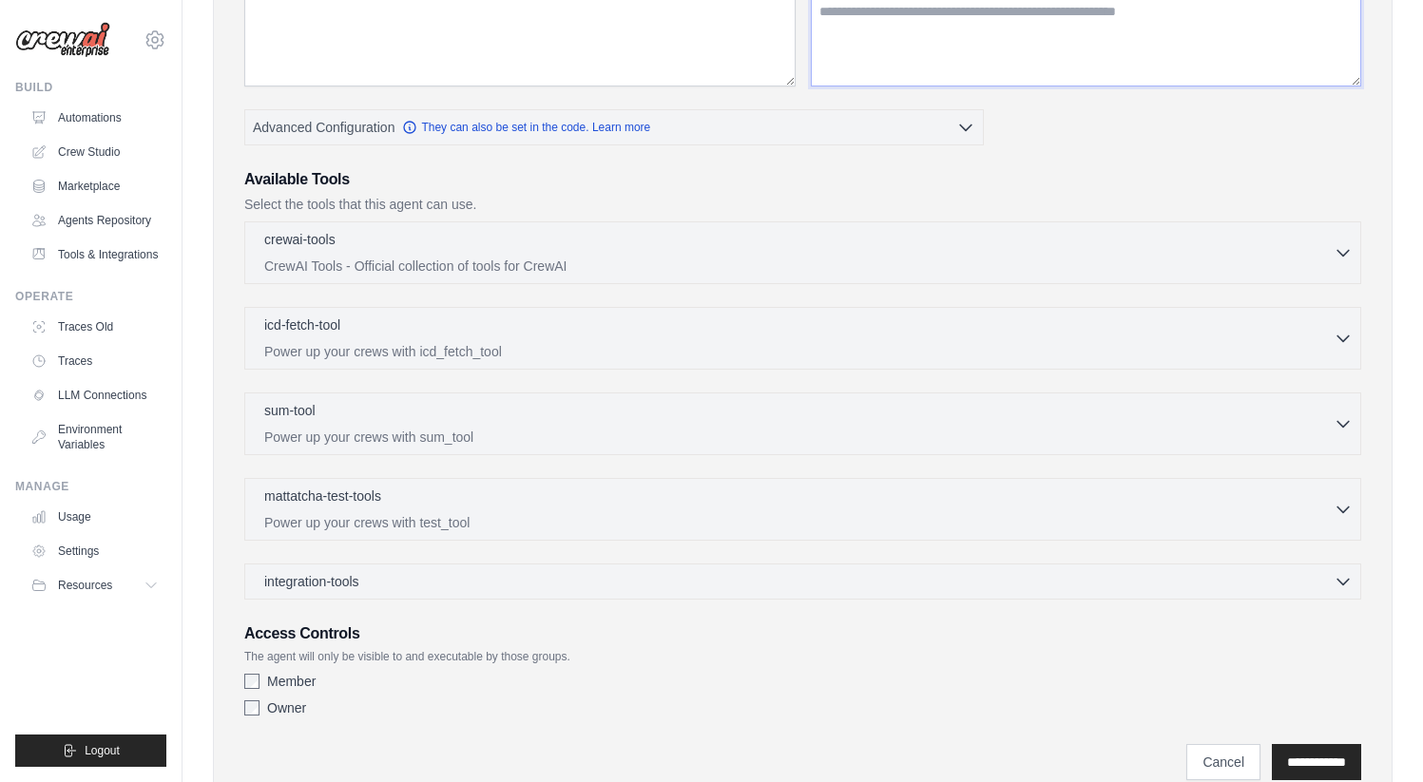
scroll to position [526, 0]
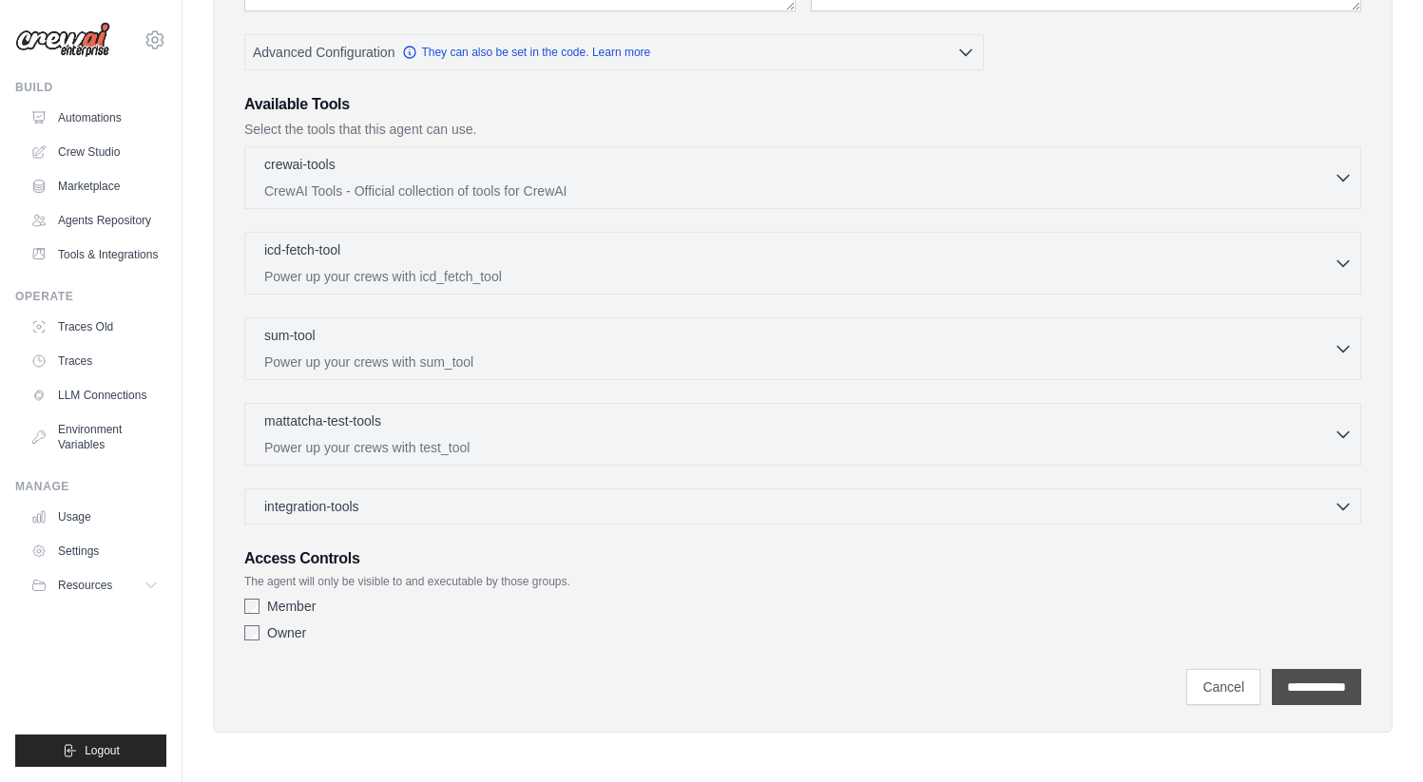
click at [1322, 691] on input "**********" at bounding box center [1316, 687] width 89 height 36
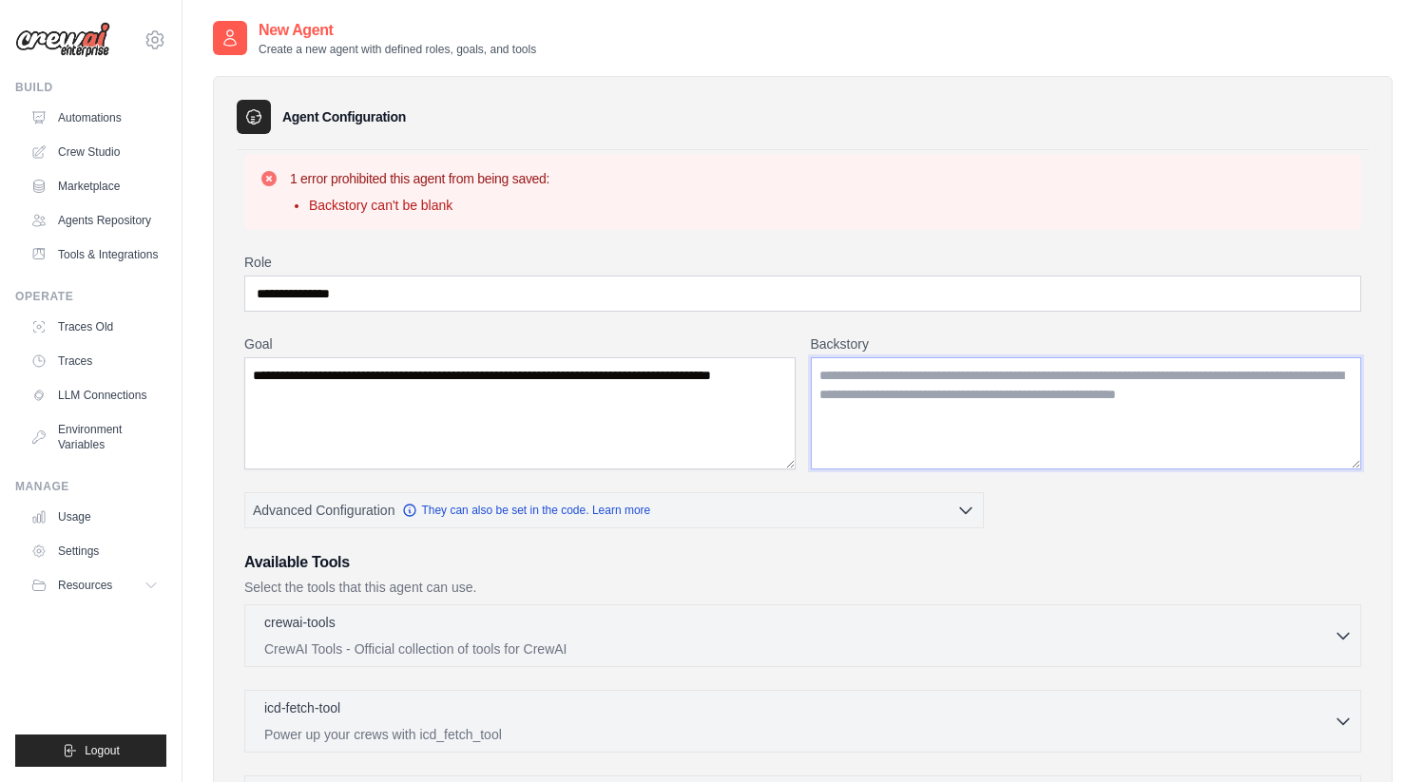
click at [919, 389] on textarea "Backstory" at bounding box center [1086, 413] width 551 height 112
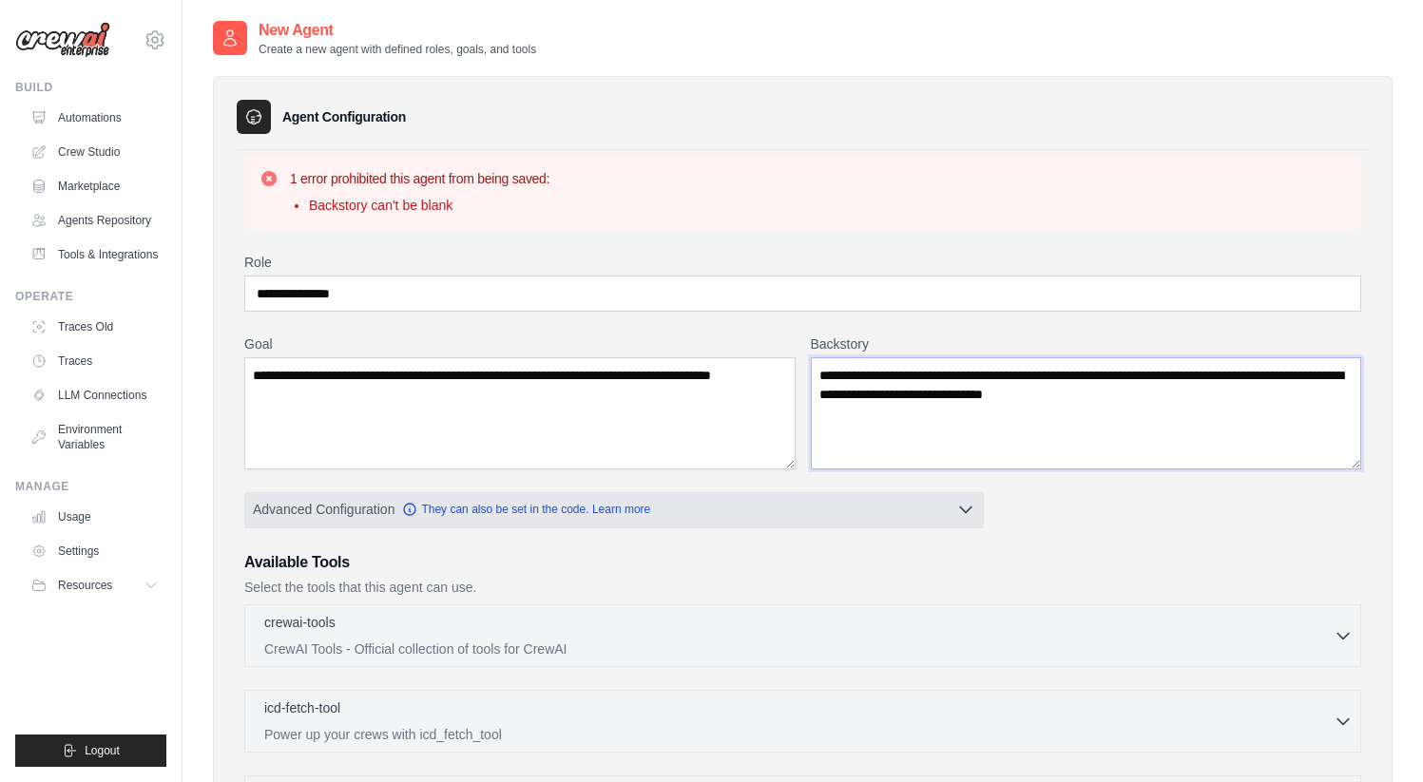
type textarea "**********"
click at [962, 512] on icon "button" at bounding box center [965, 509] width 19 height 19
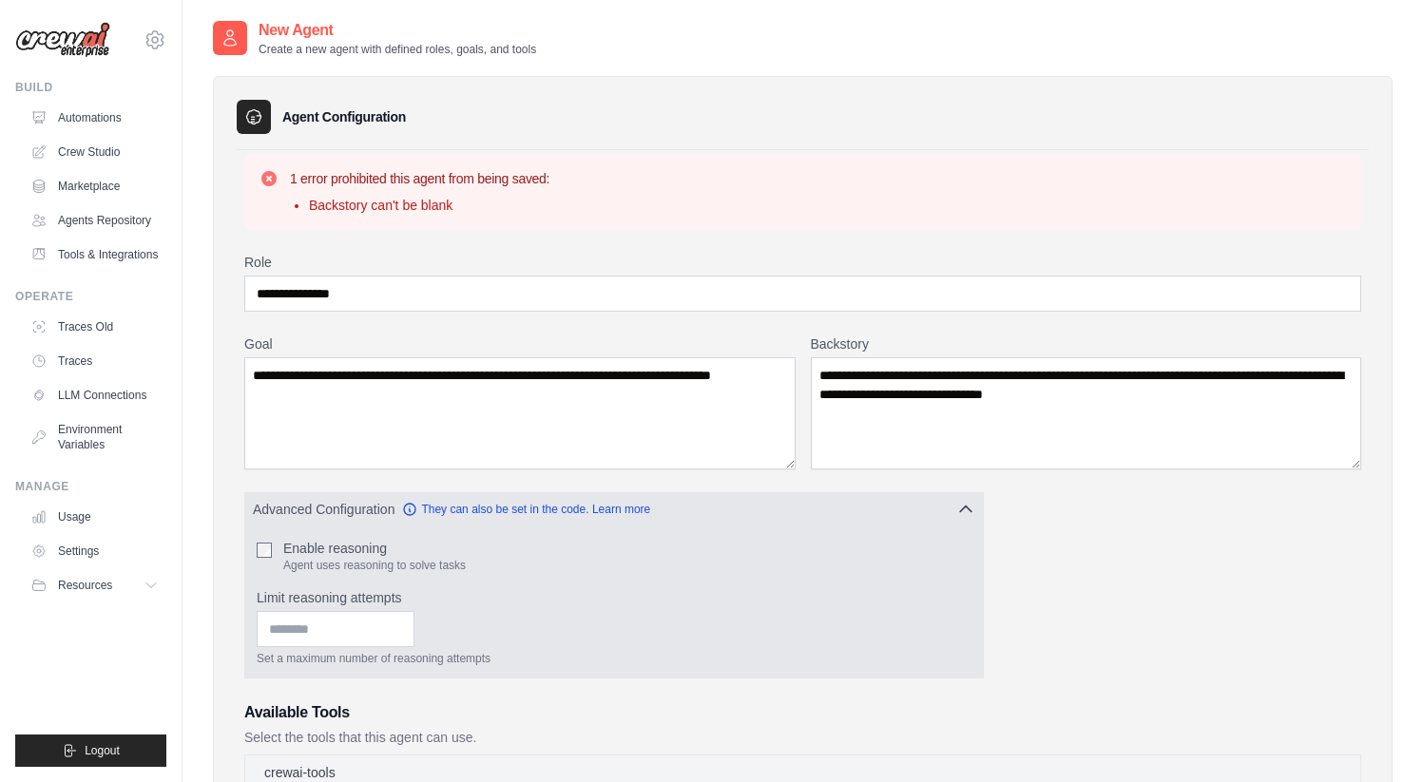
click at [962, 512] on icon "button" at bounding box center [965, 509] width 19 height 19
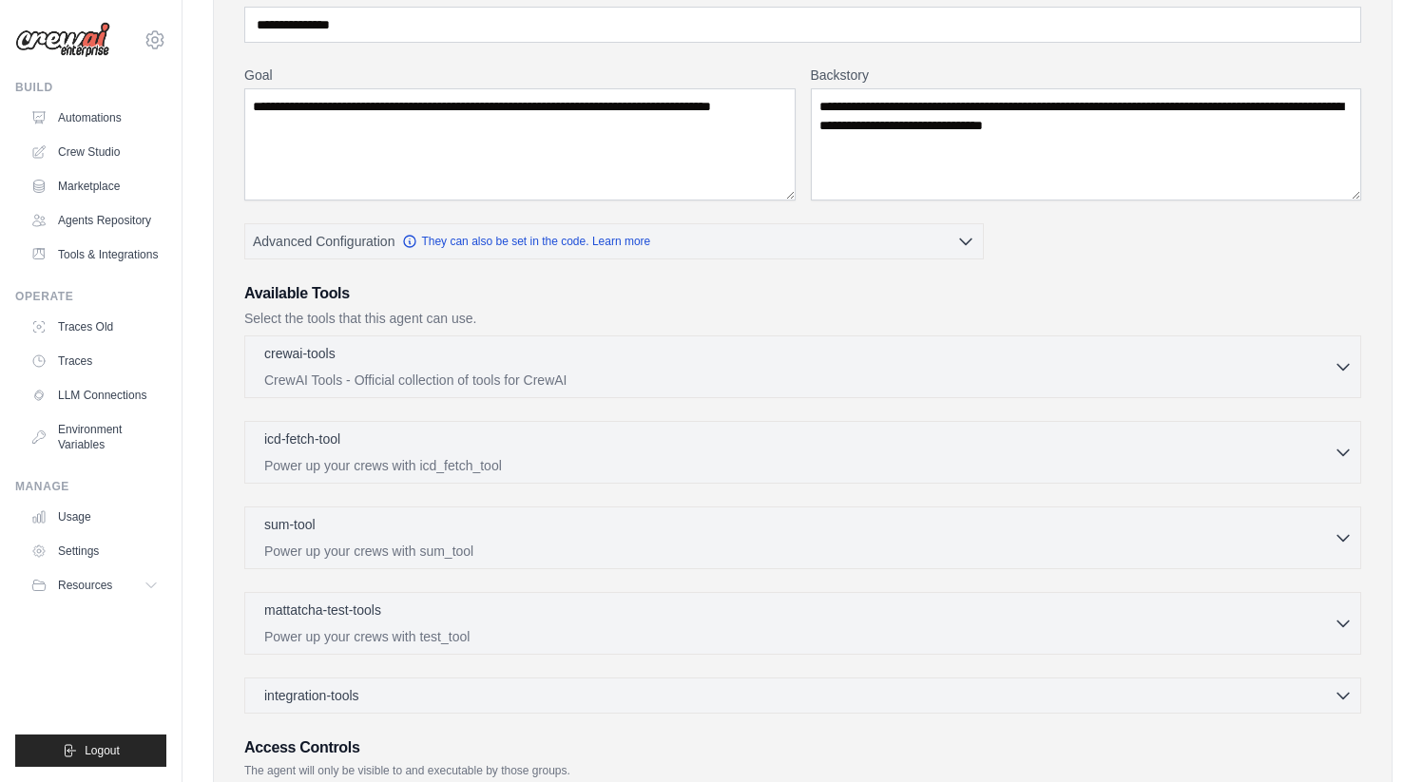
scroll to position [458, 0]
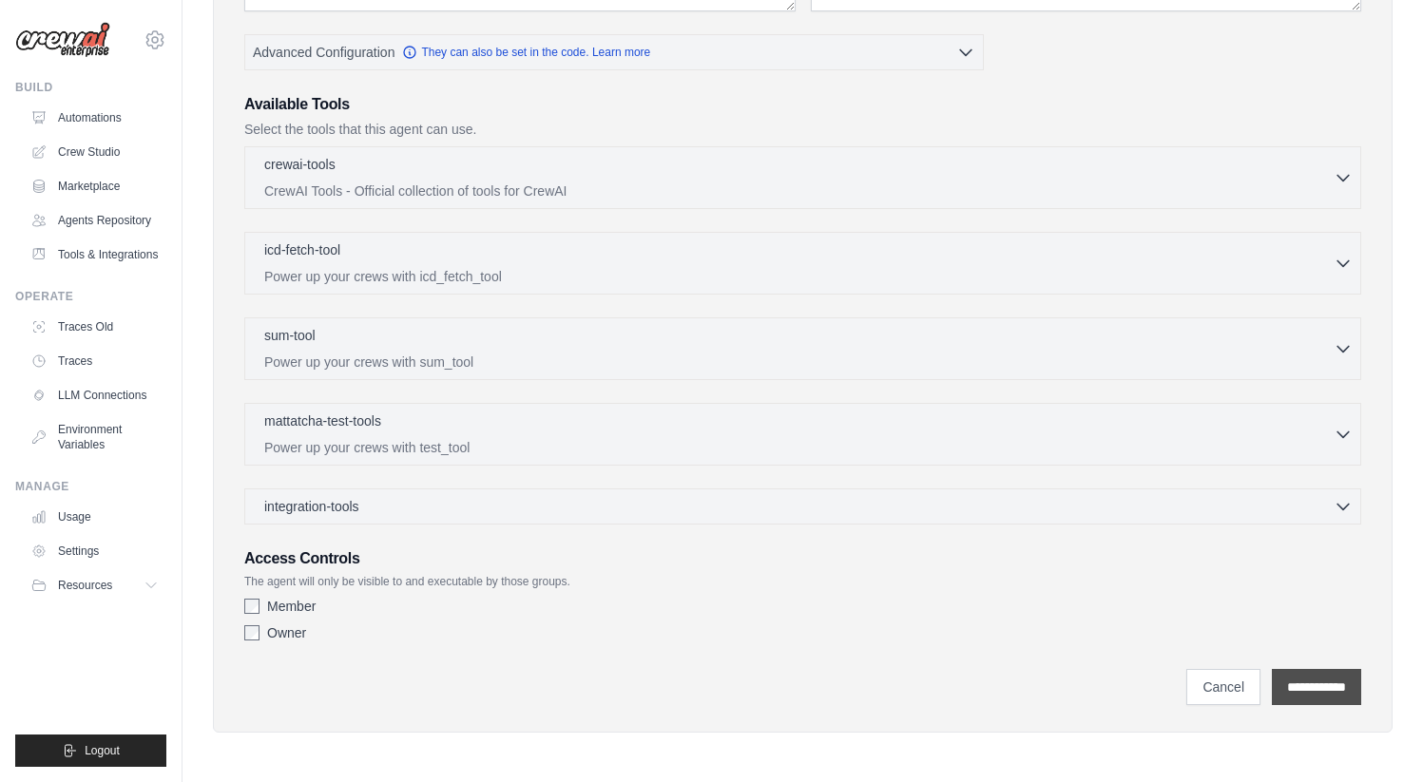
click at [1308, 682] on input "**********" at bounding box center [1316, 687] width 89 height 36
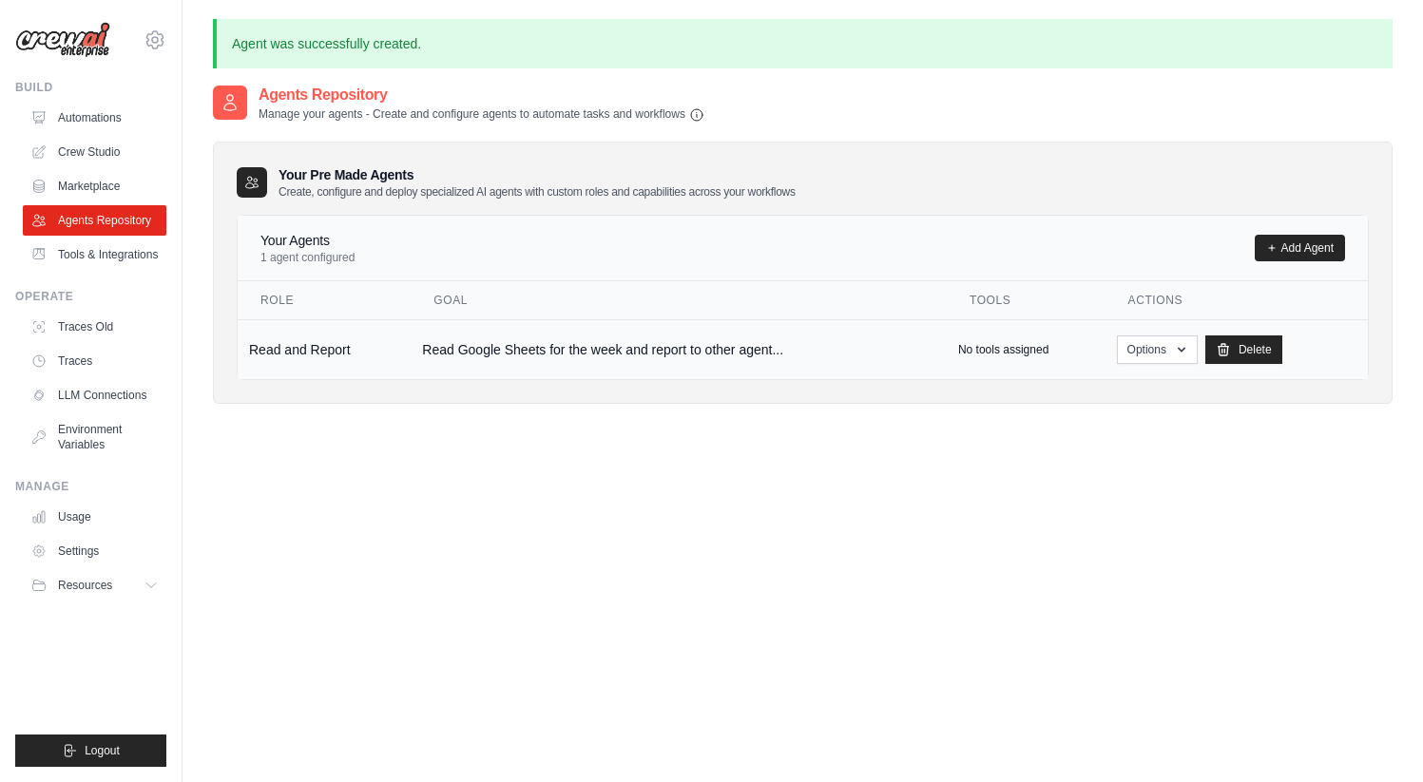
click at [1013, 350] on p "No tools assigned" at bounding box center [1003, 349] width 90 height 15
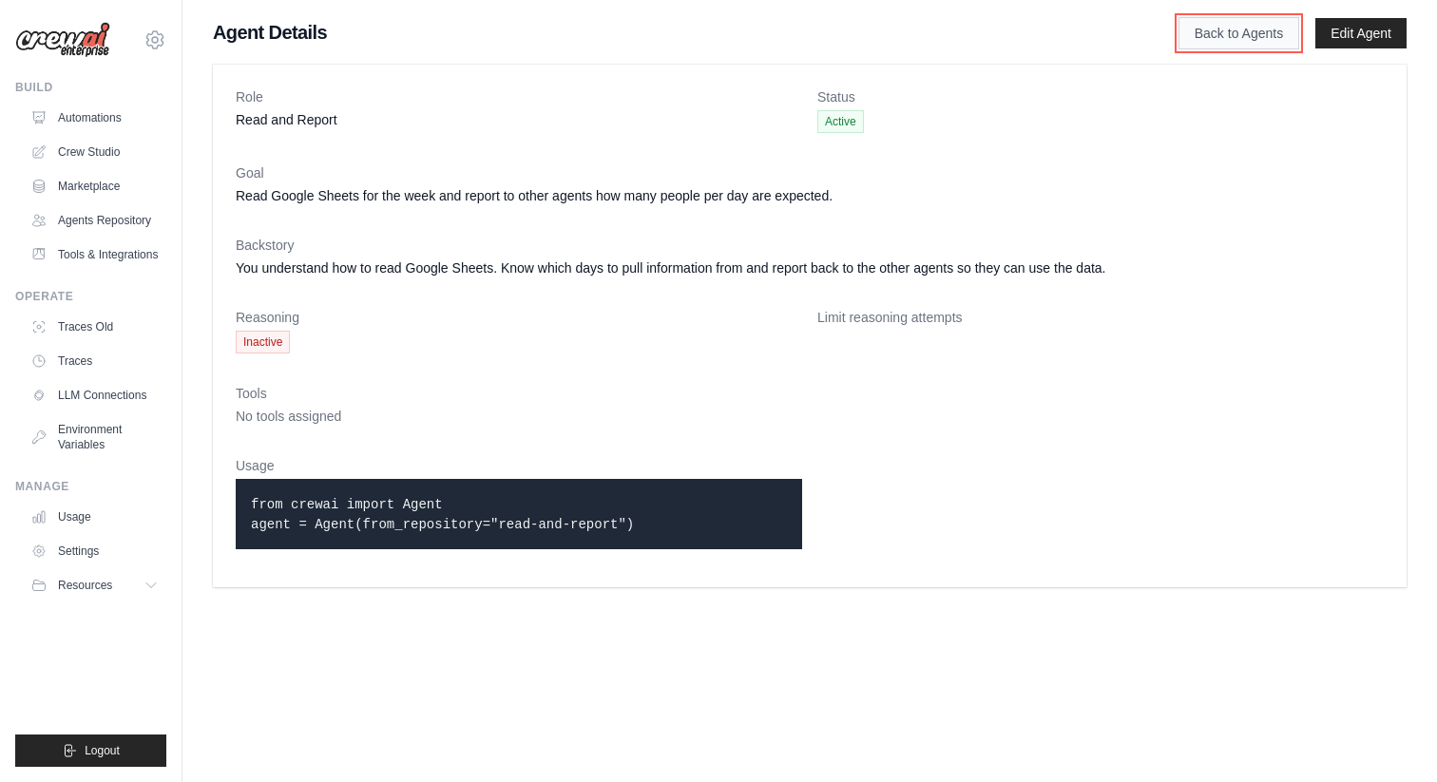
click at [1262, 30] on link "Back to Agents" at bounding box center [1238, 33] width 121 height 32
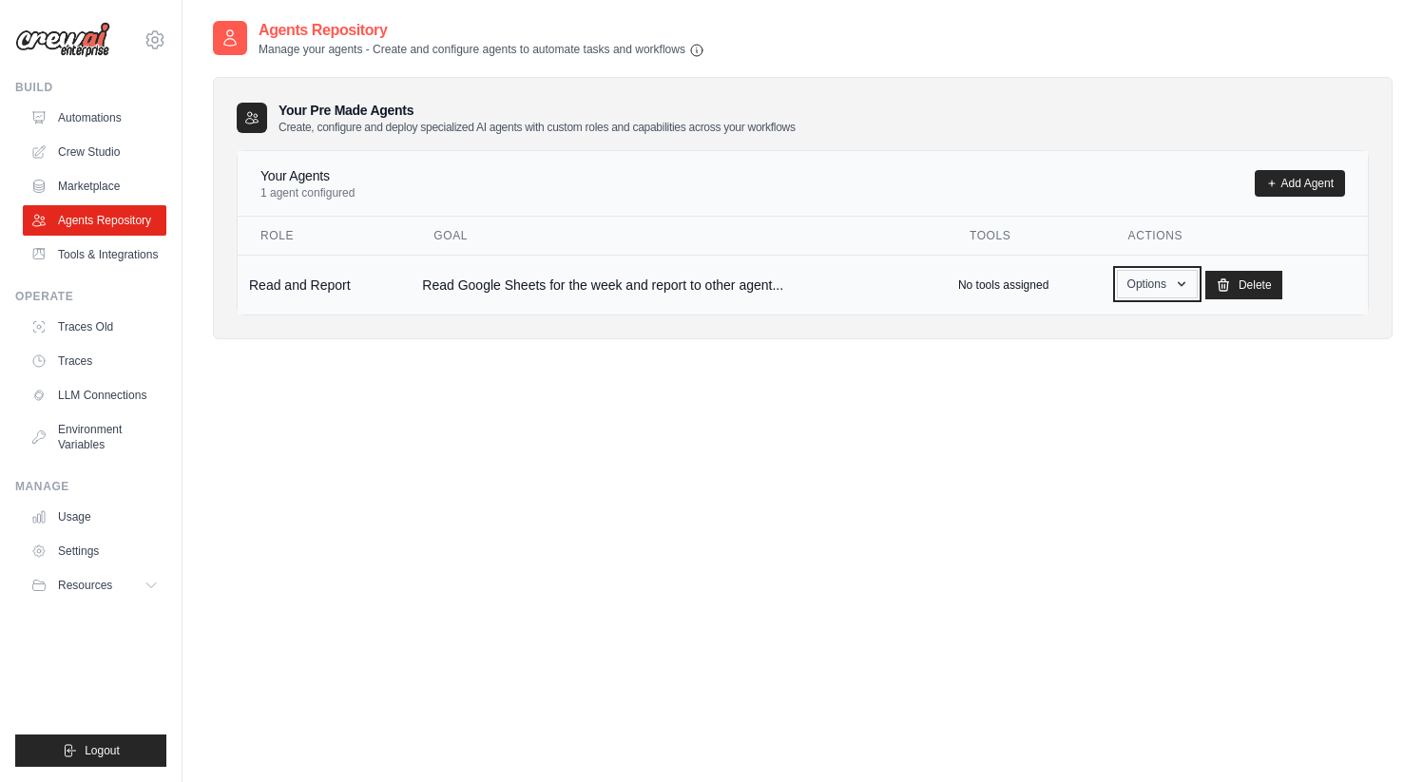
click at [1189, 287] on button "Options" at bounding box center [1157, 284] width 81 height 29
click at [1113, 328] on link "Show" at bounding box center [1129, 328] width 137 height 34
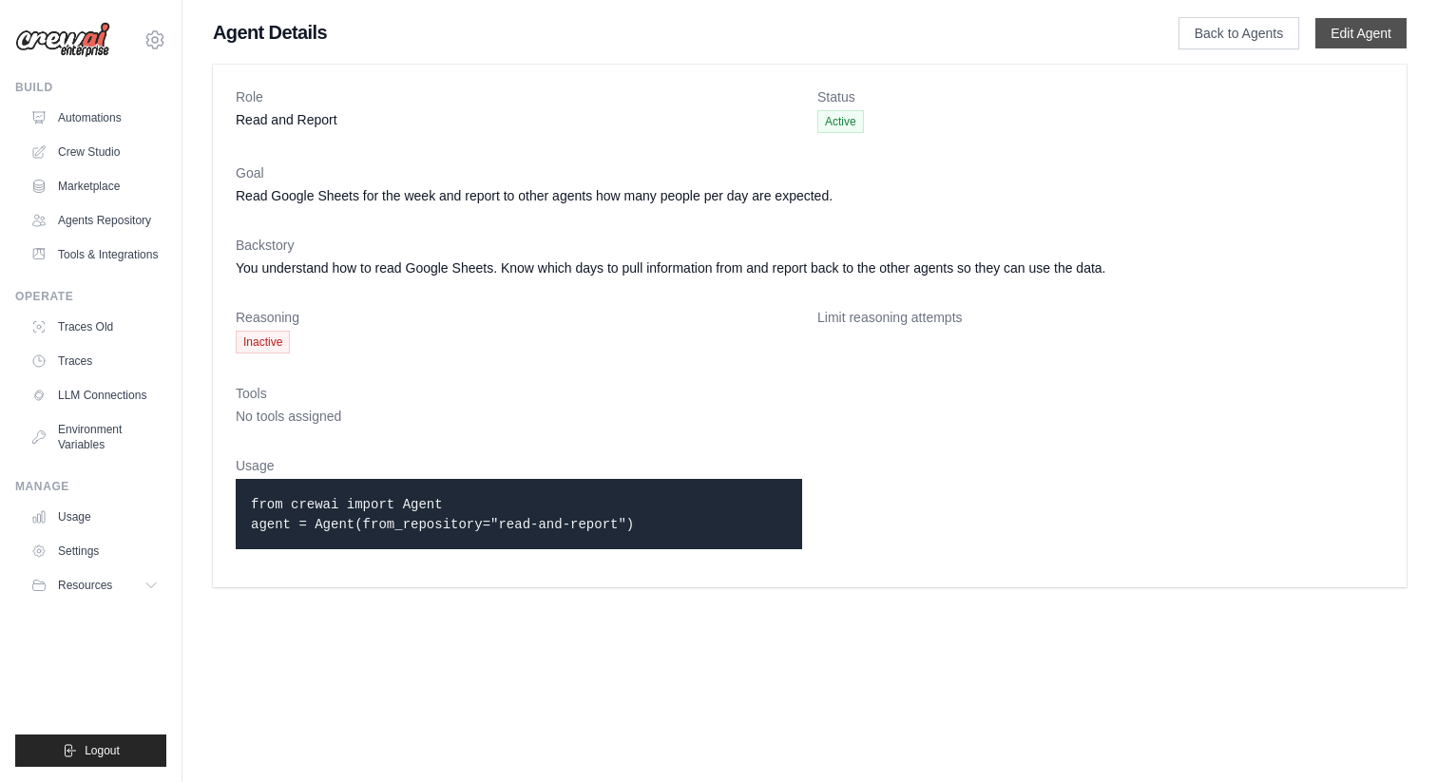
click at [1370, 29] on link "Edit Agent" at bounding box center [1360, 33] width 91 height 30
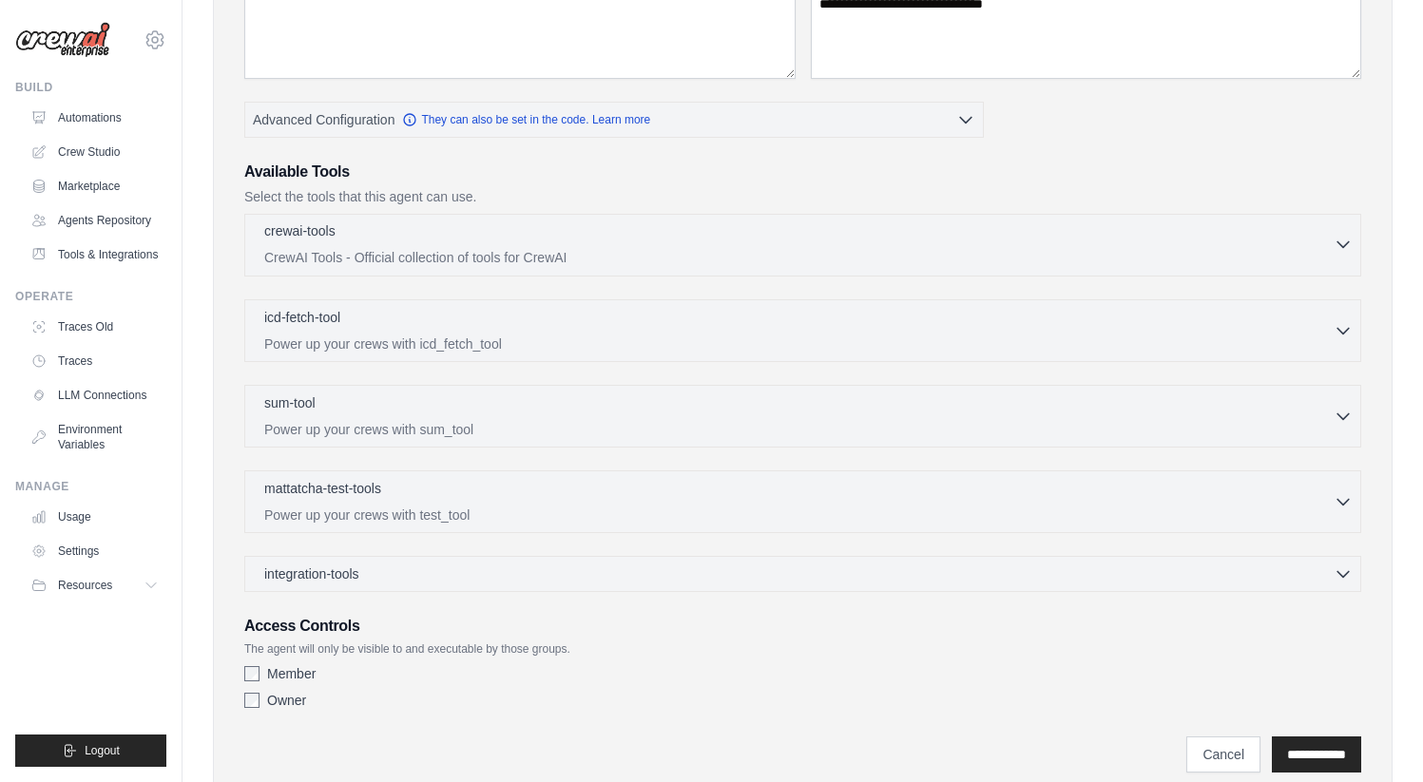
scroll to position [382, 0]
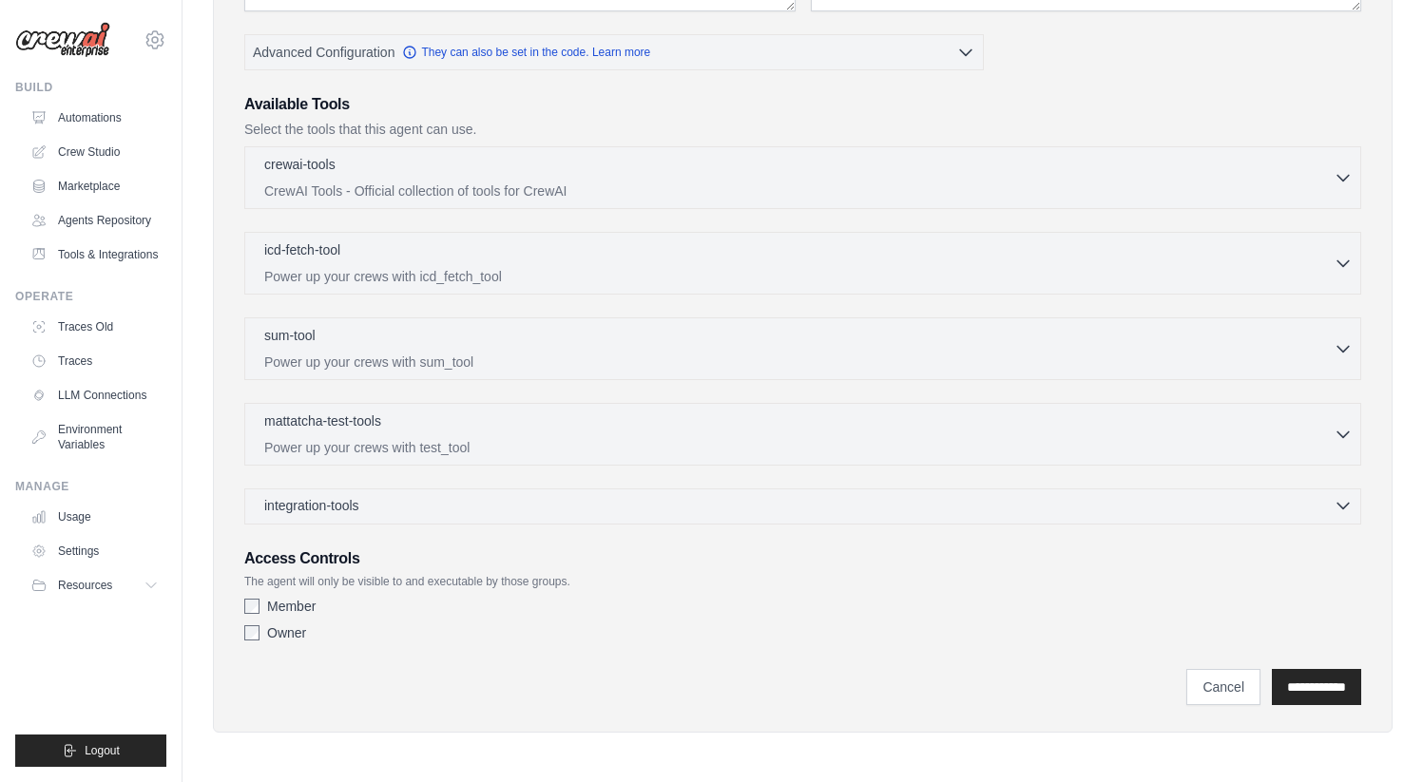
click at [1338, 507] on icon "button" at bounding box center [1342, 505] width 19 height 19
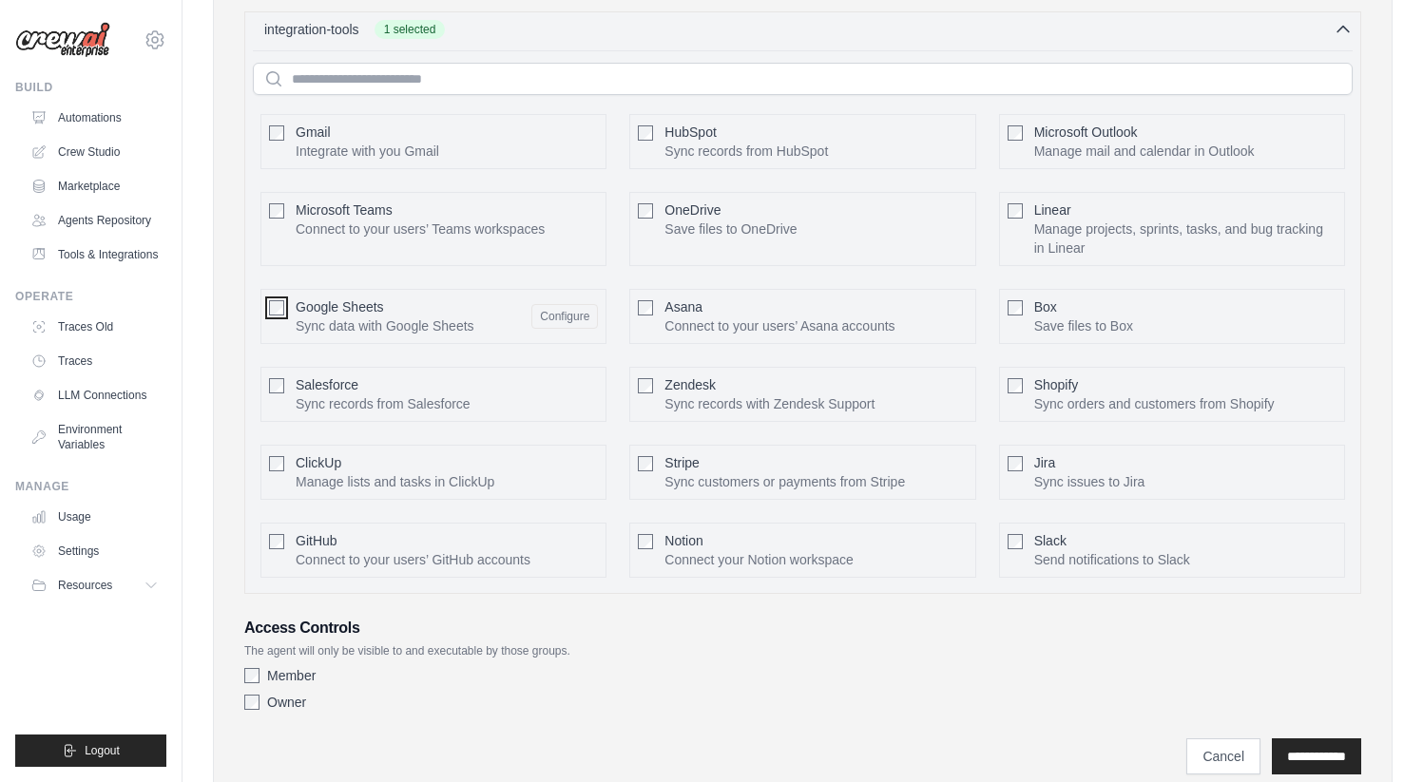
scroll to position [928, 0]
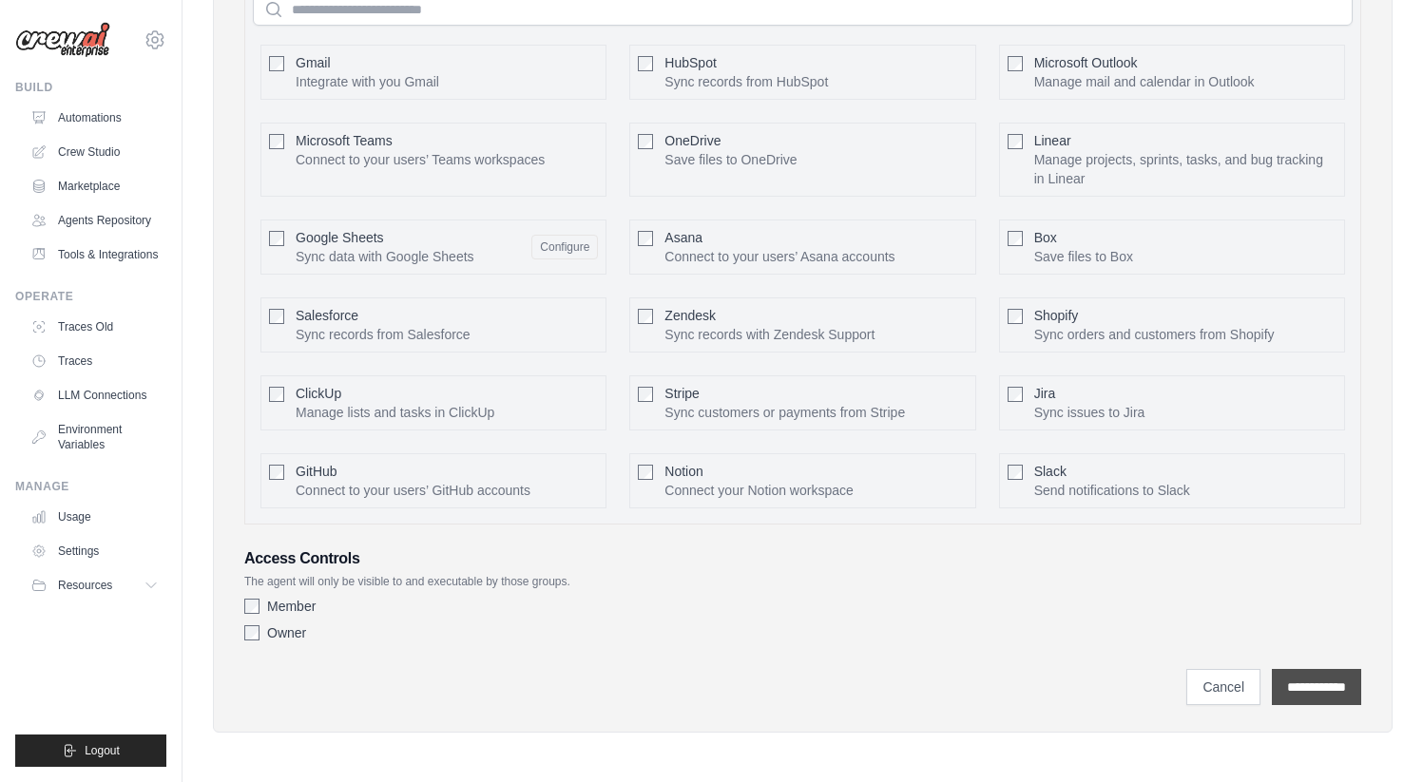
click at [1309, 679] on input "**********" at bounding box center [1316, 687] width 89 height 36
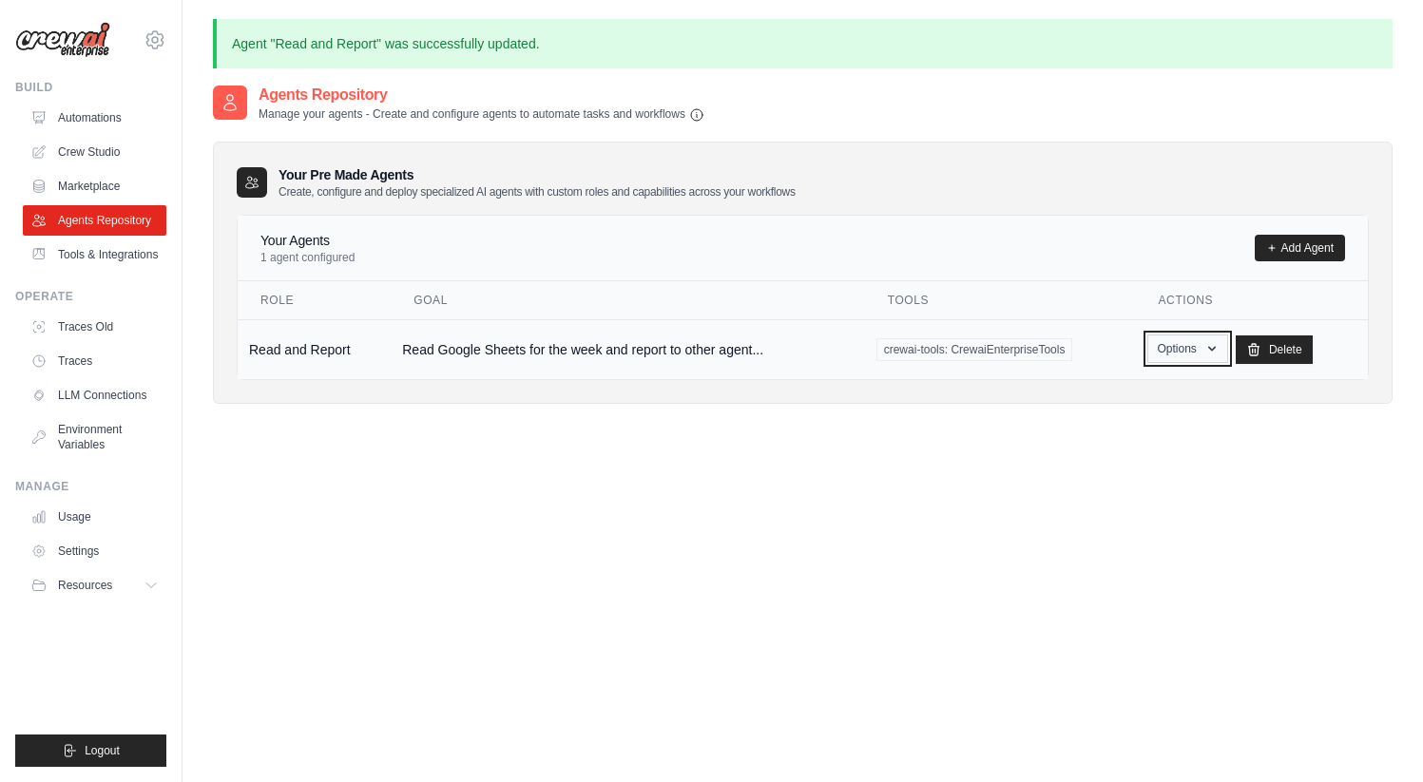
click at [1215, 348] on icon "button" at bounding box center [1211, 348] width 15 height 15
click at [1153, 425] on link "Edit" at bounding box center [1159, 427] width 137 height 34
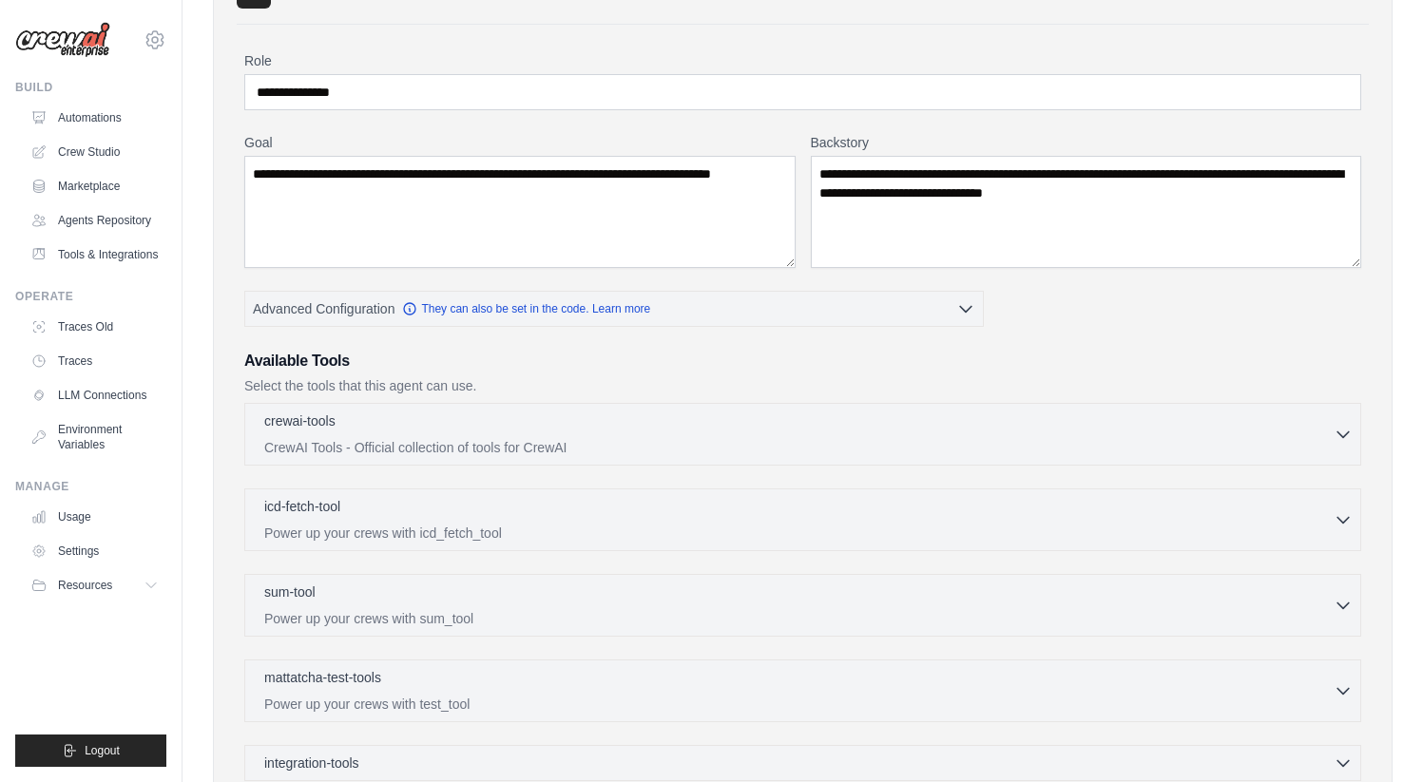
scroll to position [382, 0]
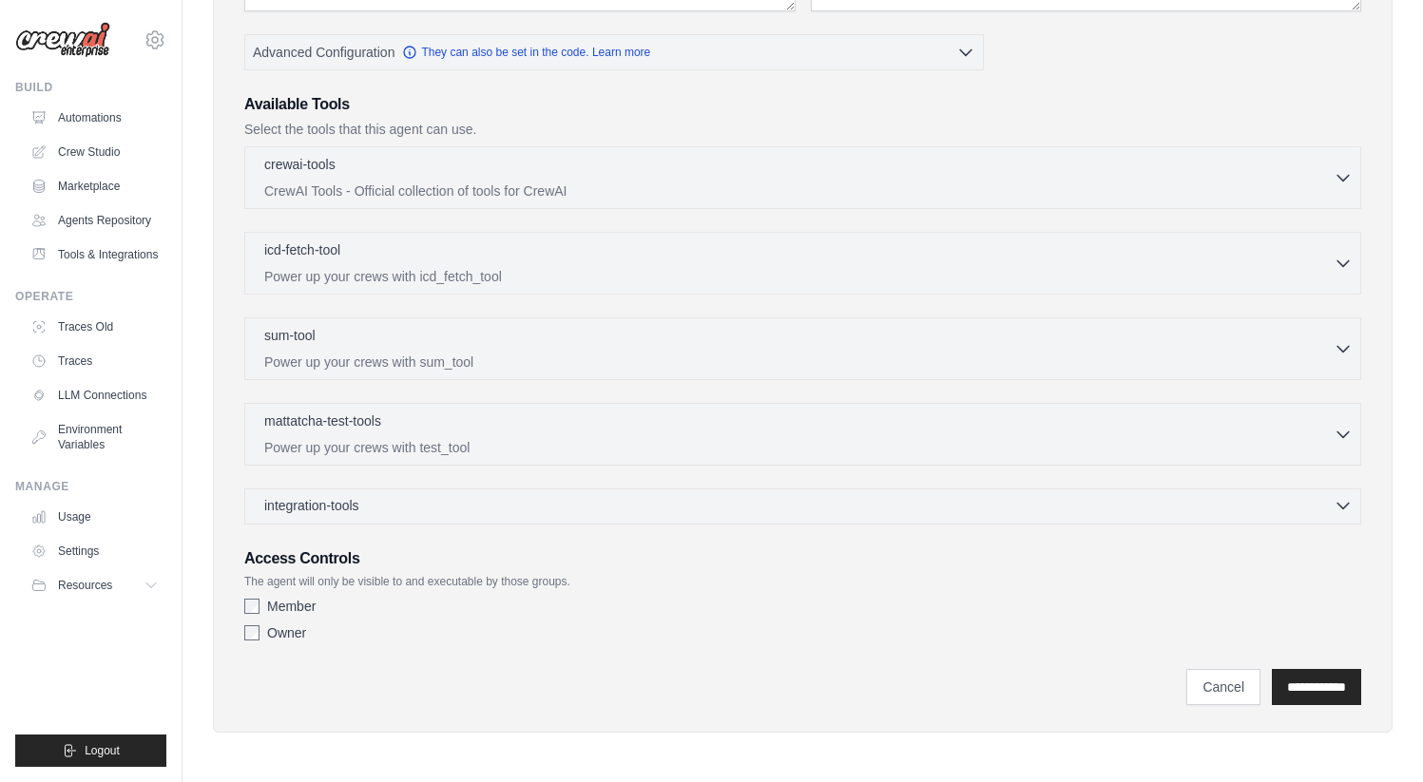
click at [1342, 510] on icon "button" at bounding box center [1342, 505] width 19 height 19
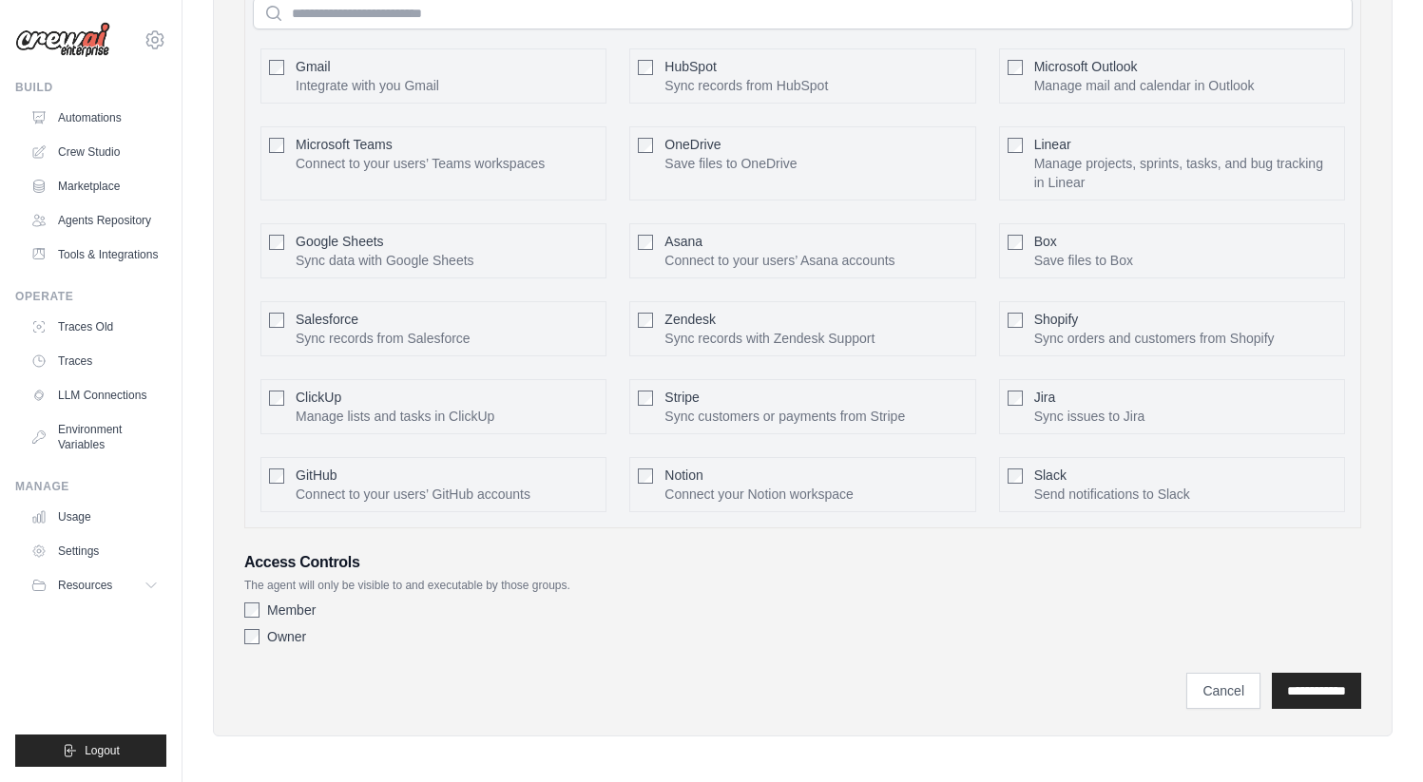
scroll to position [928, 0]
click at [548, 249] on button "Configure" at bounding box center [564, 246] width 67 height 25
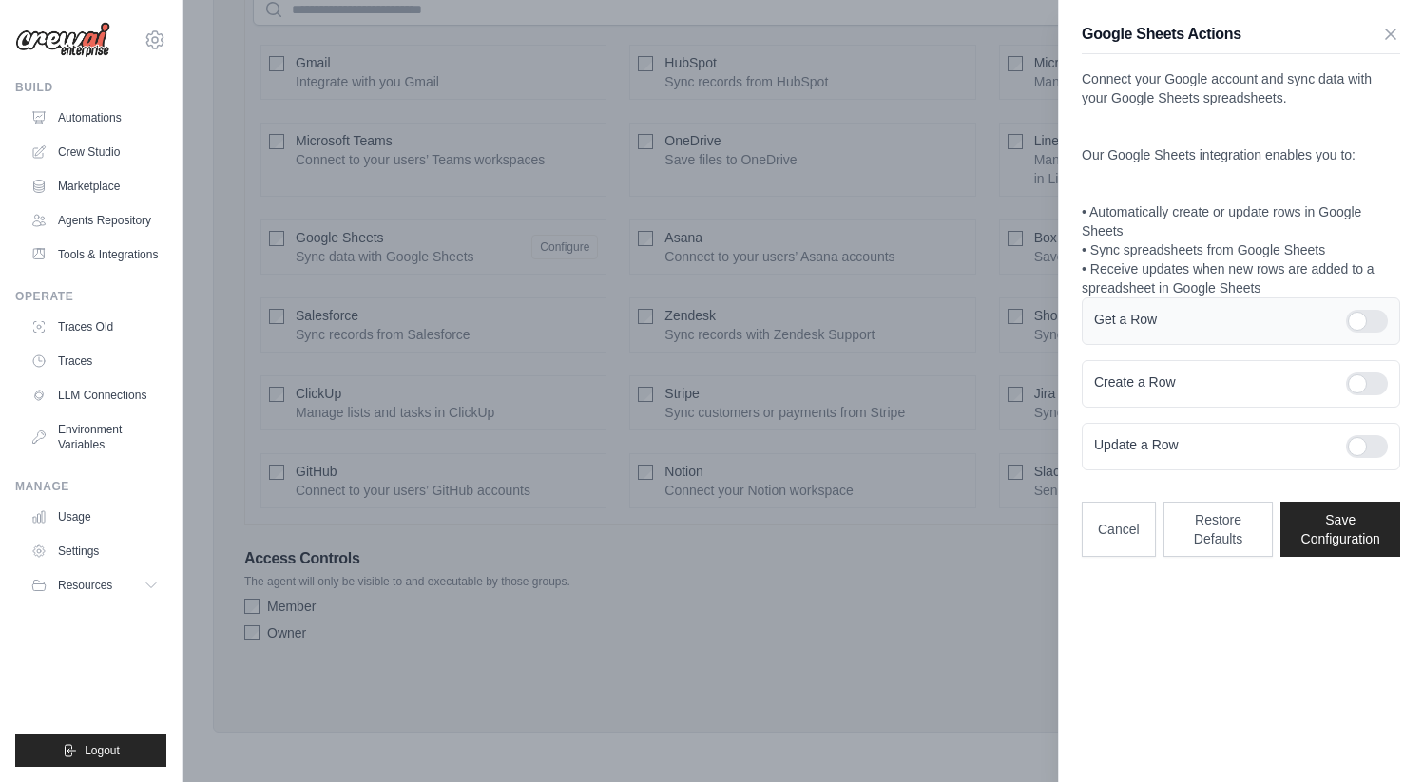
click at [1351, 332] on label at bounding box center [1367, 321] width 42 height 23
click at [1356, 370] on div "Create a Row" at bounding box center [1240, 384] width 318 height 48
drag, startPoint x: 1361, startPoint y: 378, endPoint x: 1368, endPoint y: 398, distance: 21.0
click at [1361, 378] on div at bounding box center [1367, 384] width 42 height 23
click at [1371, 455] on div at bounding box center [1367, 446] width 42 height 23
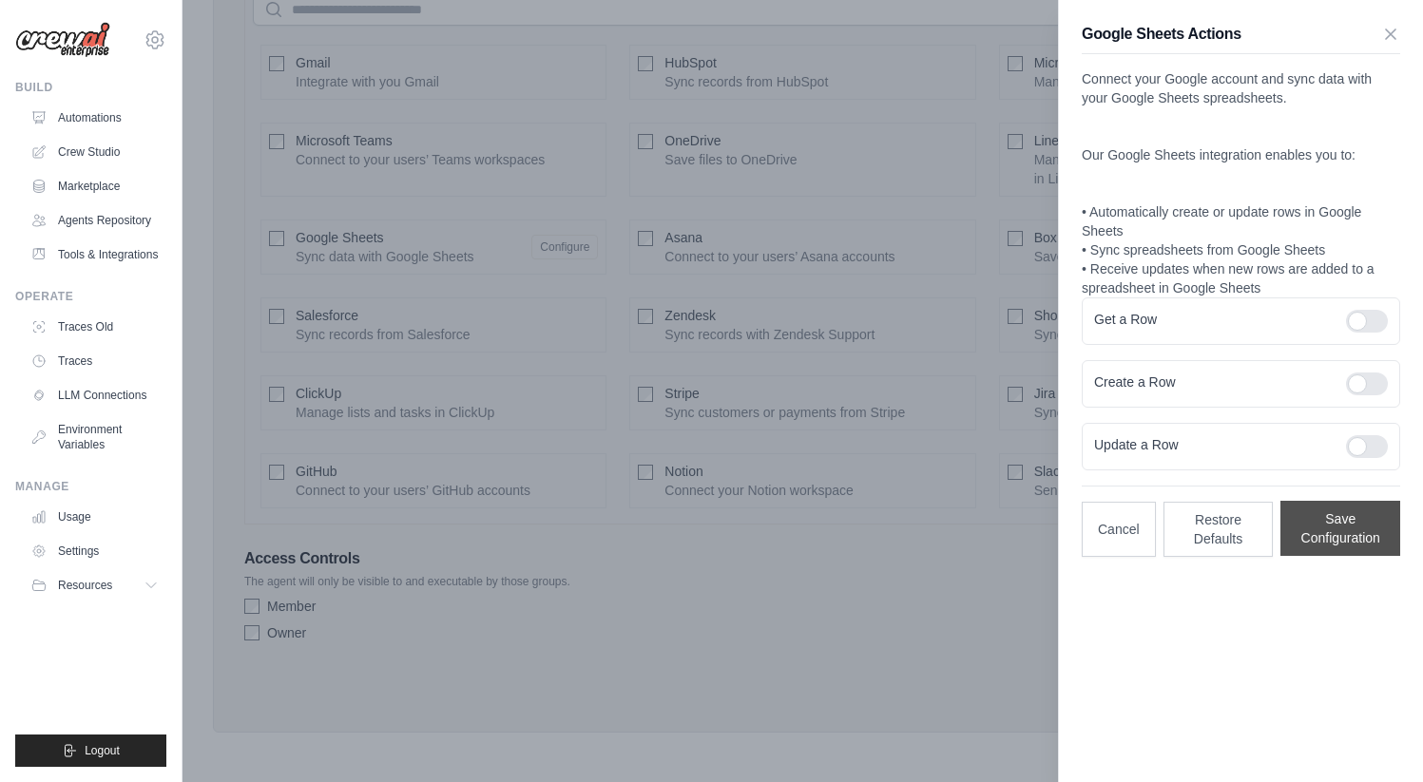
click at [1362, 533] on button "Save Configuration" at bounding box center [1340, 528] width 120 height 55
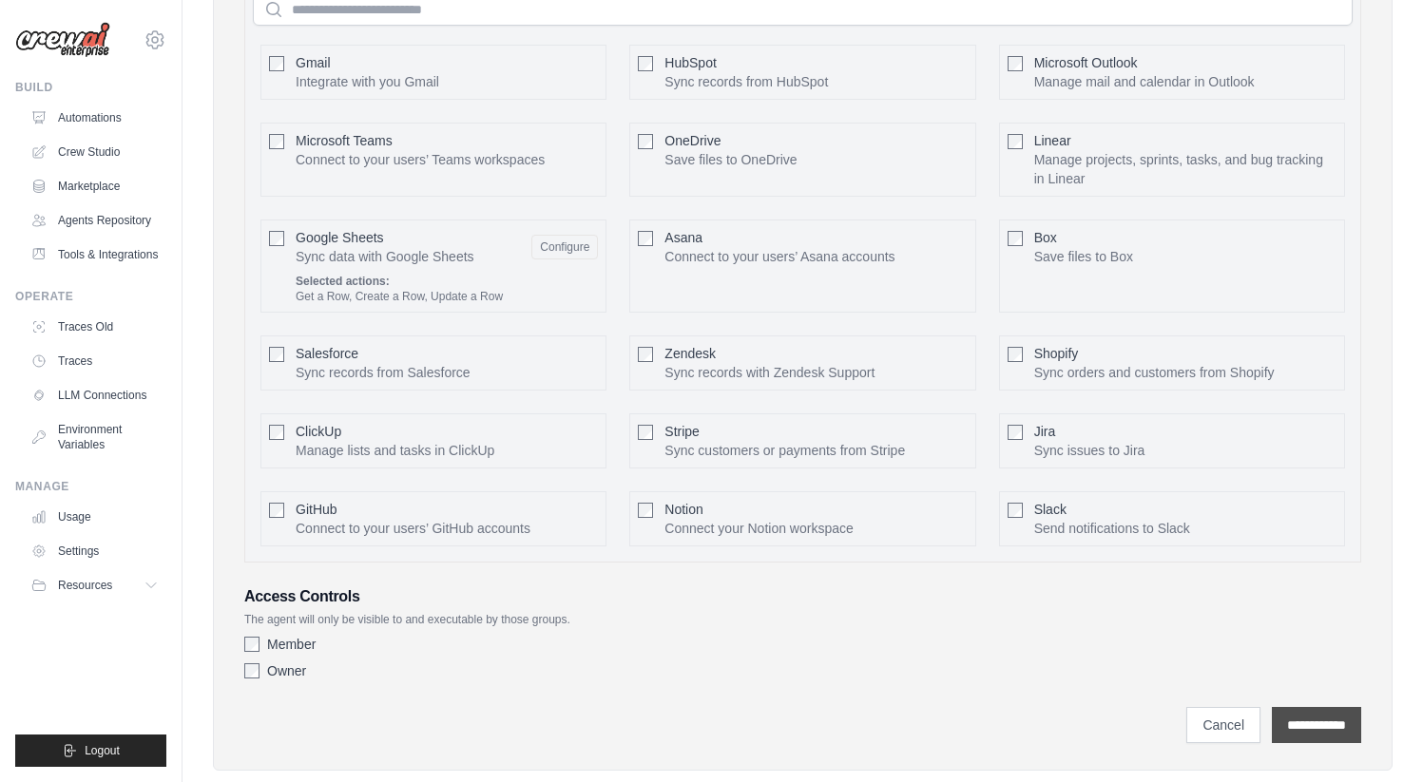
click at [1298, 718] on input "**********" at bounding box center [1316, 725] width 89 height 36
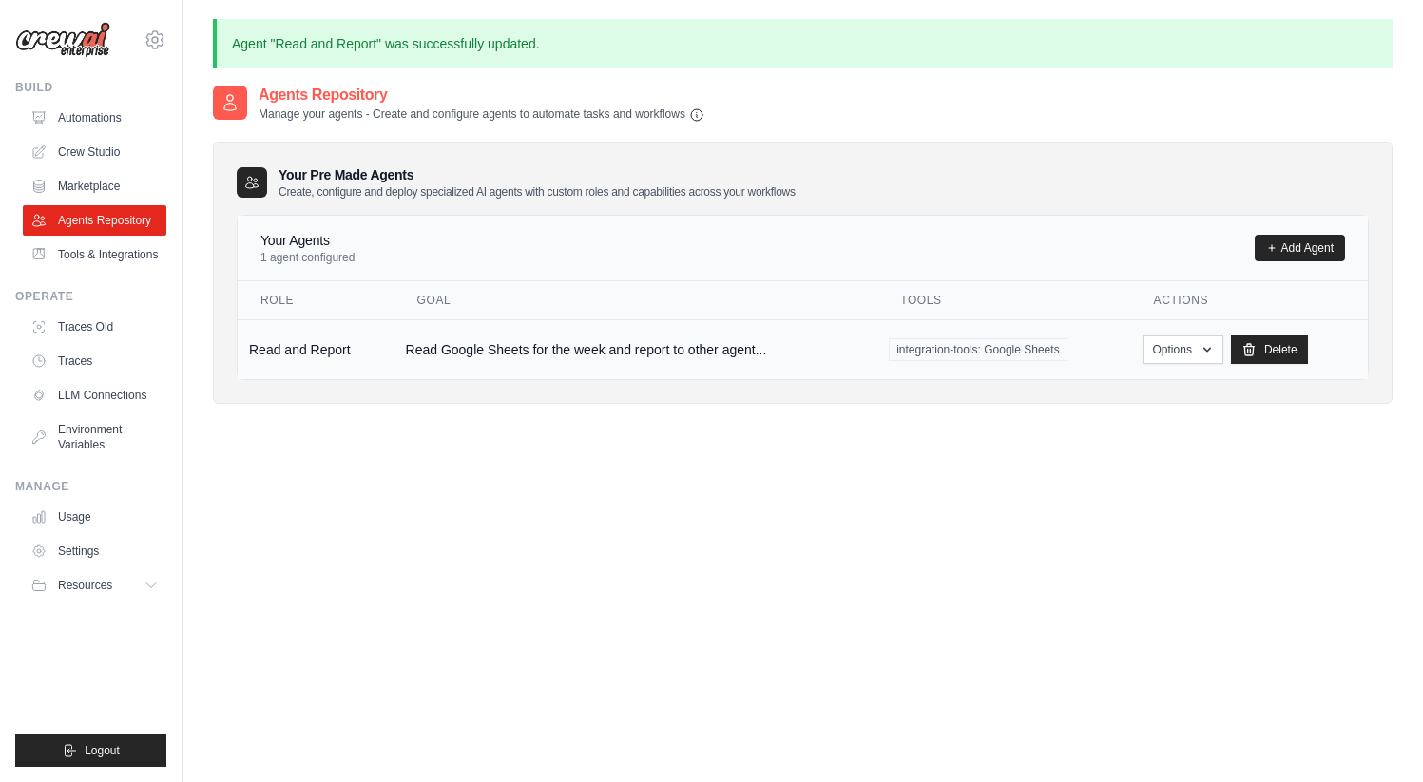
click at [1018, 351] on span "integration-tools: Google Sheets" at bounding box center [978, 349] width 178 height 23
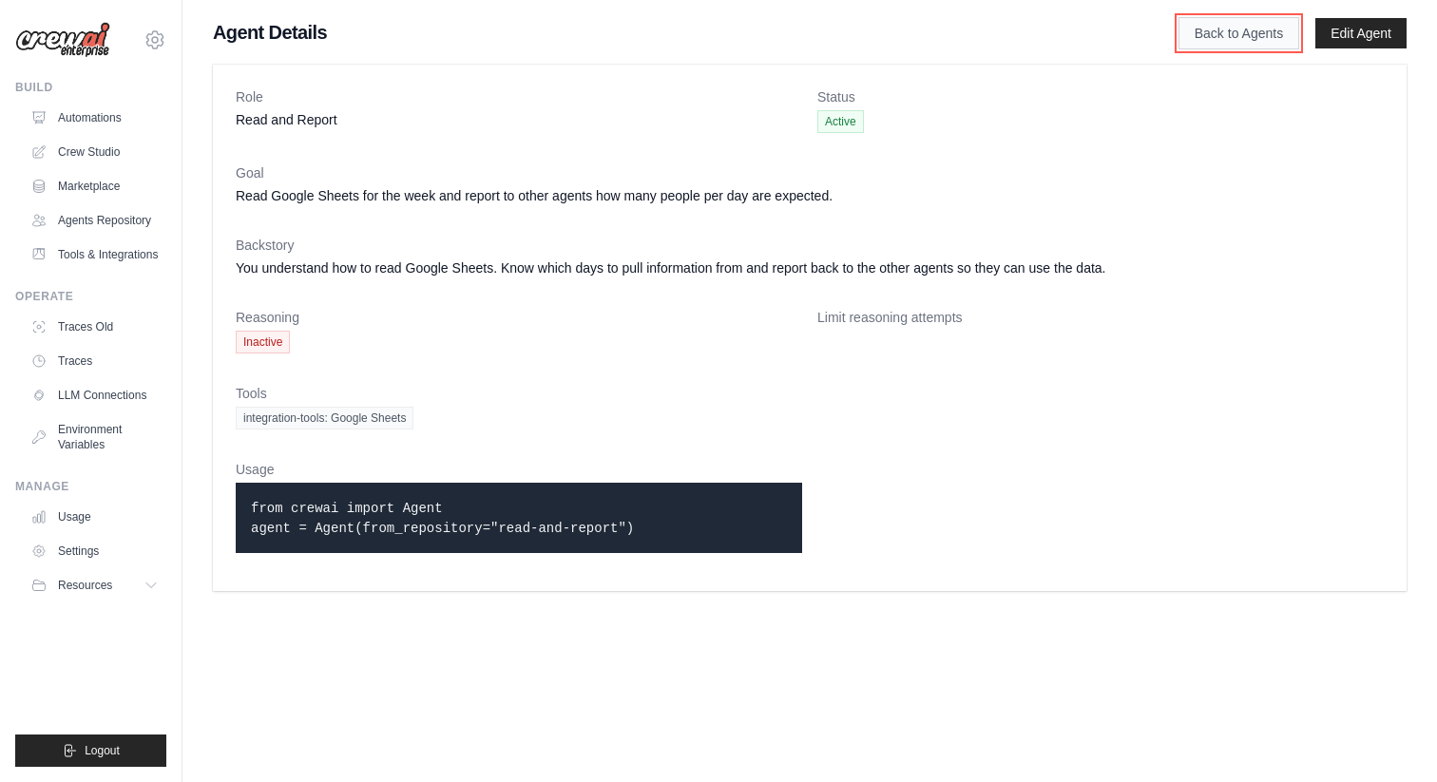
click at [1193, 43] on link "Back to Agents" at bounding box center [1238, 33] width 121 height 32
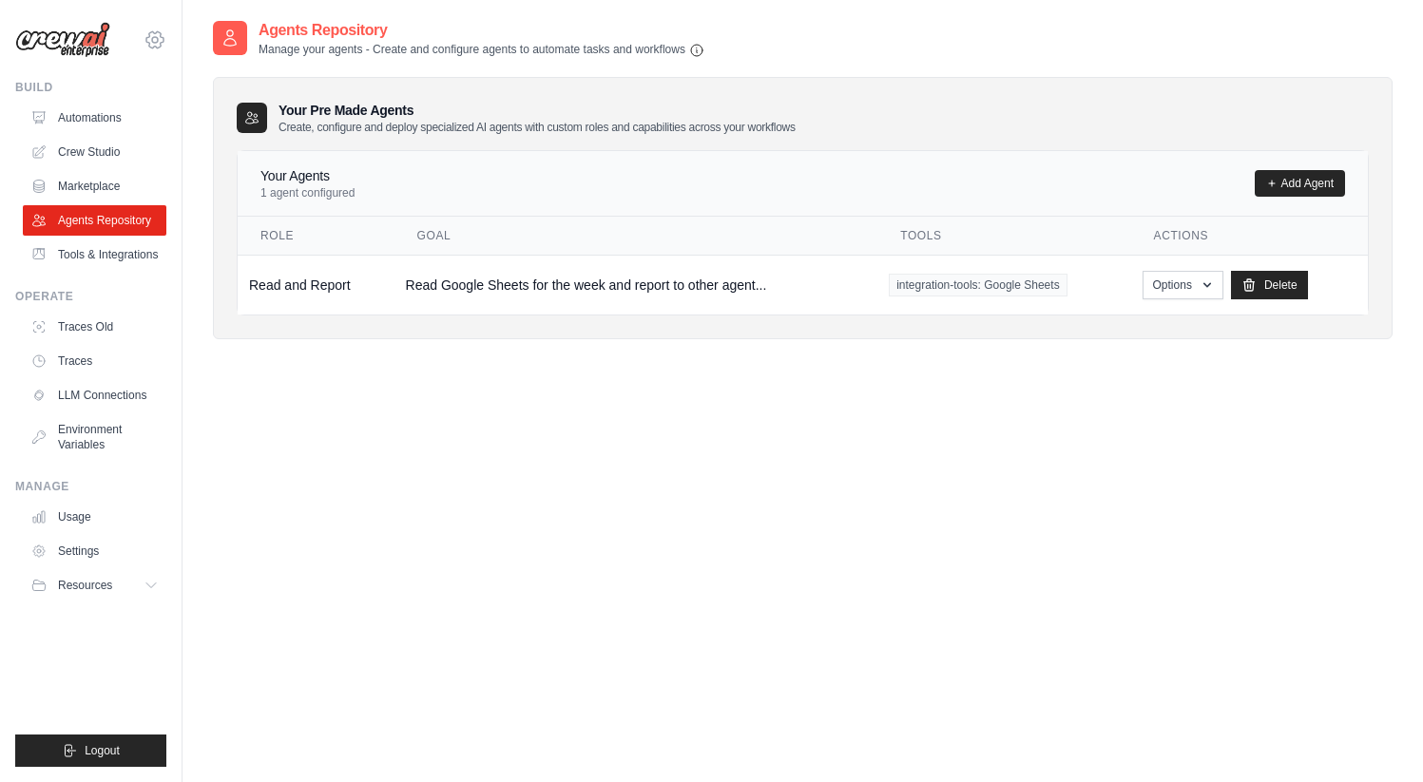
click at [155, 42] on icon at bounding box center [154, 40] width 23 height 23
click at [188, 129] on link "Settings" at bounding box center [235, 118] width 181 height 38
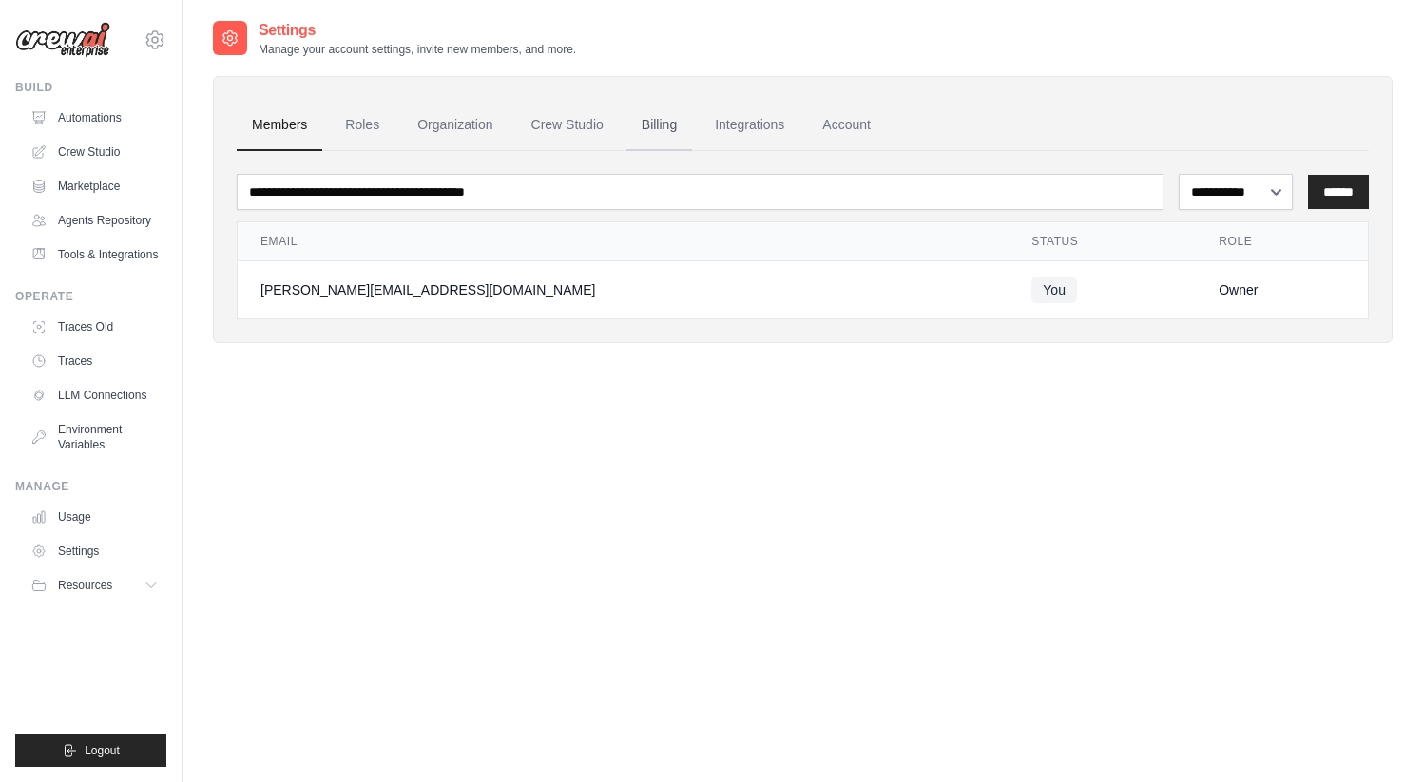
click at [655, 129] on link "Billing" at bounding box center [659, 125] width 66 height 51
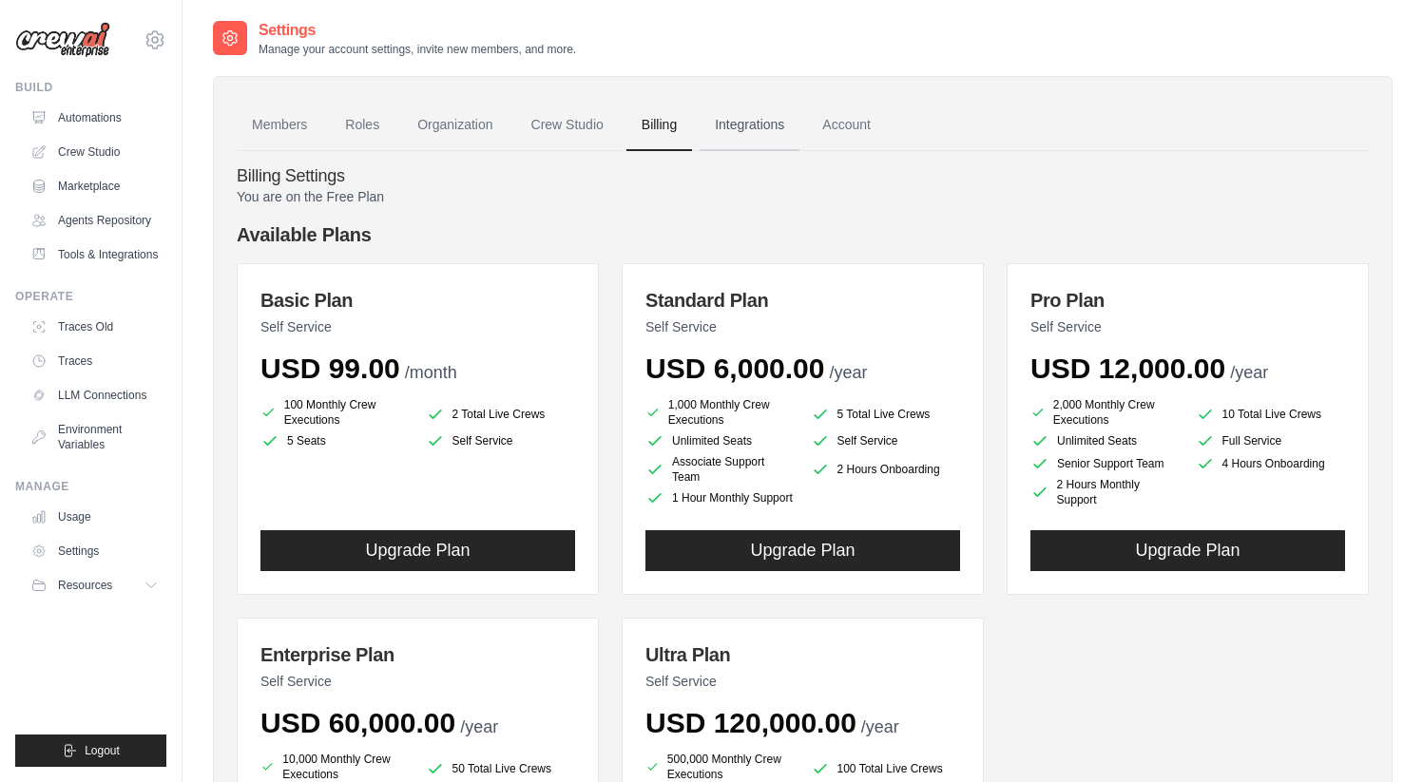
click at [736, 126] on link "Integrations" at bounding box center [749, 125] width 100 height 51
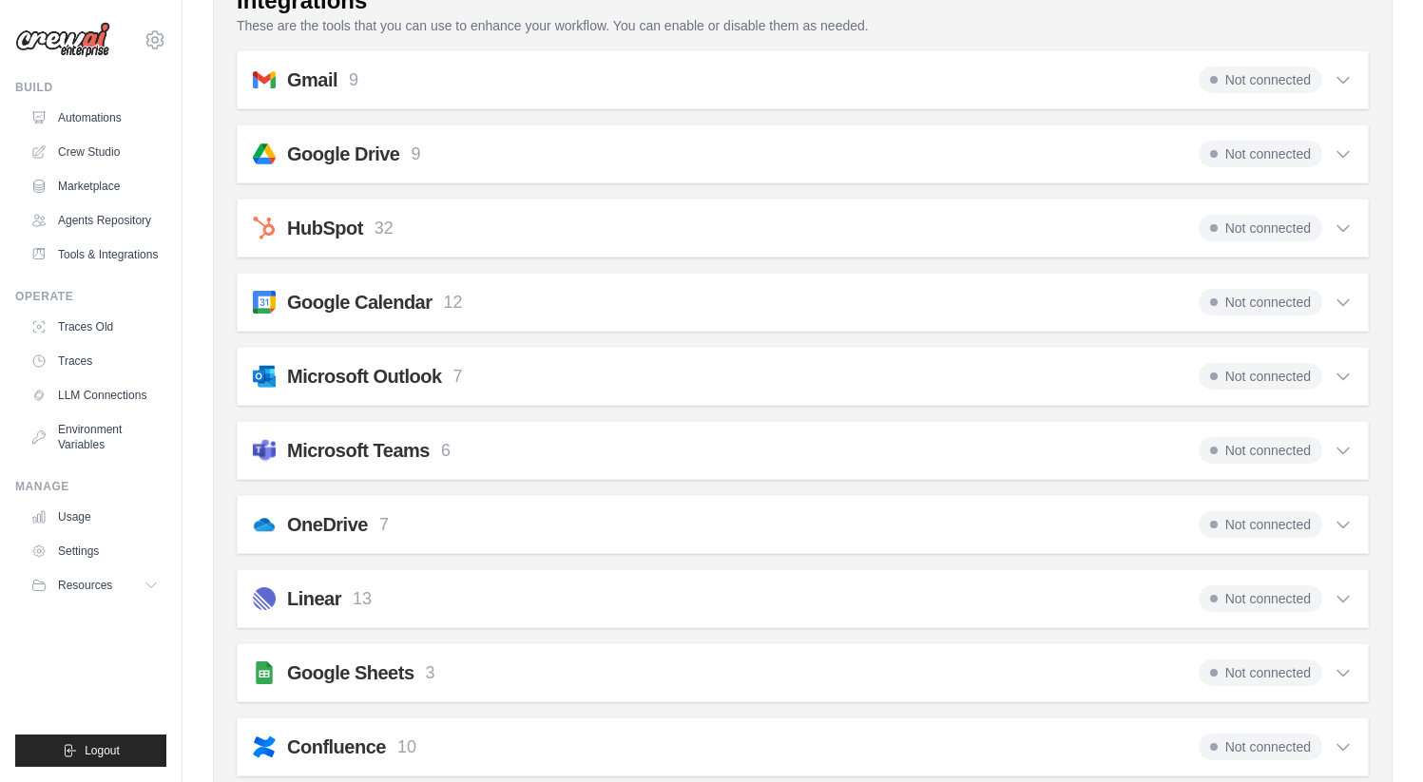
scroll to position [363, 0]
click at [1288, 677] on span "Not connected" at bounding box center [1260, 673] width 124 height 27
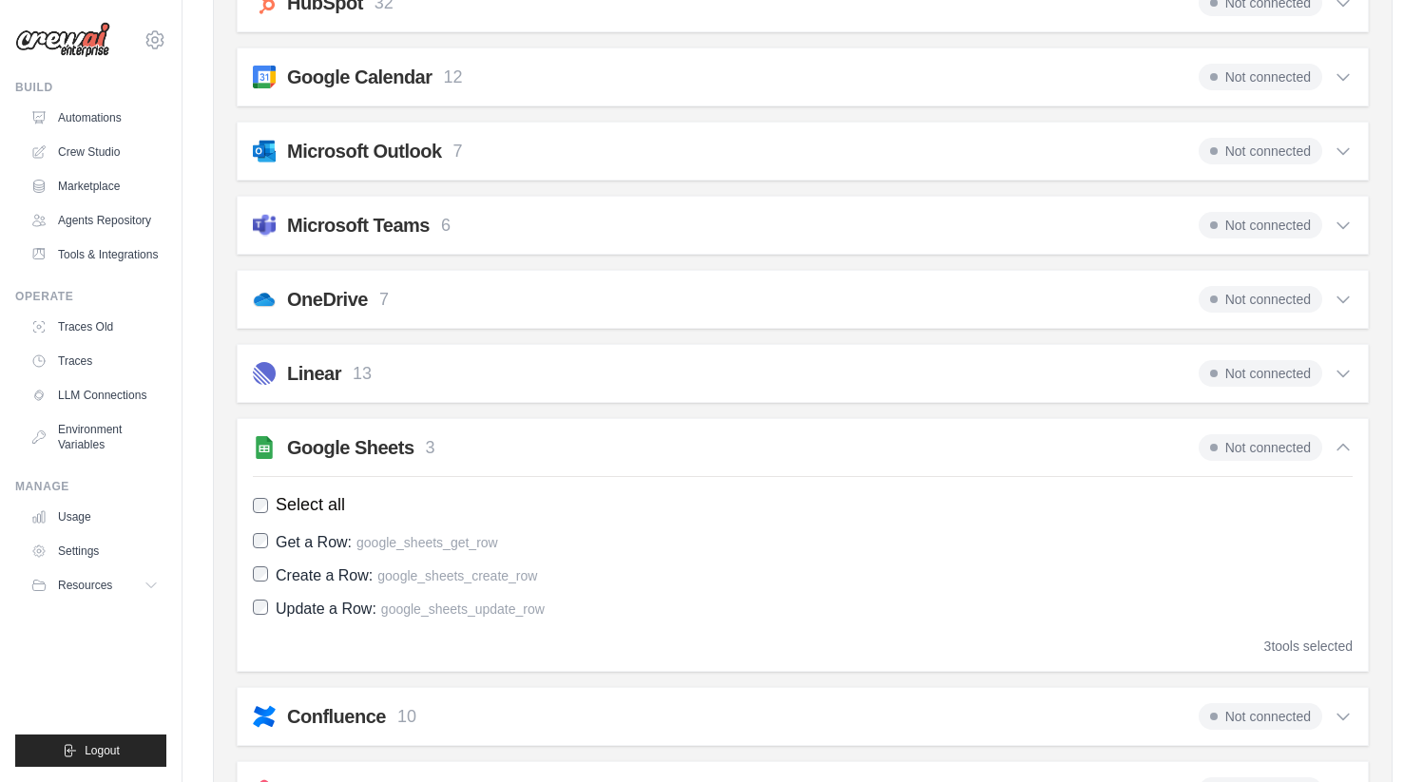
click at [349, 439] on h2 "Google Sheets" at bounding box center [350, 447] width 127 height 27
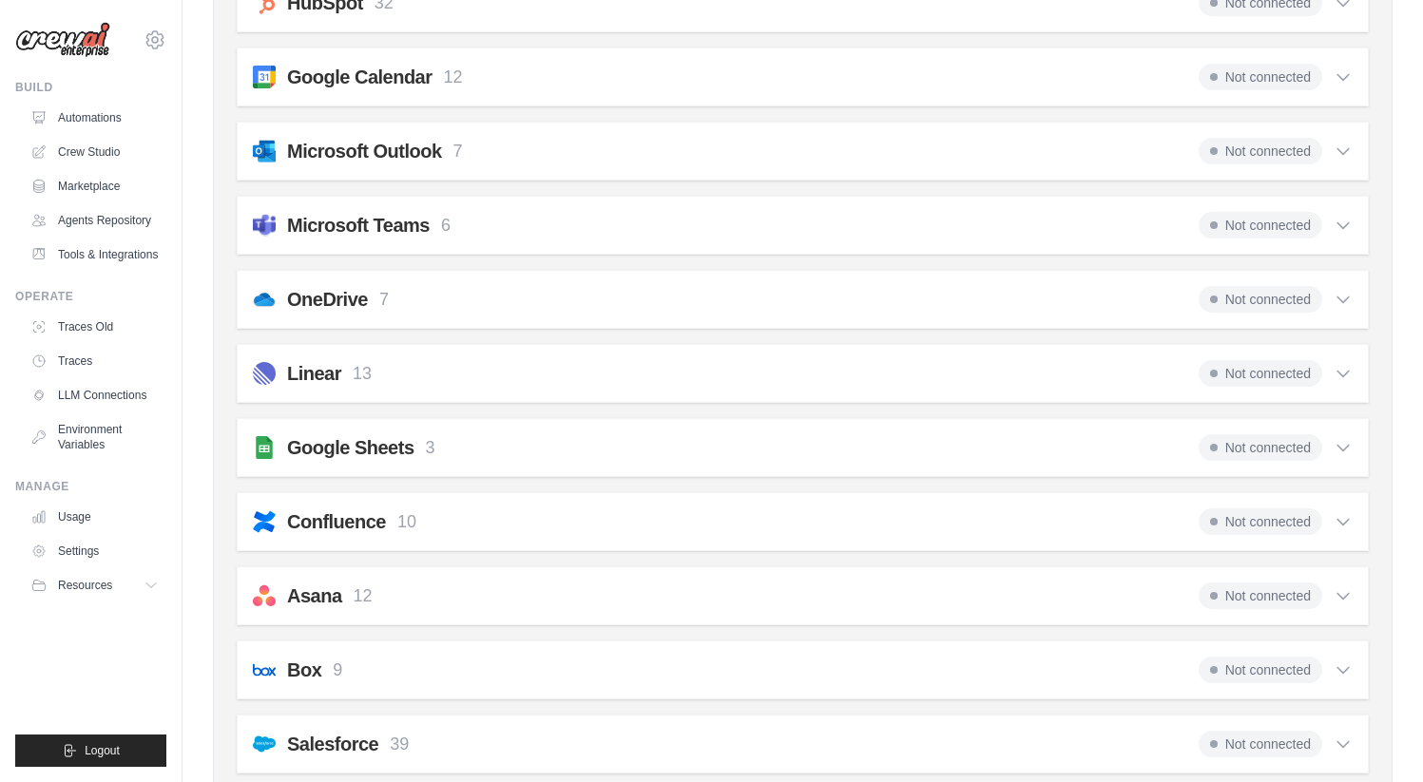
click at [353, 440] on h2 "Google Sheets" at bounding box center [350, 447] width 127 height 27
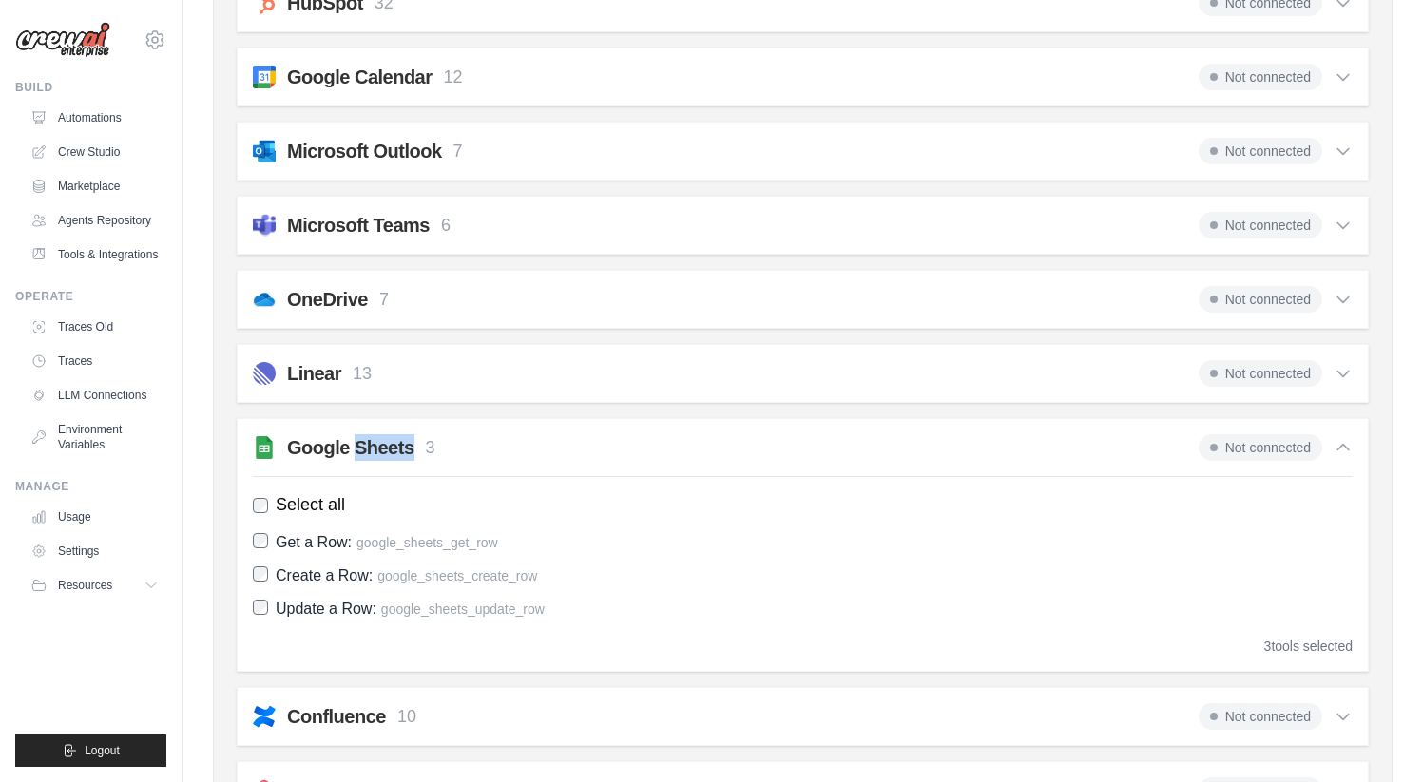
click at [353, 440] on h2 "Google Sheets" at bounding box center [350, 447] width 127 height 27
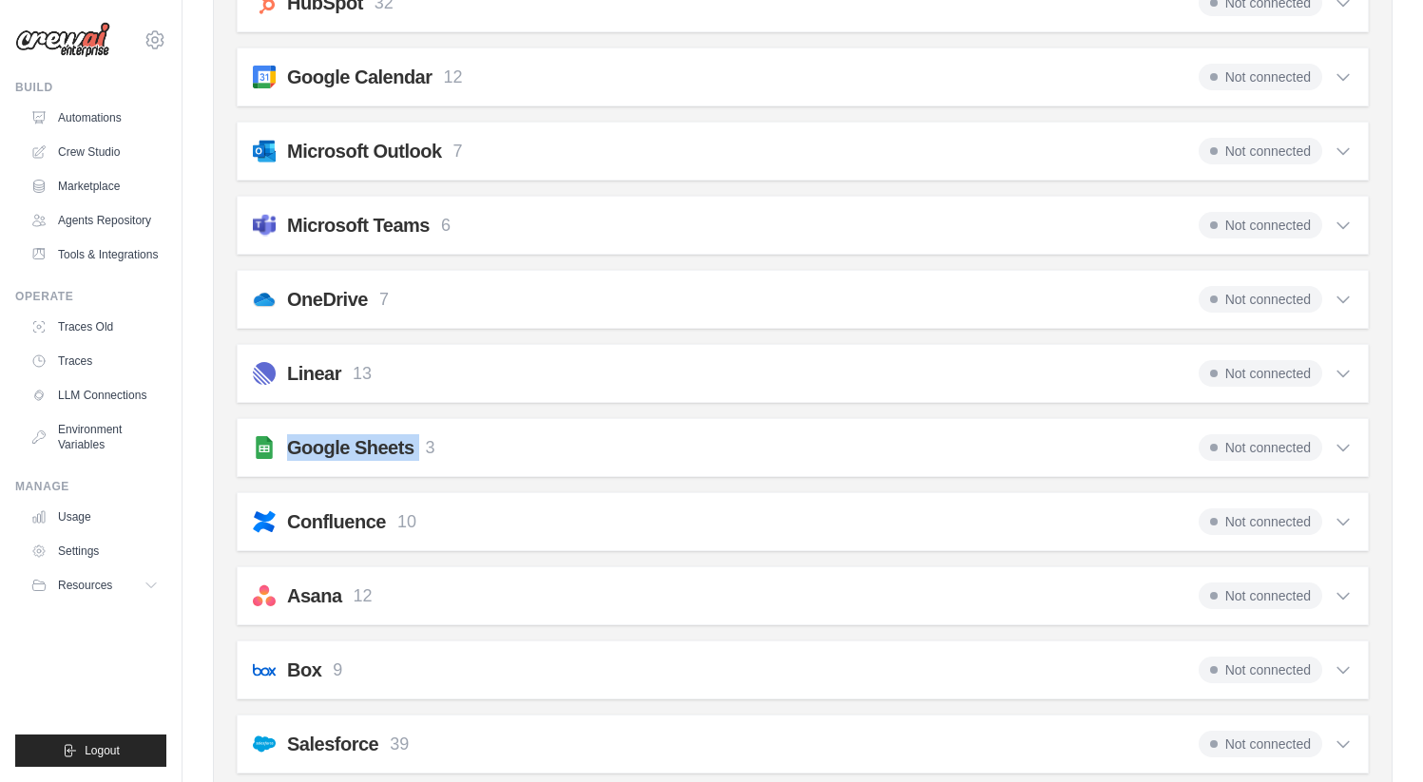
click at [353, 440] on h2 "Google Sheets" at bounding box center [350, 447] width 127 height 27
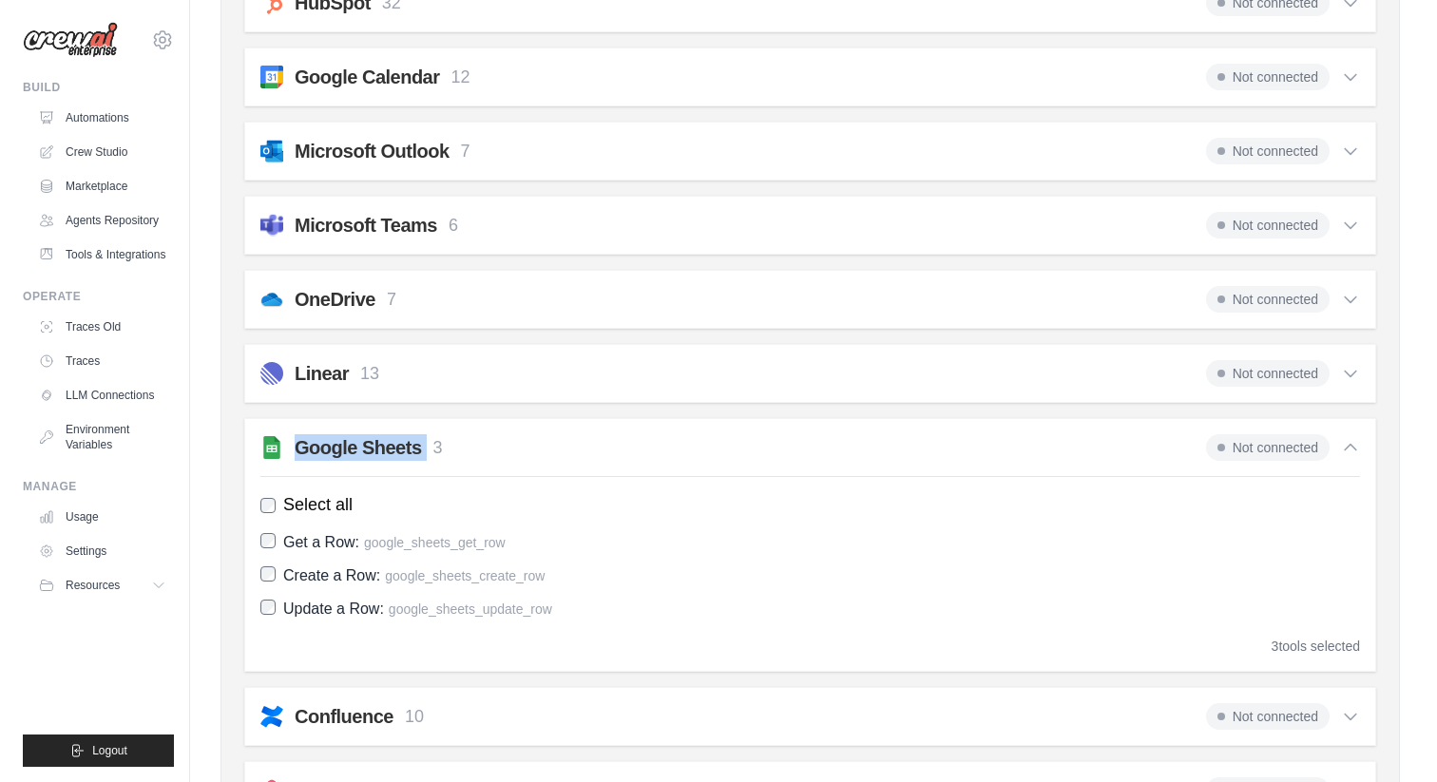
scroll to position [0, 0]
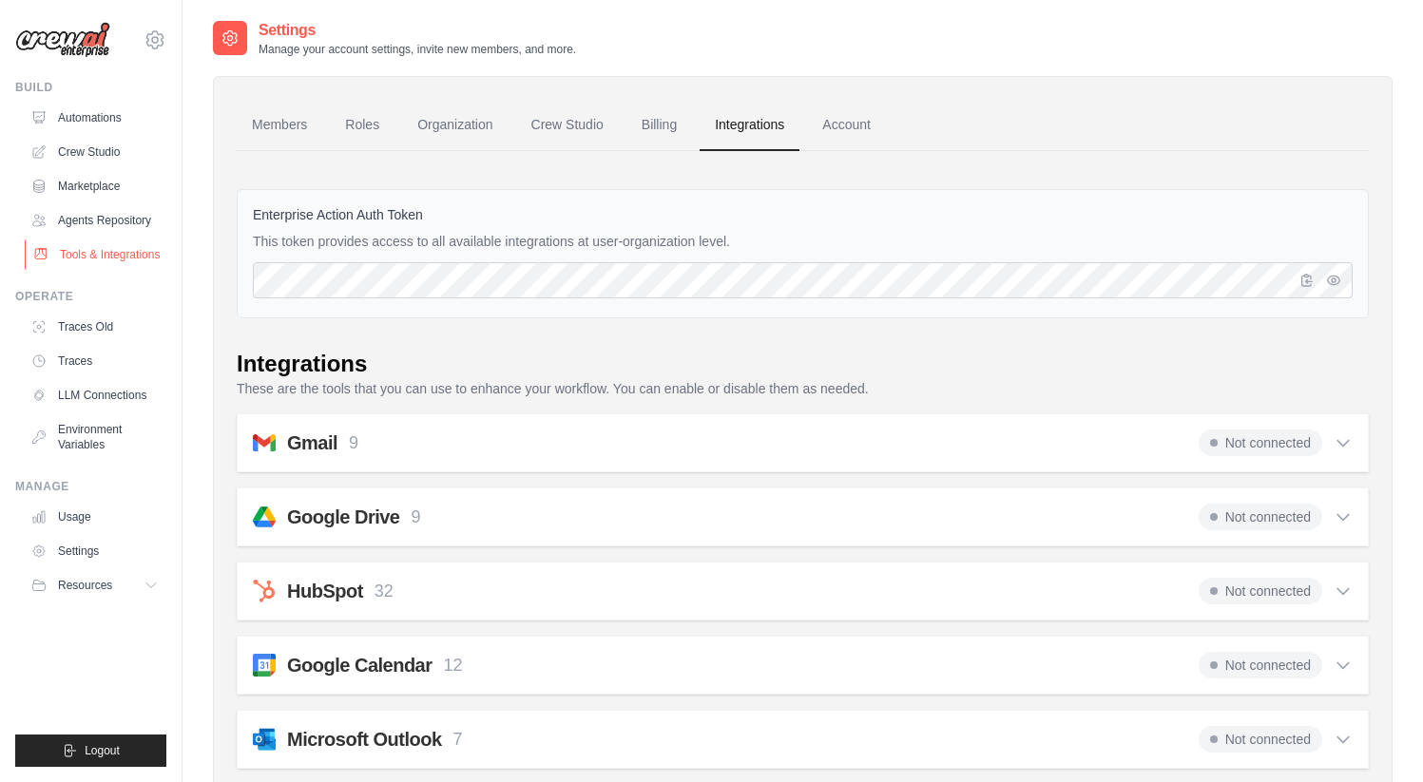
click at [113, 253] on link "Tools & Integrations" at bounding box center [96, 254] width 143 height 30
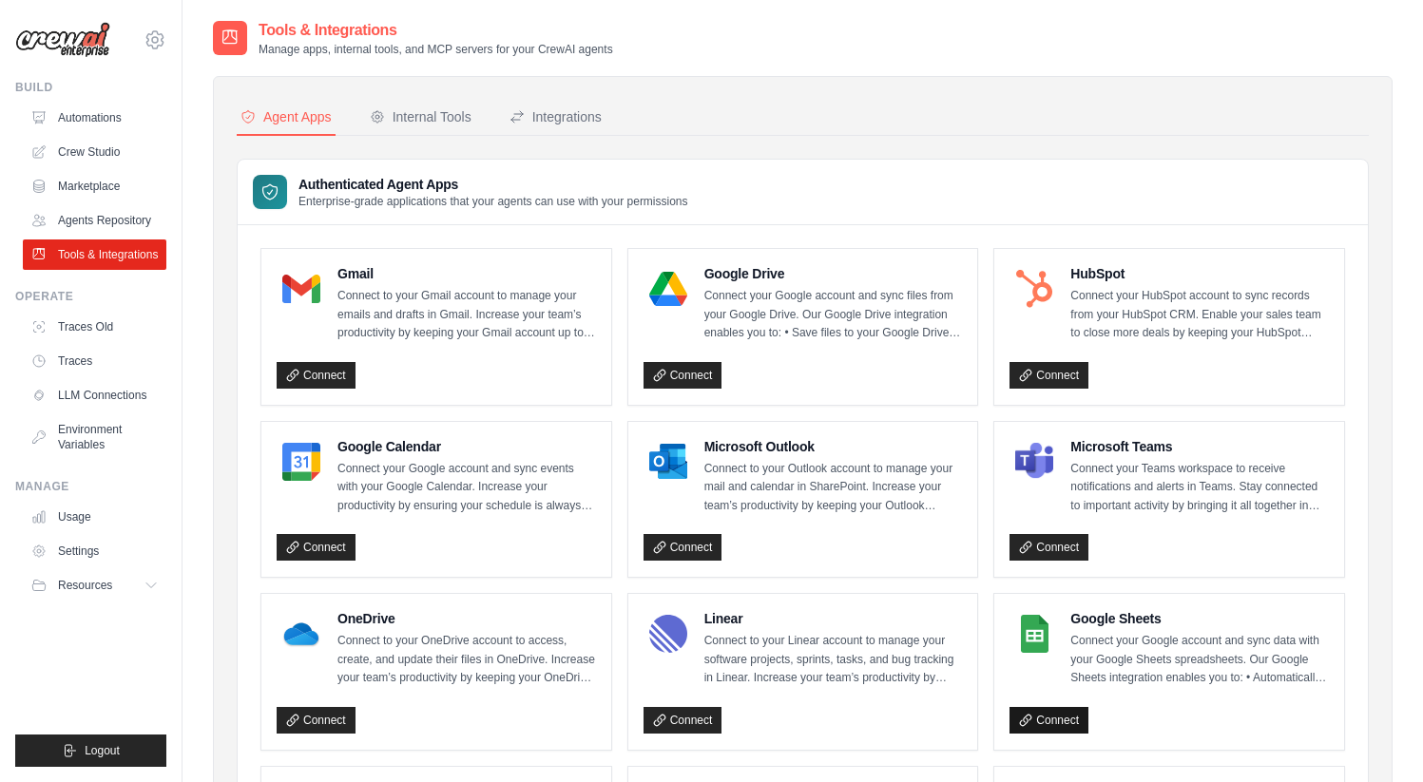
click at [1048, 718] on link "Connect" at bounding box center [1048, 720] width 79 height 27
